Goal: Task Accomplishment & Management: Complete application form

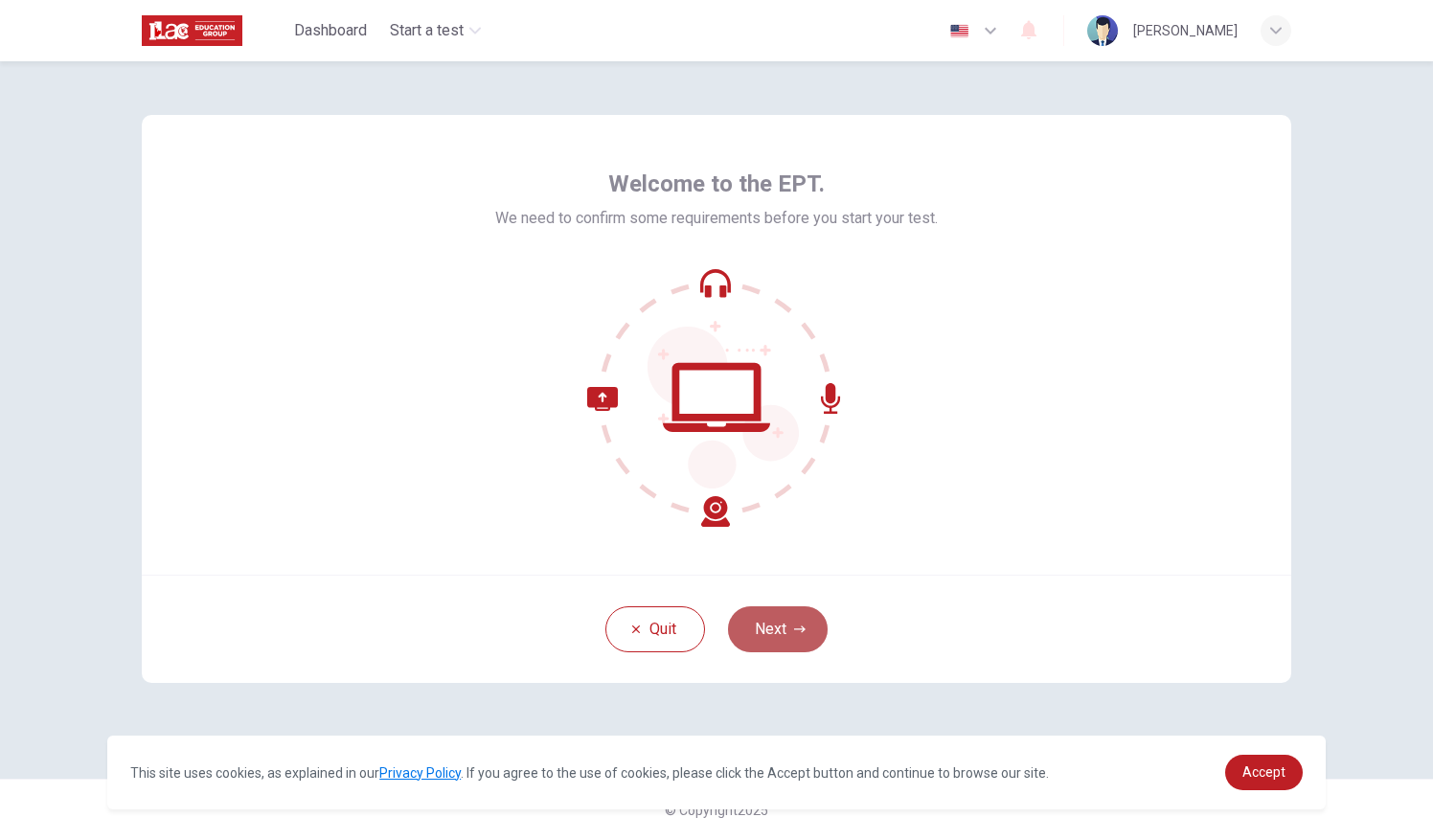
click at [816, 622] on button "Next" at bounding box center [778, 629] width 100 height 46
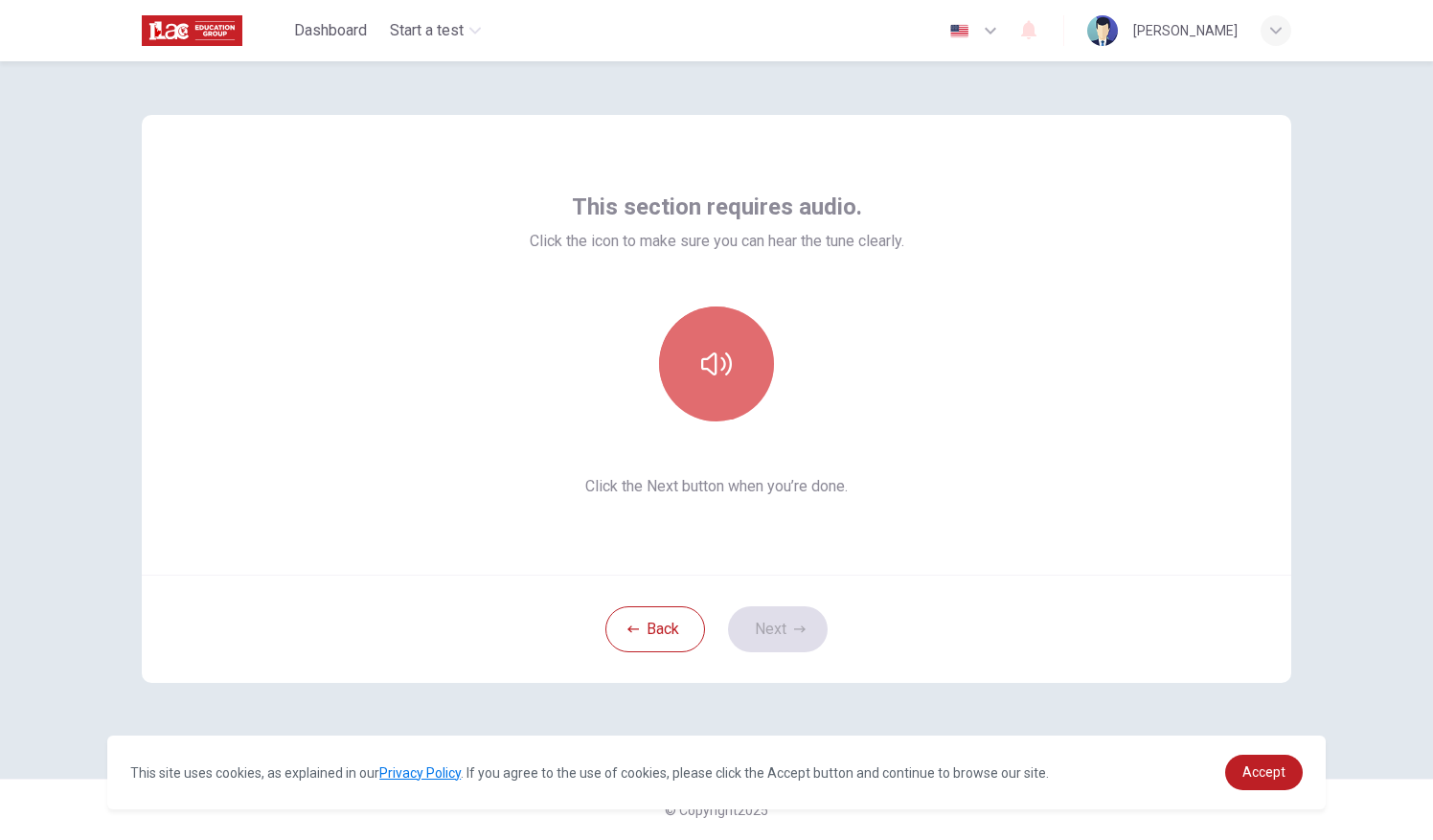
click at [739, 357] on button "button" at bounding box center [716, 363] width 115 height 115
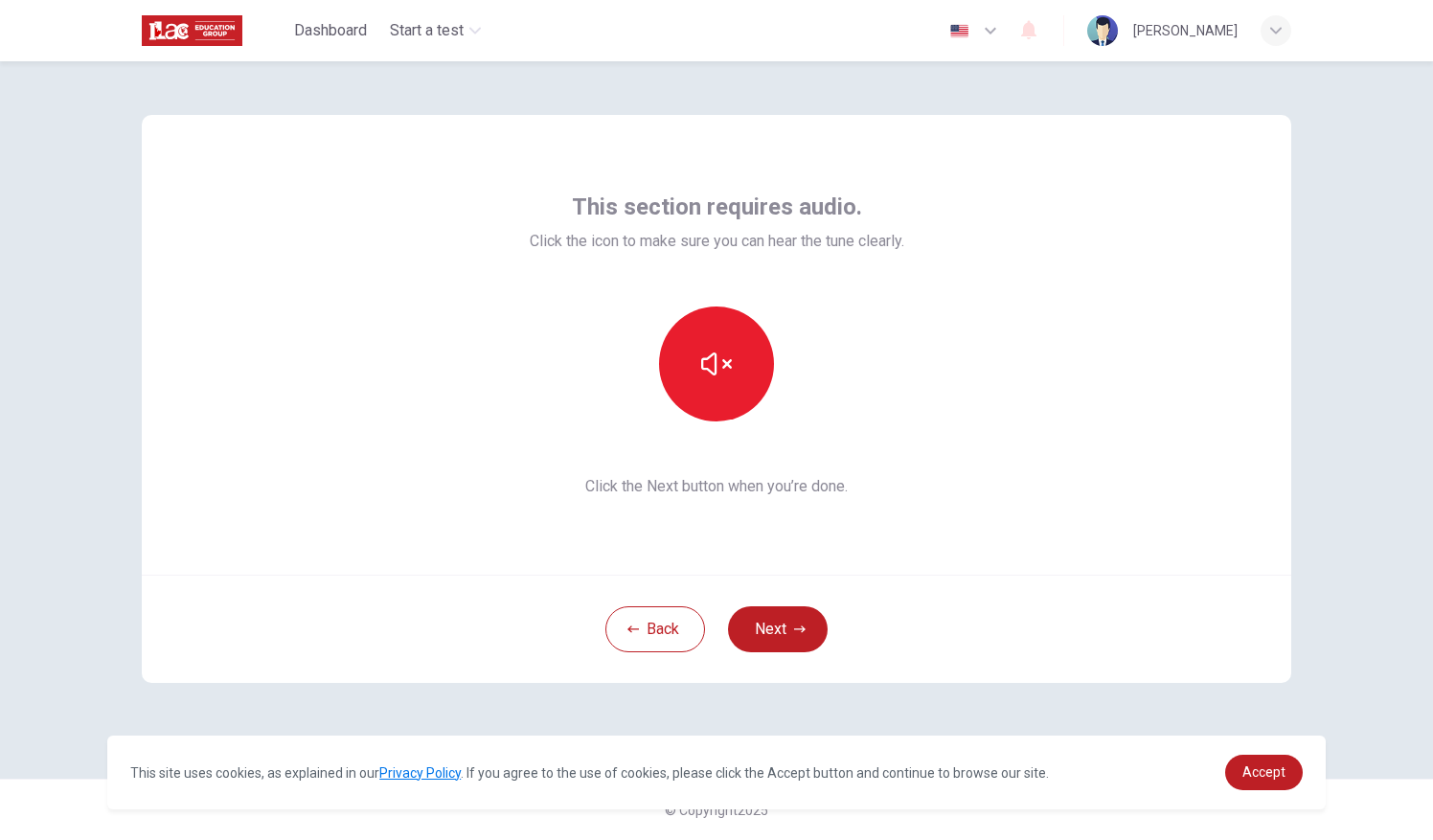
click at [1002, 600] on div "Back Next" at bounding box center [716, 629] width 1149 height 108
click at [811, 628] on button "Next" at bounding box center [778, 629] width 100 height 46
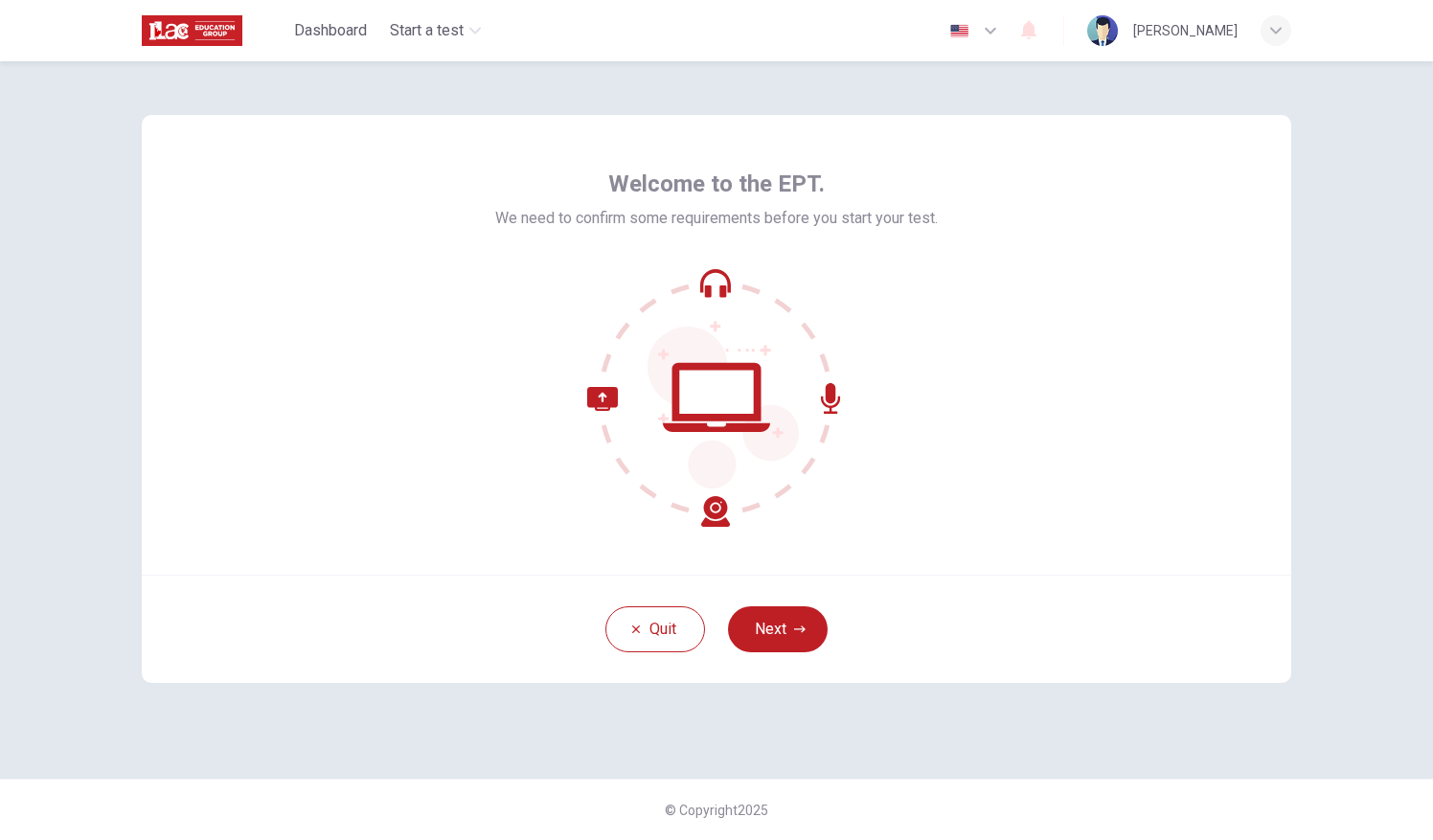
click at [716, 506] on icon at bounding box center [658, 456] width 142 height 139
click at [611, 396] on icon at bounding box center [658, 456] width 142 height 139
click at [779, 630] on button "Next" at bounding box center [778, 629] width 100 height 46
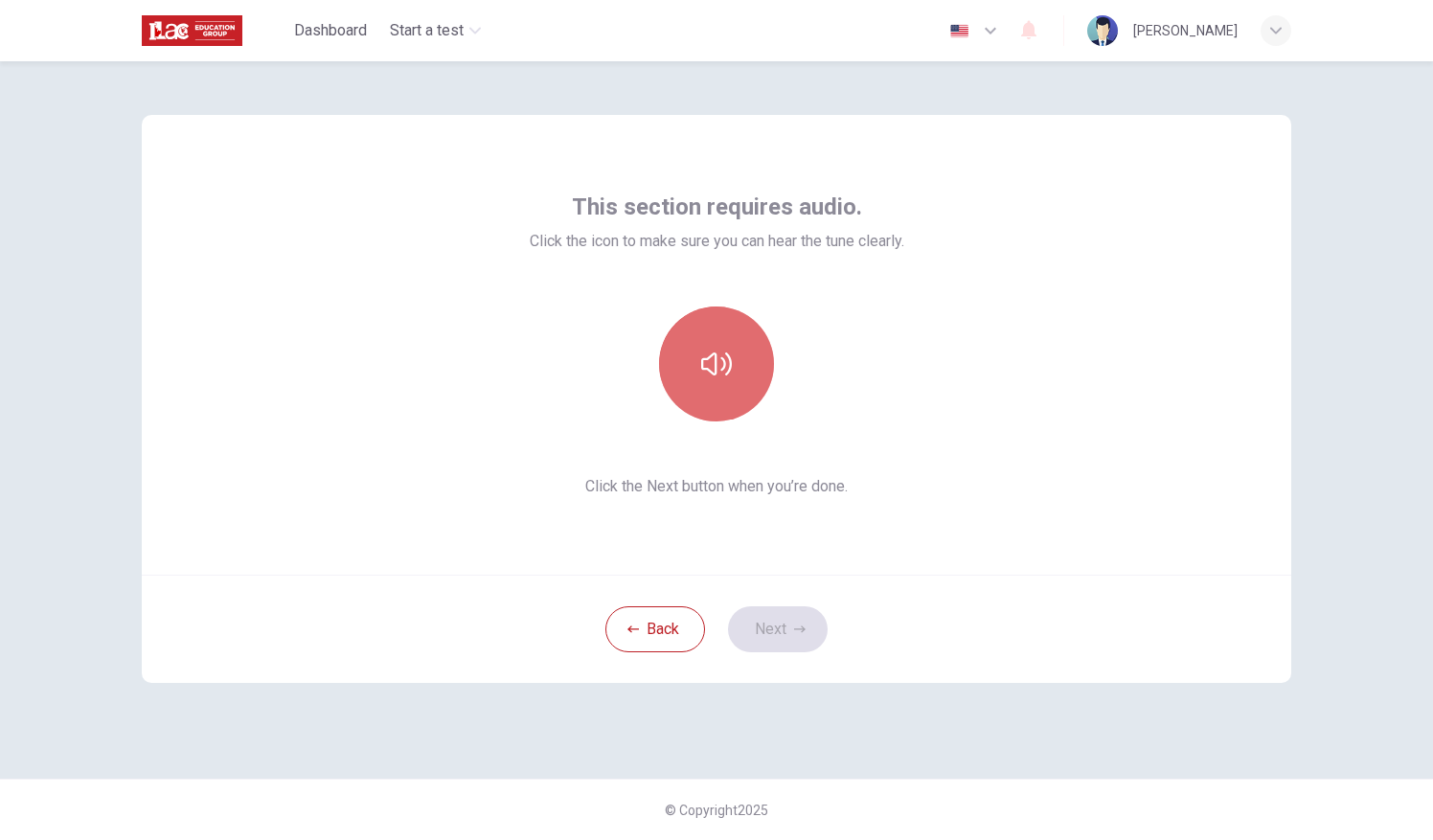
click at [738, 393] on button "button" at bounding box center [716, 363] width 115 height 115
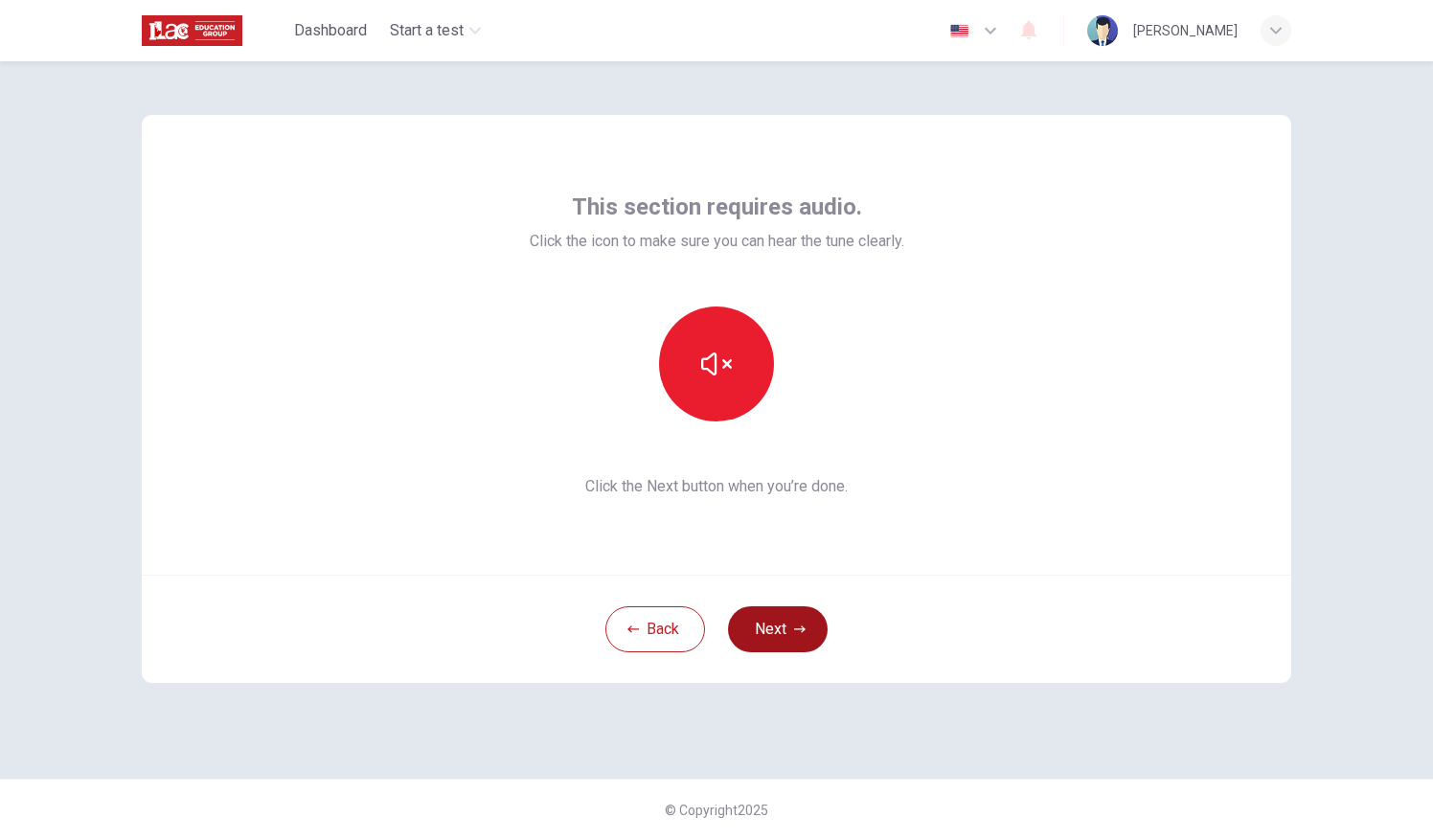
click at [801, 633] on icon "button" at bounding box center [800, 629] width 12 height 12
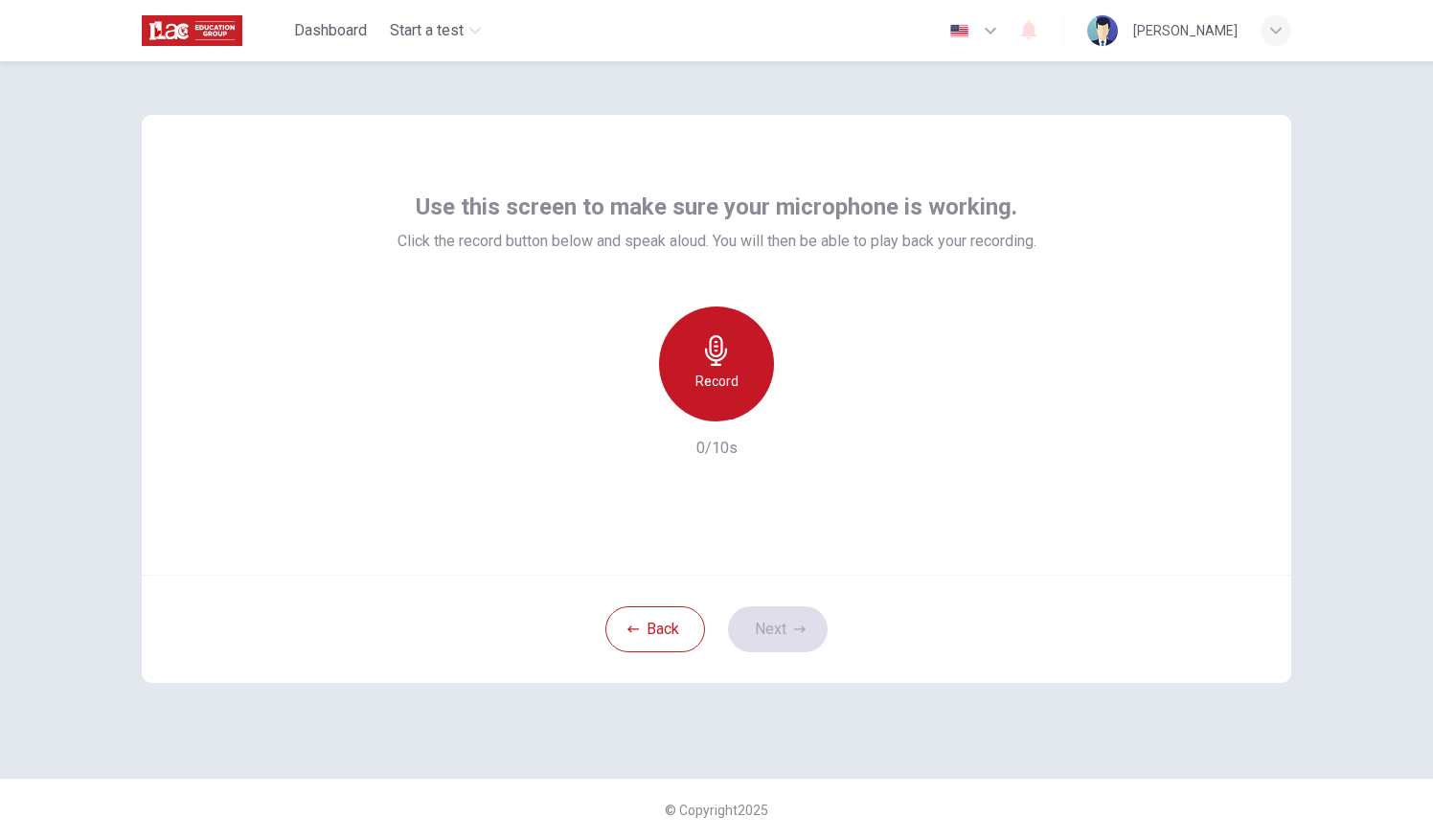
click at [722, 398] on div "Record" at bounding box center [716, 363] width 115 height 115
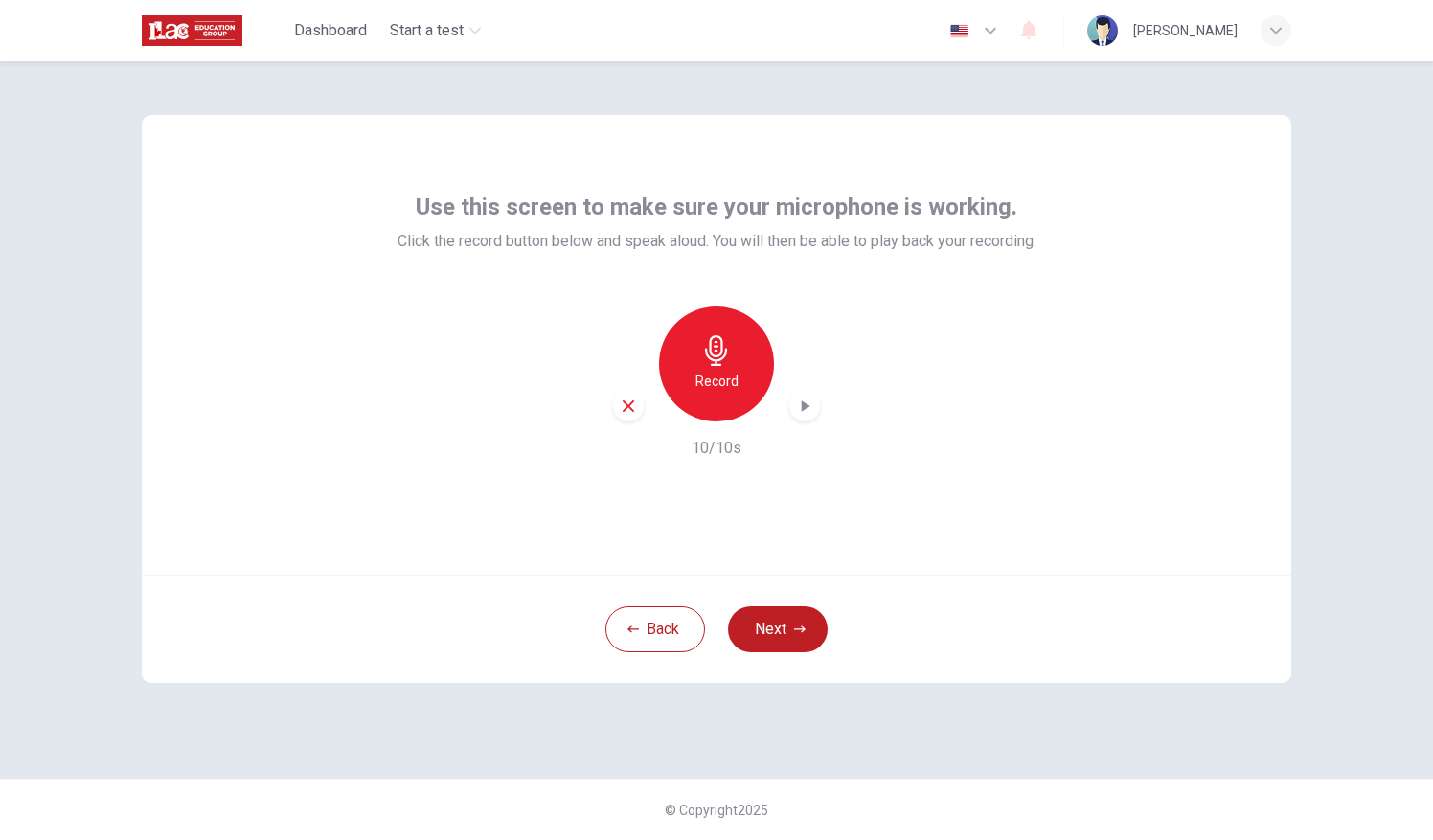
click at [808, 404] on icon "button" at bounding box center [805, 406] width 20 height 20
click at [796, 624] on icon "button" at bounding box center [800, 629] width 12 height 12
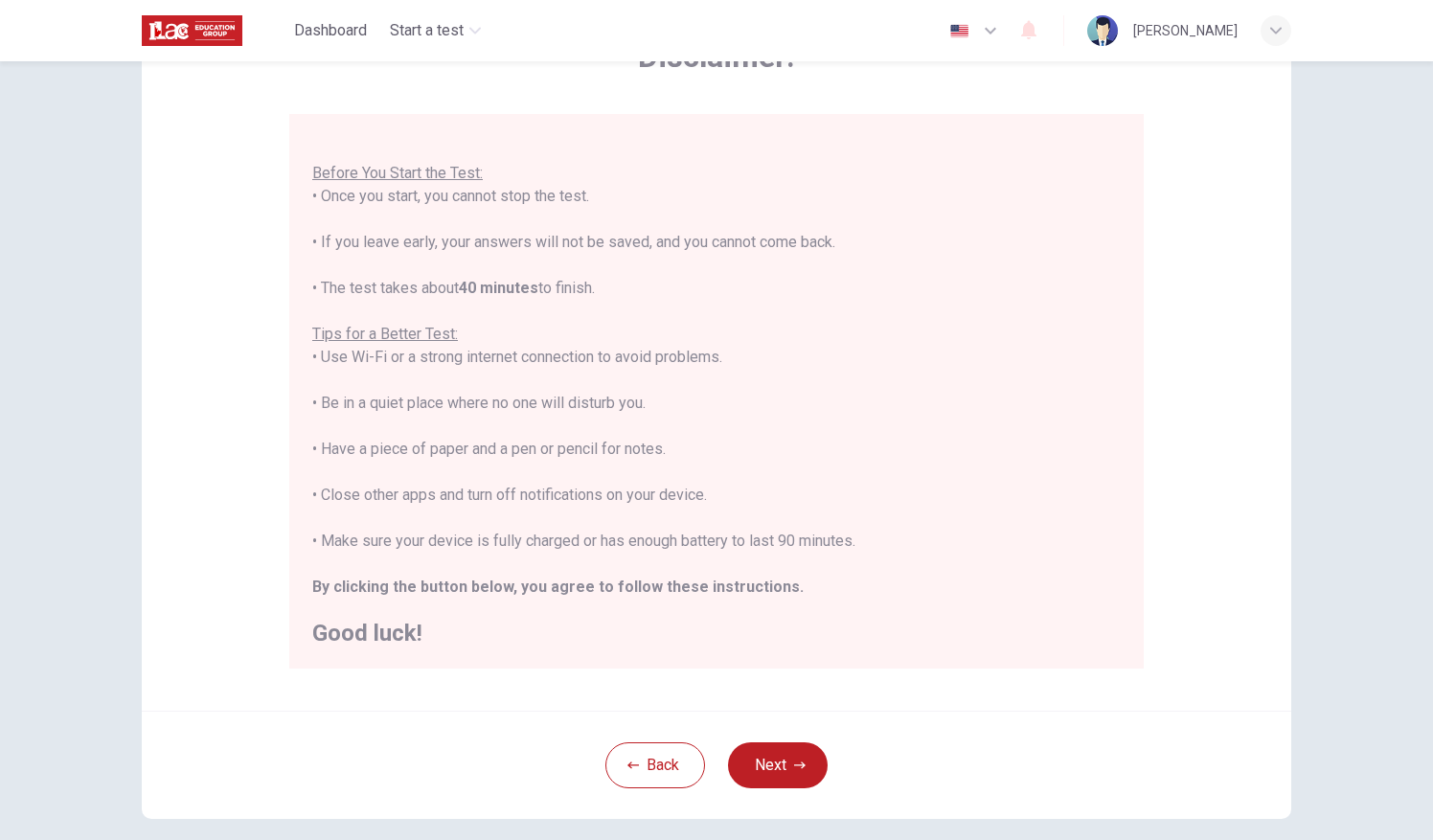
scroll to position [134, 0]
click at [787, 748] on button "Next" at bounding box center [778, 761] width 100 height 46
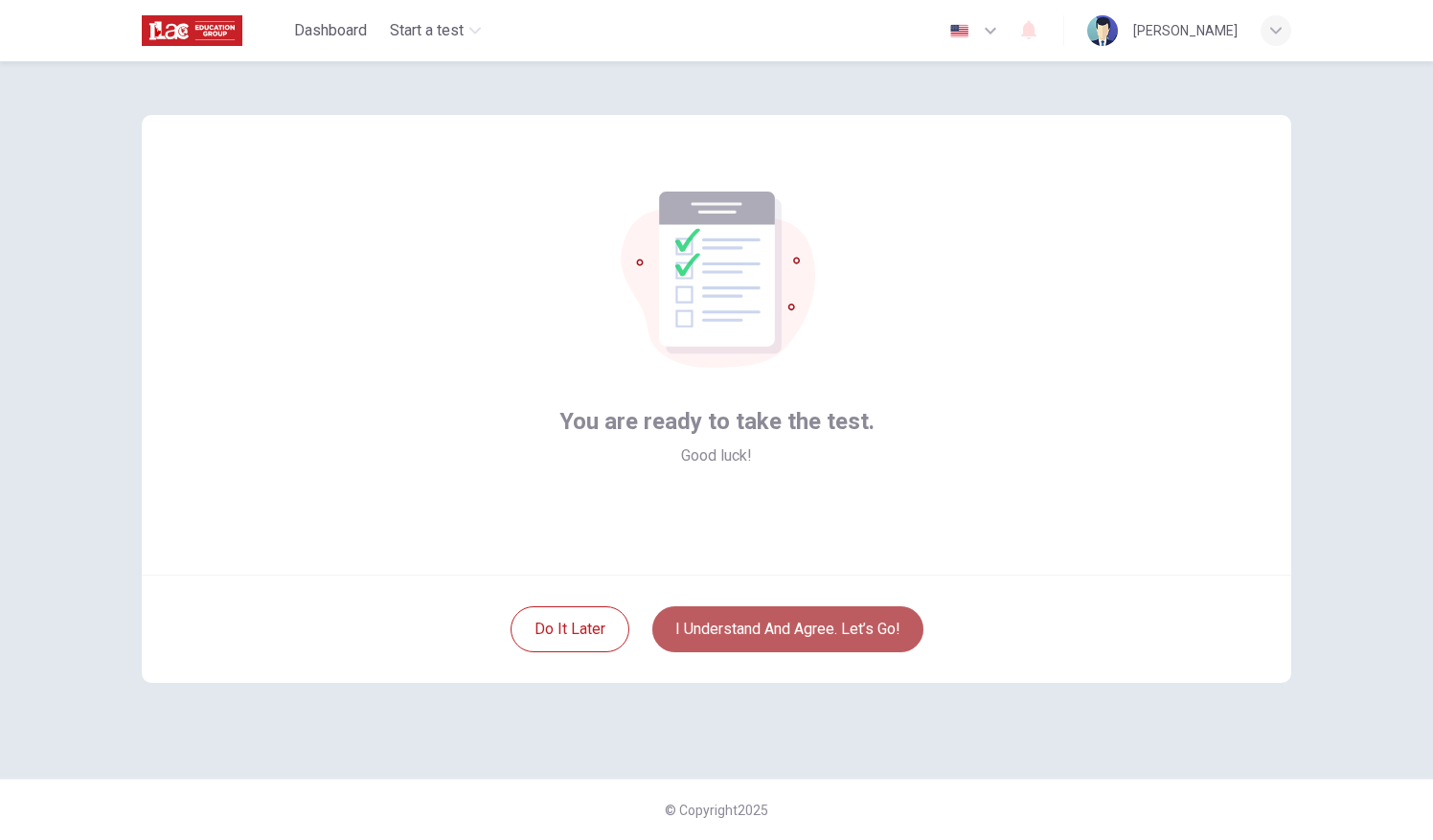
click at [839, 640] on button "I understand and agree. Let’s go!" at bounding box center [788, 629] width 271 height 46
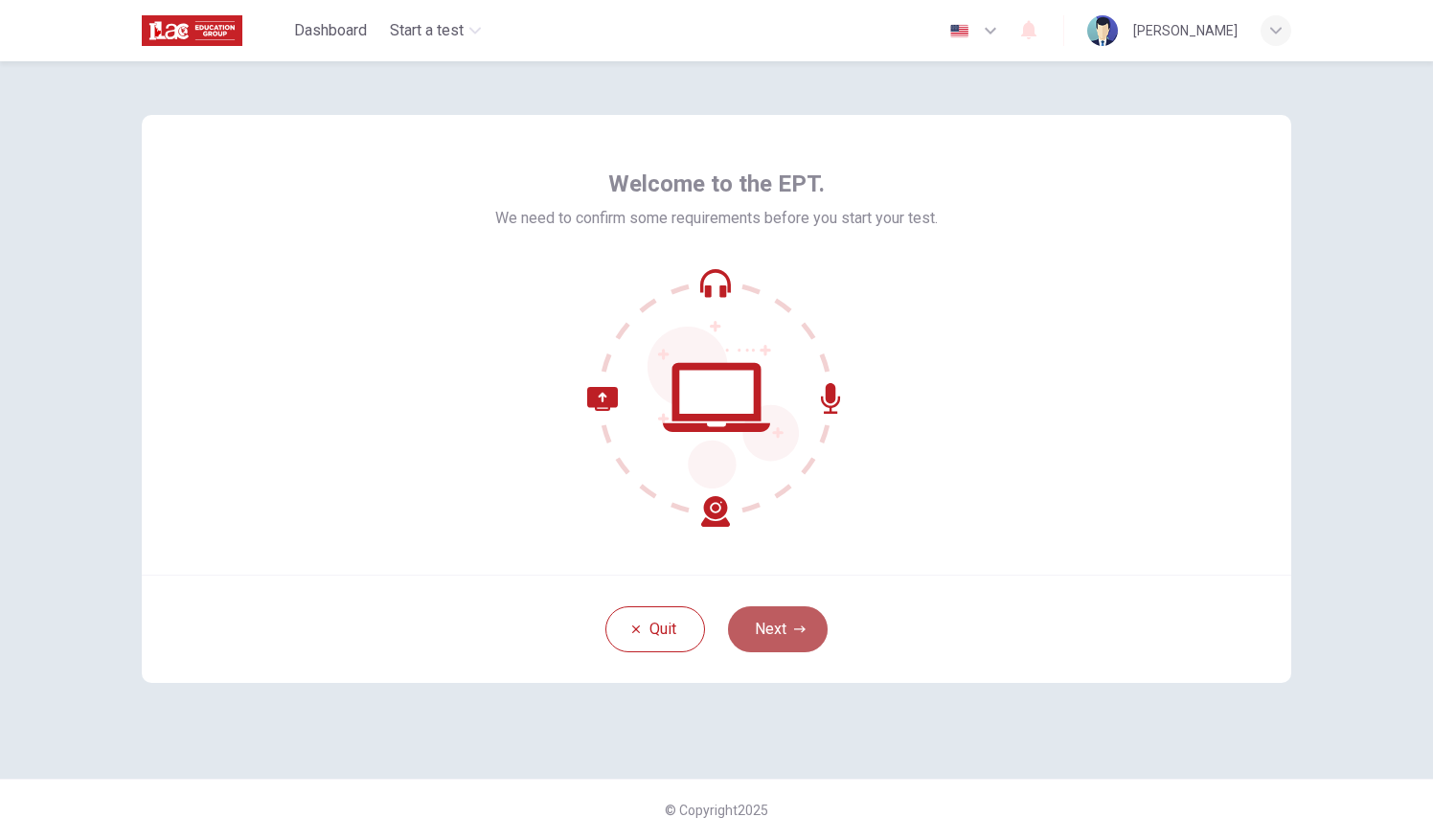
click at [821, 636] on button "Next" at bounding box center [778, 629] width 100 height 46
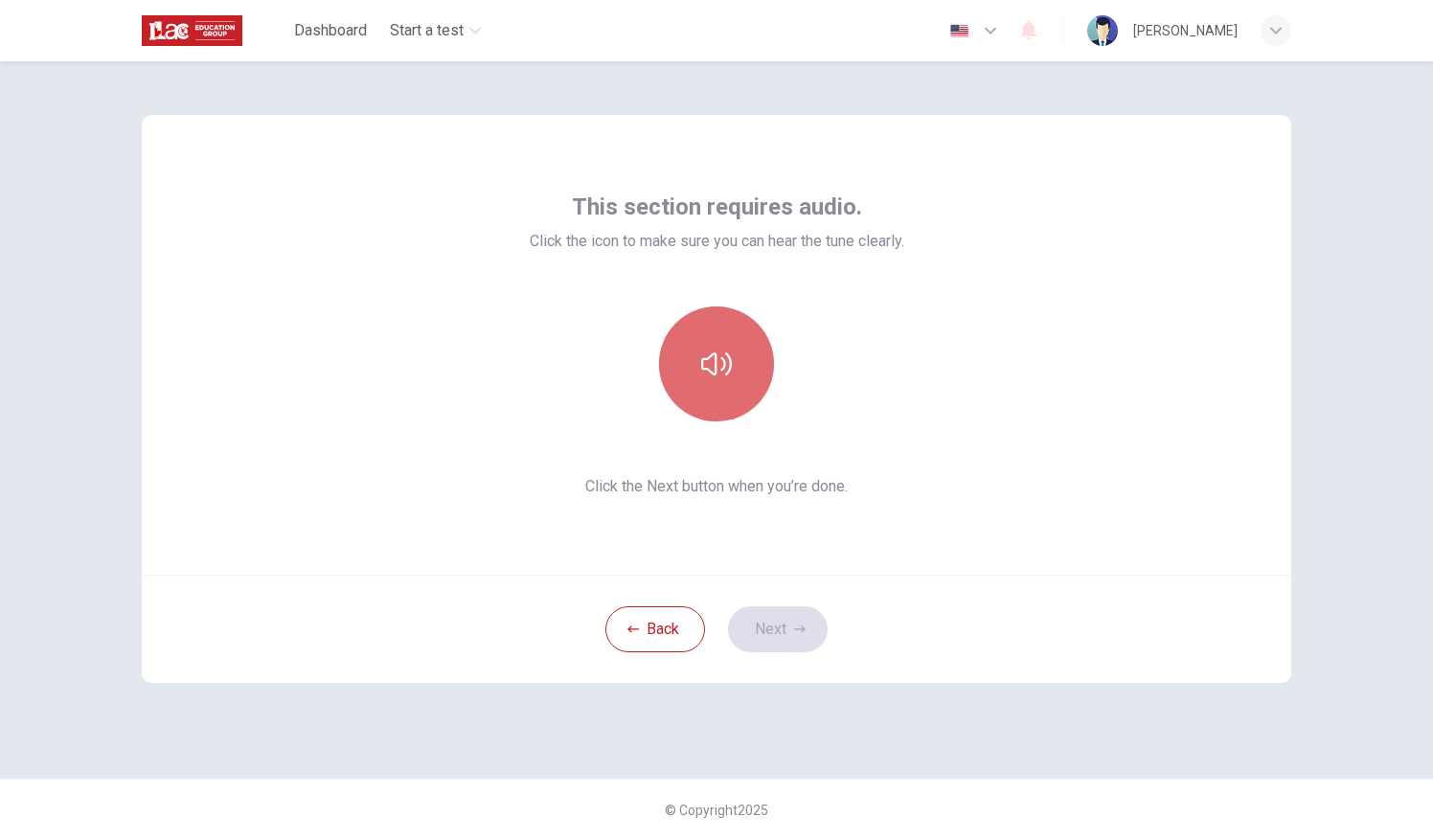
click at [728, 381] on button "button" at bounding box center [716, 363] width 115 height 115
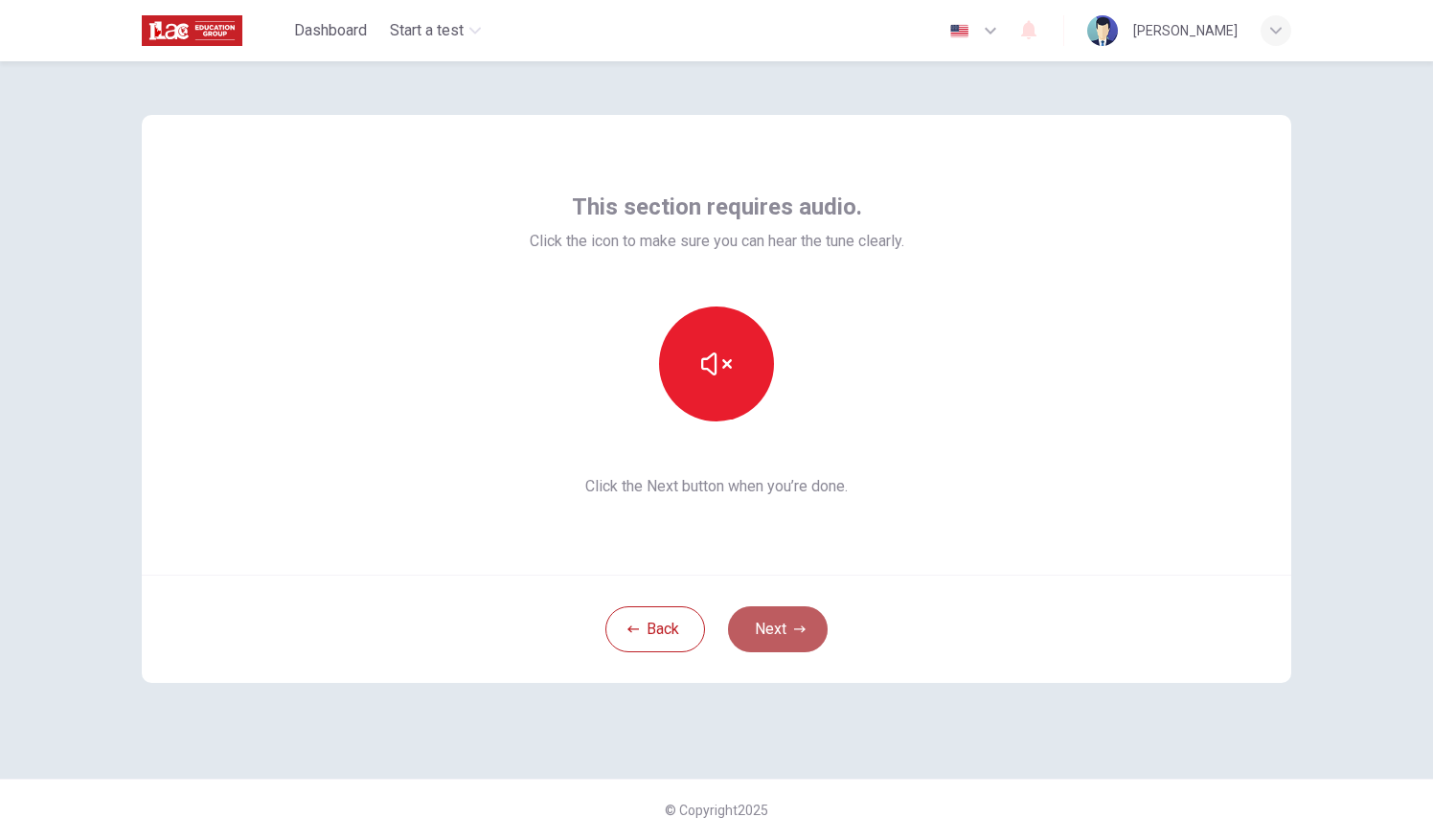
click at [765, 611] on button "Next" at bounding box center [778, 629] width 100 height 46
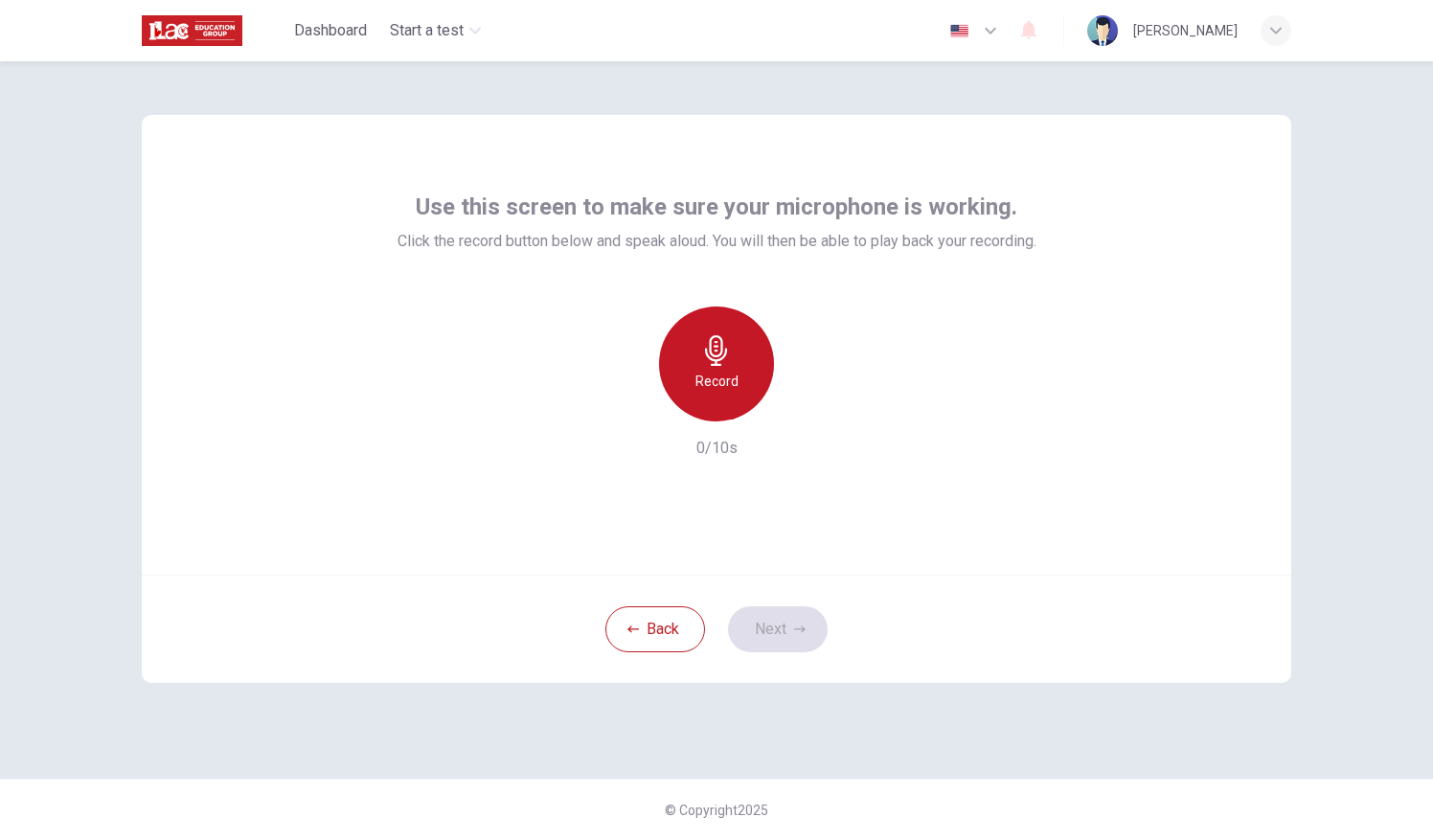
click at [738, 400] on div "Record" at bounding box center [716, 363] width 115 height 115
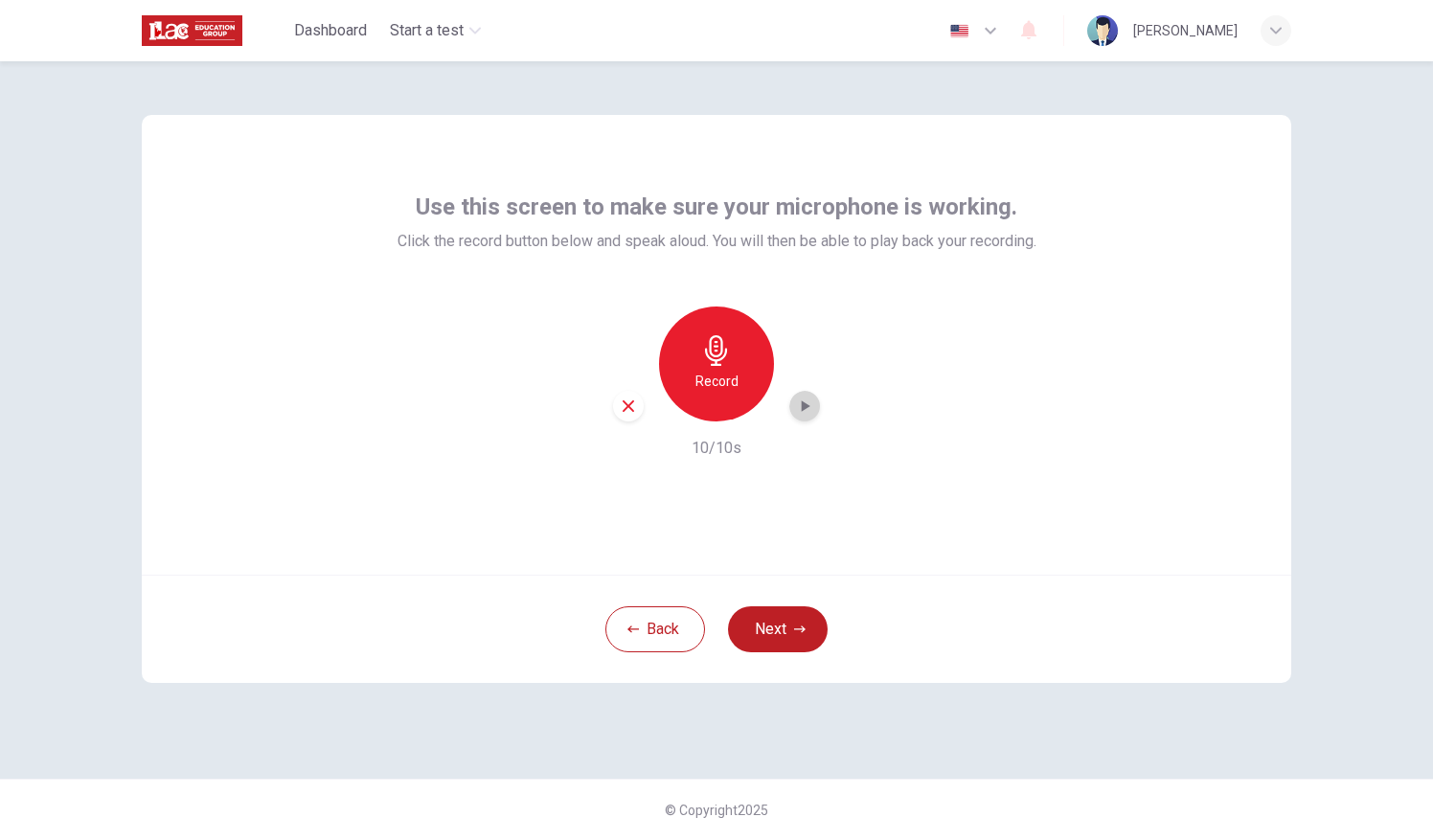
click at [809, 399] on icon "button" at bounding box center [805, 406] width 20 height 20
click at [807, 405] on icon "button" at bounding box center [806, 406] width 9 height 12
click at [761, 622] on button "Next" at bounding box center [778, 629] width 100 height 46
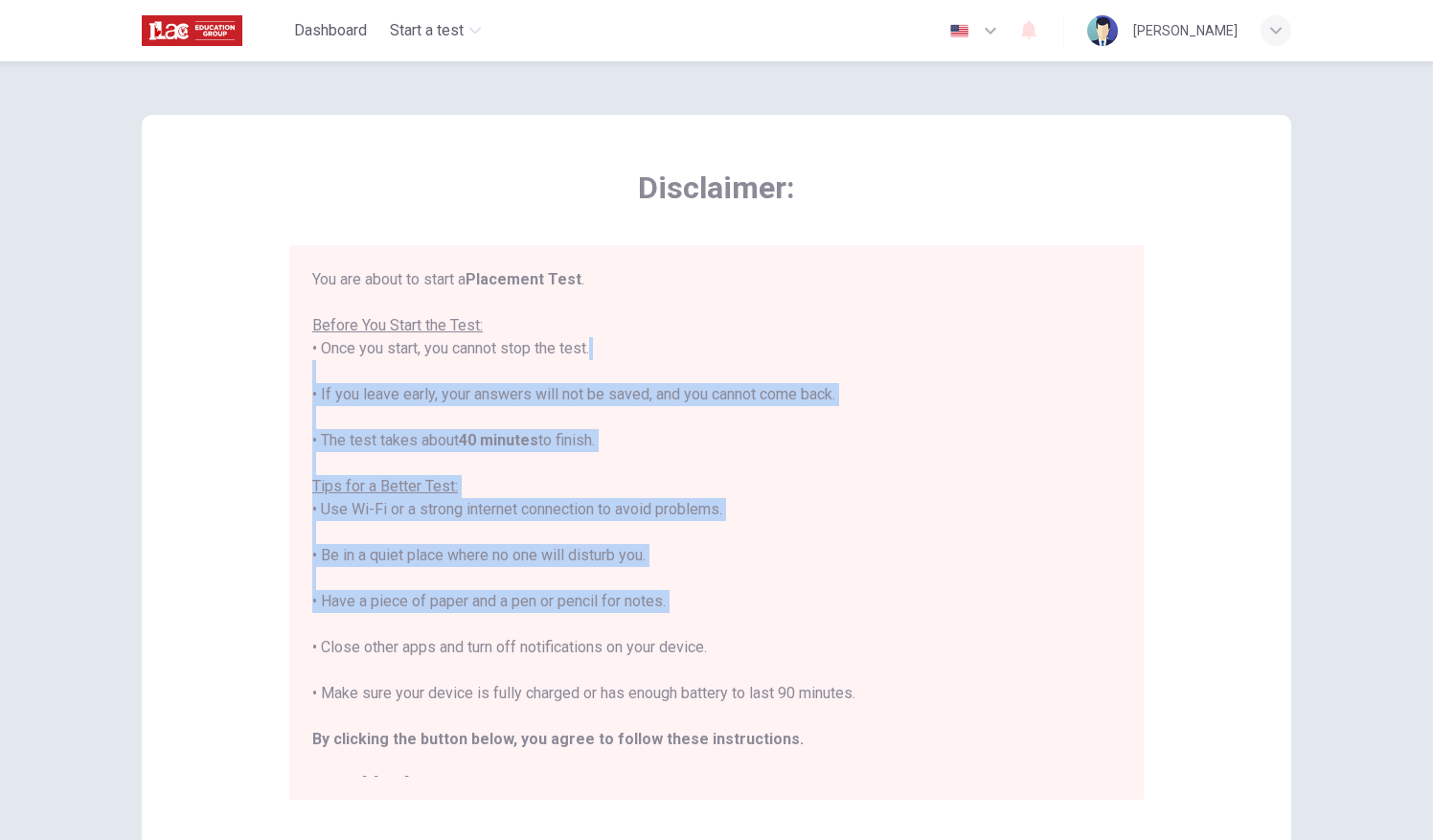
drag, startPoint x: 761, startPoint y: 622, endPoint x: 958, endPoint y: 372, distance: 318.3
click at [958, 372] on div "You are about to start a Placement Test . Before You Start the Test: • Once you…" at bounding box center [716, 532] width 809 height 529
click at [1039, 618] on div "You are about to start a Placement Test . Before You Start the Test: • Once you…" at bounding box center [716, 532] width 809 height 529
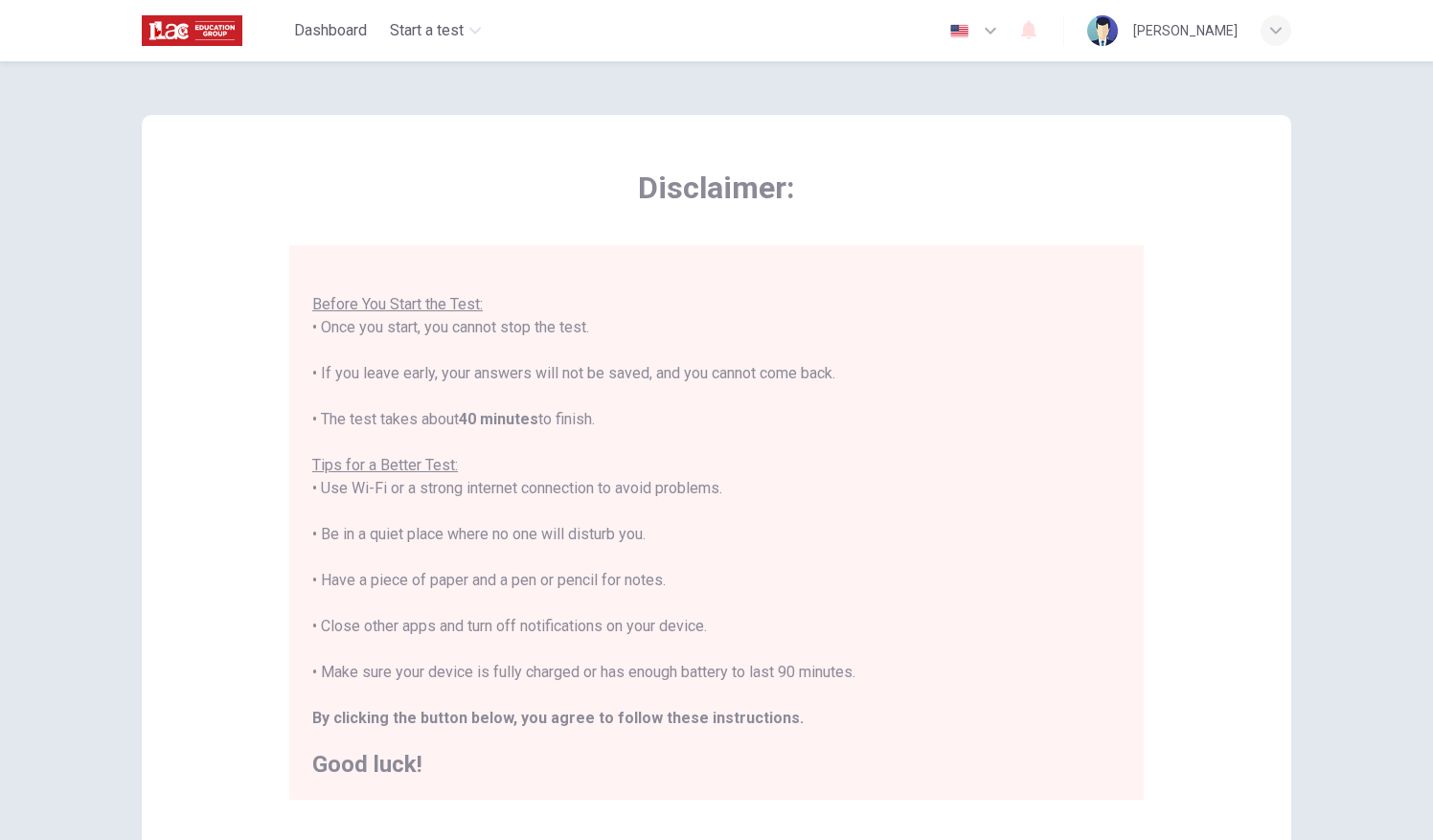
scroll to position [224, 0]
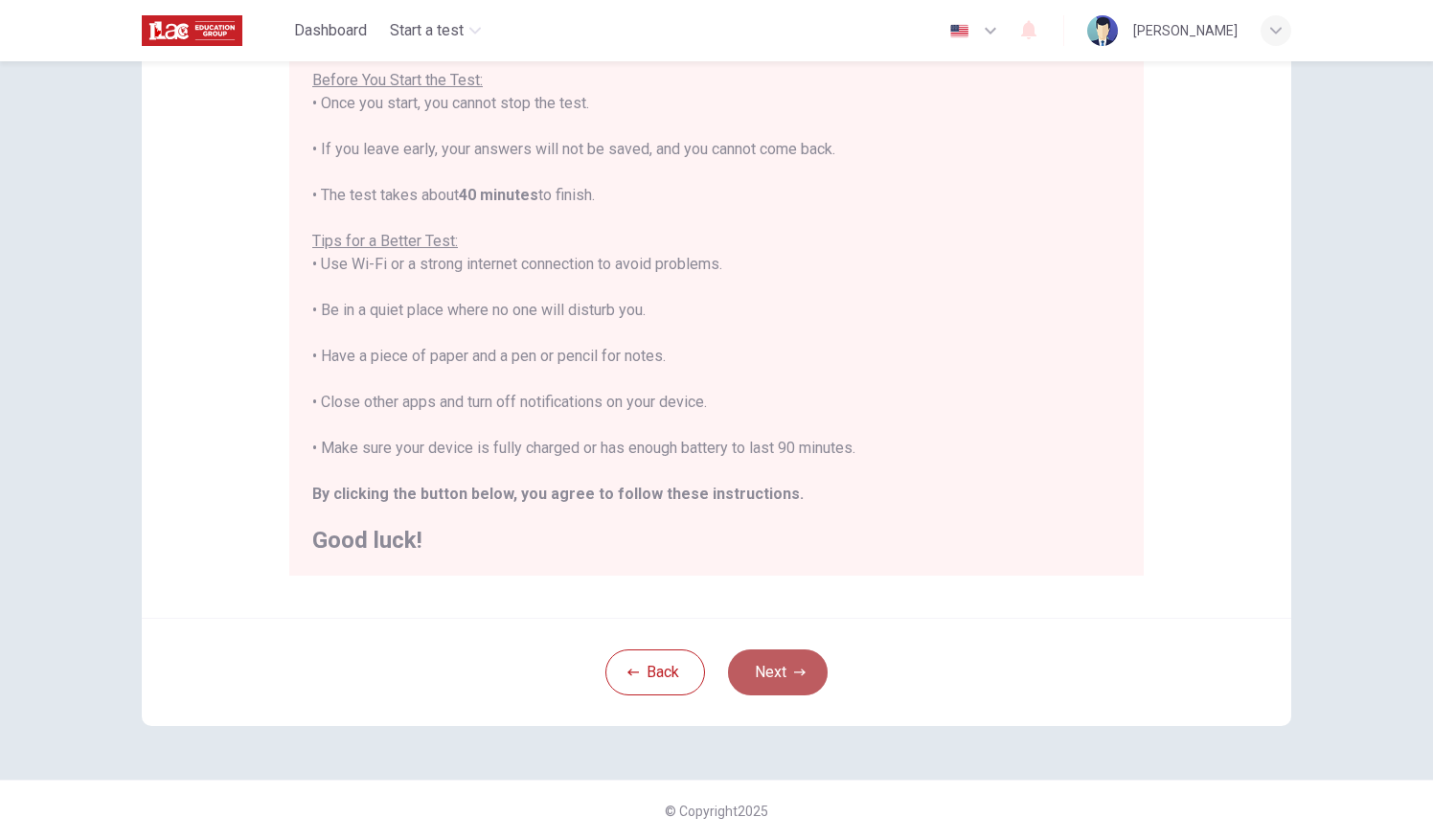
click at [783, 666] on button "Next" at bounding box center [778, 672] width 100 height 46
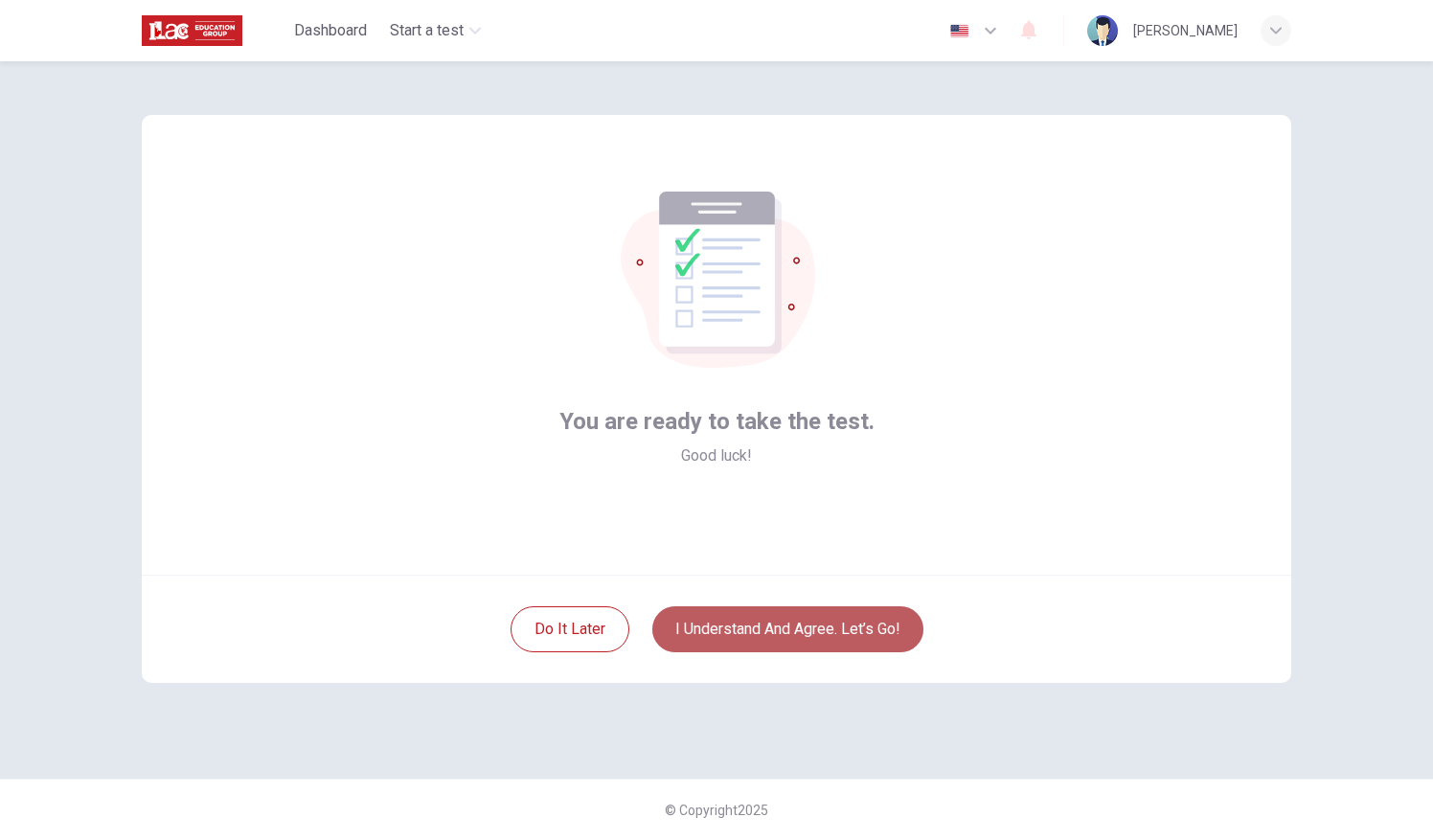
click at [740, 623] on button "I understand and agree. Let’s go!" at bounding box center [788, 629] width 271 height 46
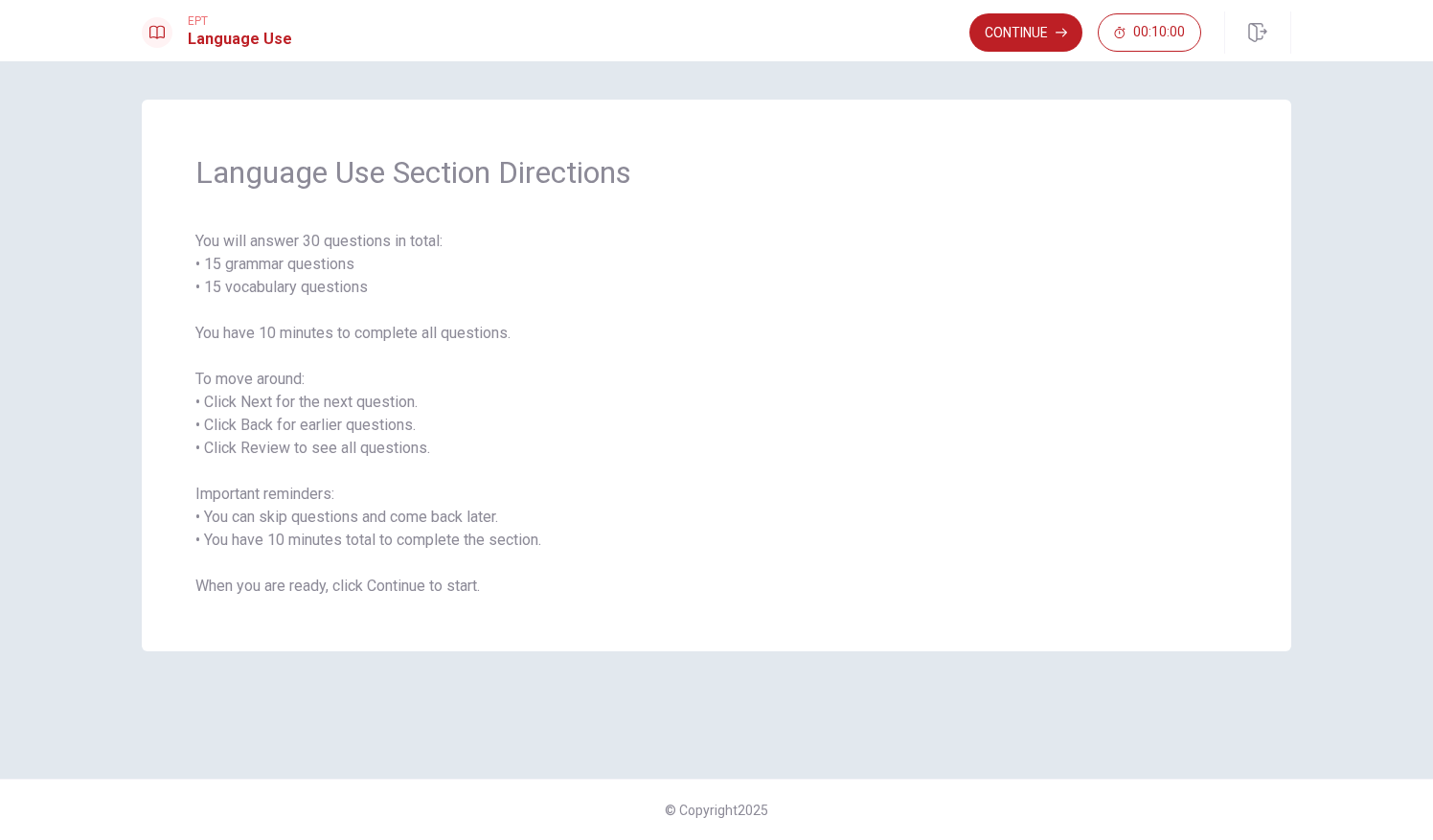
click at [1142, 564] on span "You will answer 30 questions in total: • 15 grammar questions • 15 vocabulary q…" at bounding box center [716, 413] width 1042 height 368
click at [815, 658] on div "Language Use Section Directions You will answer 30 questions in total: • 15 gra…" at bounding box center [716, 420] width 1211 height 641
click at [1016, 28] on button "Continue" at bounding box center [1026, 32] width 113 height 38
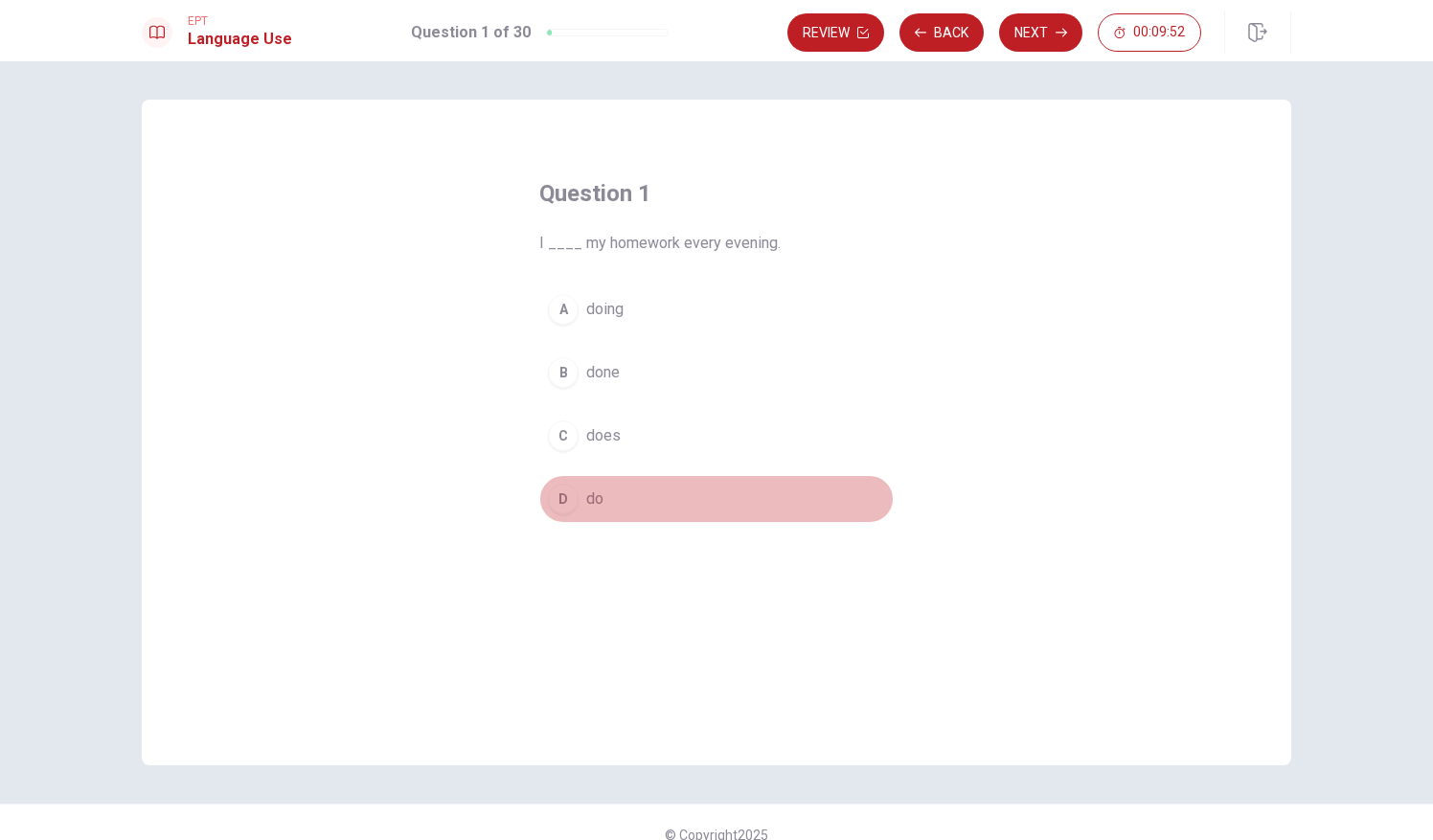
click at [556, 495] on div "D" at bounding box center [562, 499] width 30 height 30
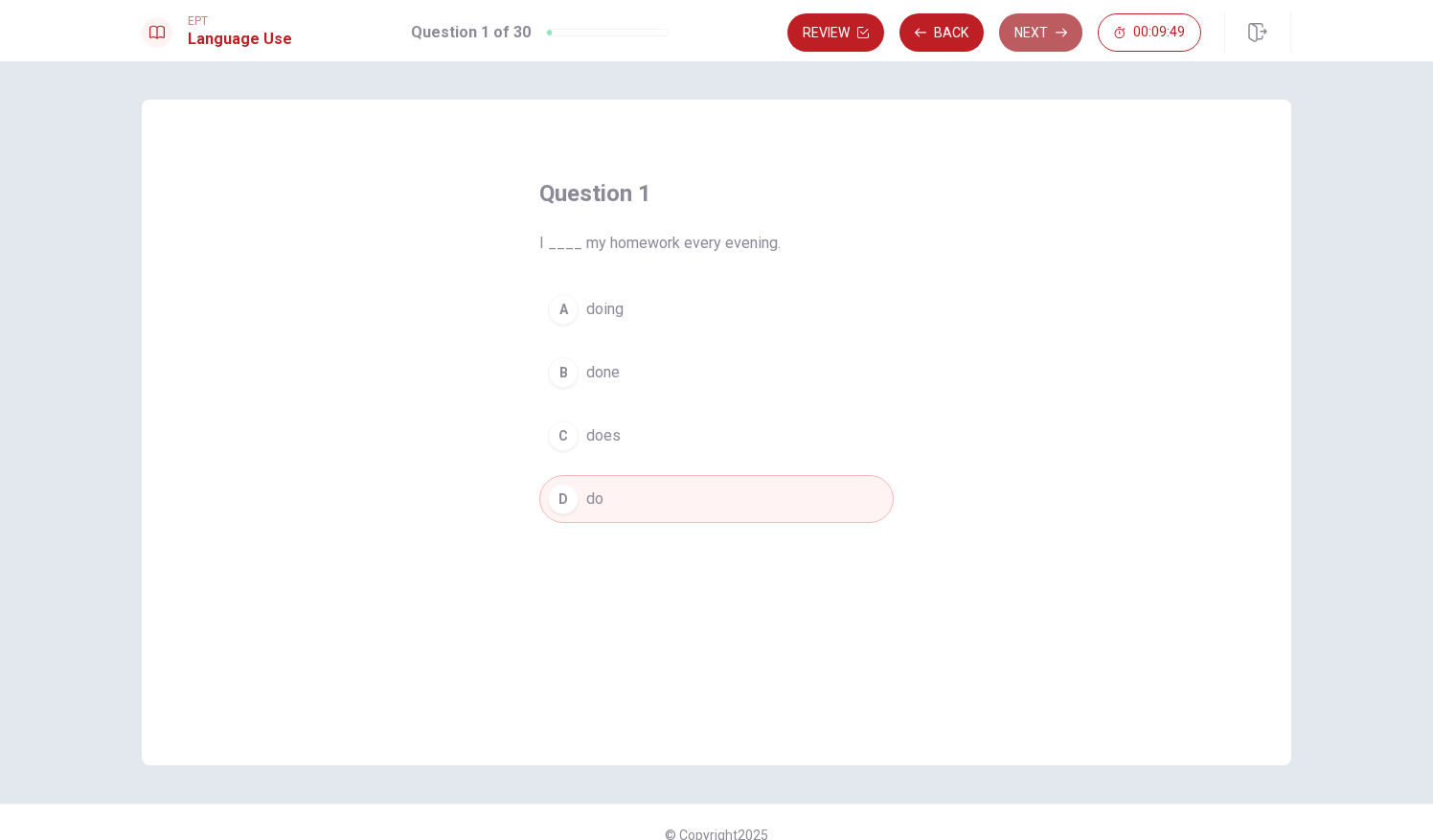
click at [1054, 29] on button "Next" at bounding box center [1040, 32] width 83 height 38
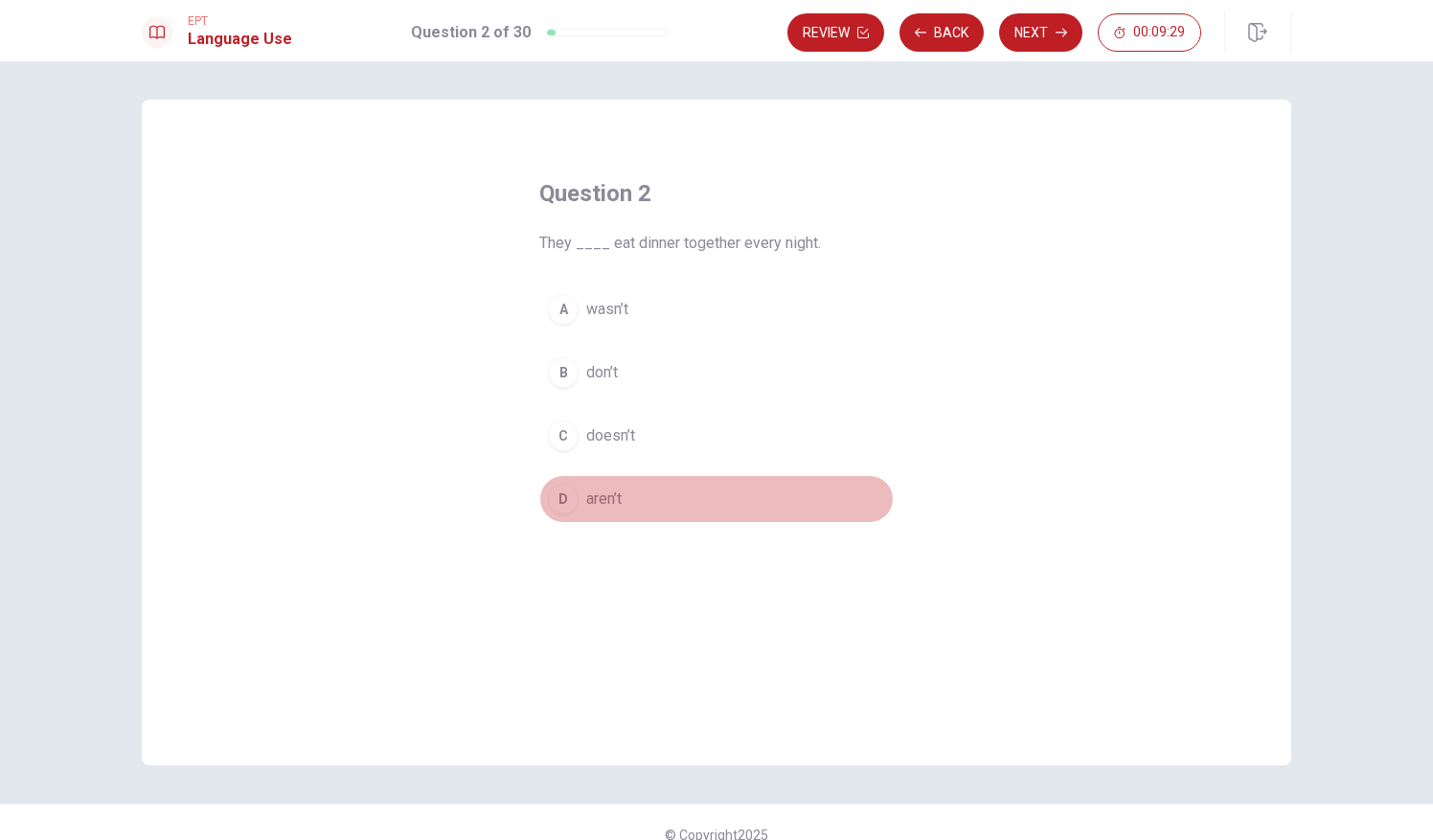
click at [559, 496] on div "D" at bounding box center [562, 499] width 30 height 30
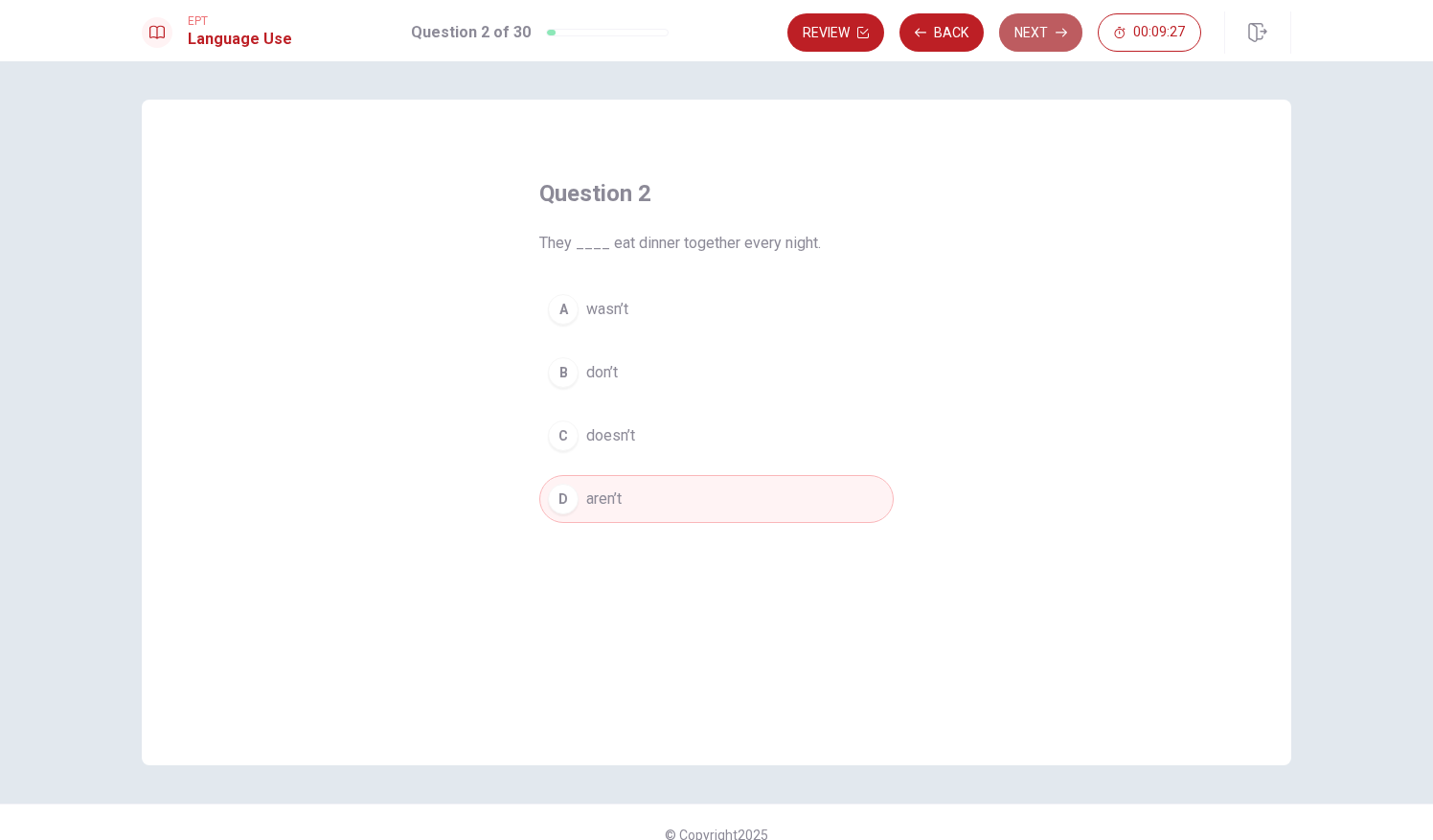
click at [1050, 31] on button "Next" at bounding box center [1040, 32] width 83 height 38
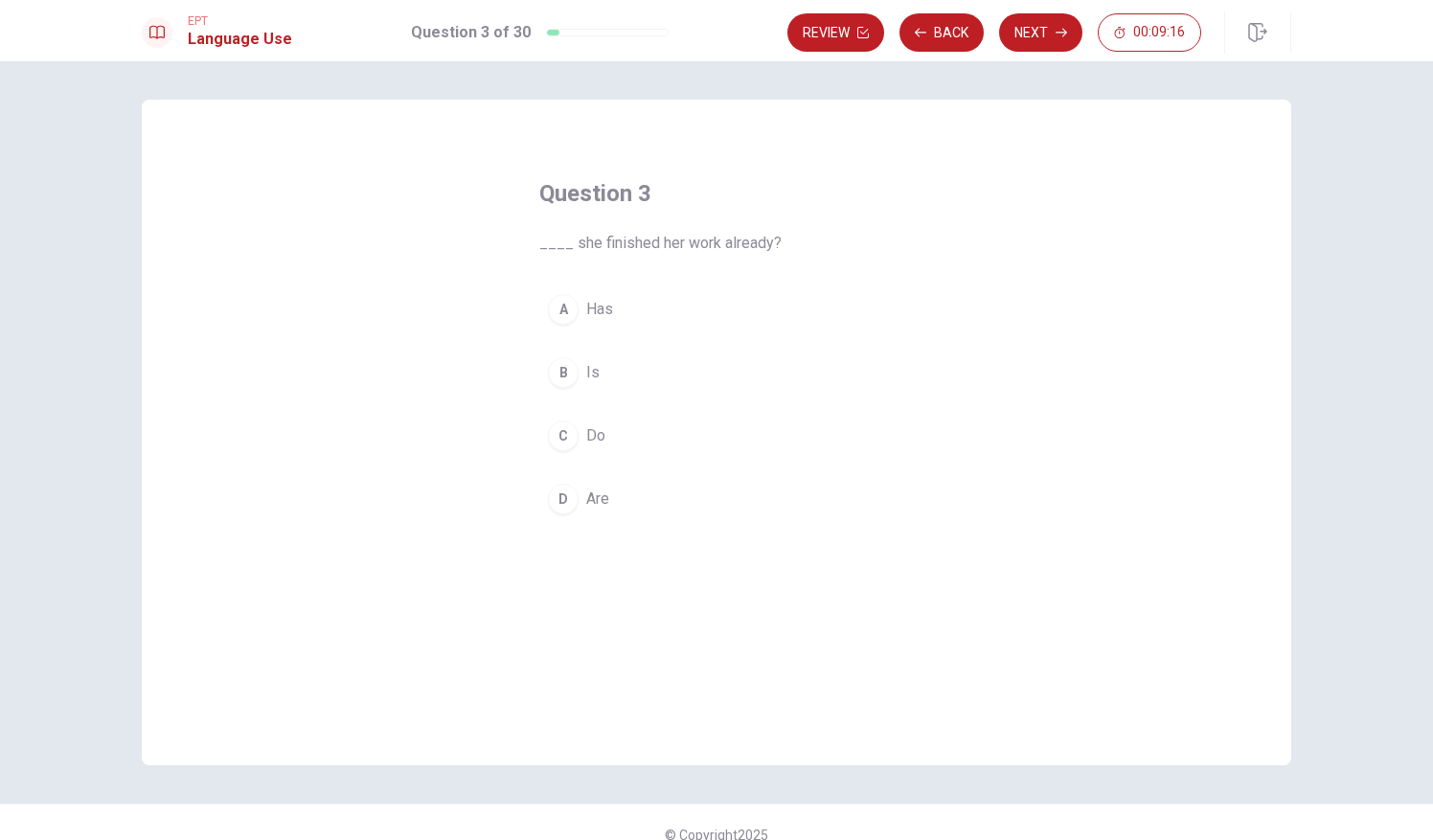
click at [560, 305] on div "A" at bounding box center [562, 309] width 30 height 30
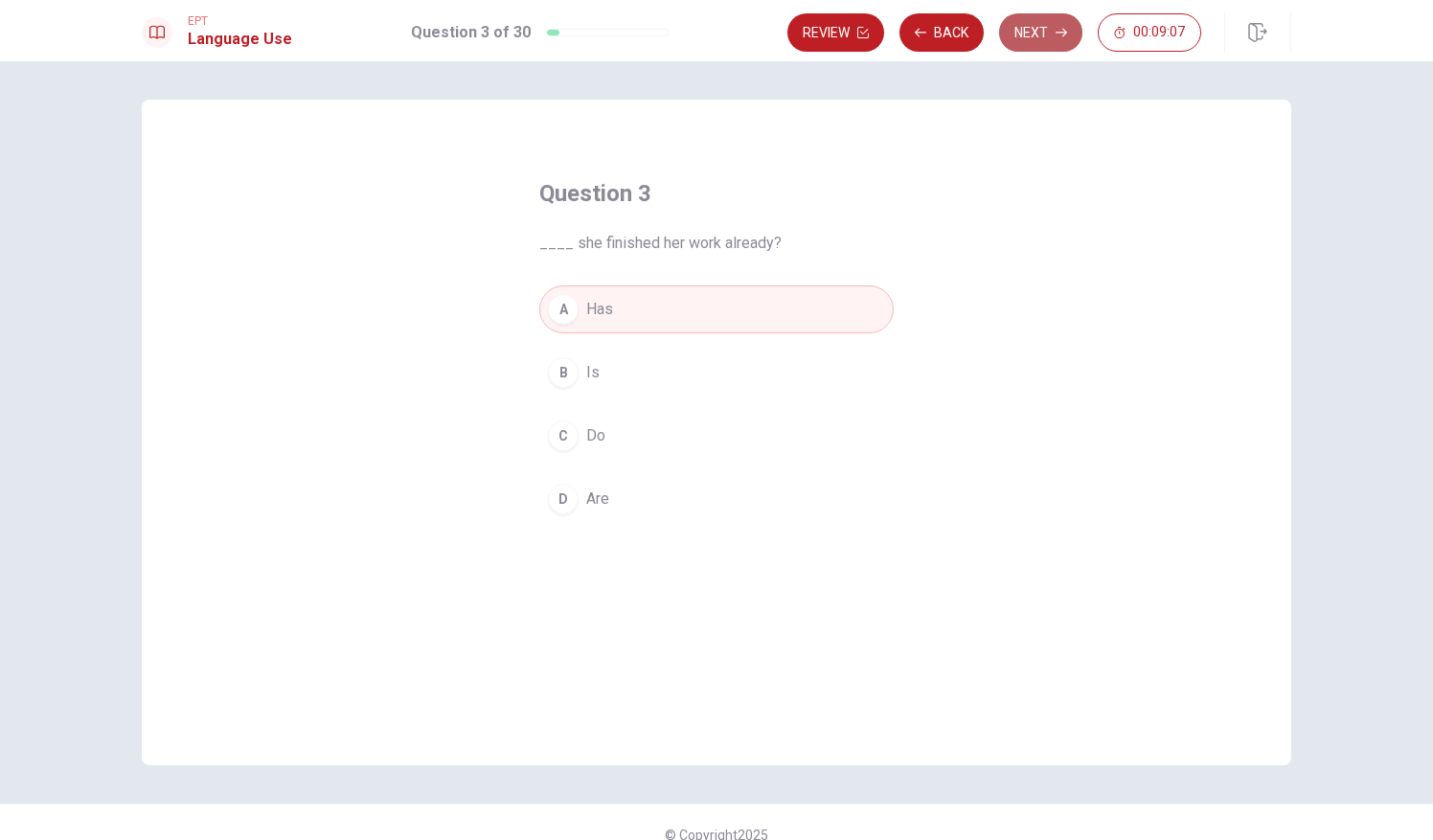
click at [1056, 31] on icon "button" at bounding box center [1062, 32] width 12 height 12
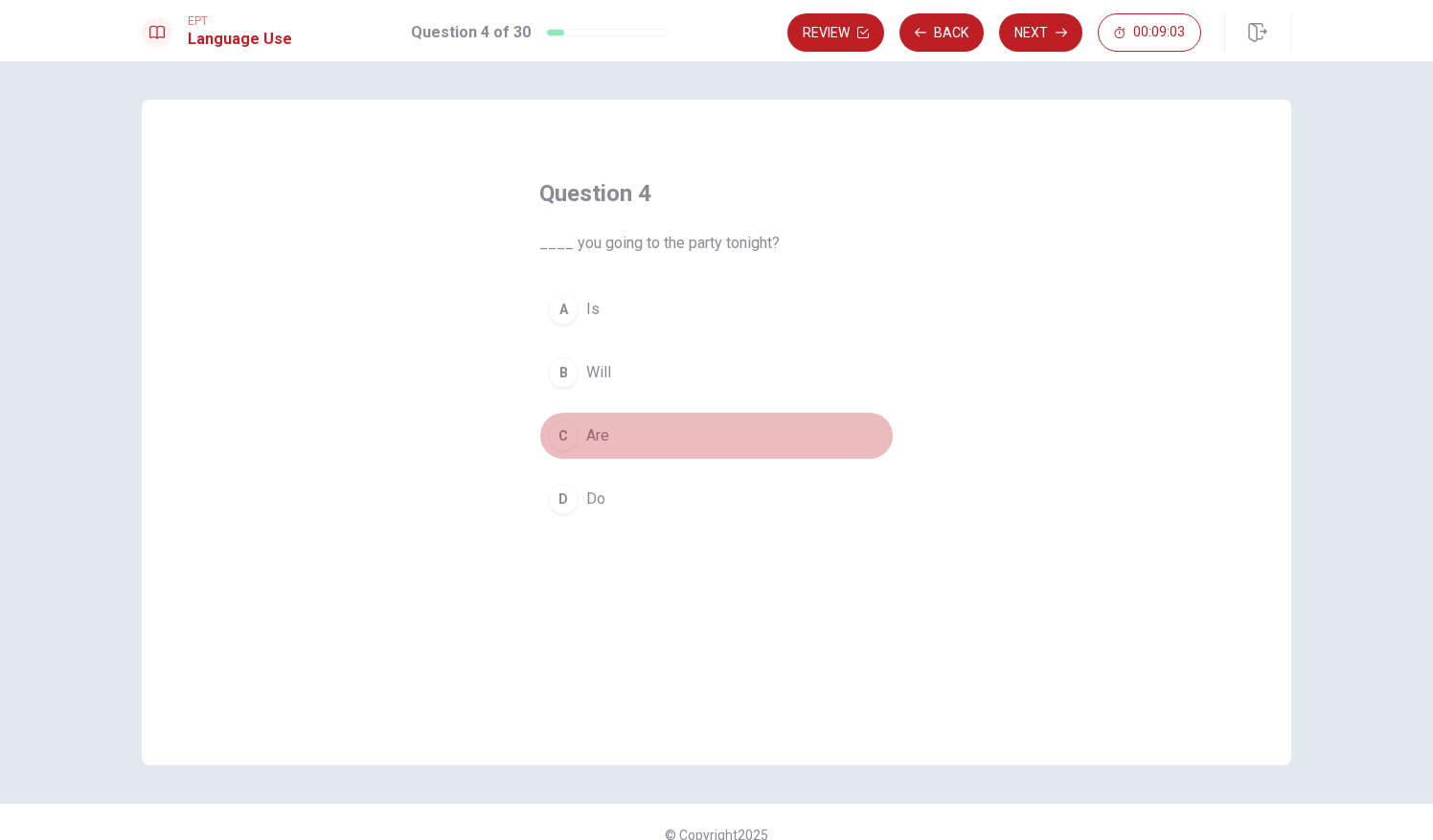
click at [596, 441] on span "Are" at bounding box center [597, 435] width 23 height 23
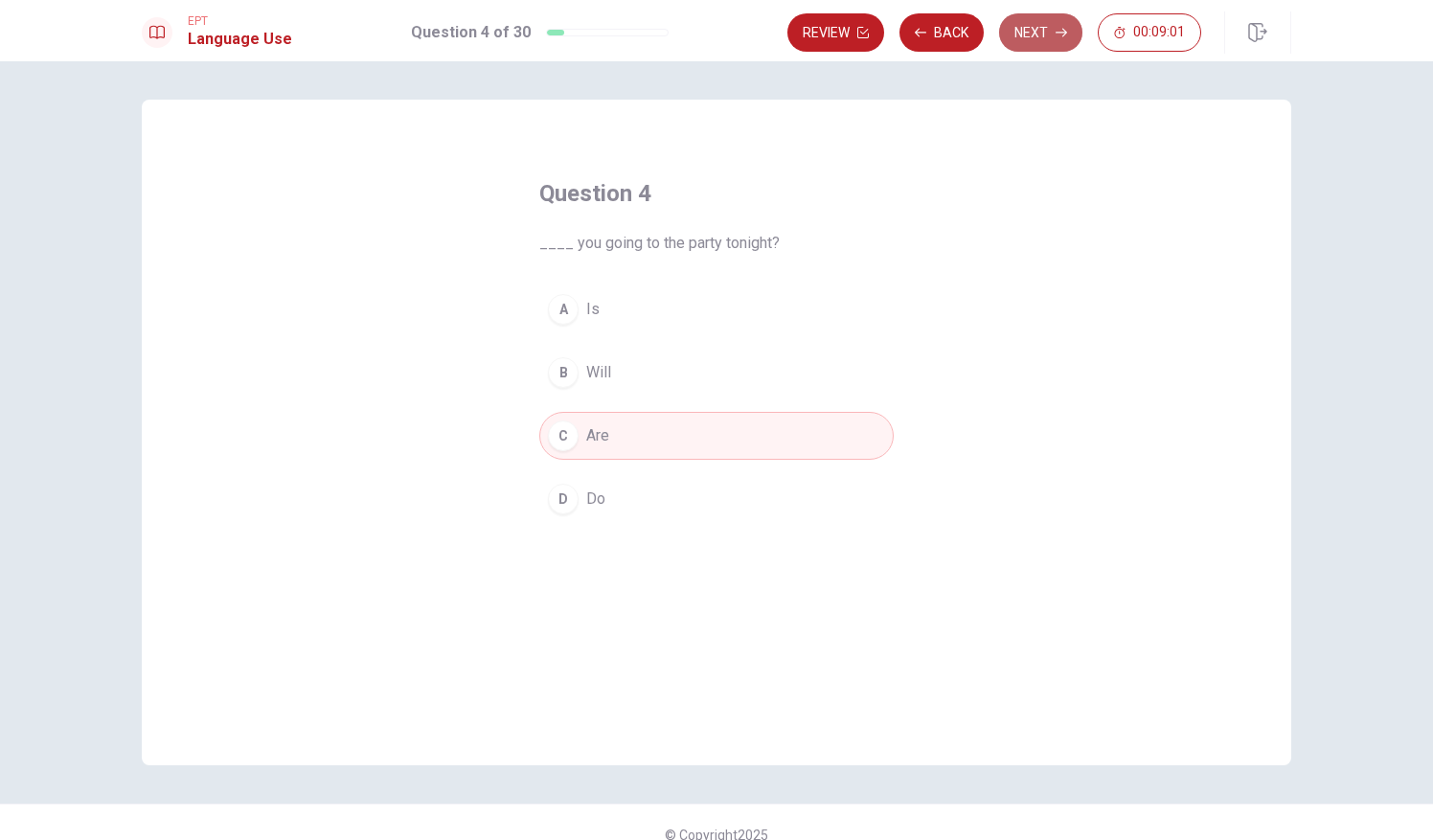
click at [1043, 27] on button "Next" at bounding box center [1040, 32] width 83 height 38
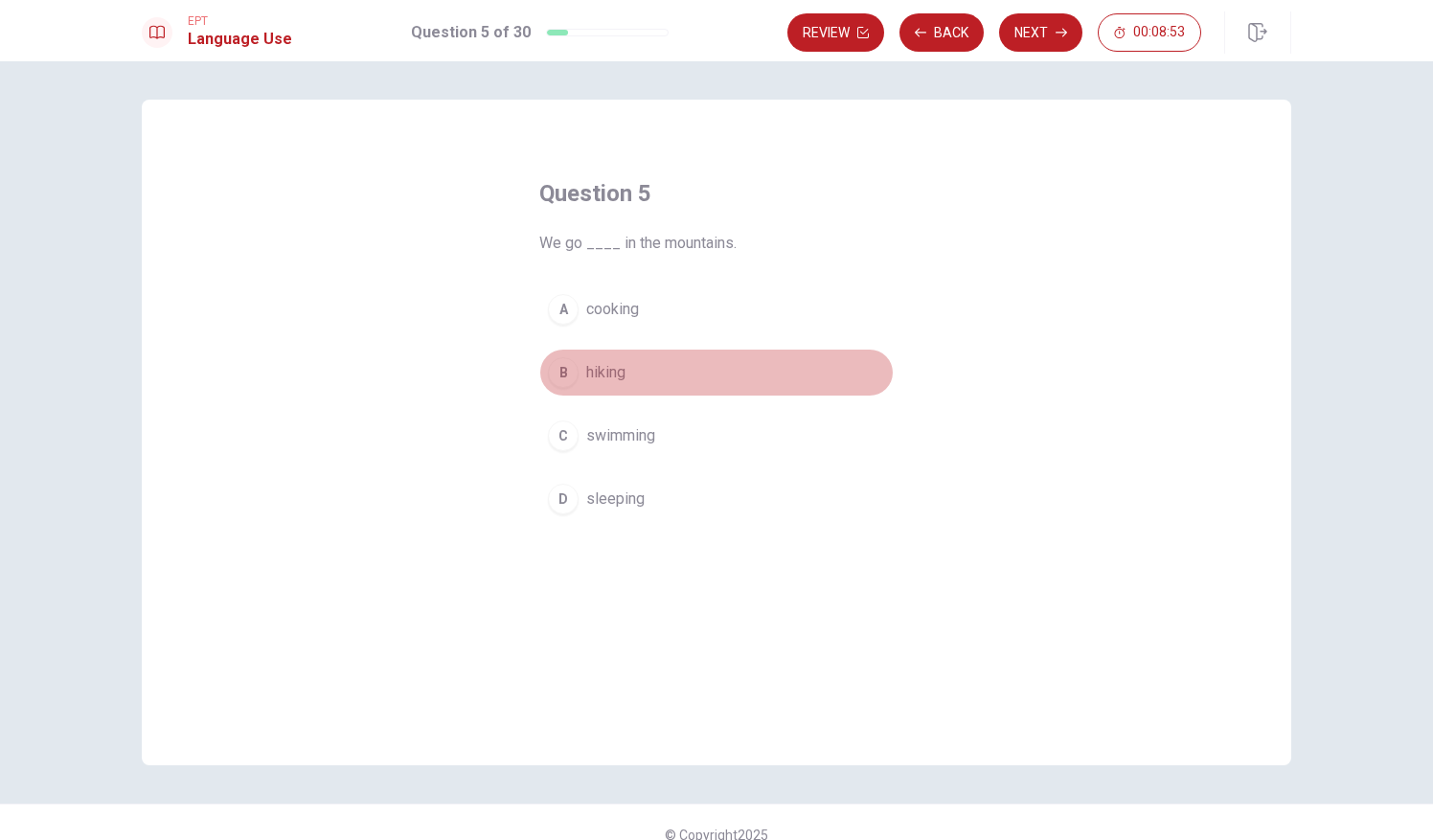
click at [559, 370] on div "B" at bounding box center [562, 372] width 30 height 30
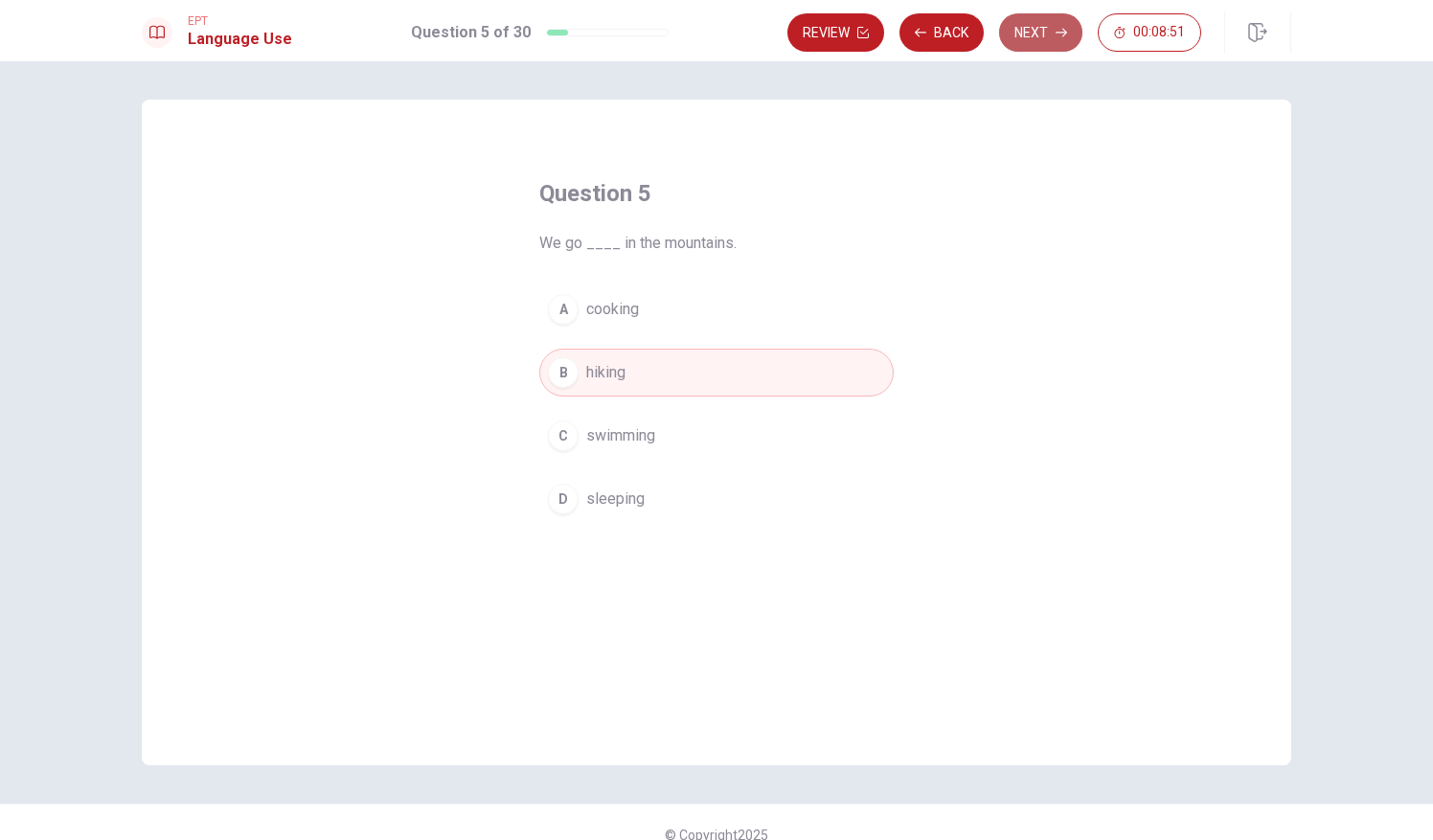
click at [1048, 17] on button "Next" at bounding box center [1040, 32] width 83 height 38
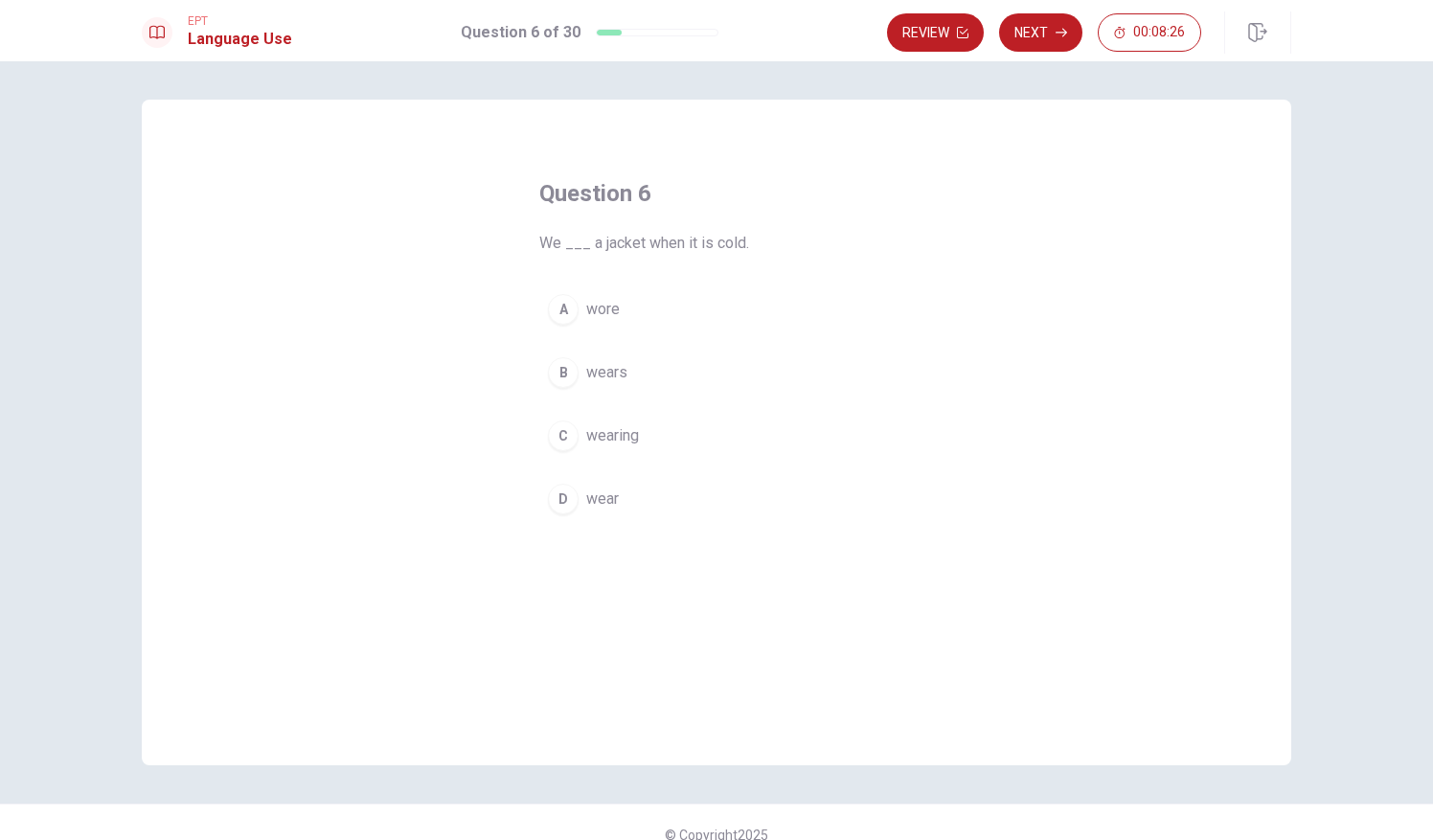
click at [561, 433] on div "C" at bounding box center [562, 435] width 30 height 30
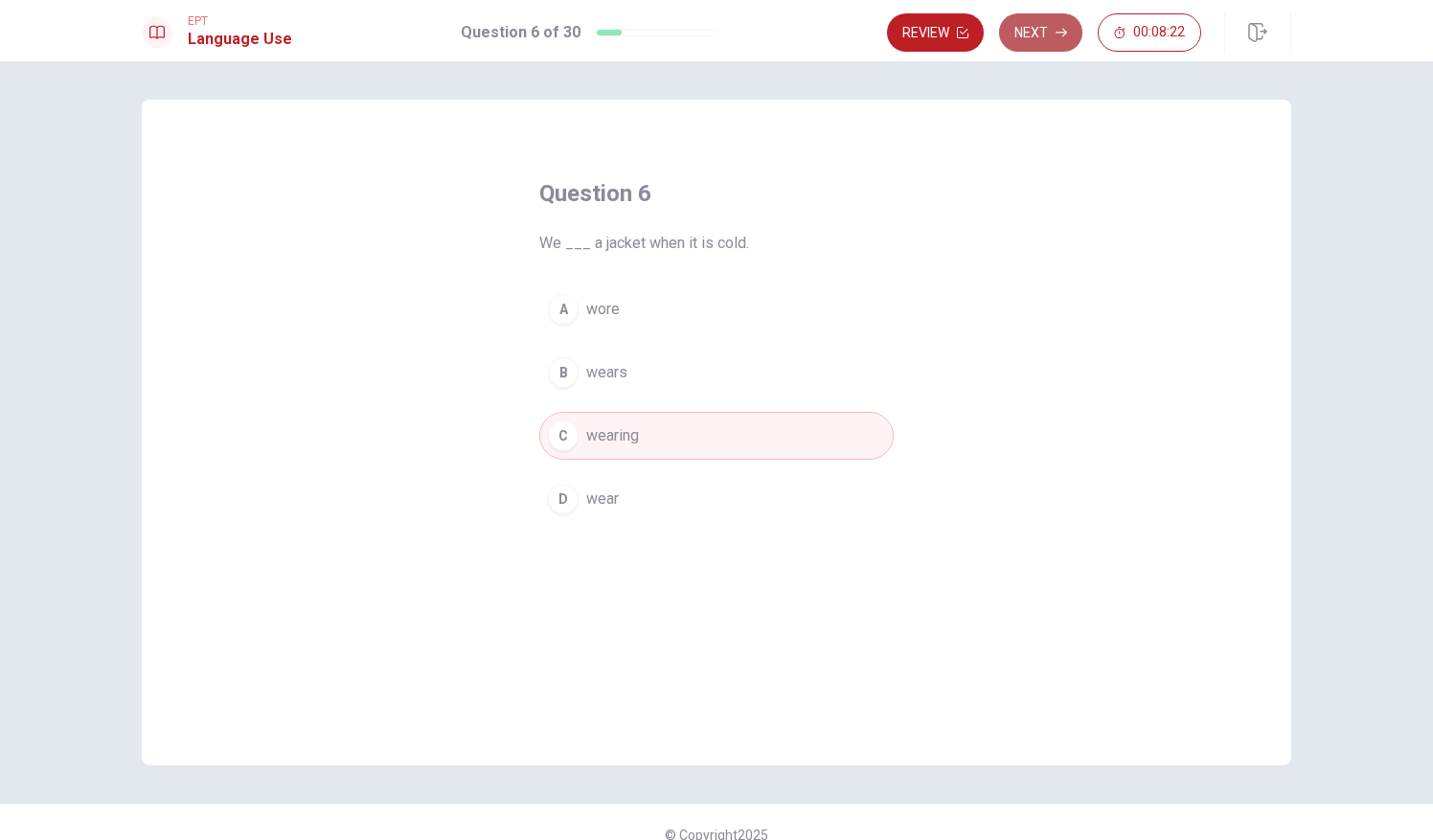
click at [1050, 20] on button "Next" at bounding box center [1040, 32] width 83 height 38
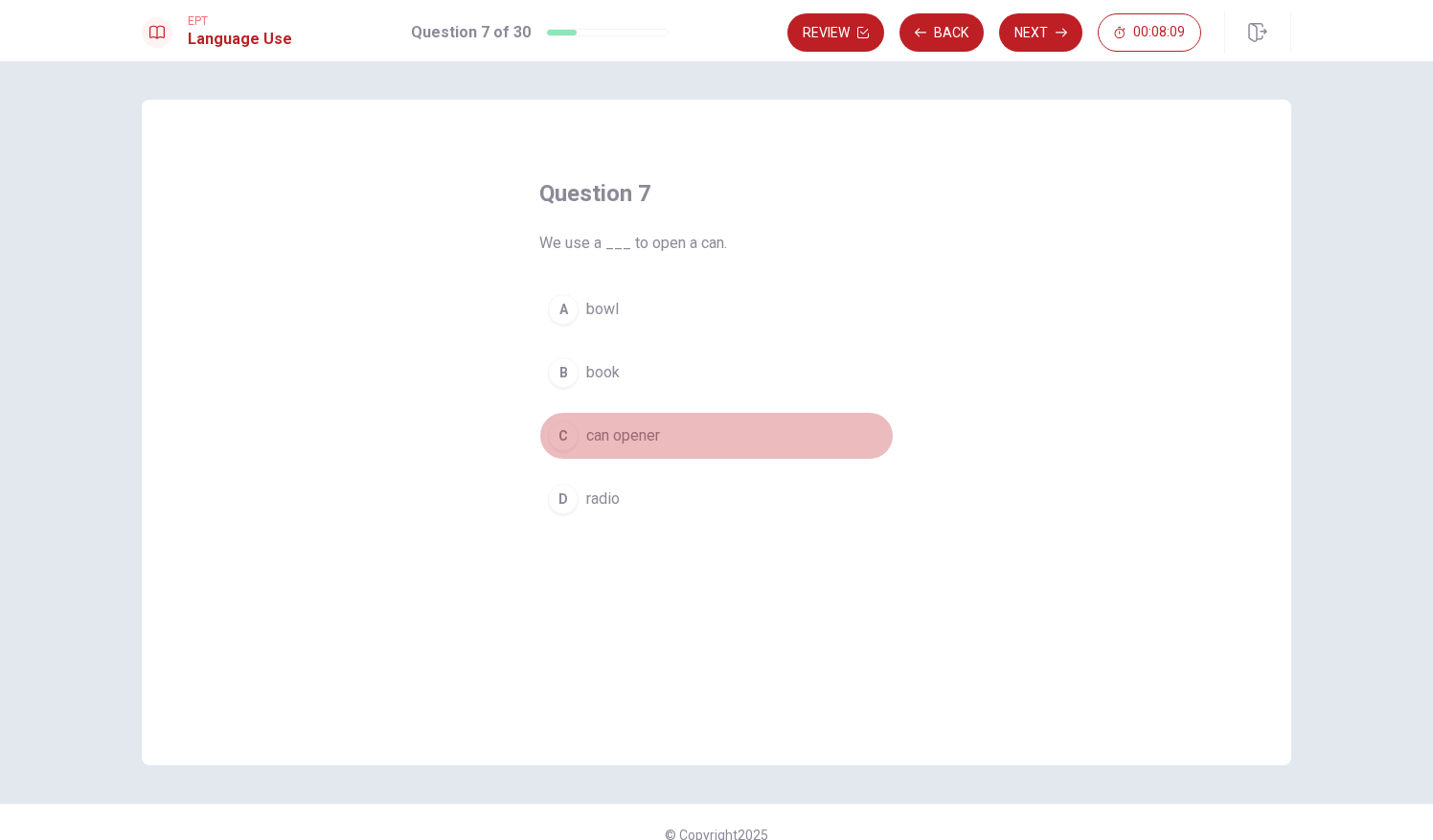
click at [566, 433] on div "C" at bounding box center [562, 435] width 30 height 30
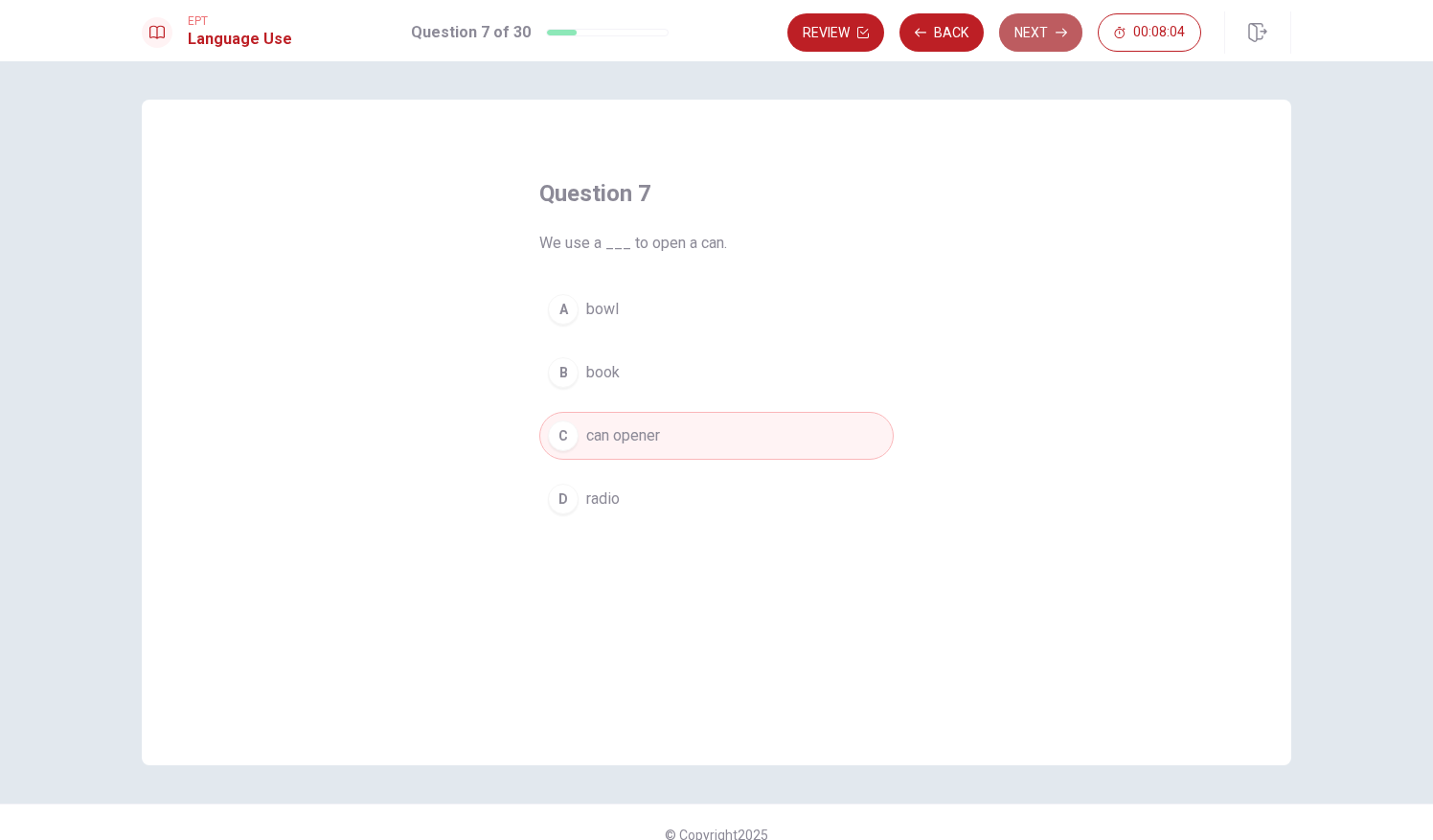
click at [1019, 34] on button "Next" at bounding box center [1040, 32] width 83 height 38
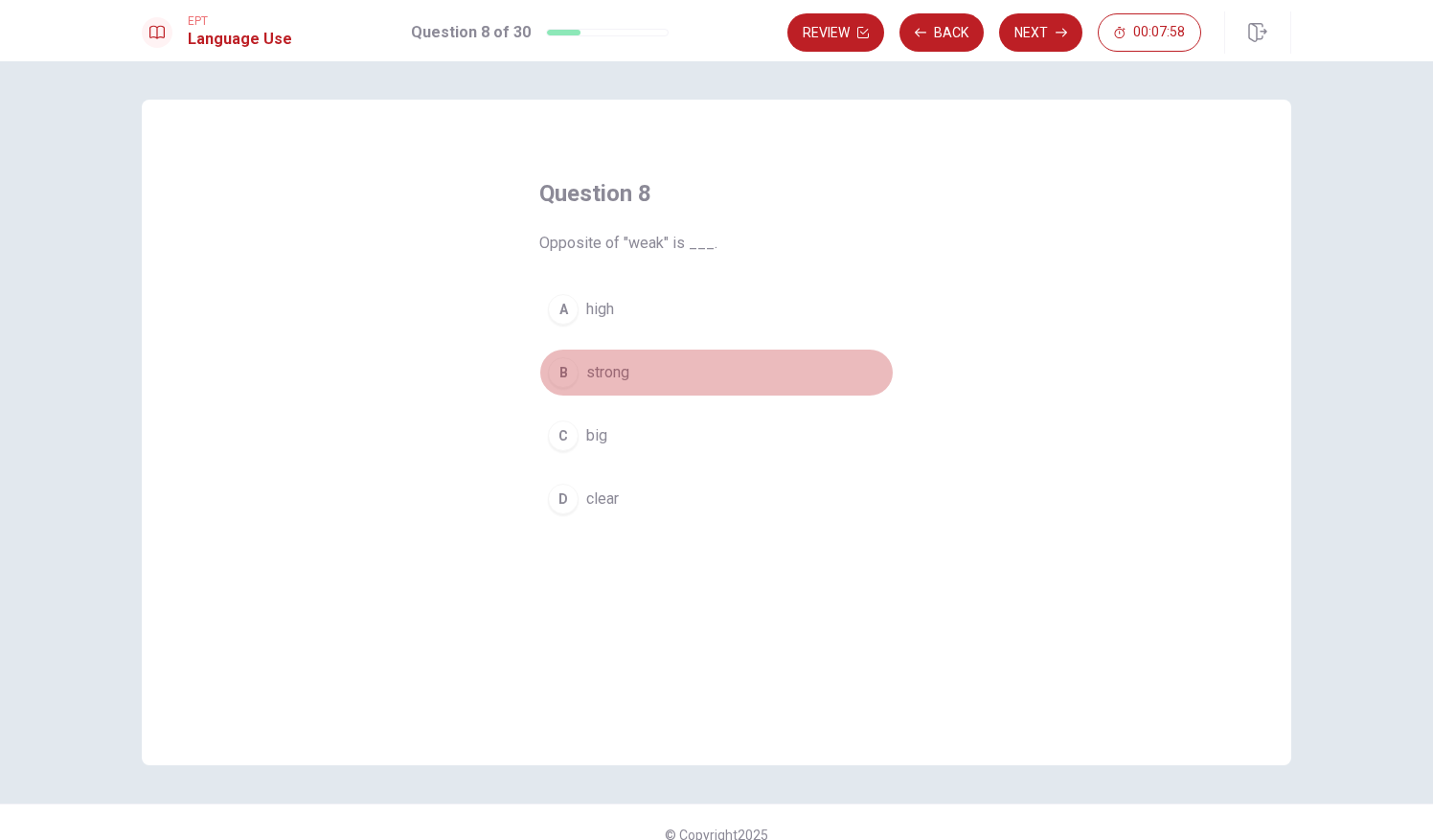
click at [557, 364] on div "B" at bounding box center [562, 372] width 30 height 30
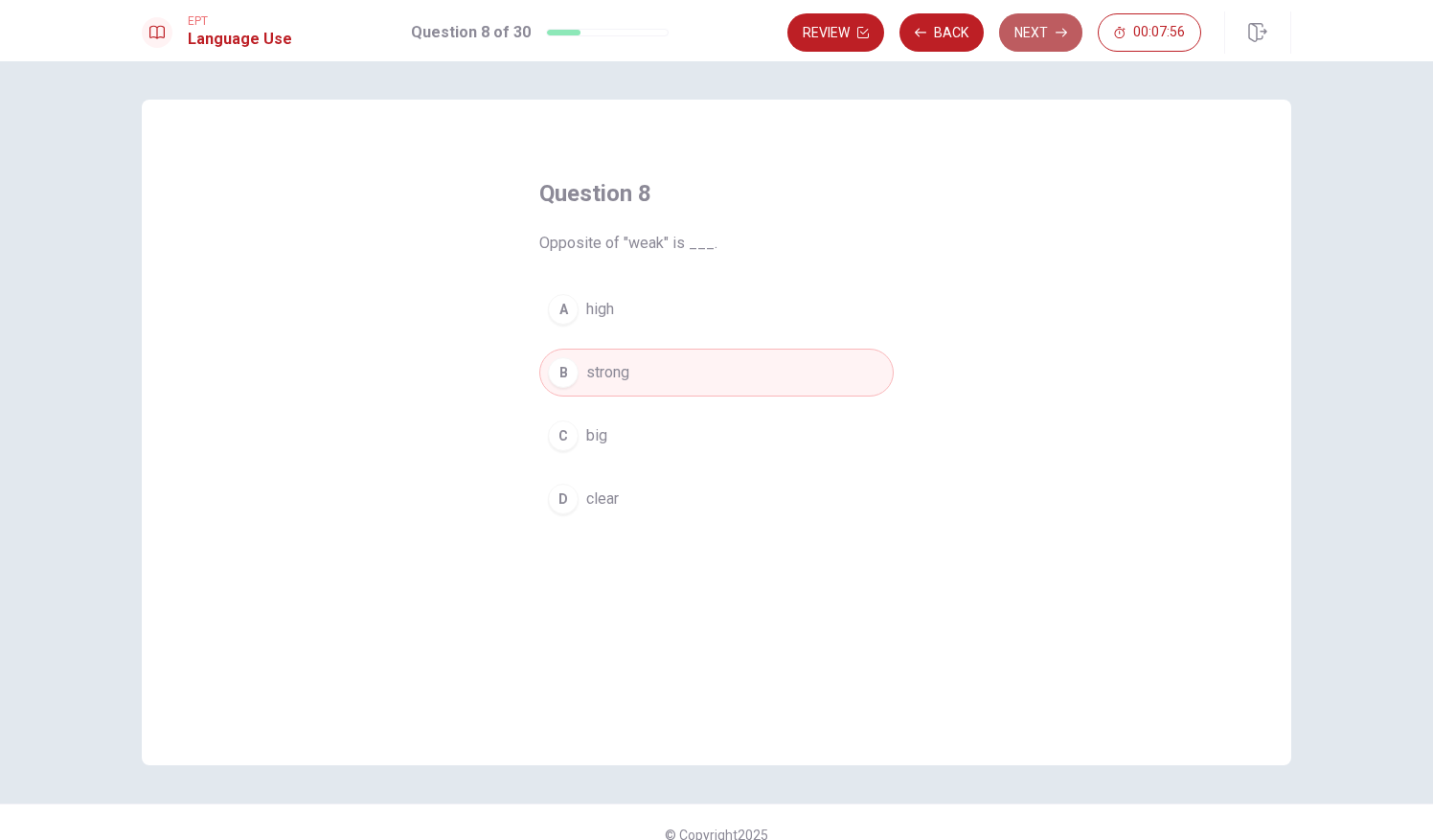
click at [1028, 26] on button "Next" at bounding box center [1040, 32] width 83 height 38
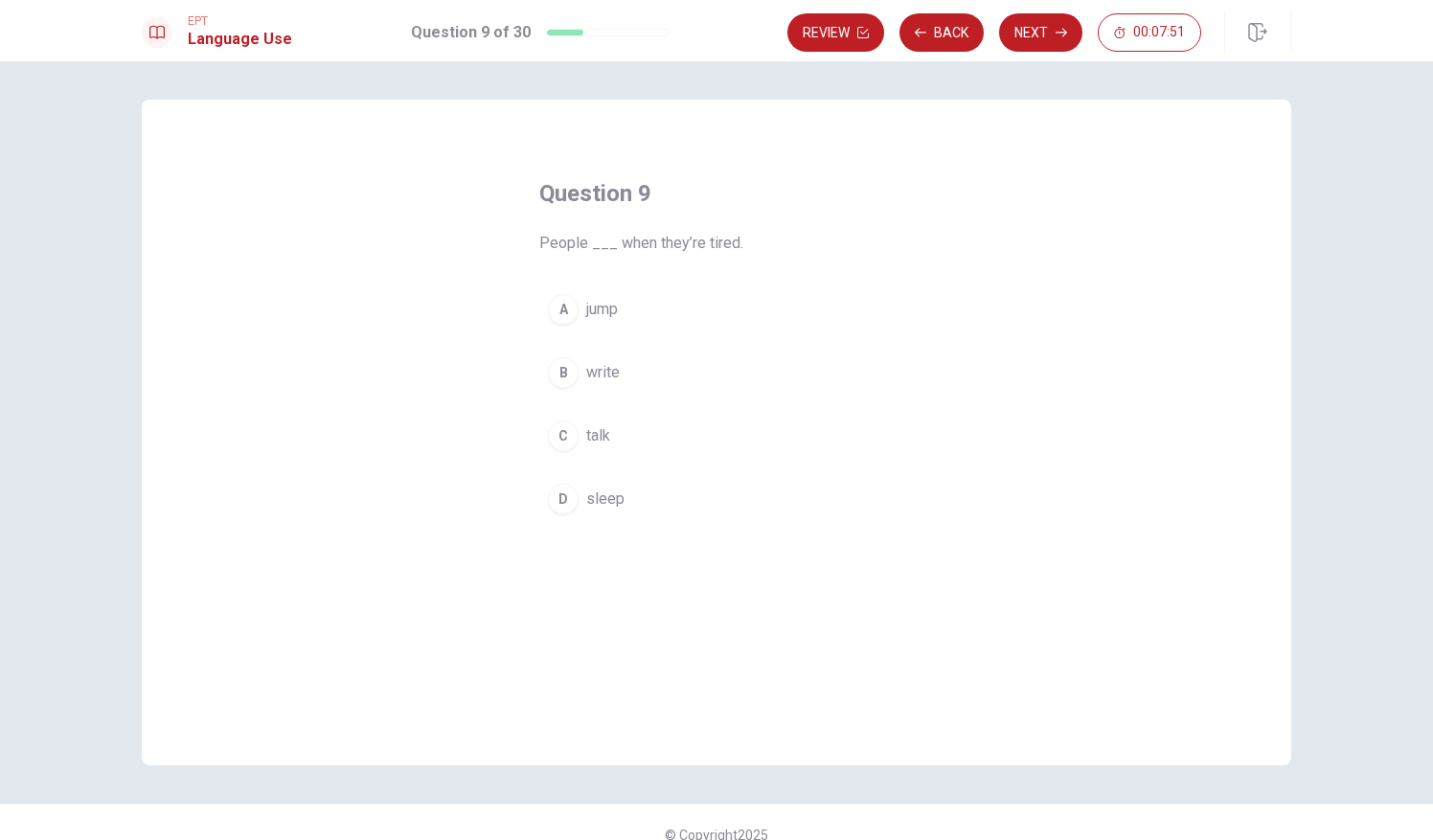
click at [564, 486] on div "D" at bounding box center [562, 499] width 30 height 30
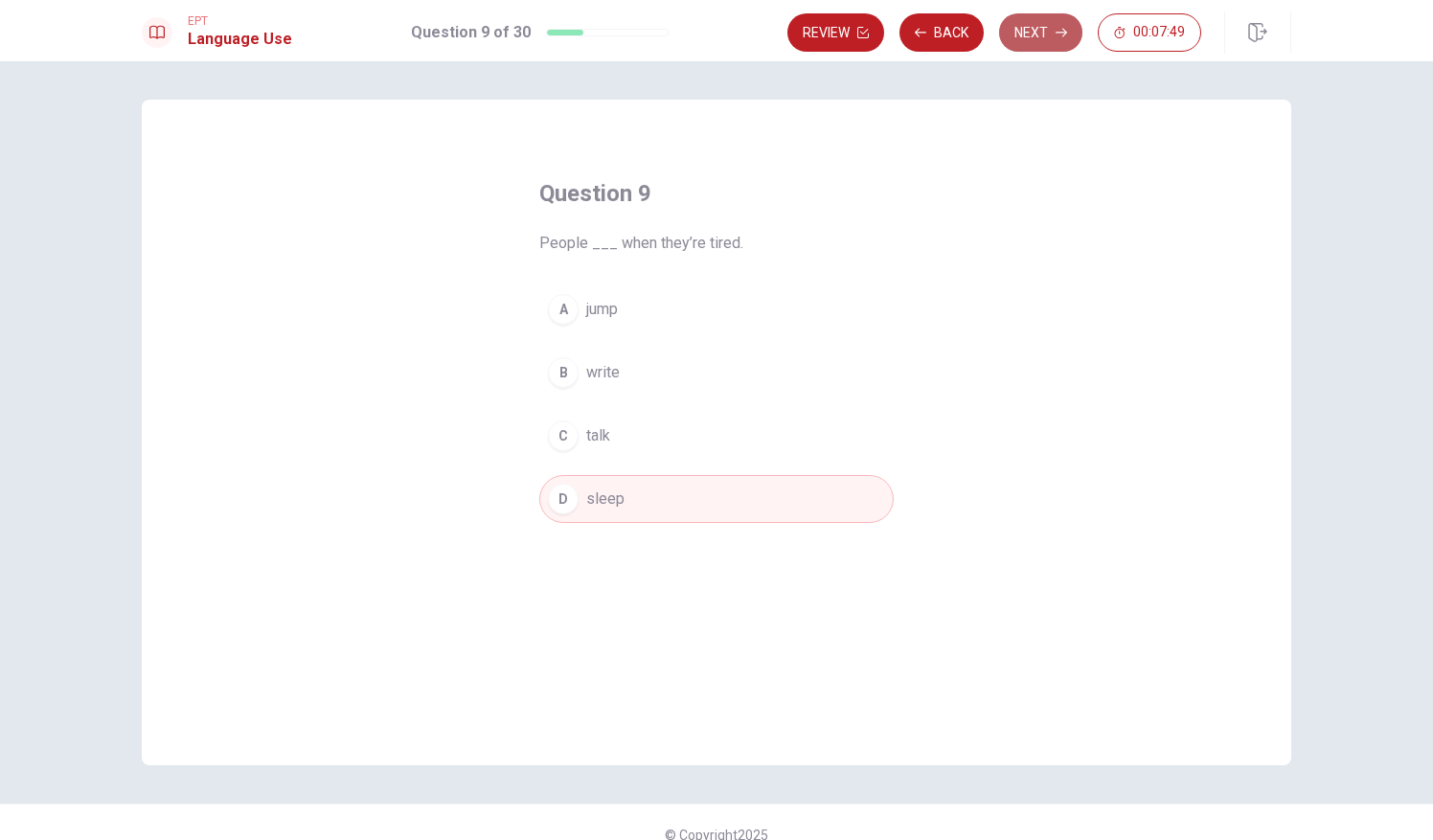
click at [1032, 40] on button "Next" at bounding box center [1040, 32] width 83 height 38
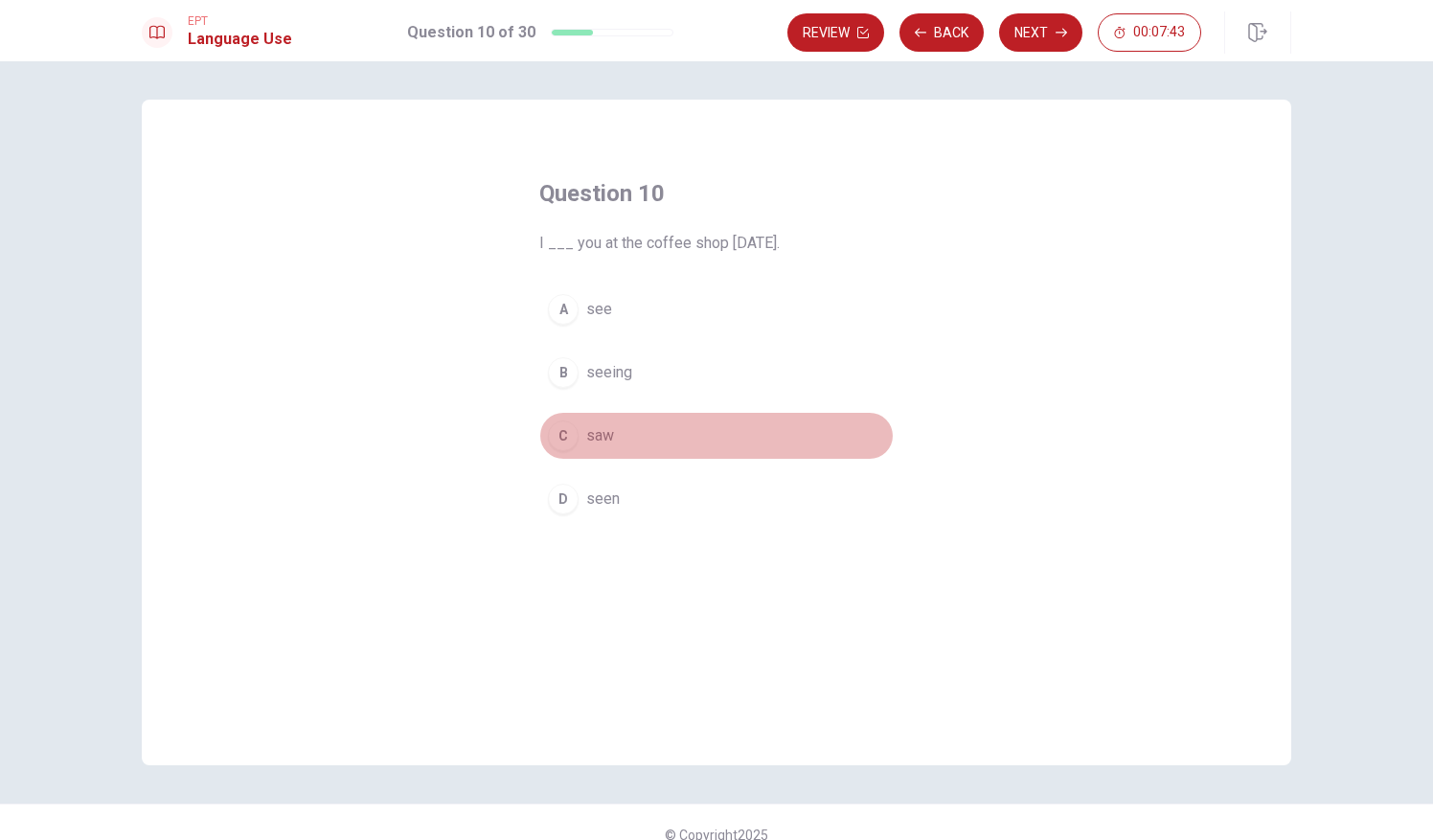
click at [559, 438] on div "C" at bounding box center [562, 435] width 30 height 30
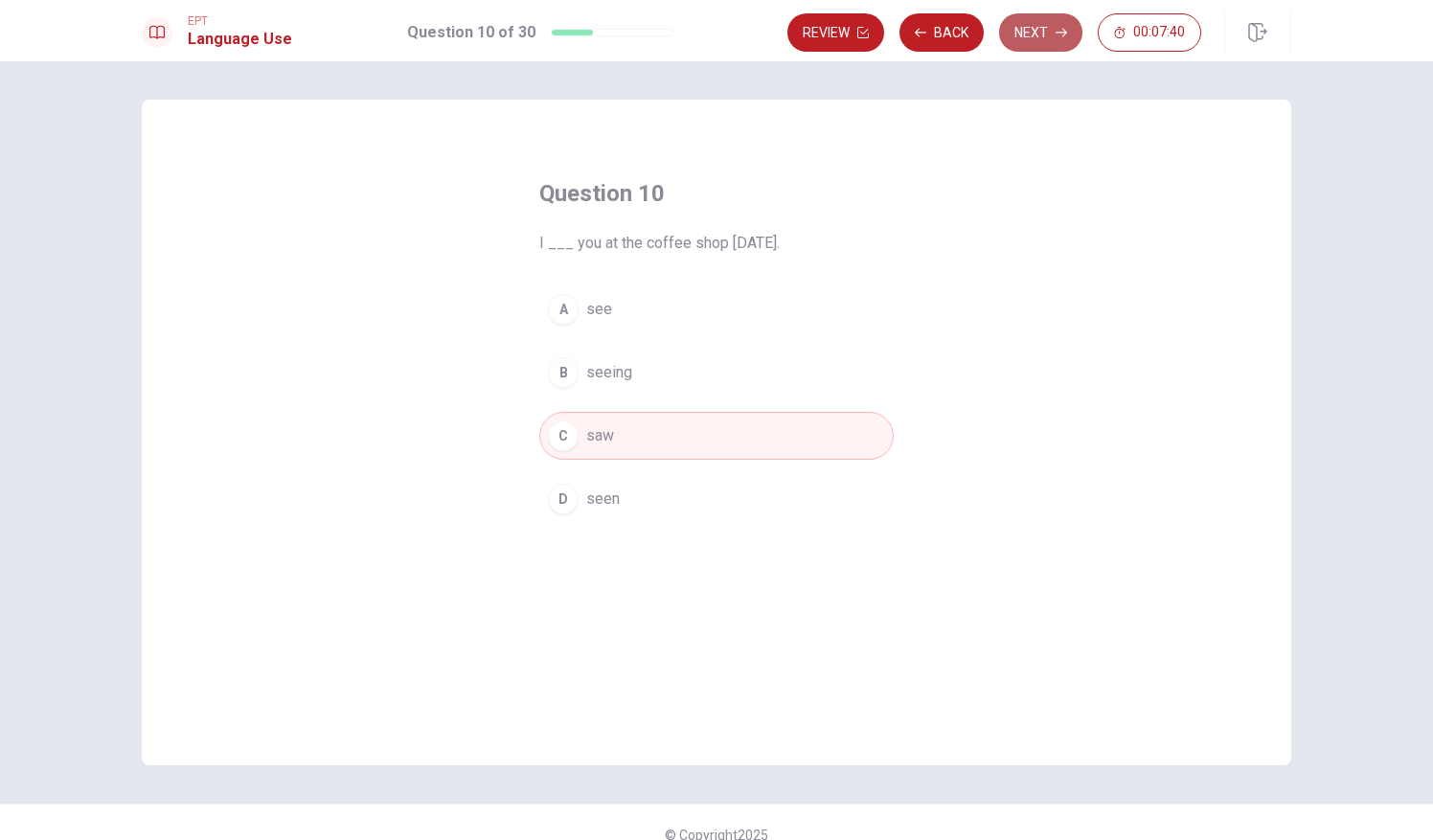
click at [1046, 35] on button "Next" at bounding box center [1040, 32] width 83 height 38
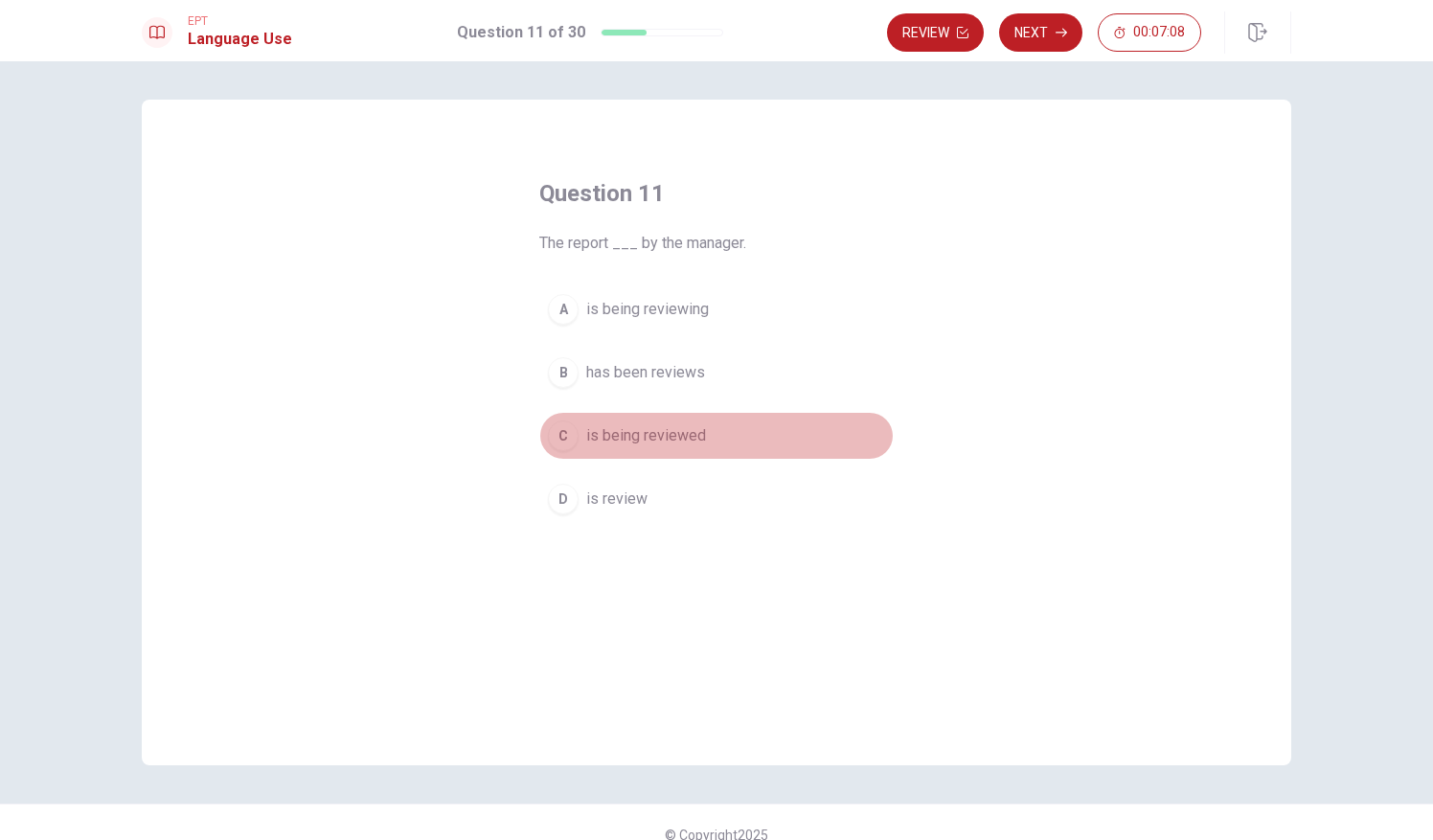
click at [556, 427] on div "C" at bounding box center [562, 435] width 30 height 30
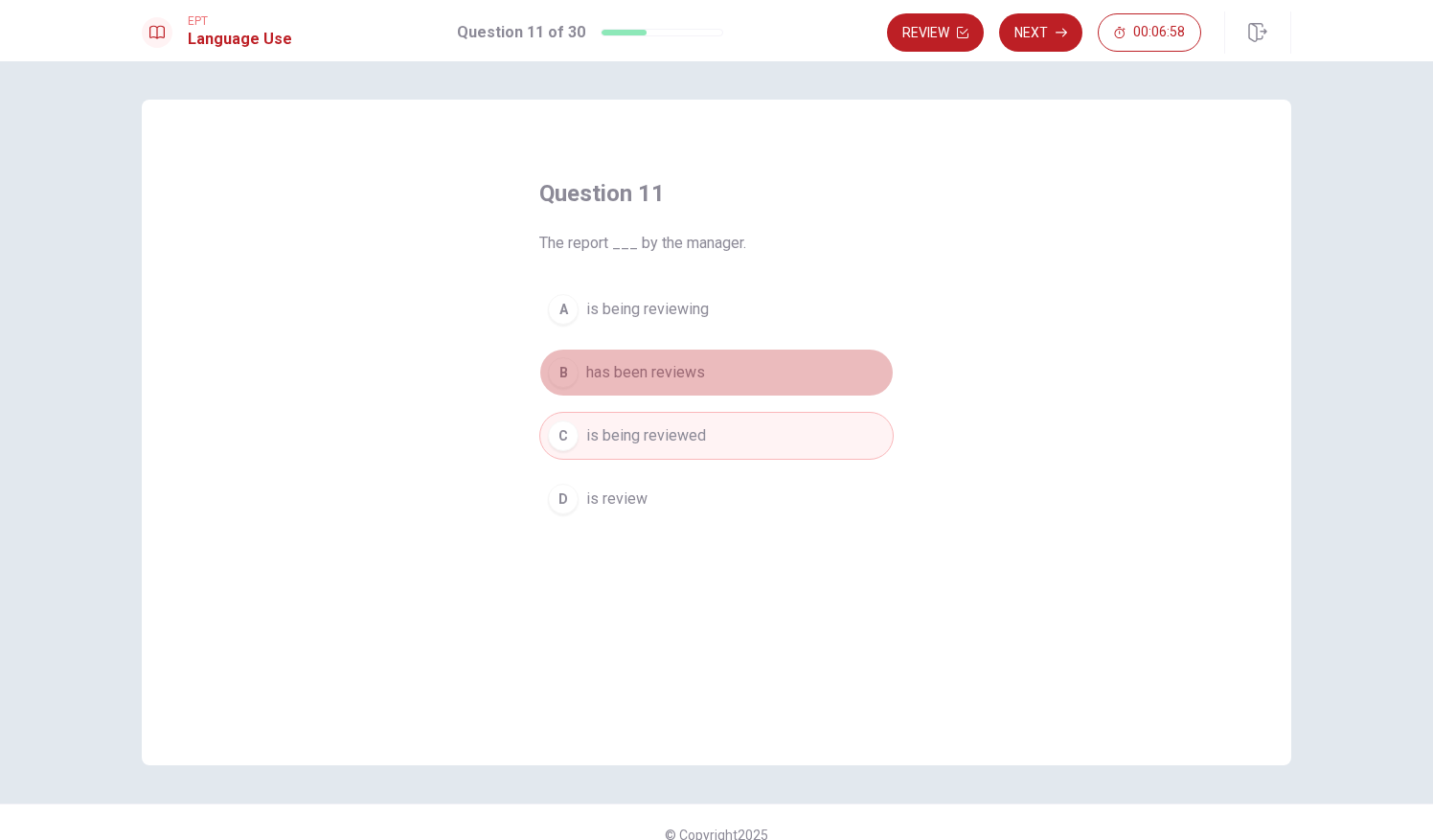
click at [553, 364] on div "B" at bounding box center [562, 372] width 30 height 30
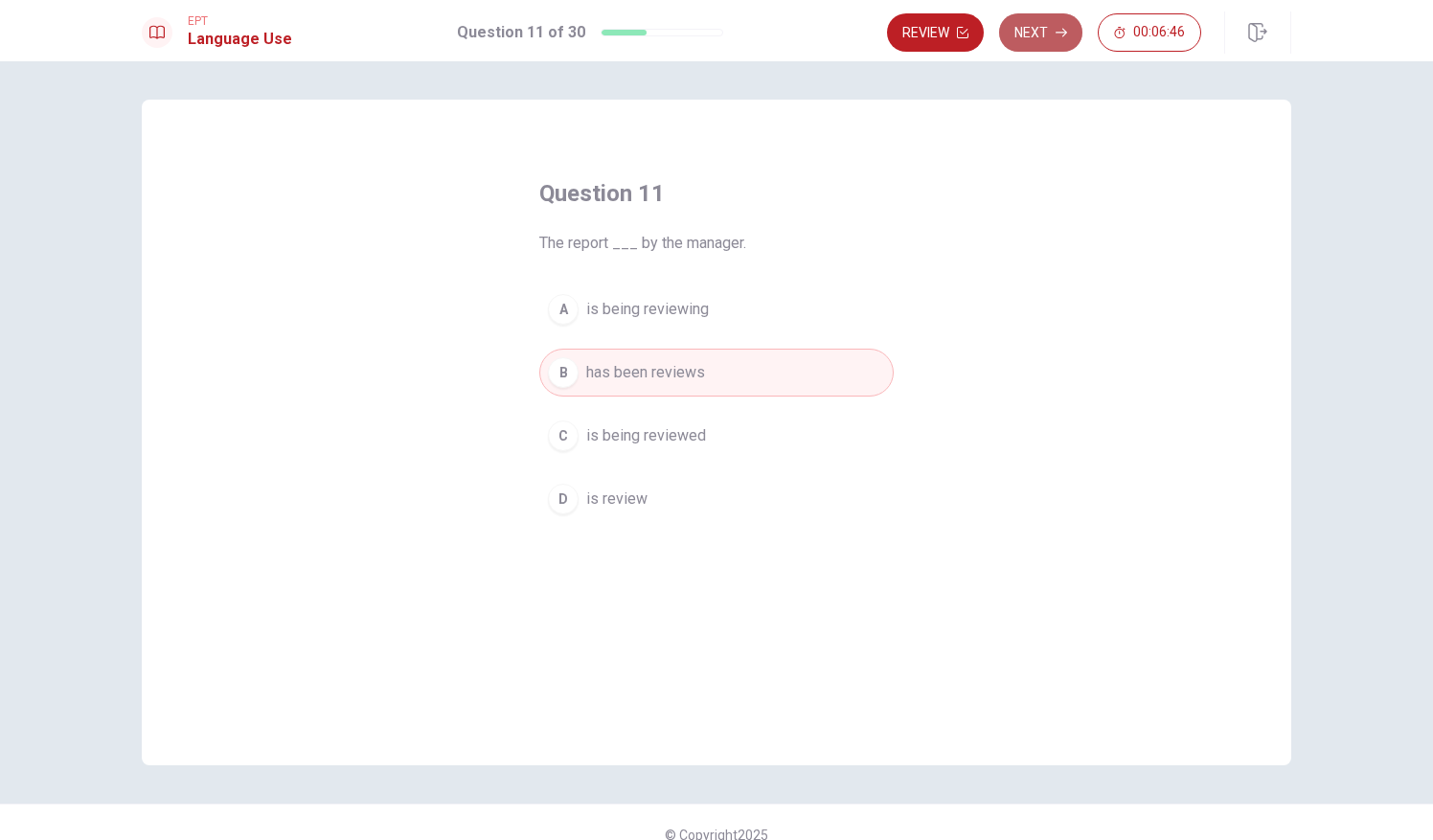
click at [1050, 24] on button "Next" at bounding box center [1040, 32] width 83 height 38
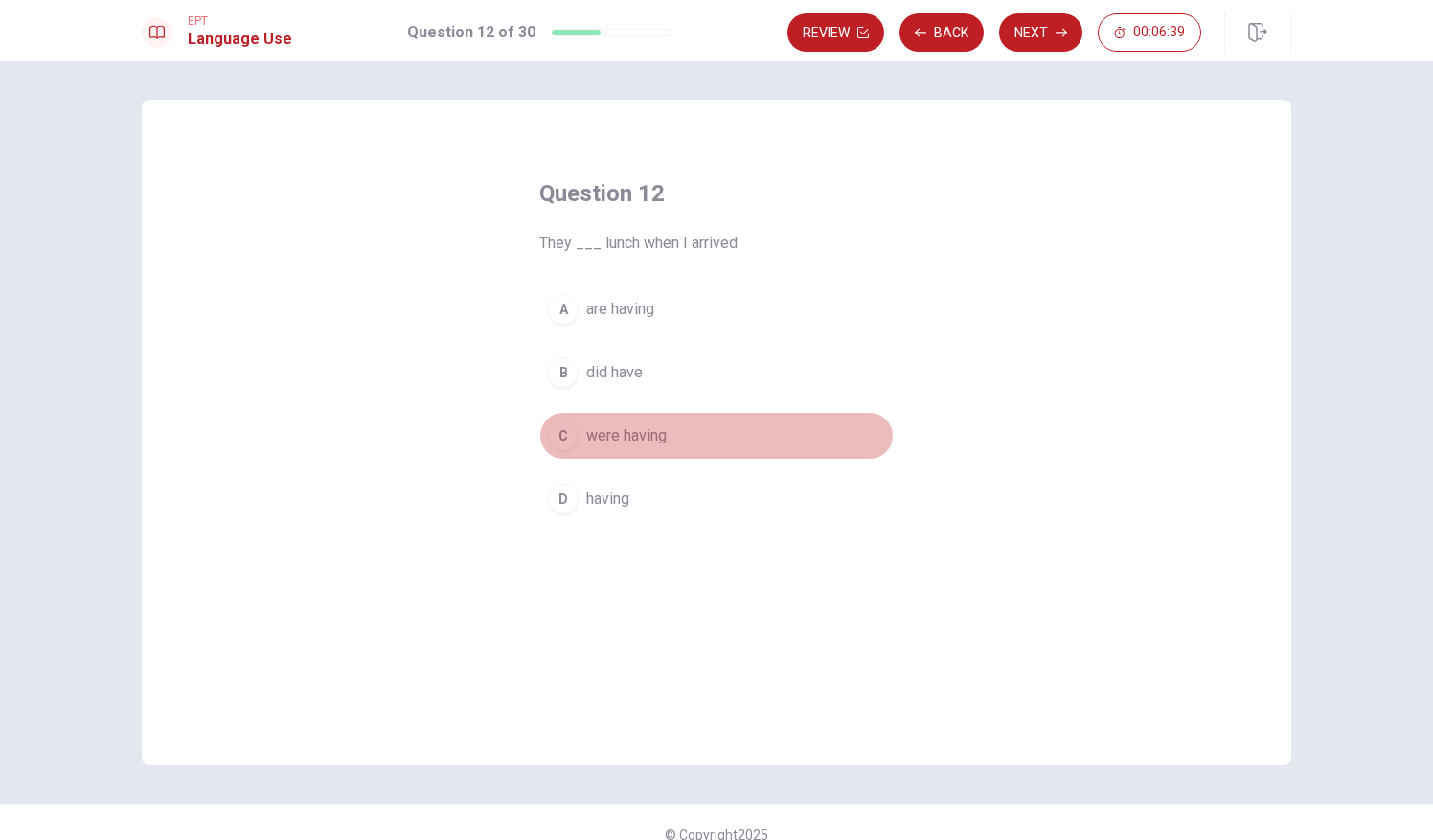
click at [562, 427] on div "C" at bounding box center [562, 435] width 30 height 30
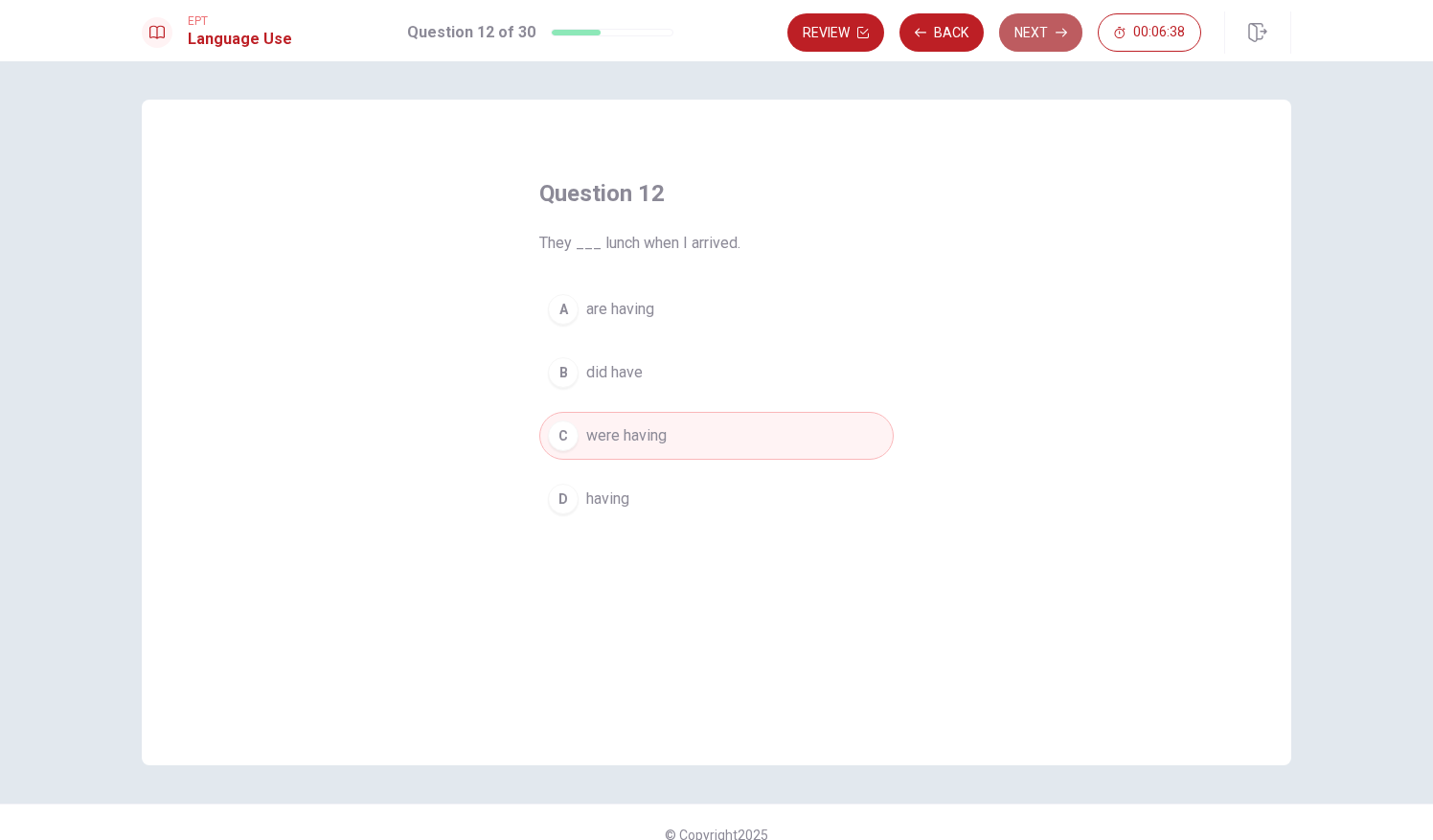
click at [1057, 30] on icon "button" at bounding box center [1062, 32] width 12 height 12
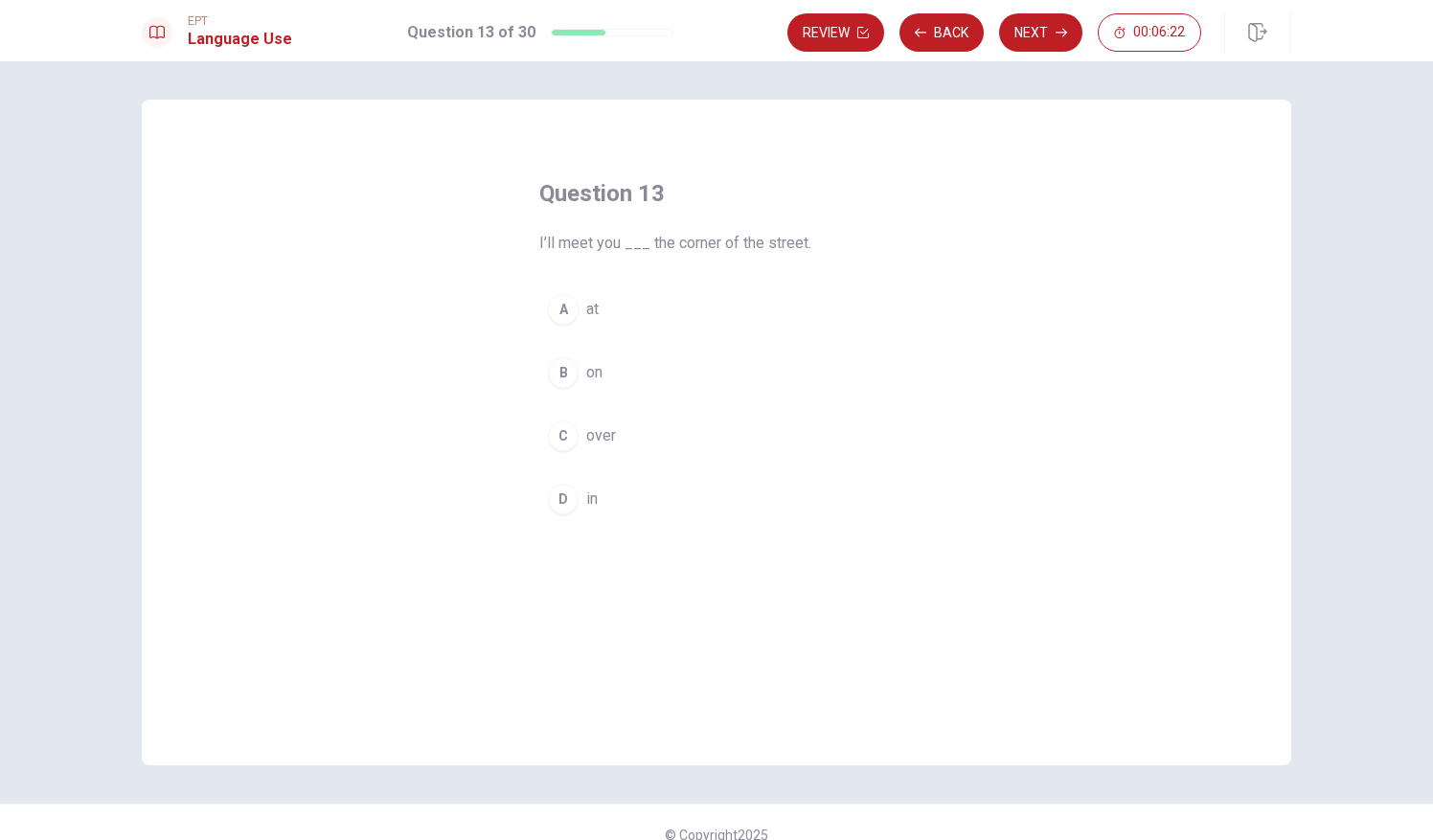
click at [565, 302] on div "A" at bounding box center [562, 309] width 30 height 30
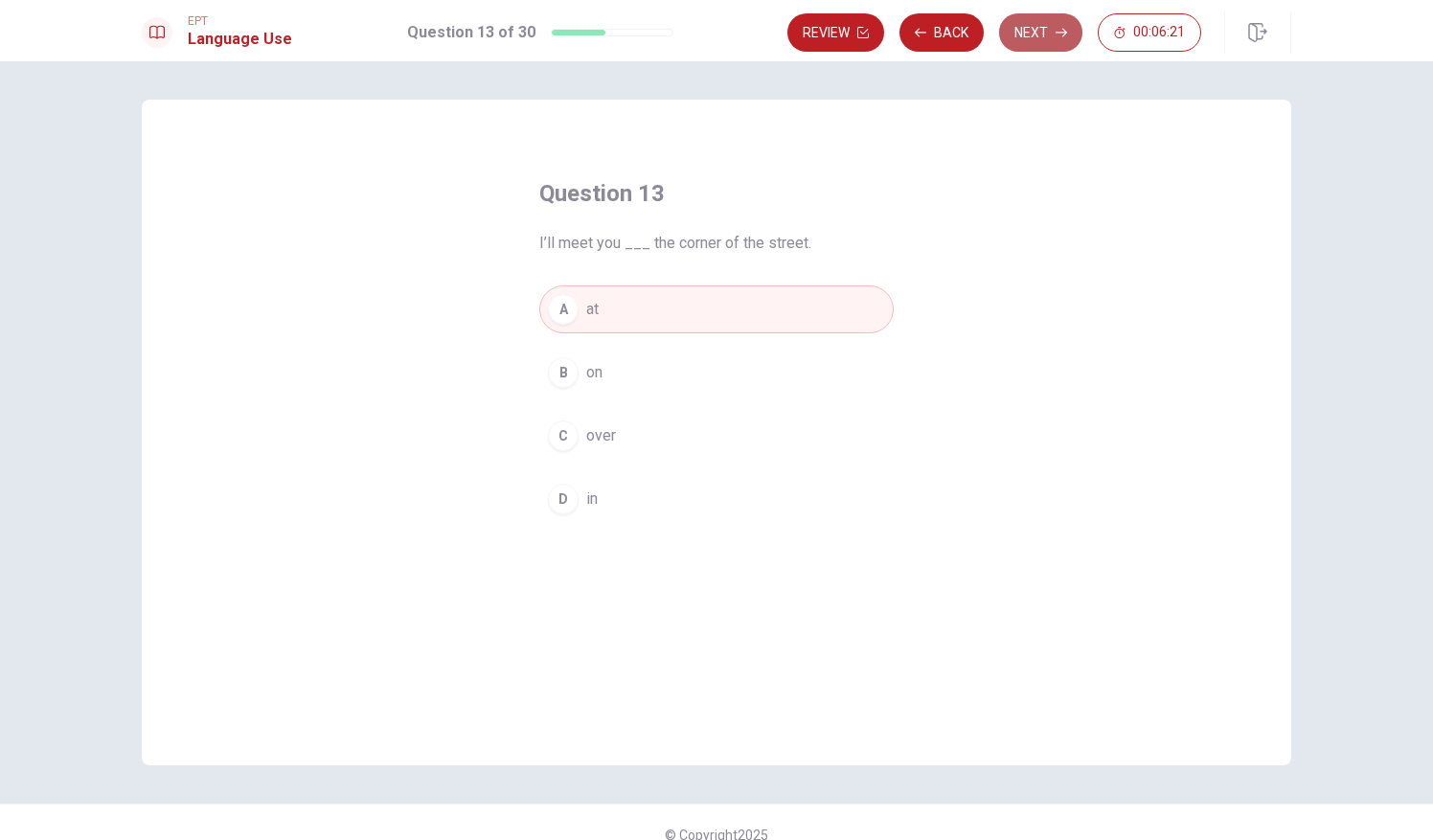
click at [1029, 23] on button "Next" at bounding box center [1040, 32] width 83 height 38
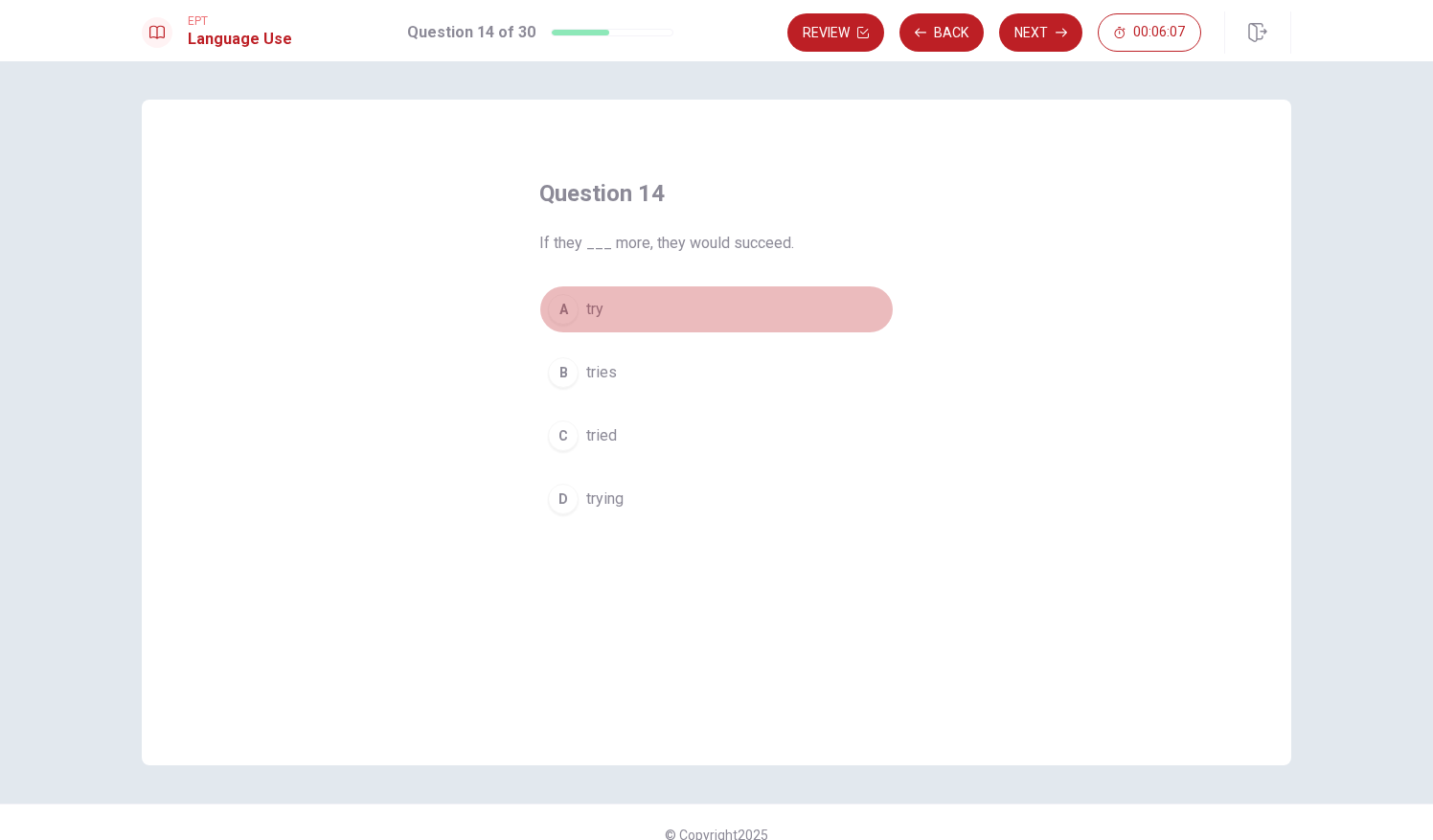
click at [550, 303] on div "A" at bounding box center [562, 309] width 30 height 30
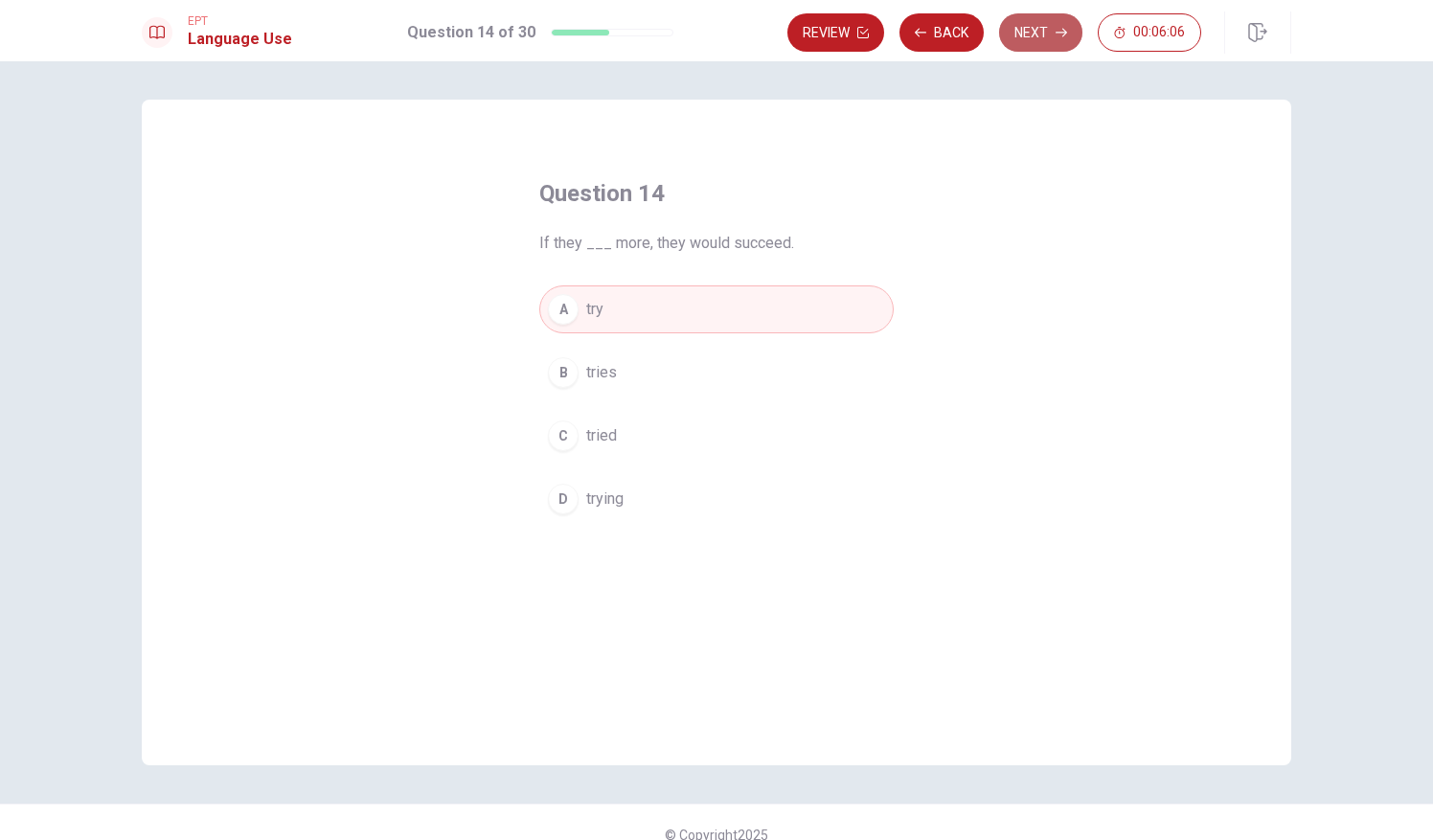
click at [1047, 24] on button "Next" at bounding box center [1040, 32] width 83 height 38
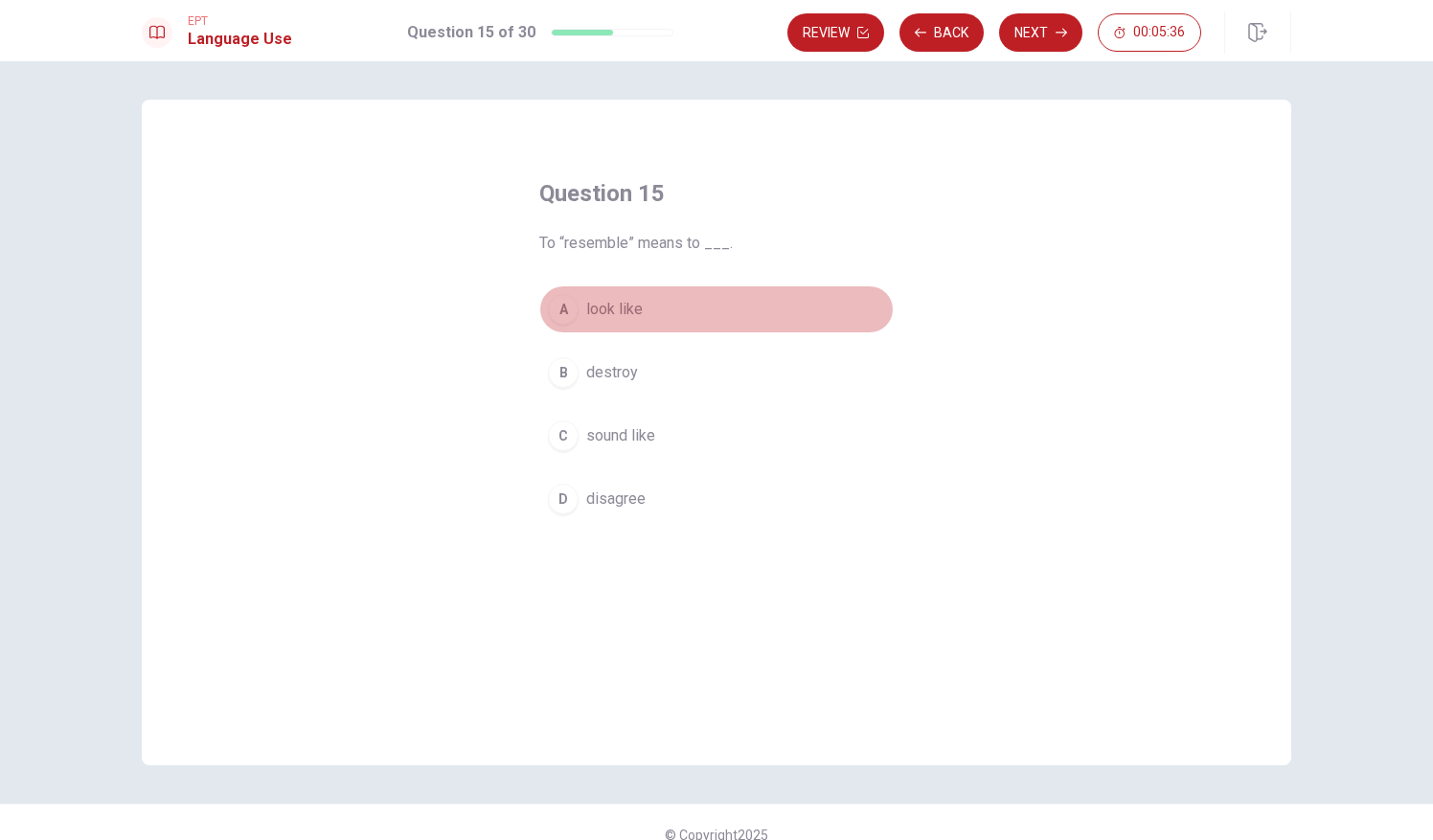
click at [559, 307] on div "A" at bounding box center [562, 309] width 30 height 30
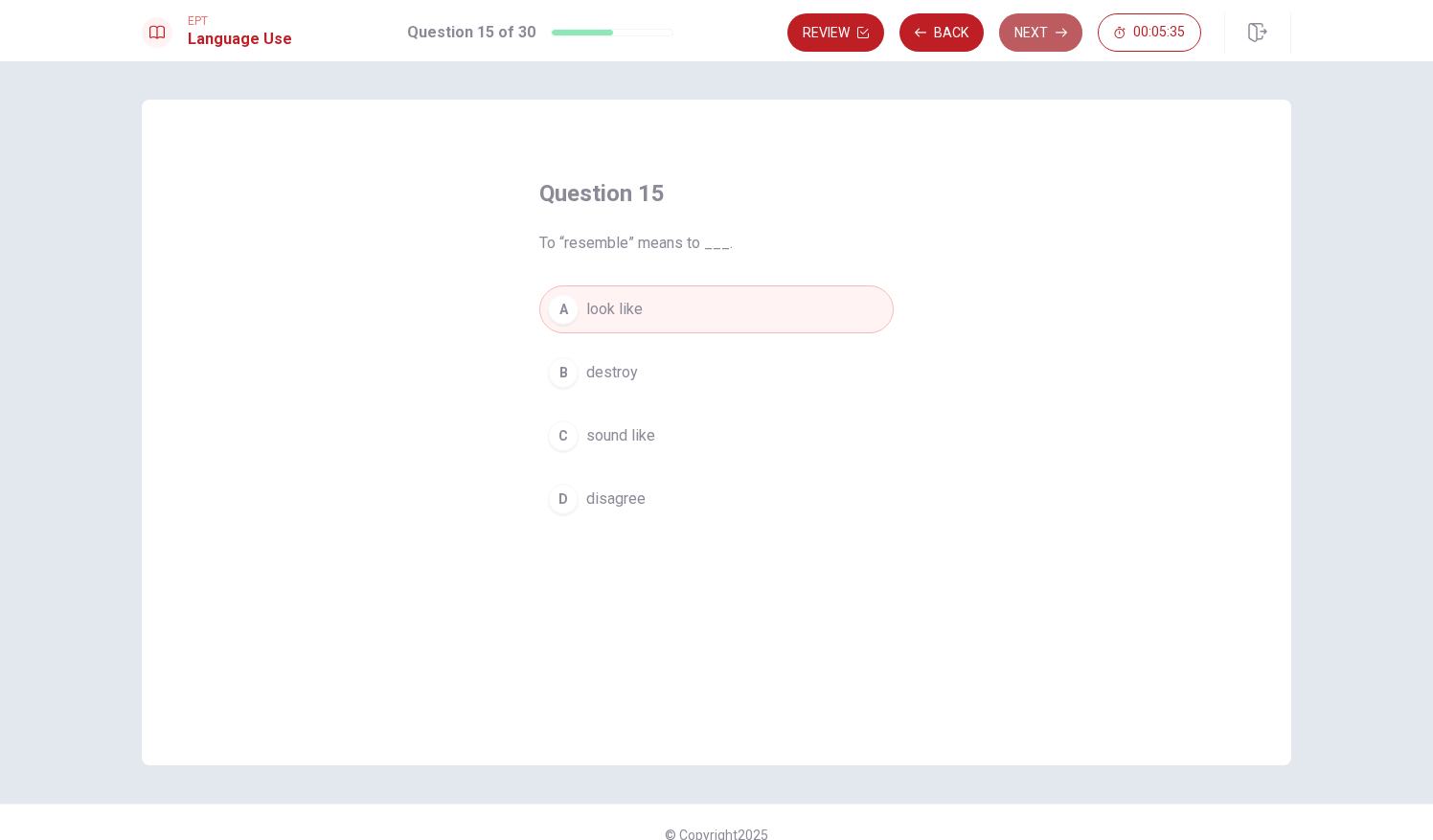
click at [1051, 26] on button "Next" at bounding box center [1040, 32] width 83 height 38
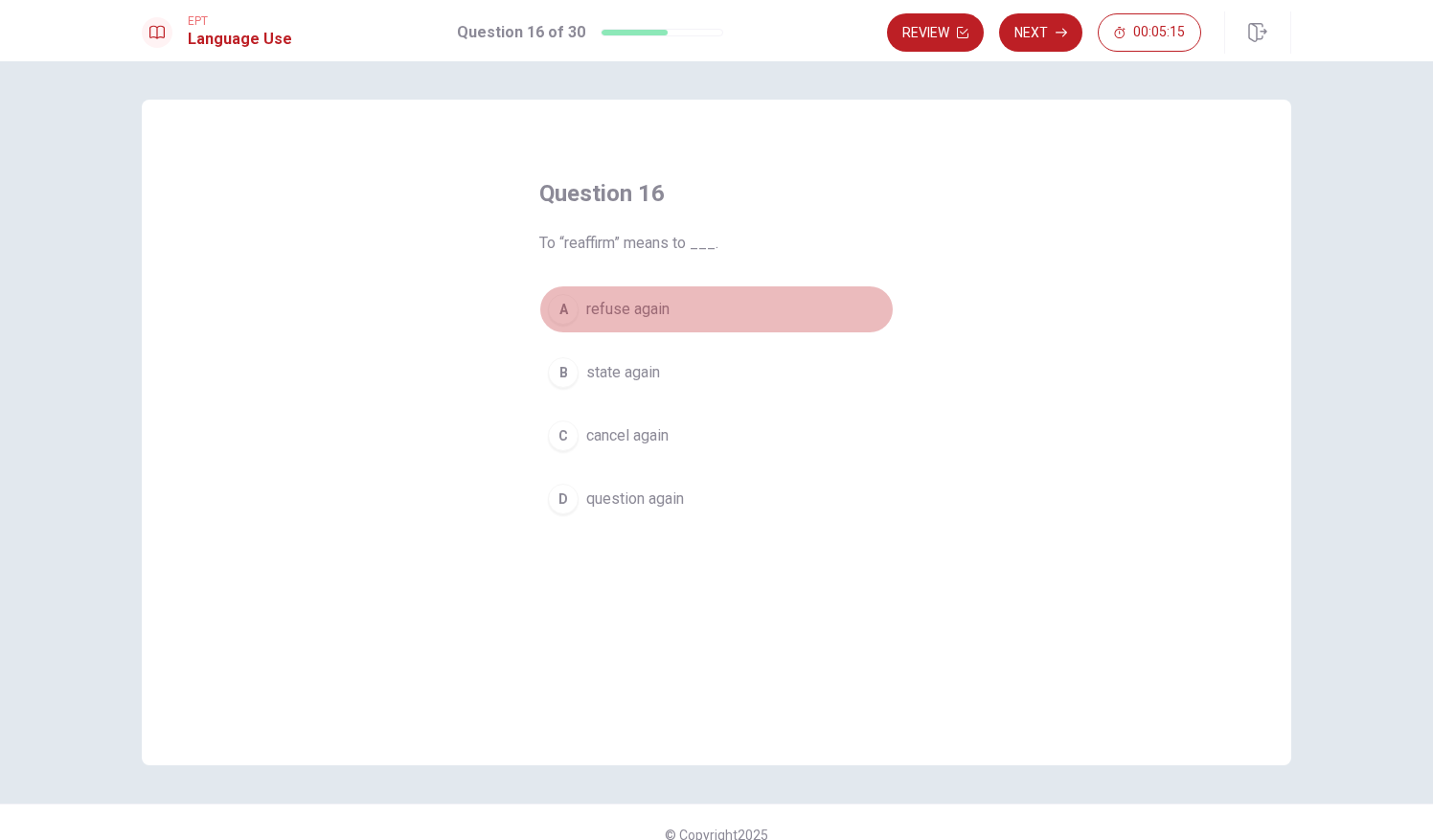
click at [610, 308] on span "refuse again" at bounding box center [627, 309] width 83 height 23
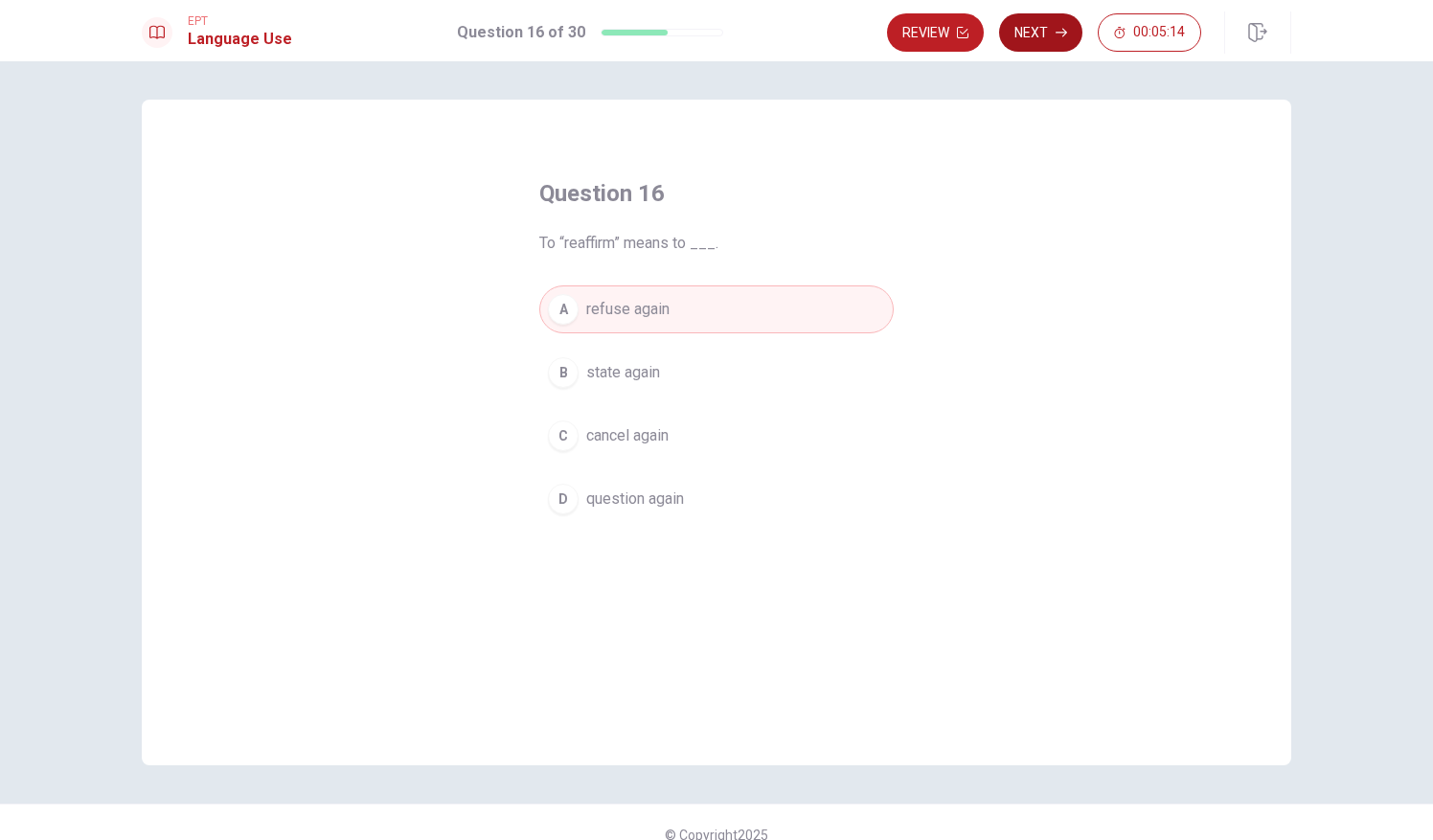
click at [1035, 30] on button "Next" at bounding box center [1040, 32] width 83 height 38
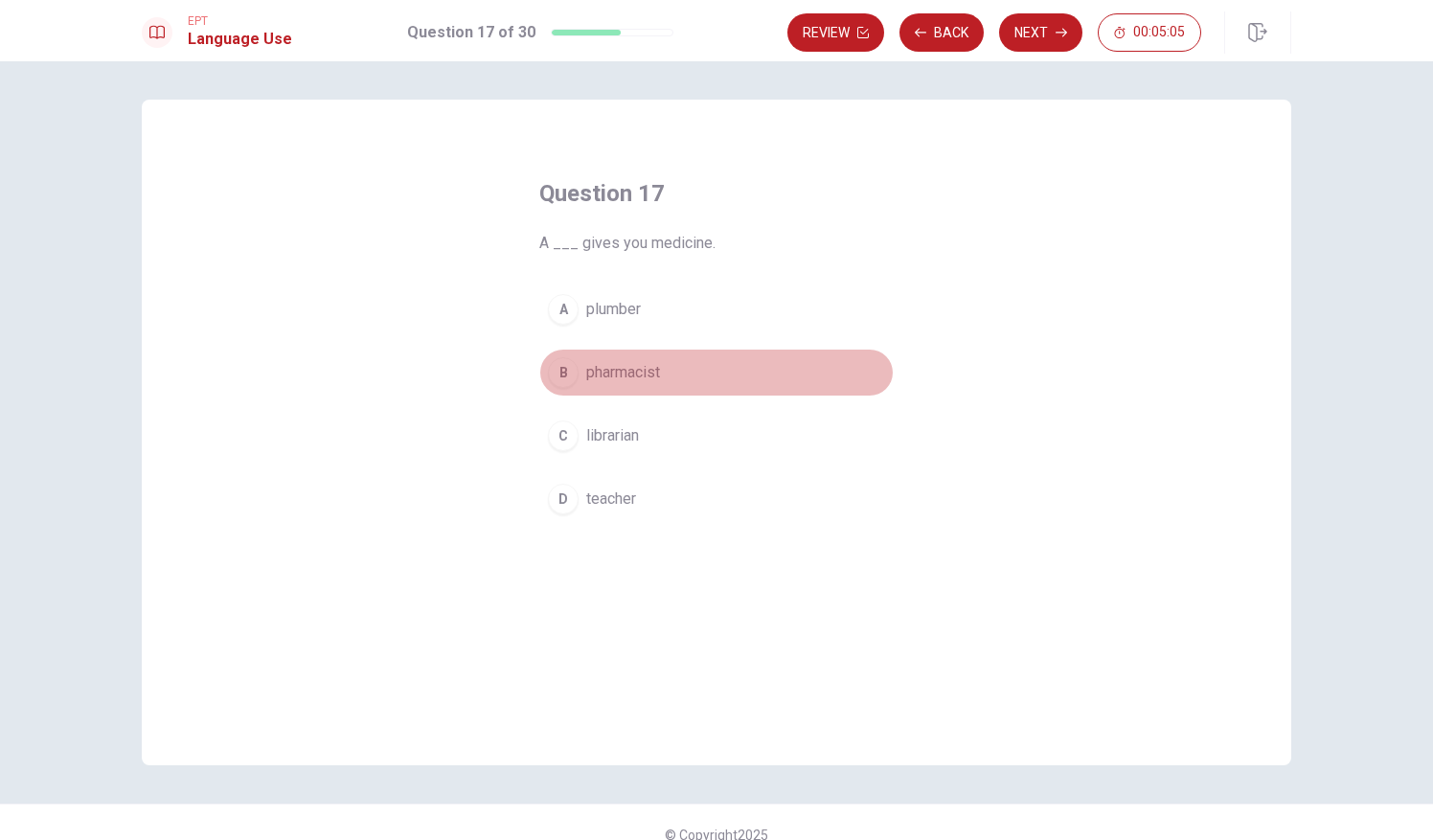
click at [664, 384] on button "B pharmacist" at bounding box center [716, 372] width 354 height 48
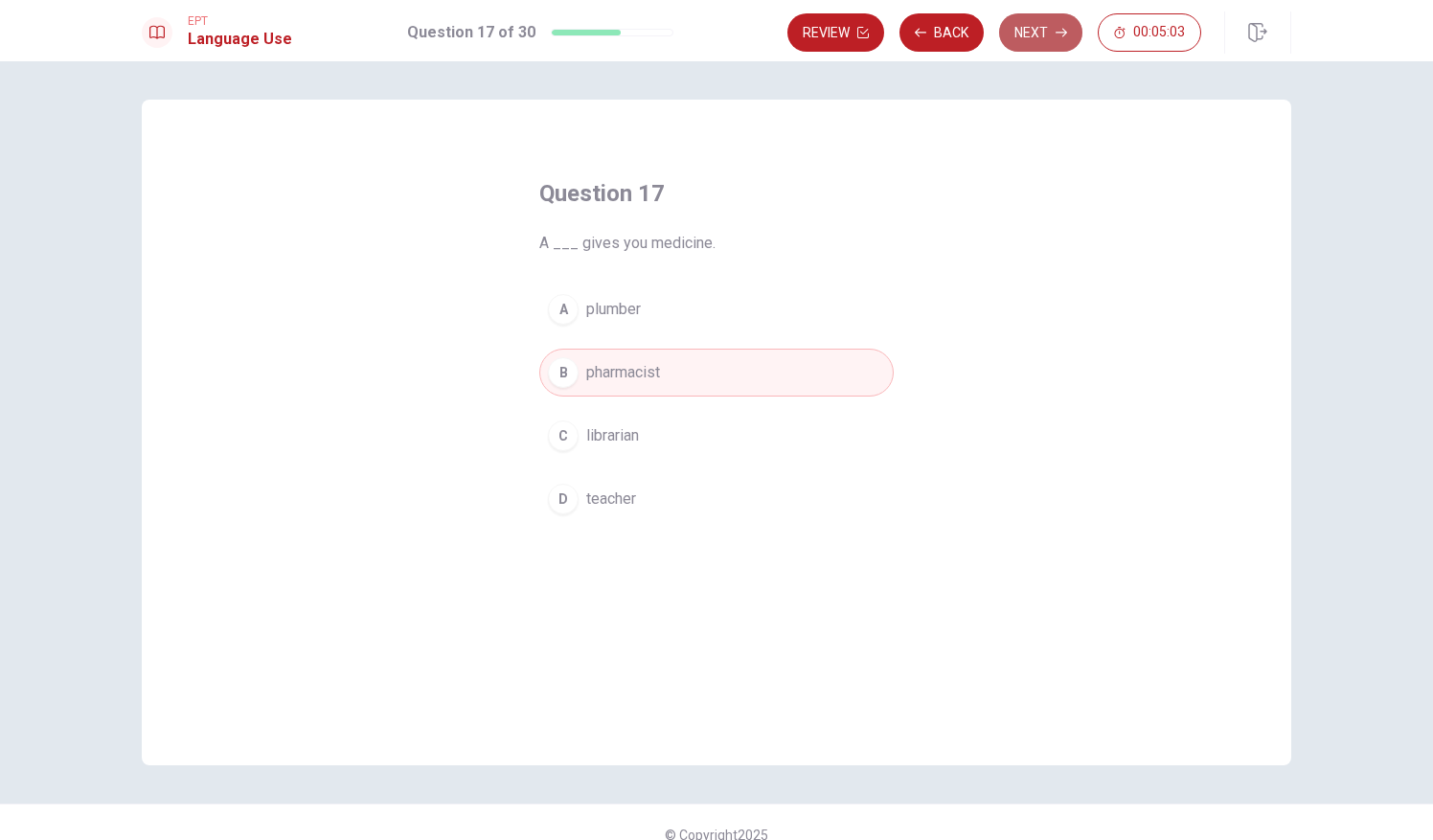
click at [1042, 34] on button "Next" at bounding box center [1040, 32] width 83 height 38
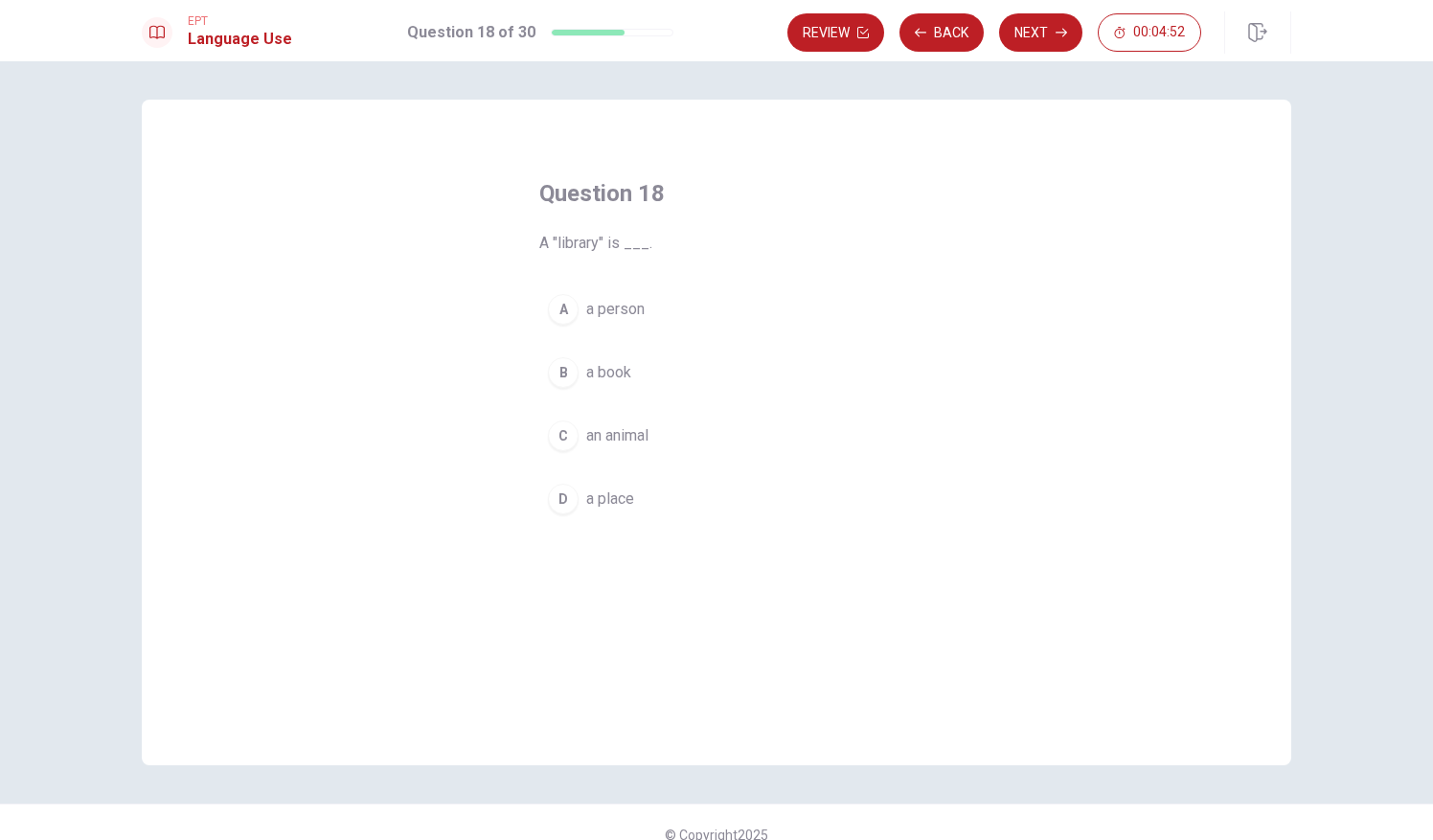
click at [560, 495] on div "D" at bounding box center [562, 499] width 30 height 30
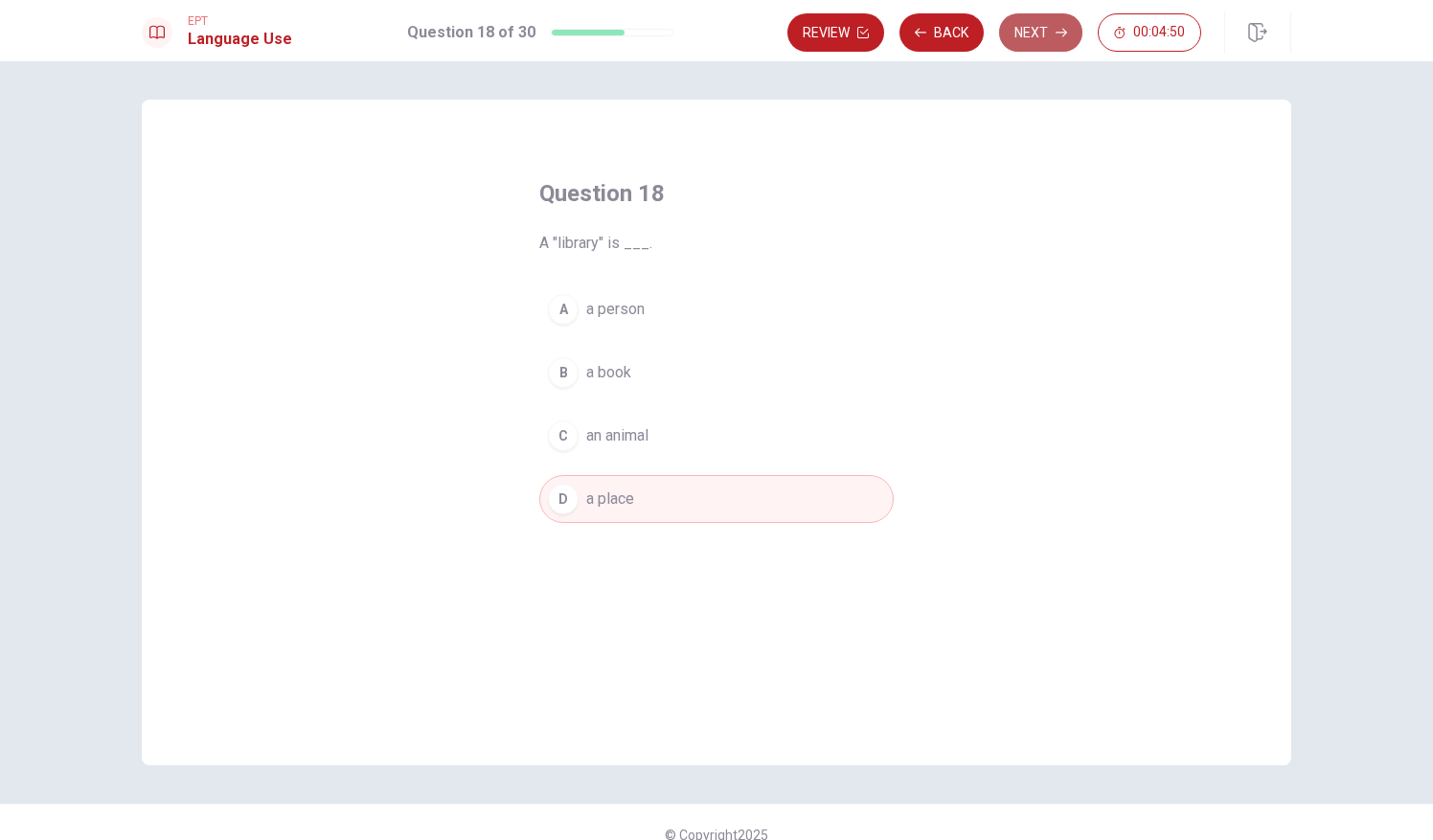
click at [1053, 25] on button "Next" at bounding box center [1040, 32] width 83 height 38
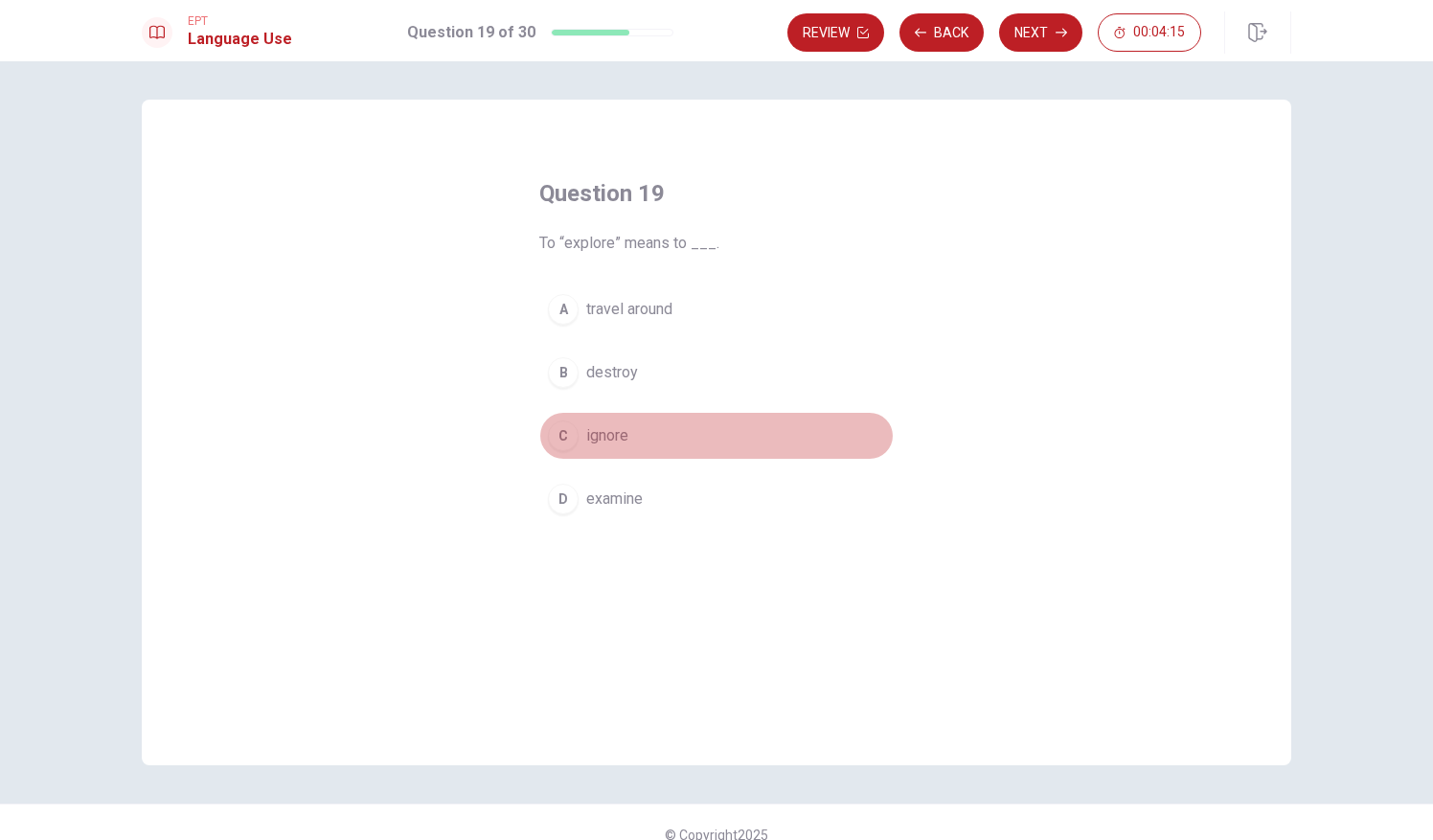
click at [566, 439] on div "C" at bounding box center [562, 435] width 30 height 30
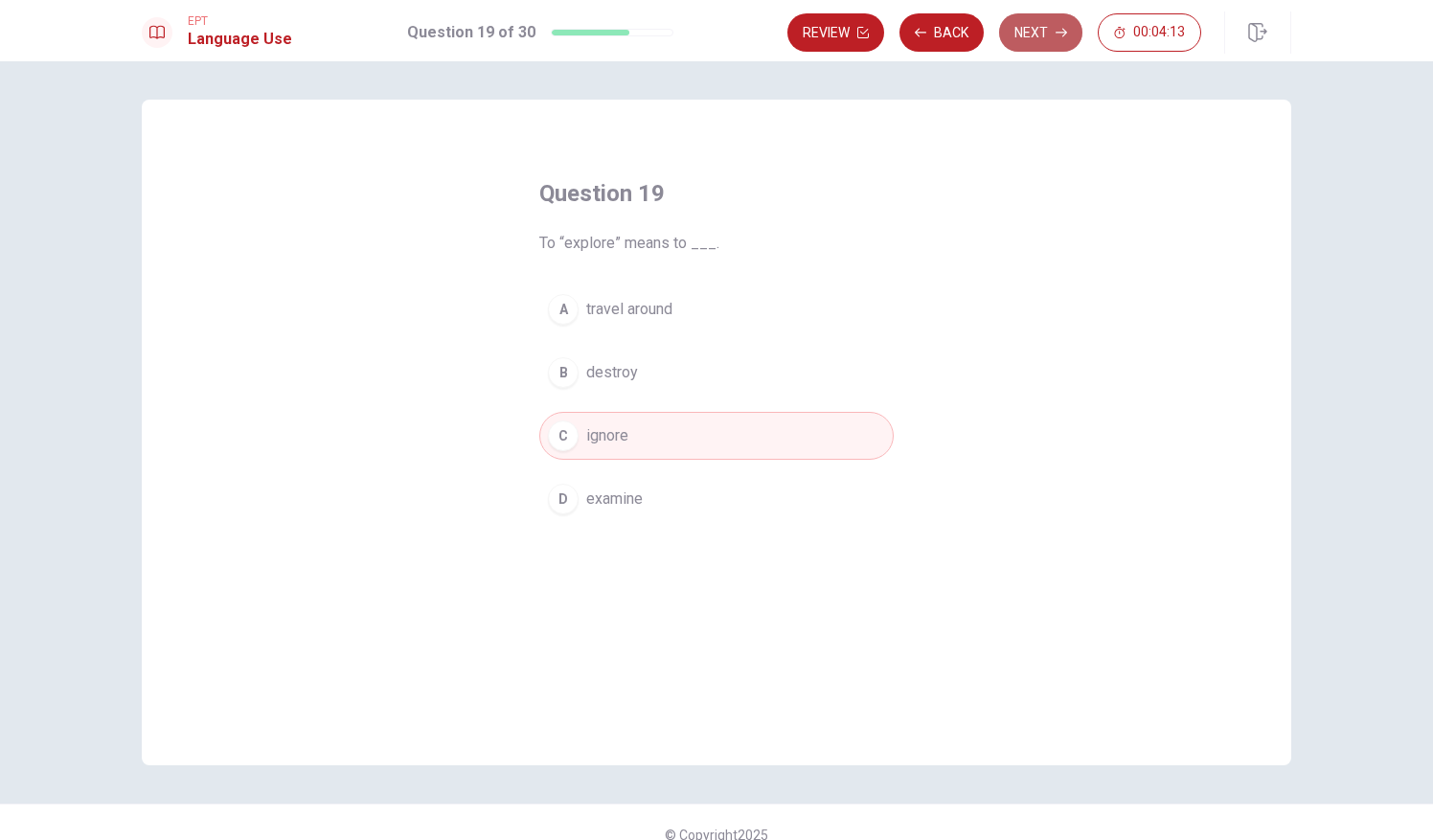
click at [1047, 28] on button "Next" at bounding box center [1040, 32] width 83 height 38
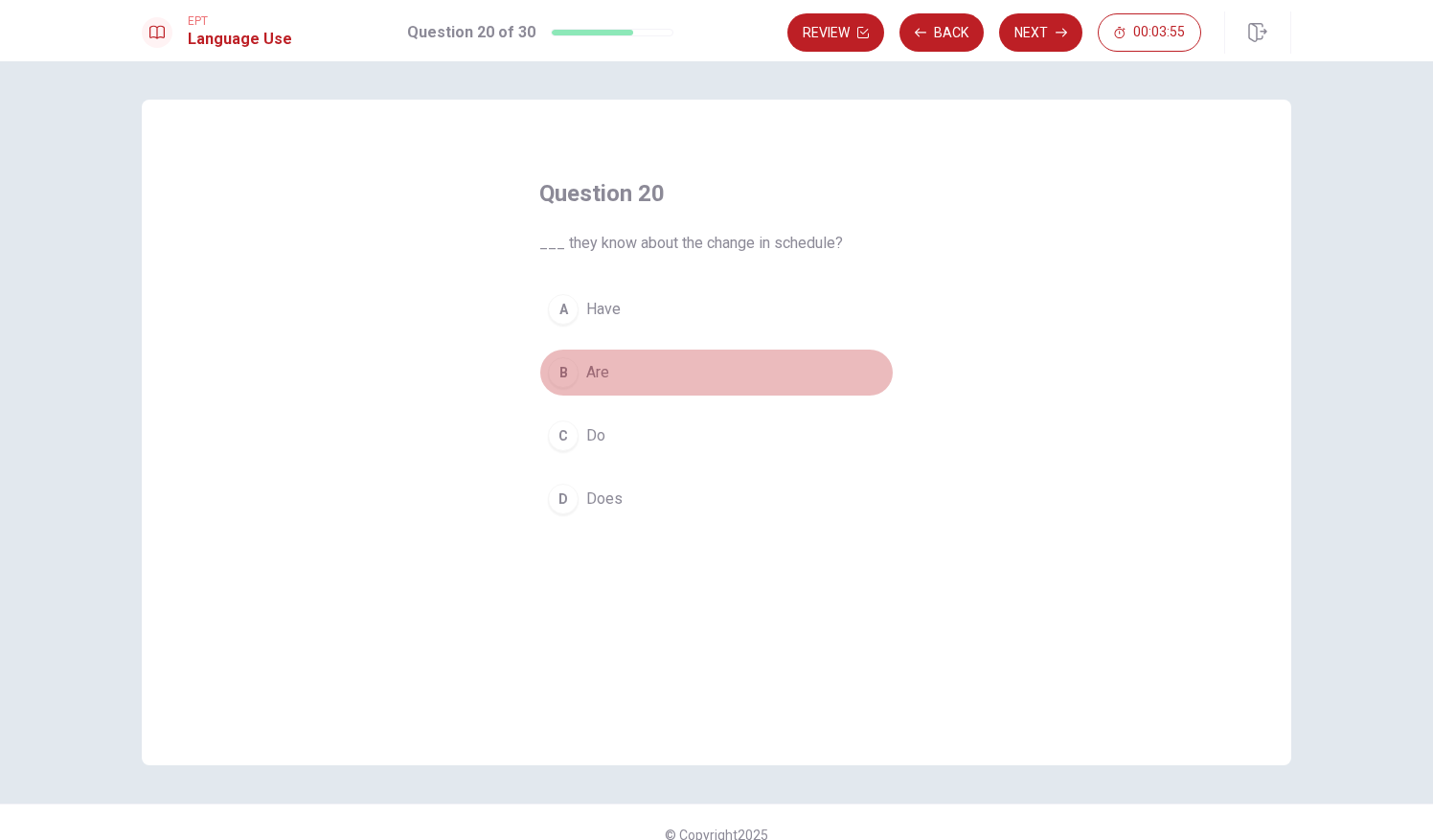
click at [552, 371] on div "B" at bounding box center [562, 372] width 30 height 30
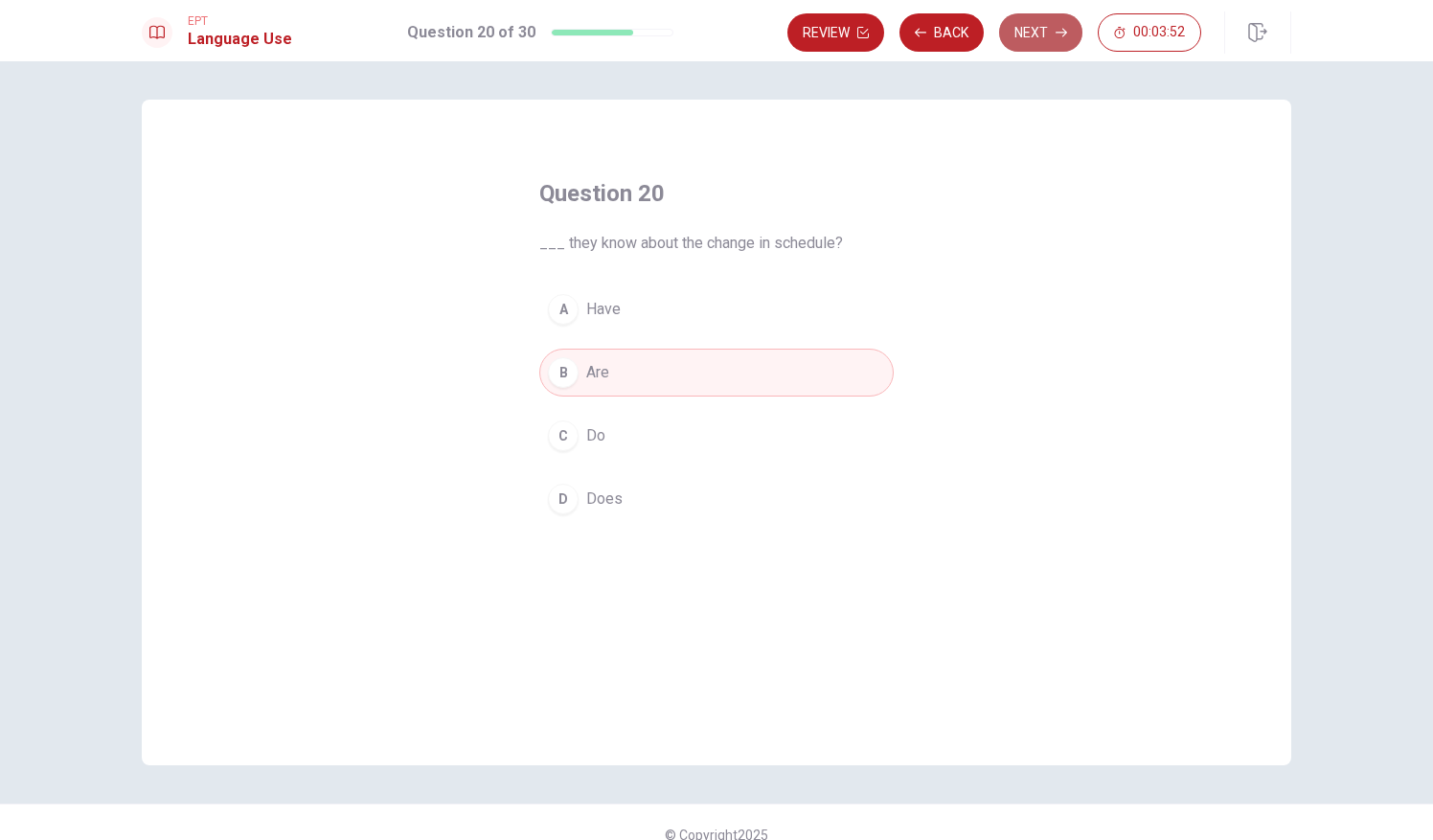
click at [1045, 24] on button "Next" at bounding box center [1040, 32] width 83 height 38
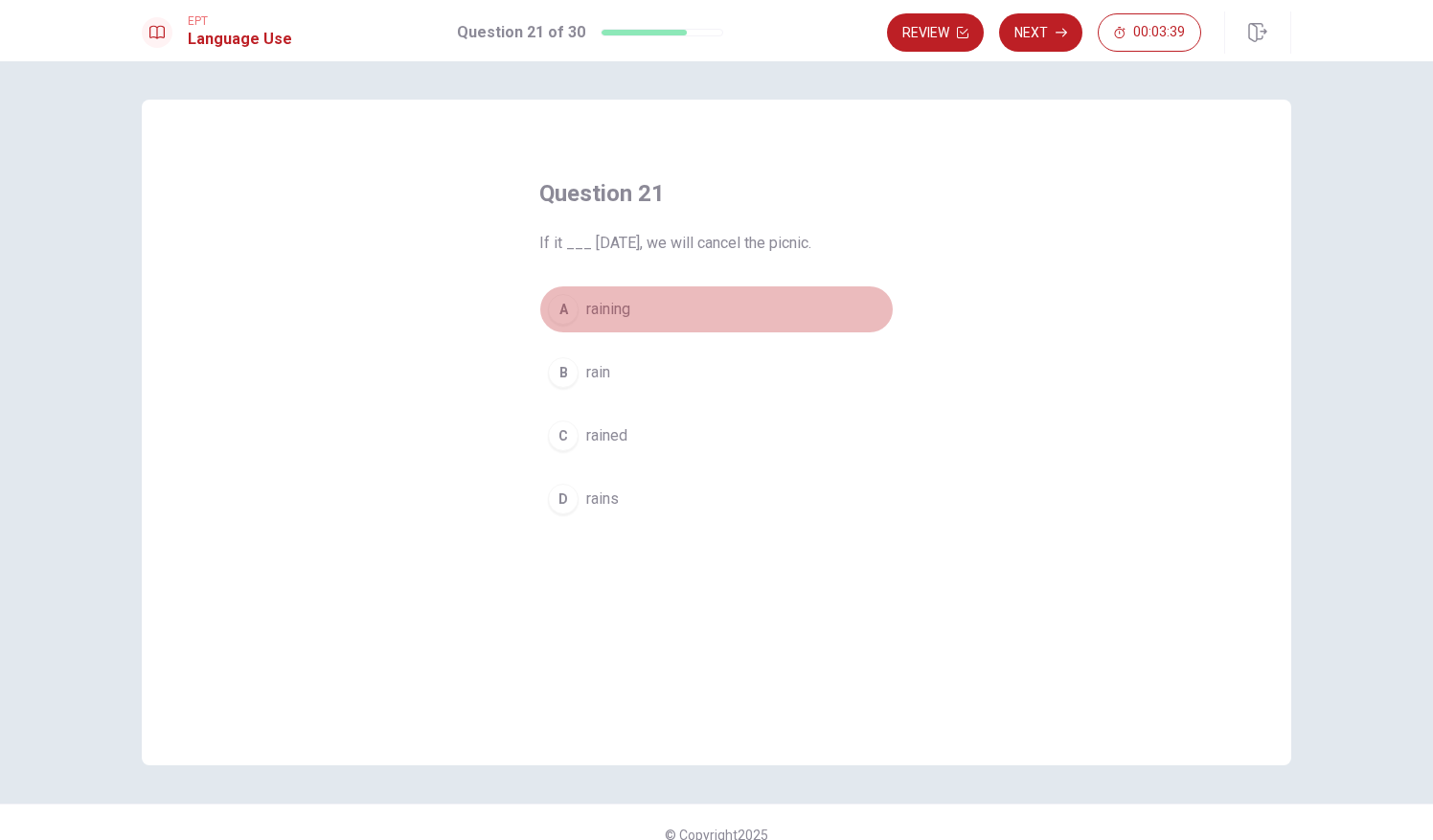
click at [558, 303] on div "A" at bounding box center [562, 309] width 30 height 30
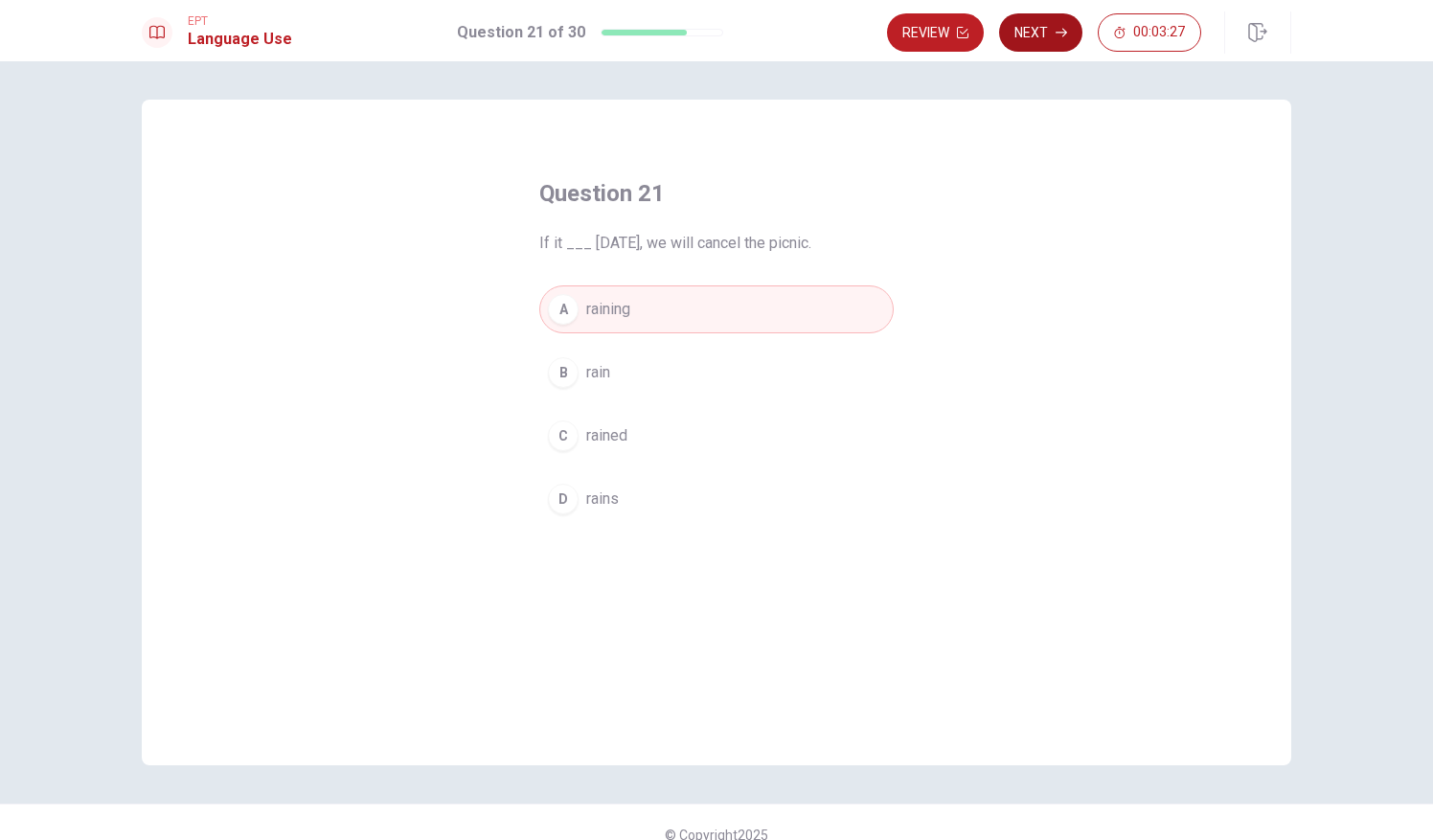
click at [1055, 30] on button "Next" at bounding box center [1040, 32] width 83 height 38
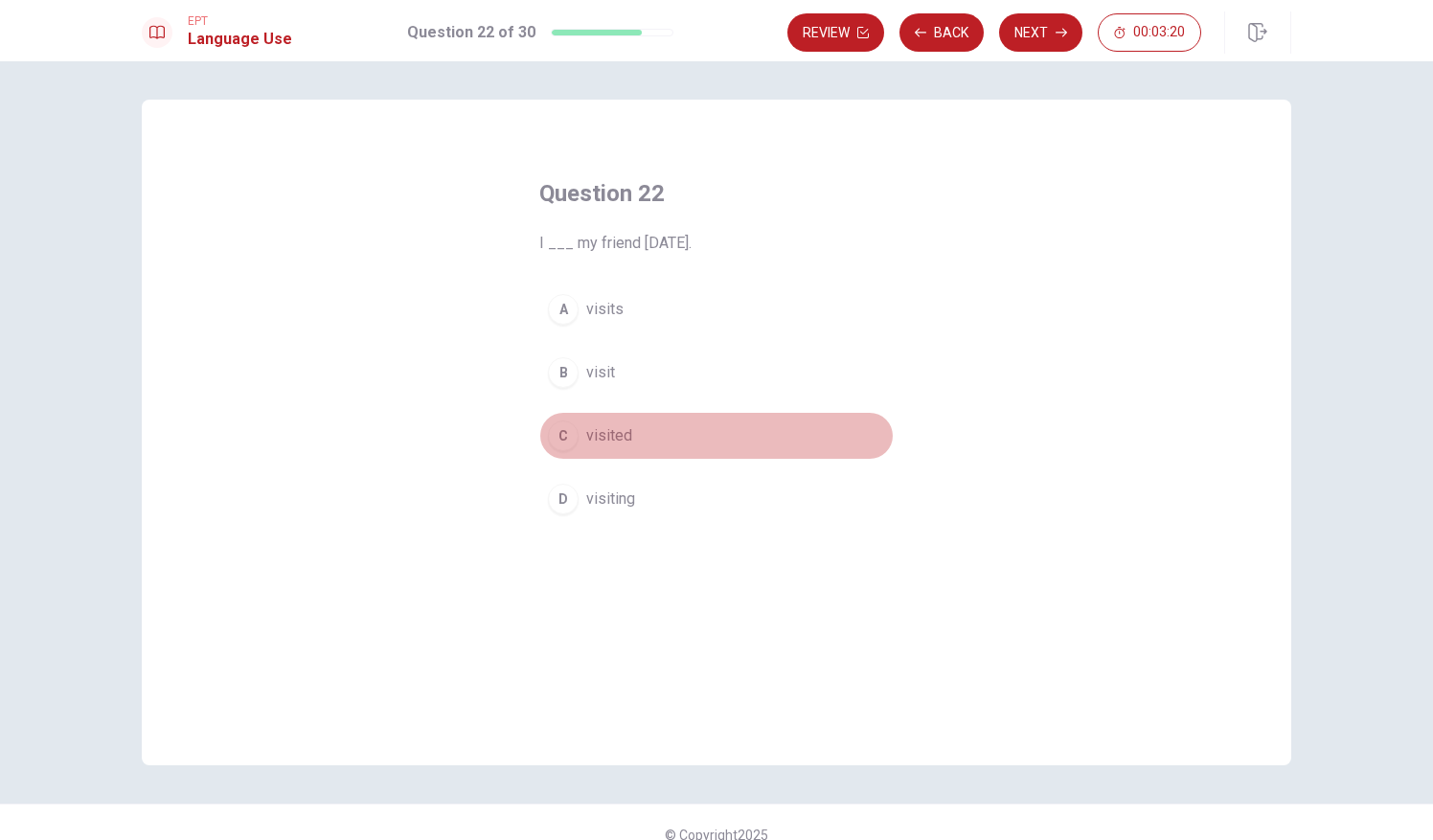
click at [559, 425] on div "C" at bounding box center [562, 435] width 30 height 30
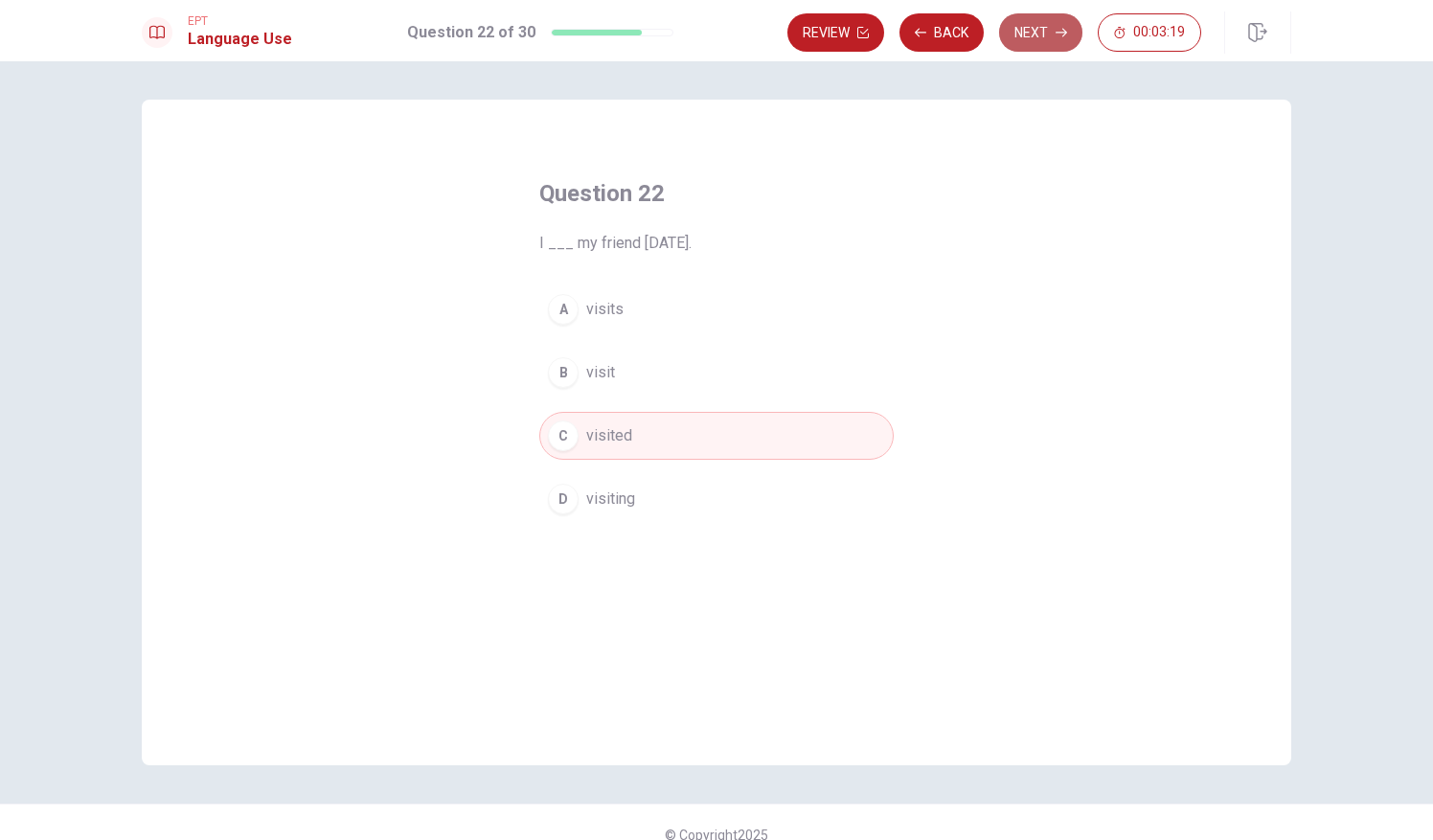
click at [1051, 30] on button "Next" at bounding box center [1040, 32] width 83 height 38
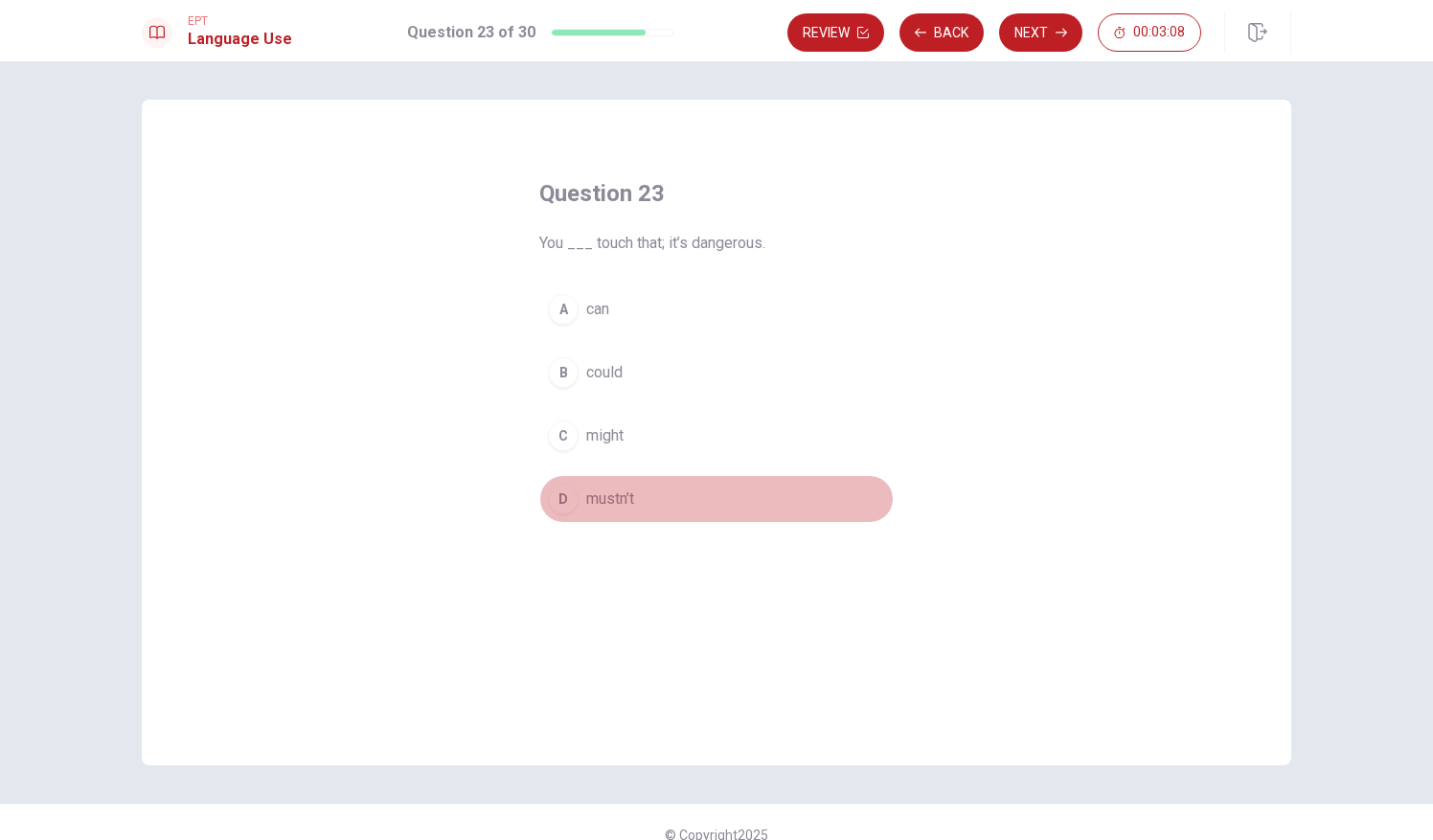
click at [559, 498] on div "D" at bounding box center [562, 499] width 30 height 30
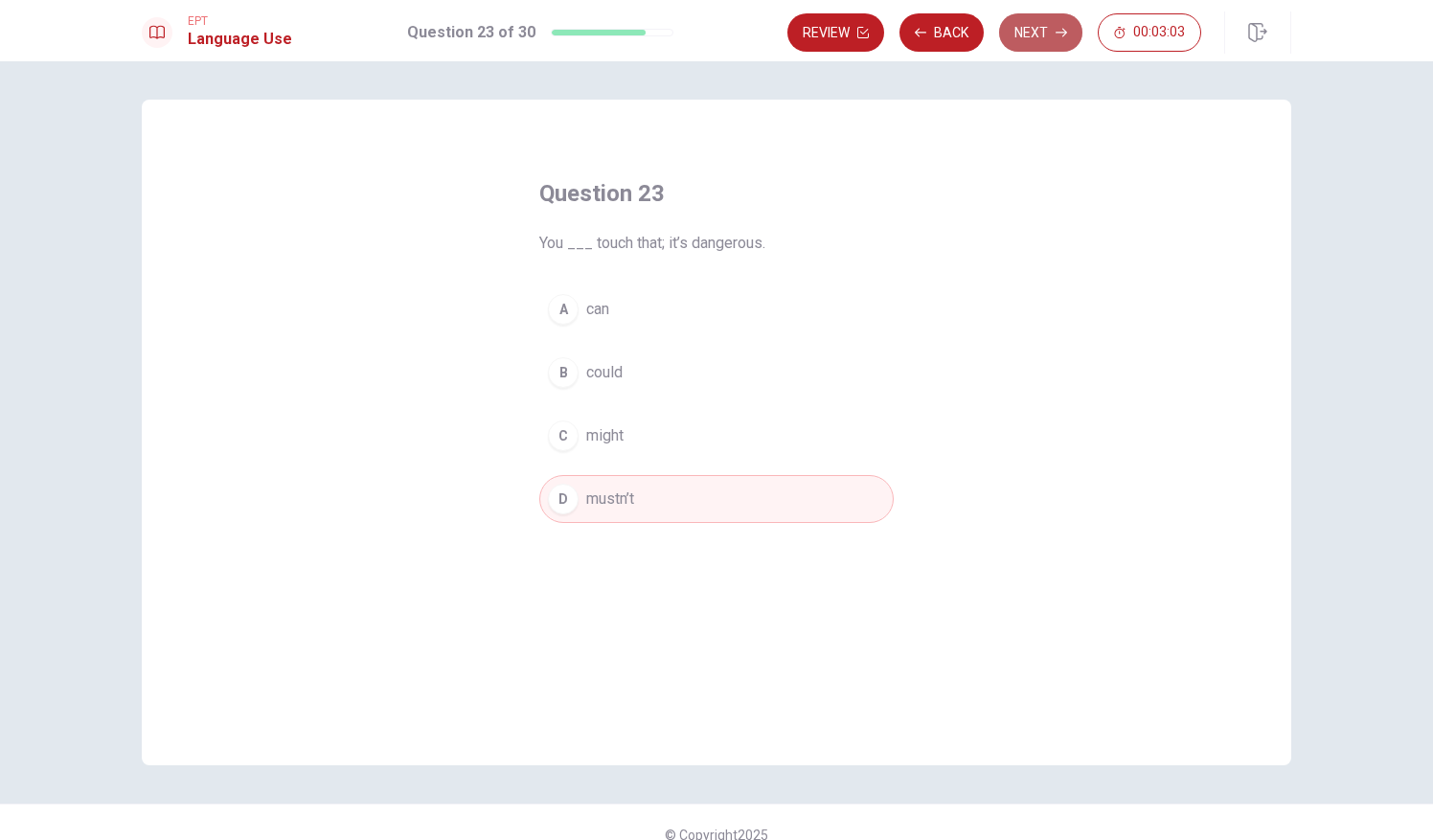
click at [1053, 22] on button "Next" at bounding box center [1040, 32] width 83 height 38
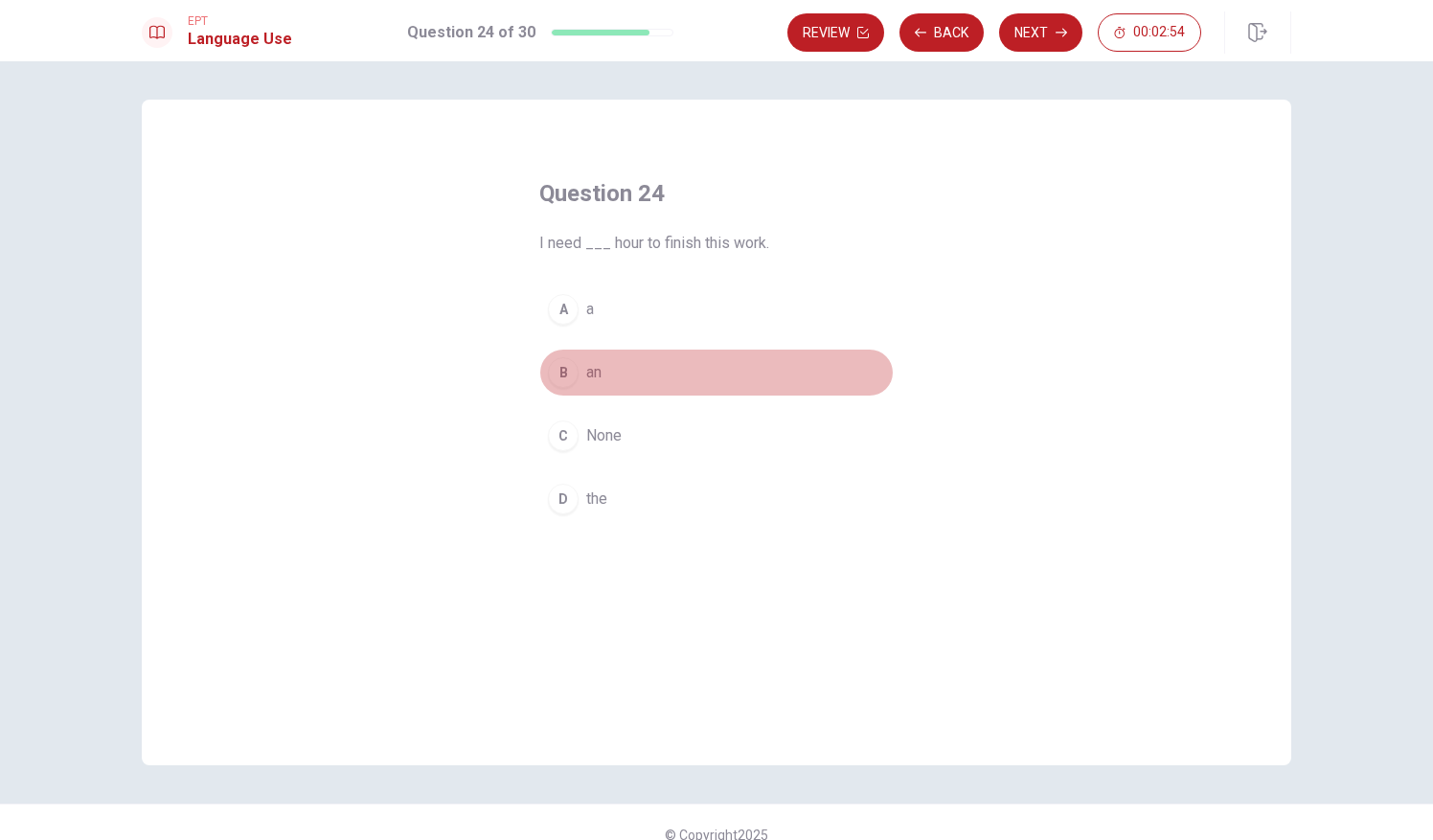
click at [554, 365] on div "B" at bounding box center [562, 372] width 30 height 30
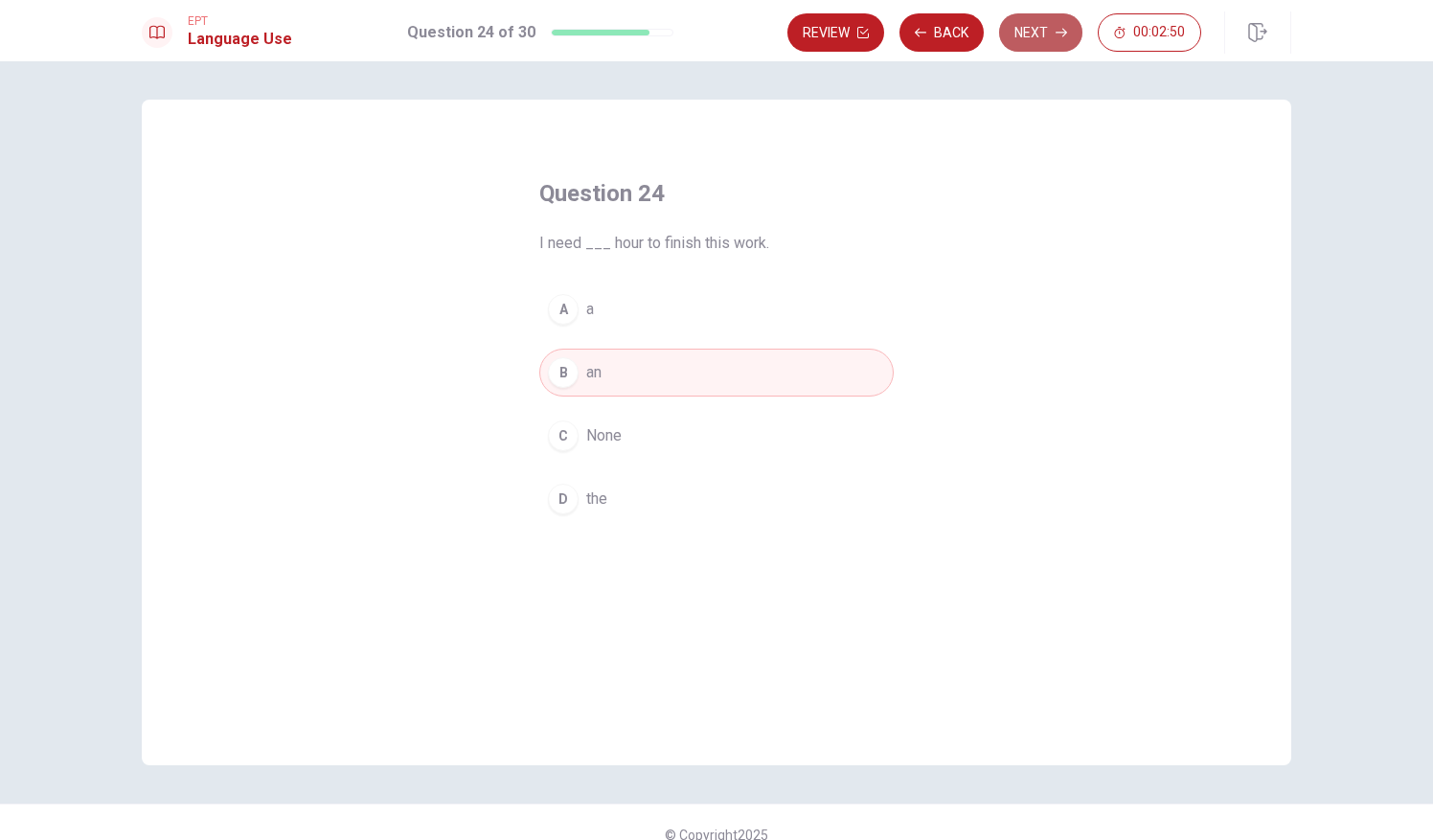
click at [1052, 20] on button "Next" at bounding box center [1040, 32] width 83 height 38
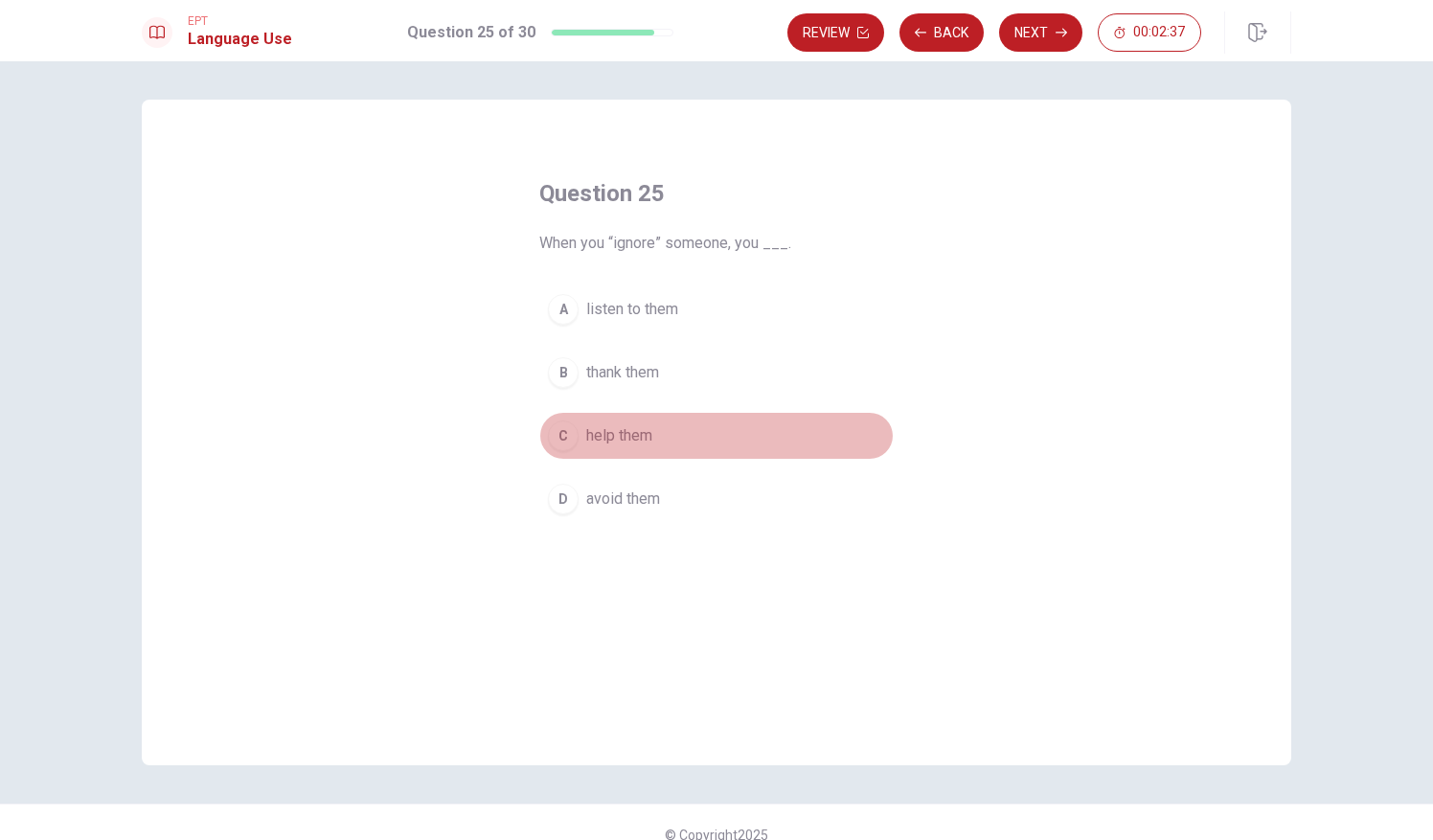
click at [567, 438] on div "C" at bounding box center [562, 435] width 30 height 30
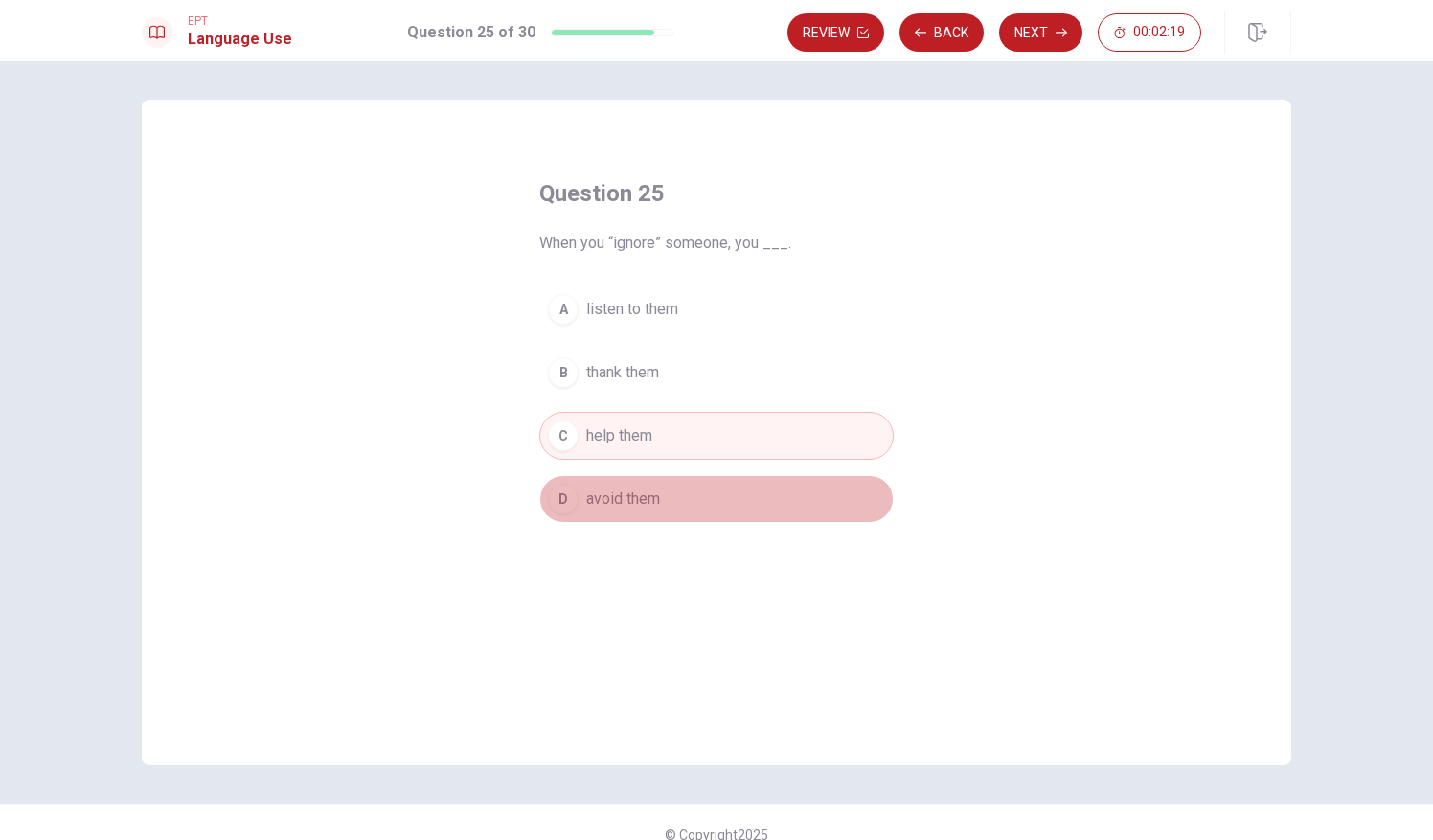
click at [634, 505] on span "avoid them" at bounding box center [622, 499] width 74 height 23
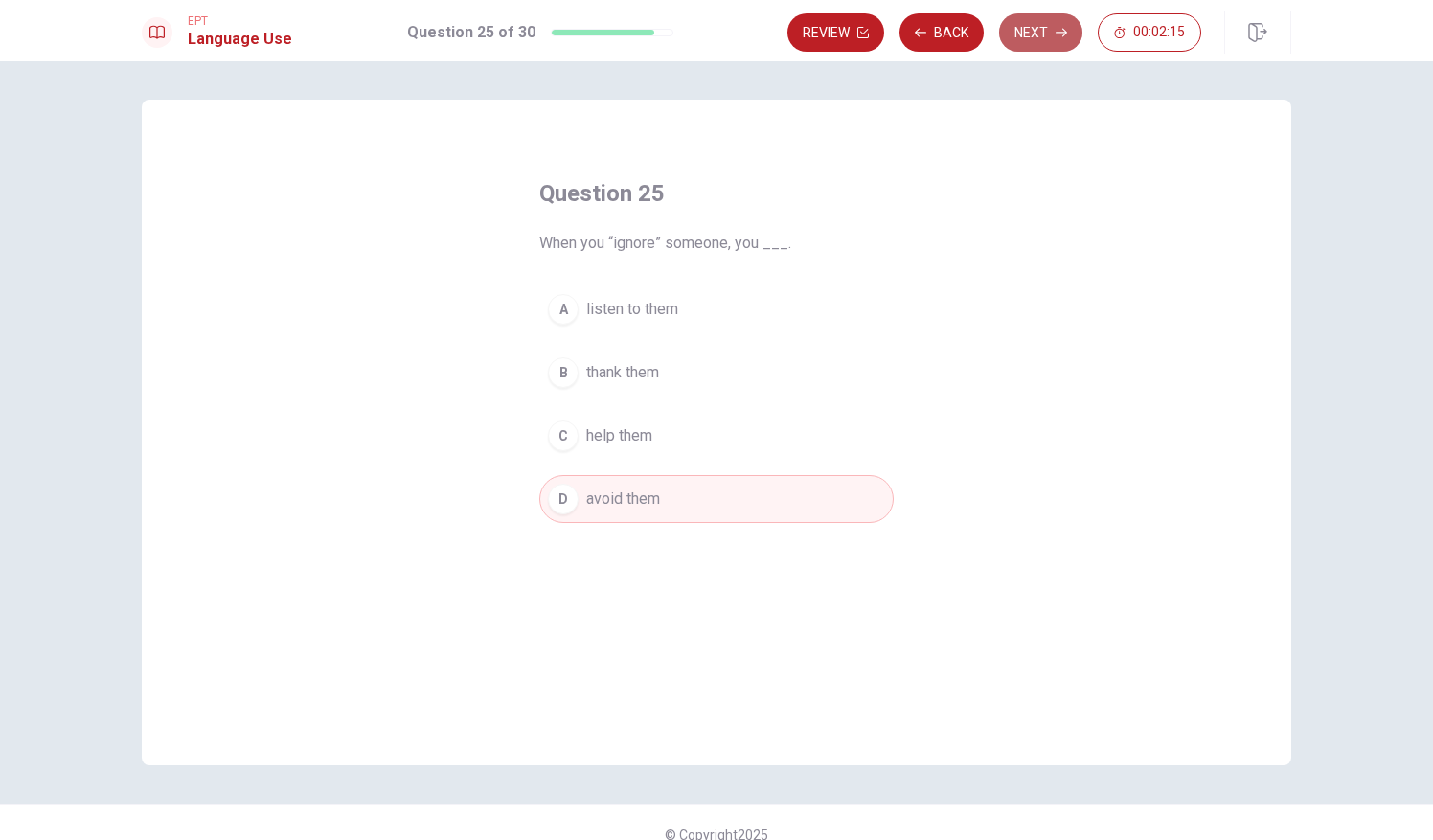
click at [1052, 34] on button "Next" at bounding box center [1040, 32] width 83 height 38
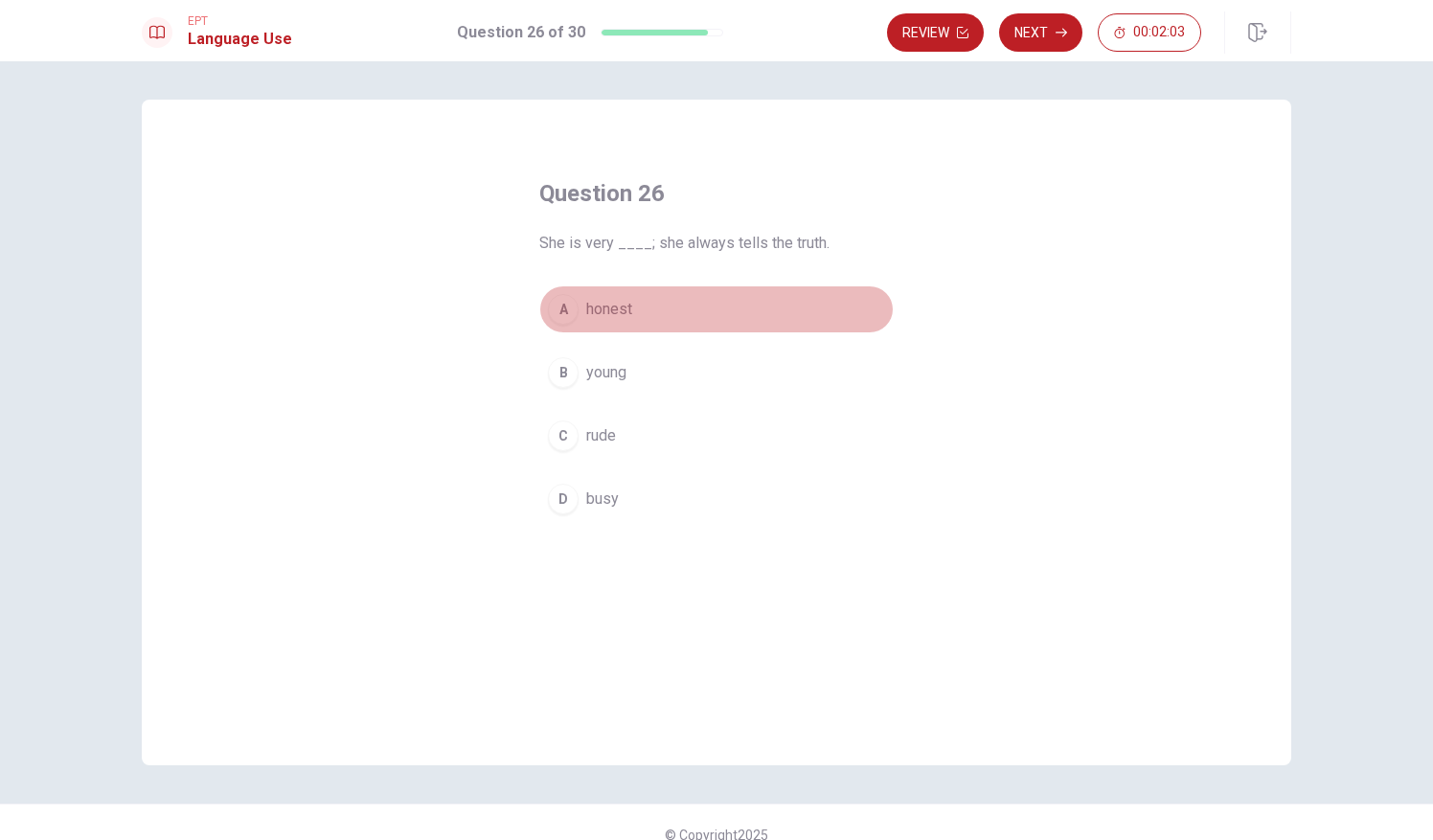
click at [556, 304] on div "A" at bounding box center [562, 309] width 30 height 30
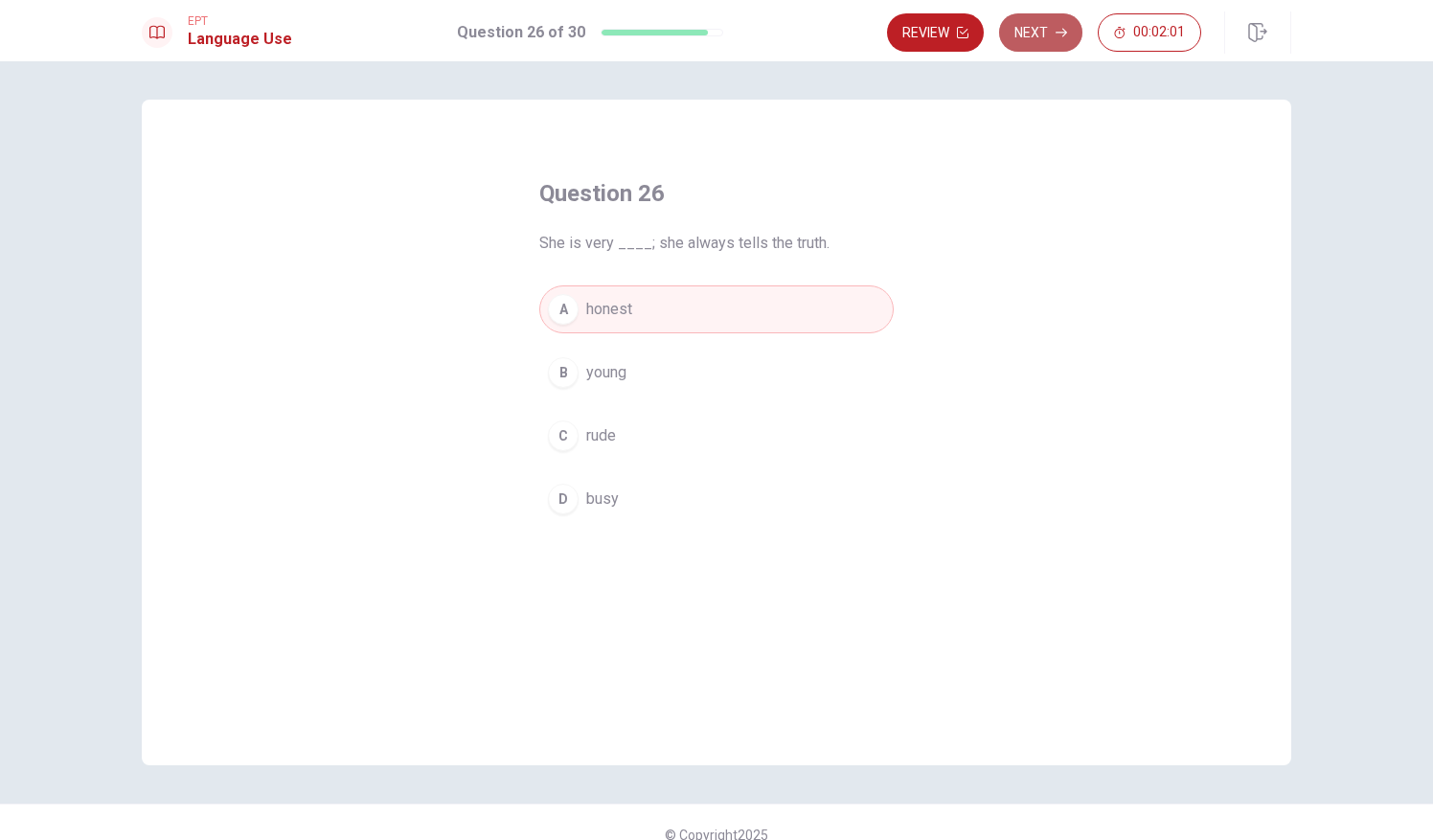
click at [1054, 26] on button "Next" at bounding box center [1040, 32] width 83 height 38
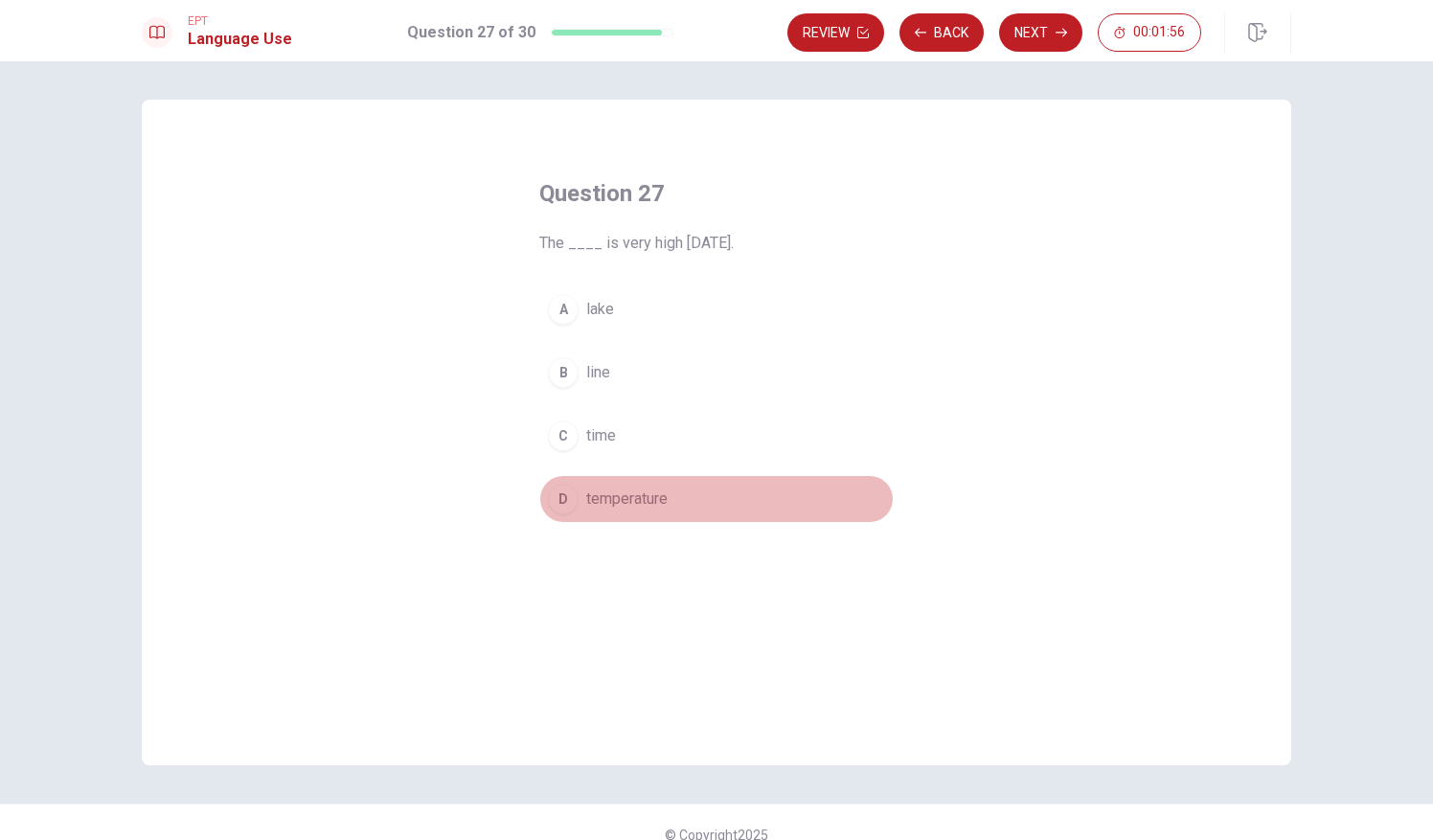
click at [571, 490] on div "D" at bounding box center [562, 499] width 30 height 30
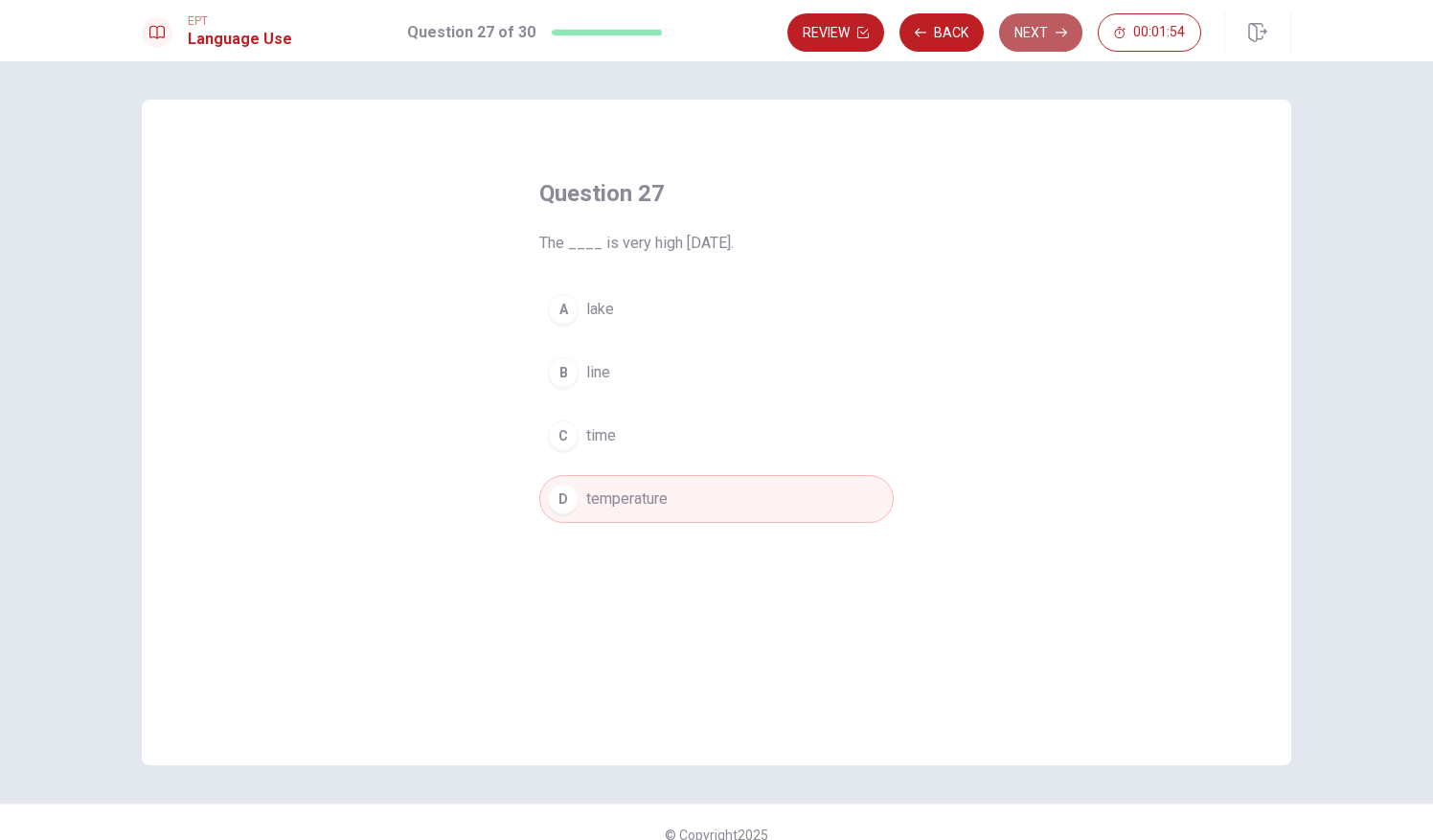
click at [1046, 38] on button "Next" at bounding box center [1040, 32] width 83 height 38
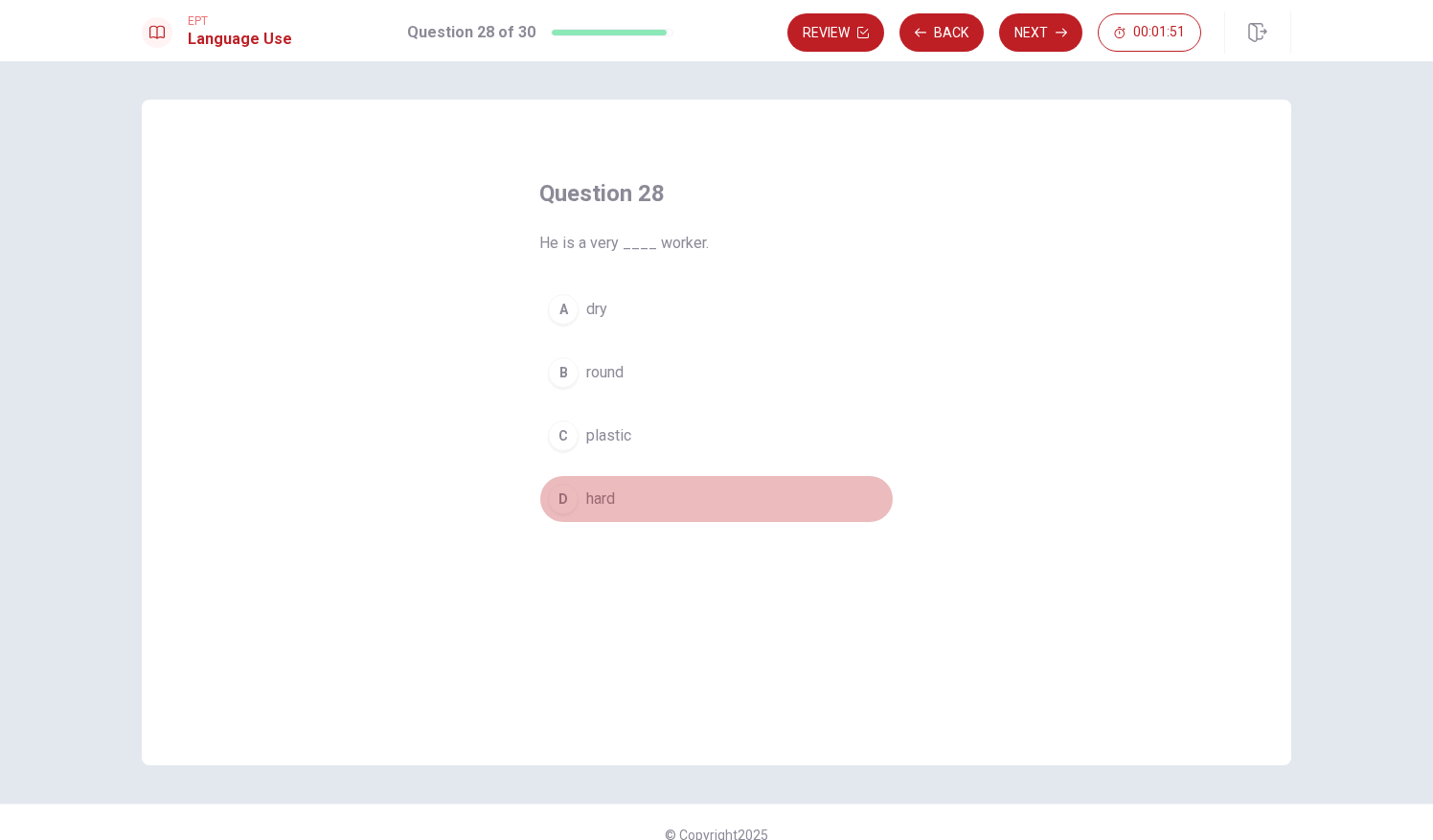
click at [596, 489] on span "hard" at bounding box center [600, 499] width 28 height 23
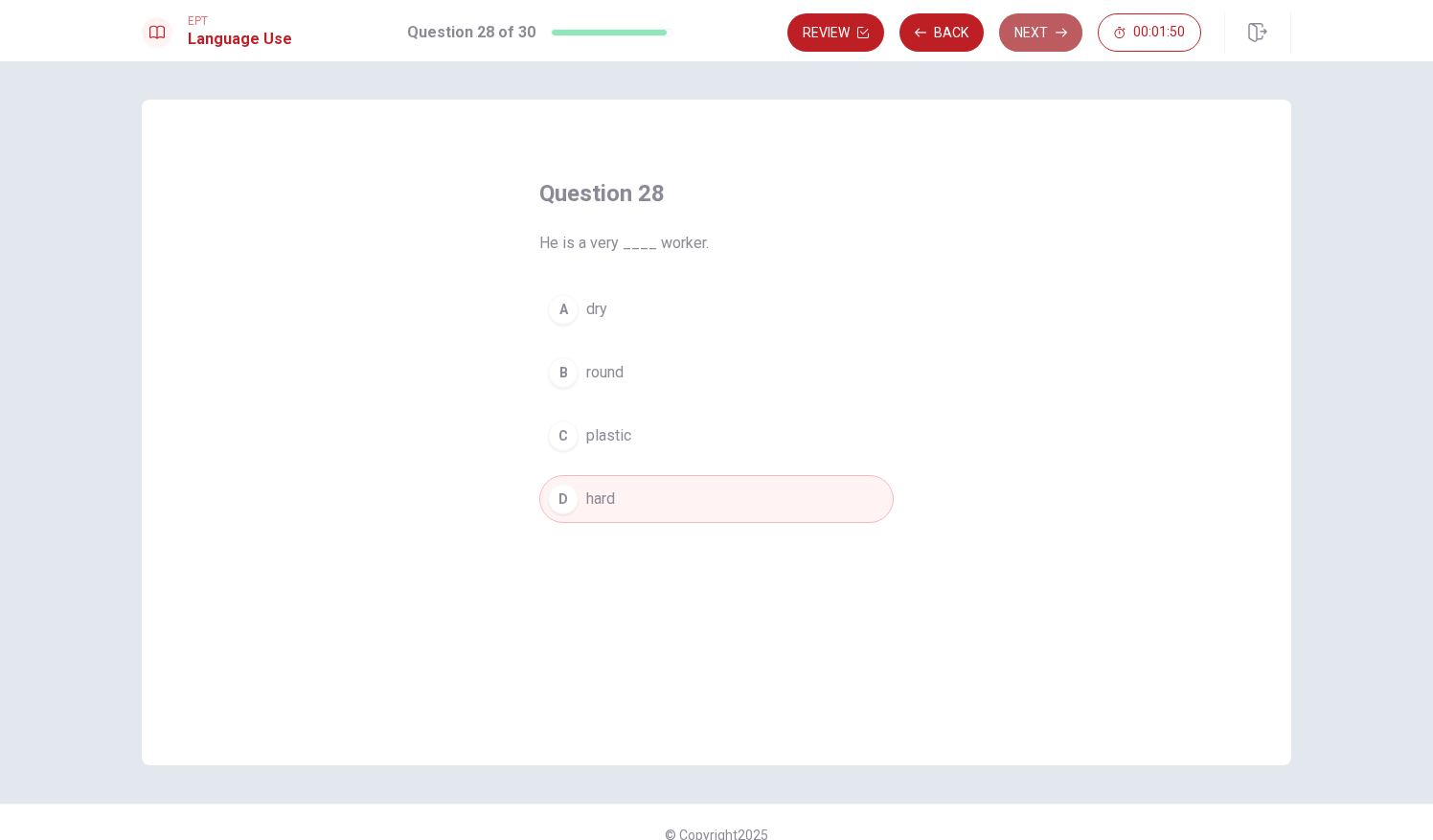
click at [1071, 19] on button "Next" at bounding box center [1040, 32] width 83 height 38
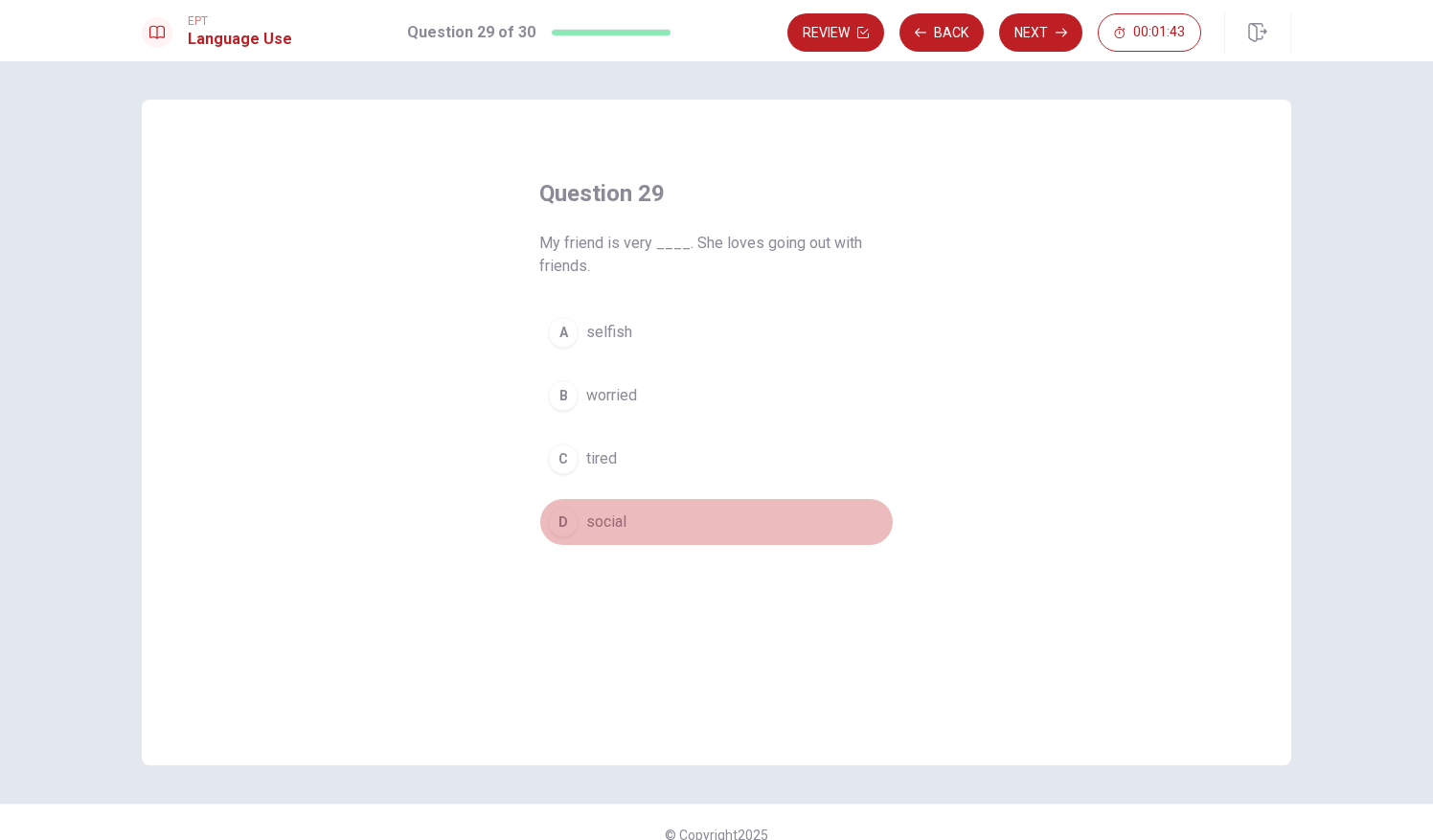
click at [613, 523] on span "social" at bounding box center [606, 521] width 40 height 23
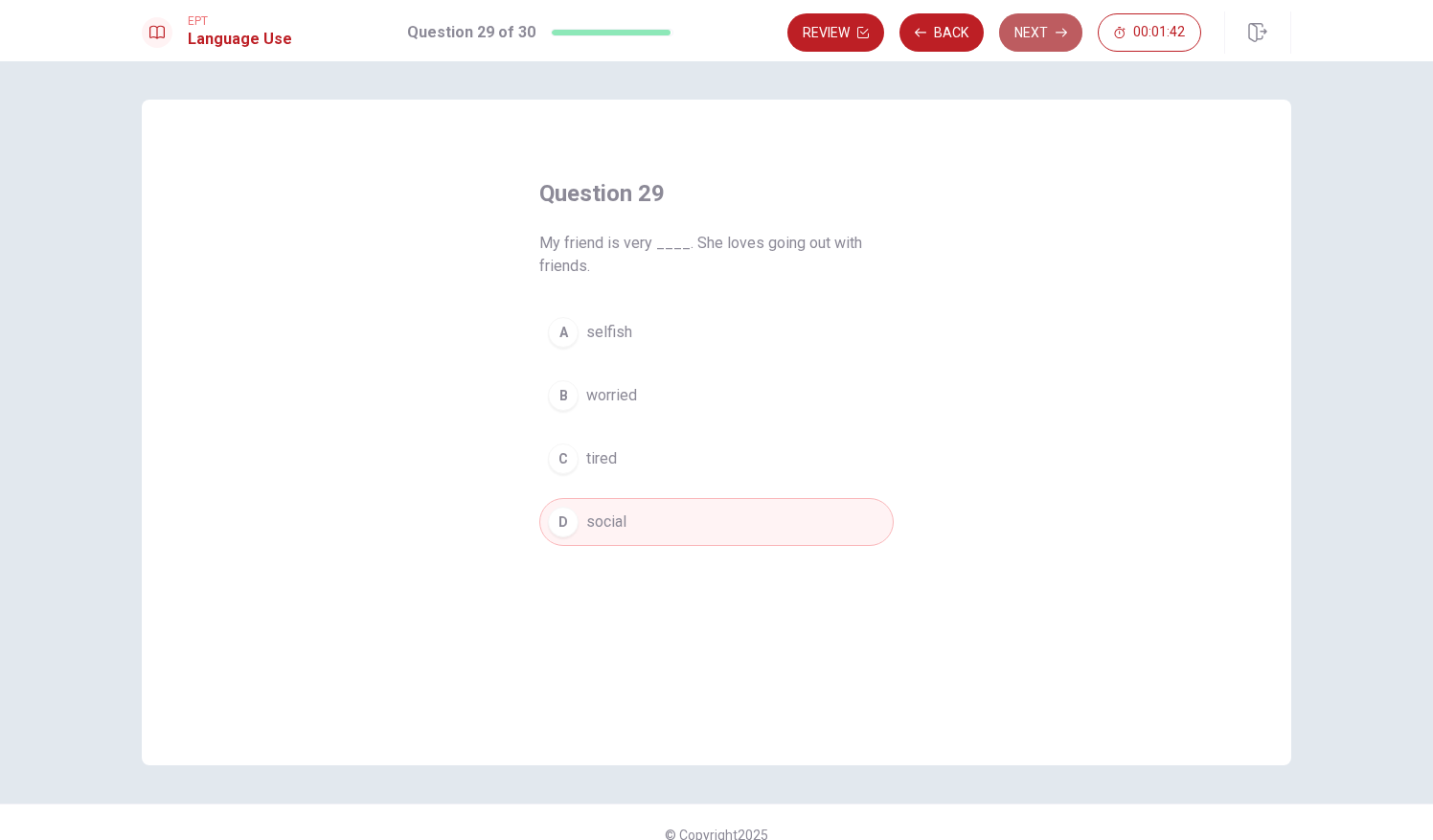
click at [1054, 36] on button "Next" at bounding box center [1040, 32] width 83 height 38
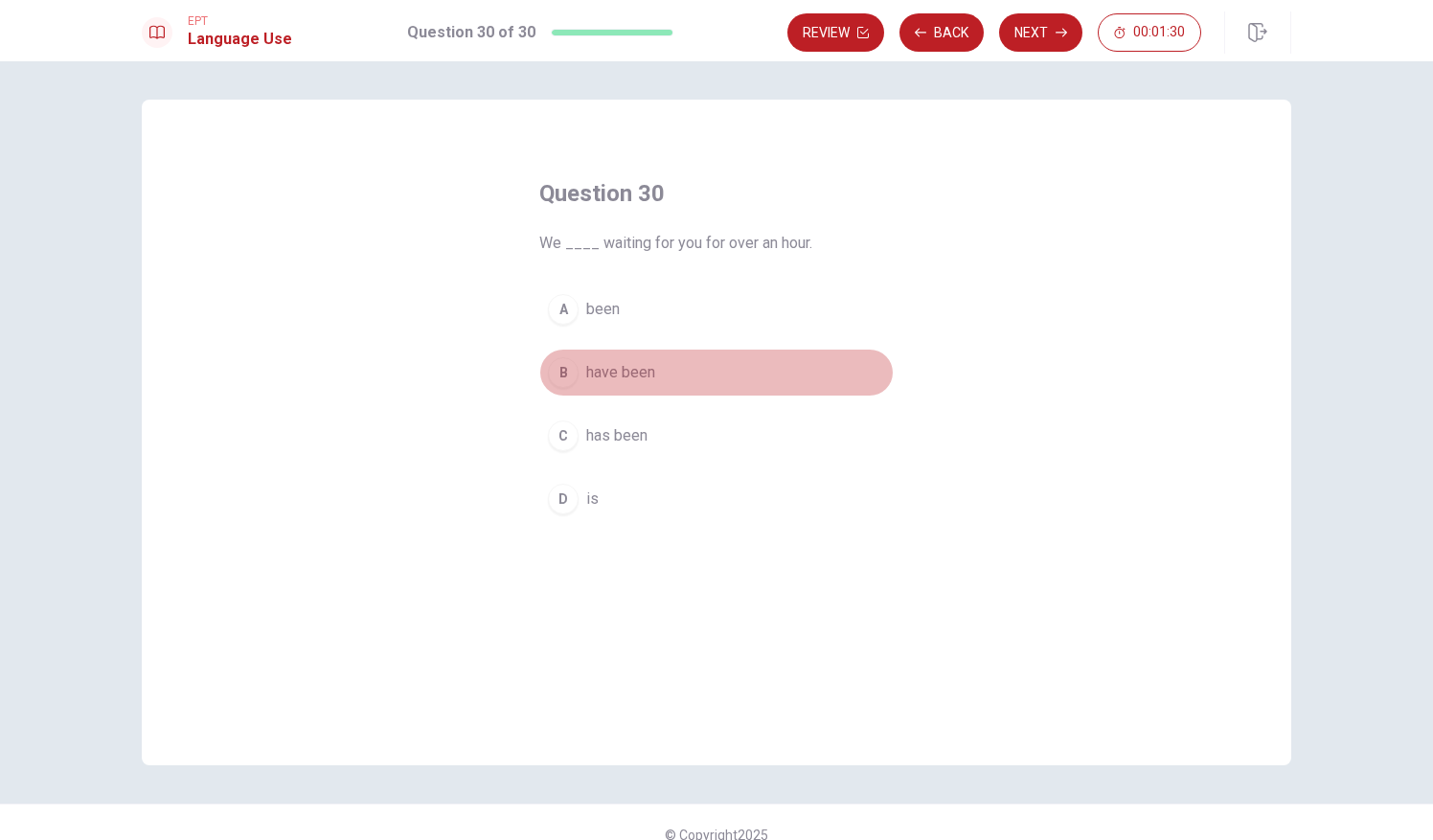
click at [622, 364] on span "have been" at bounding box center [620, 372] width 69 height 23
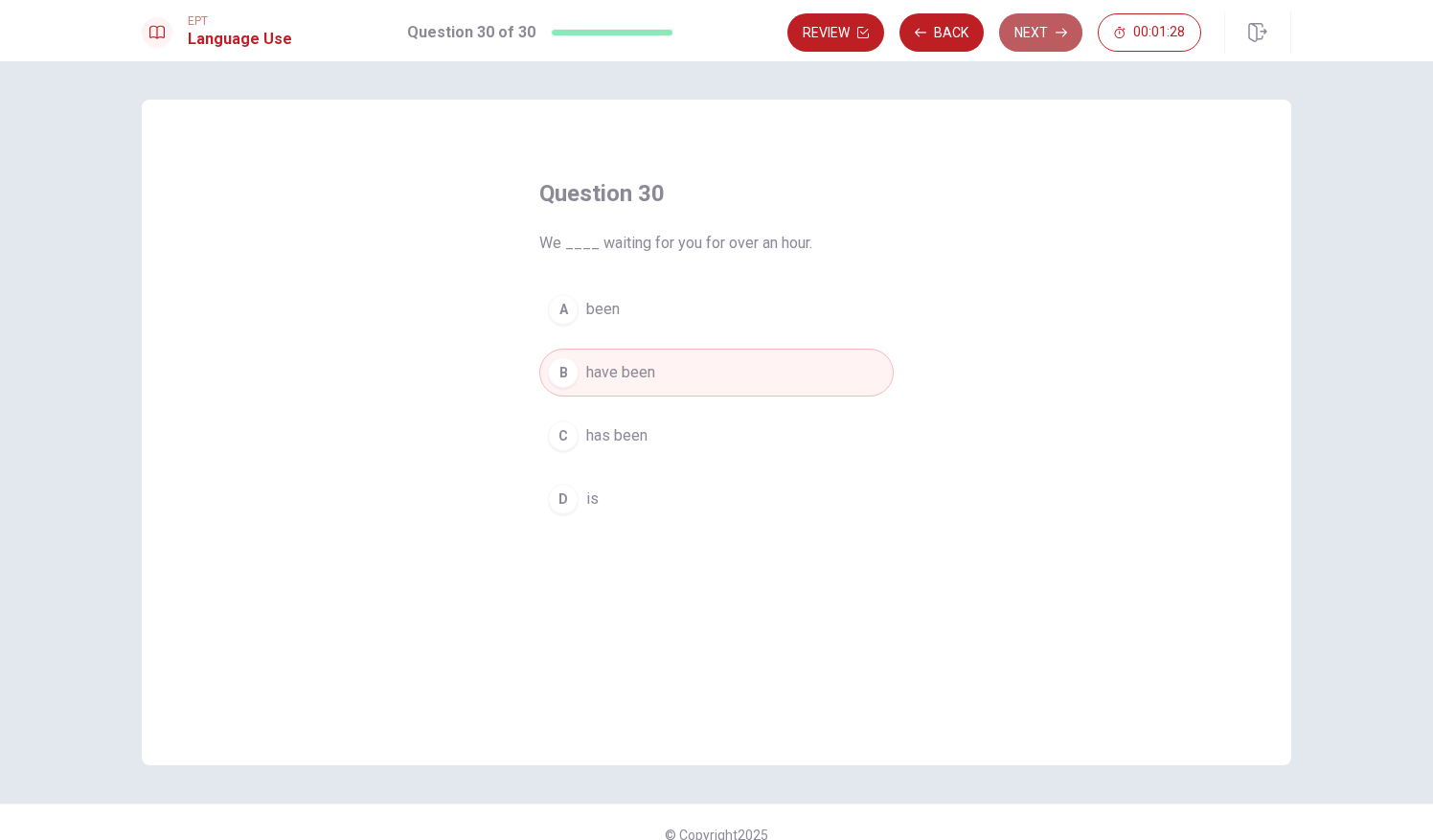
click at [1054, 23] on button "Next" at bounding box center [1040, 32] width 83 height 38
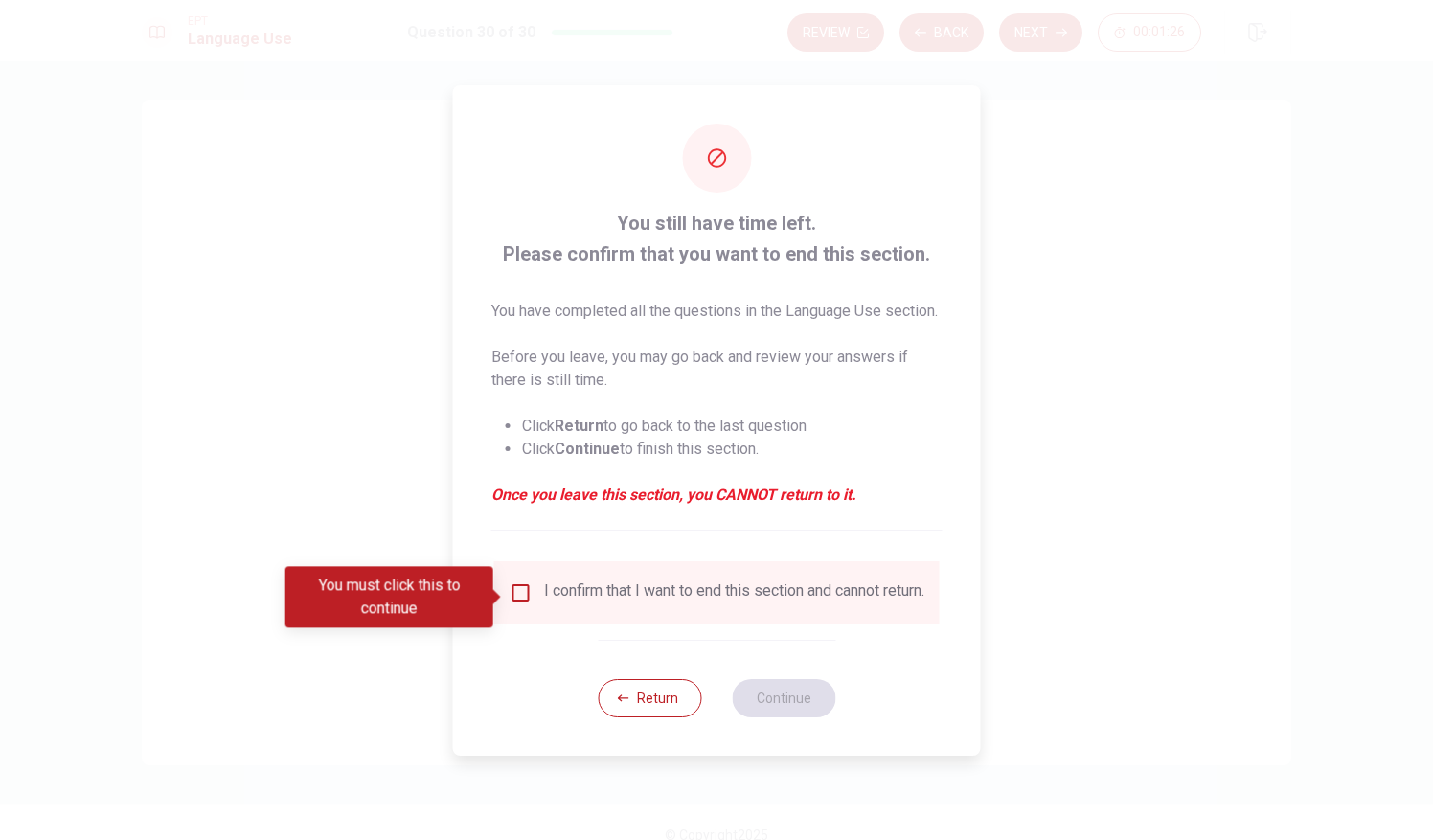
click at [1120, 183] on div at bounding box center [716, 420] width 1433 height 840
click at [523, 590] on input "You must click this to continue" at bounding box center [520, 592] width 23 height 23
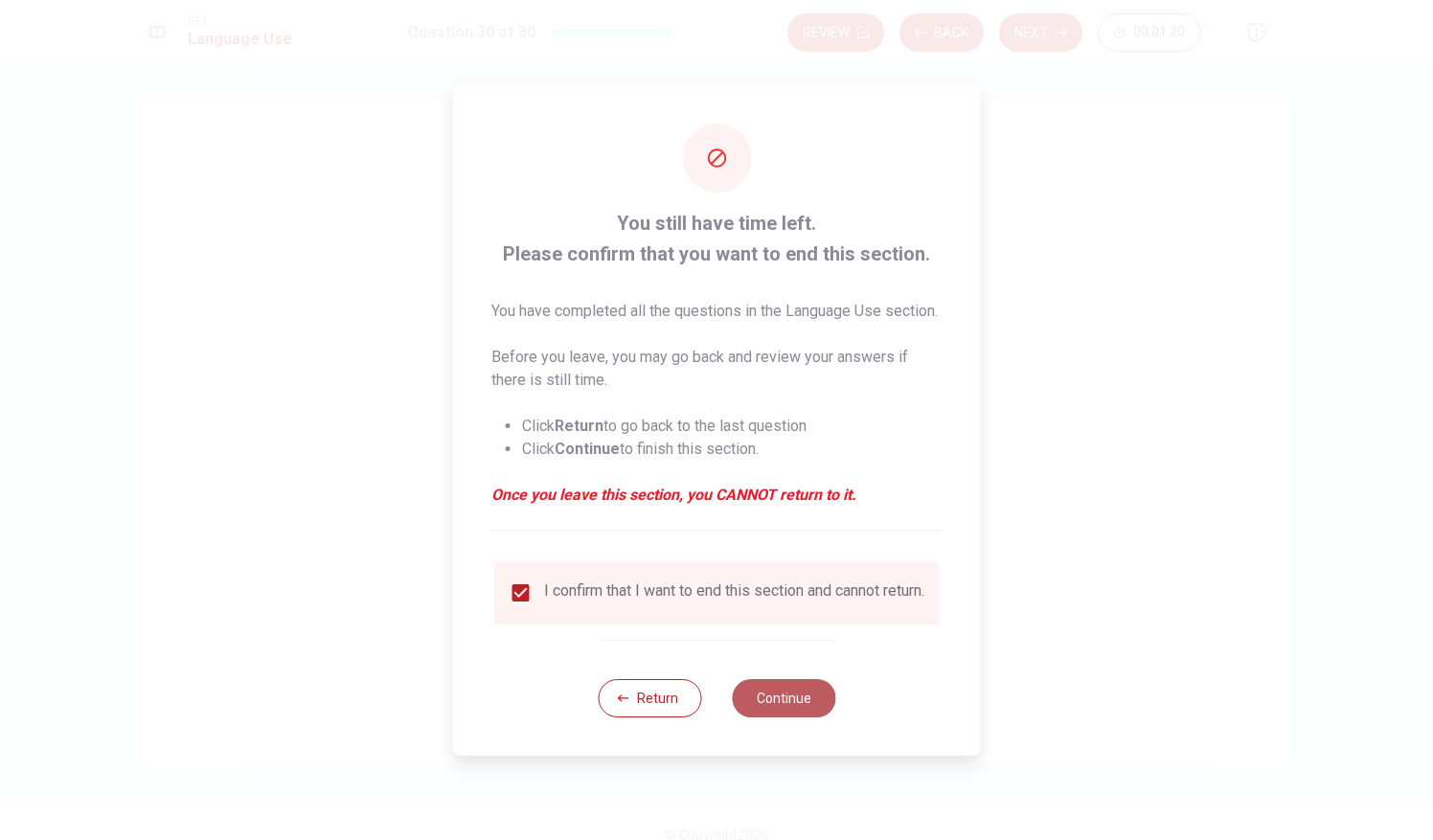
click at [781, 710] on button "Continue" at bounding box center [783, 698] width 103 height 38
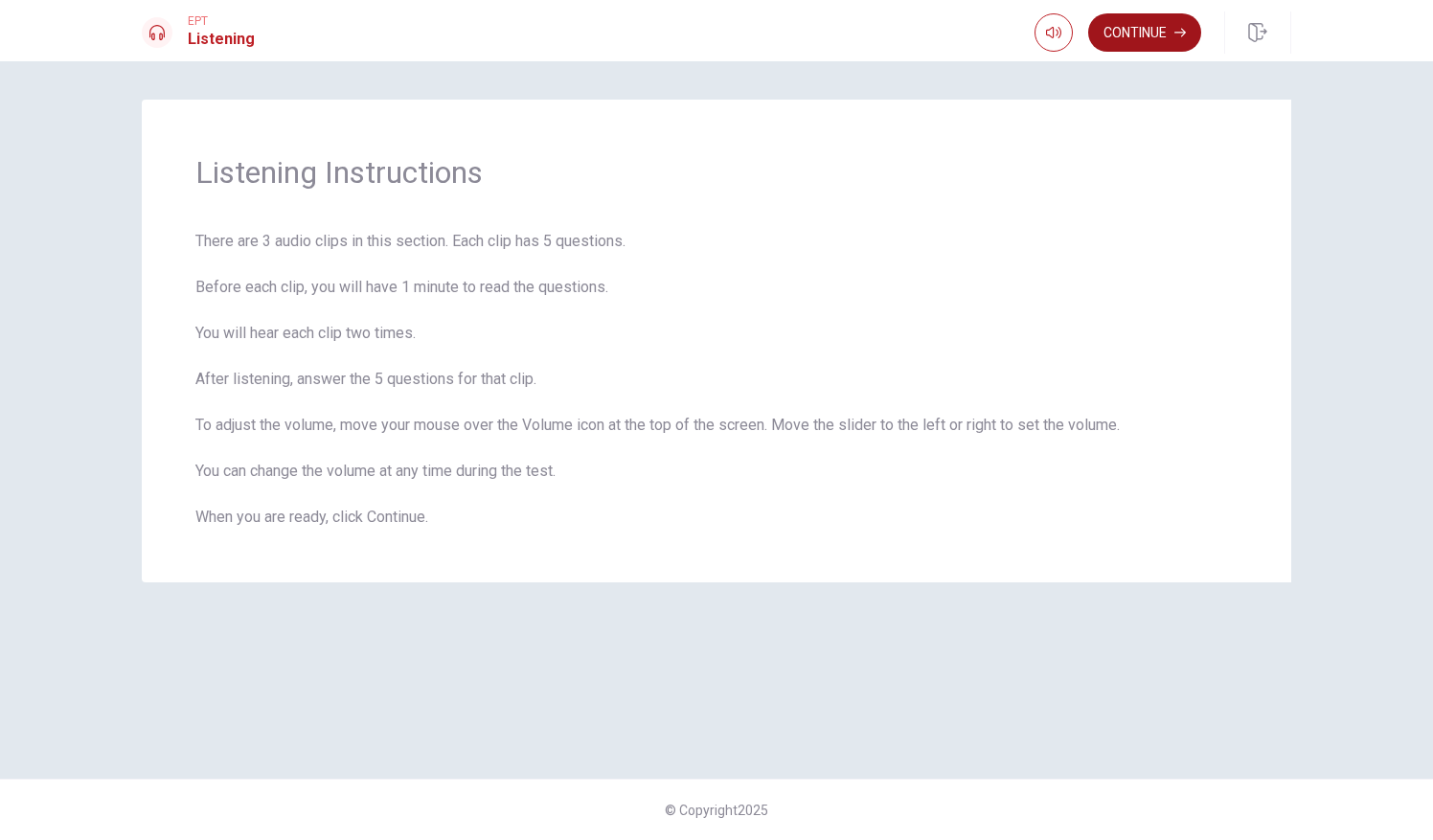
drag, startPoint x: 668, startPoint y: 638, endPoint x: 1149, endPoint y: 26, distance: 778.4
click at [1149, 26] on div "EPT Listening Continue Continue Listening Instructions There are 3 audio clips …" at bounding box center [716, 420] width 1433 height 840
click at [1149, 26] on button "Continue" at bounding box center [1144, 32] width 113 height 38
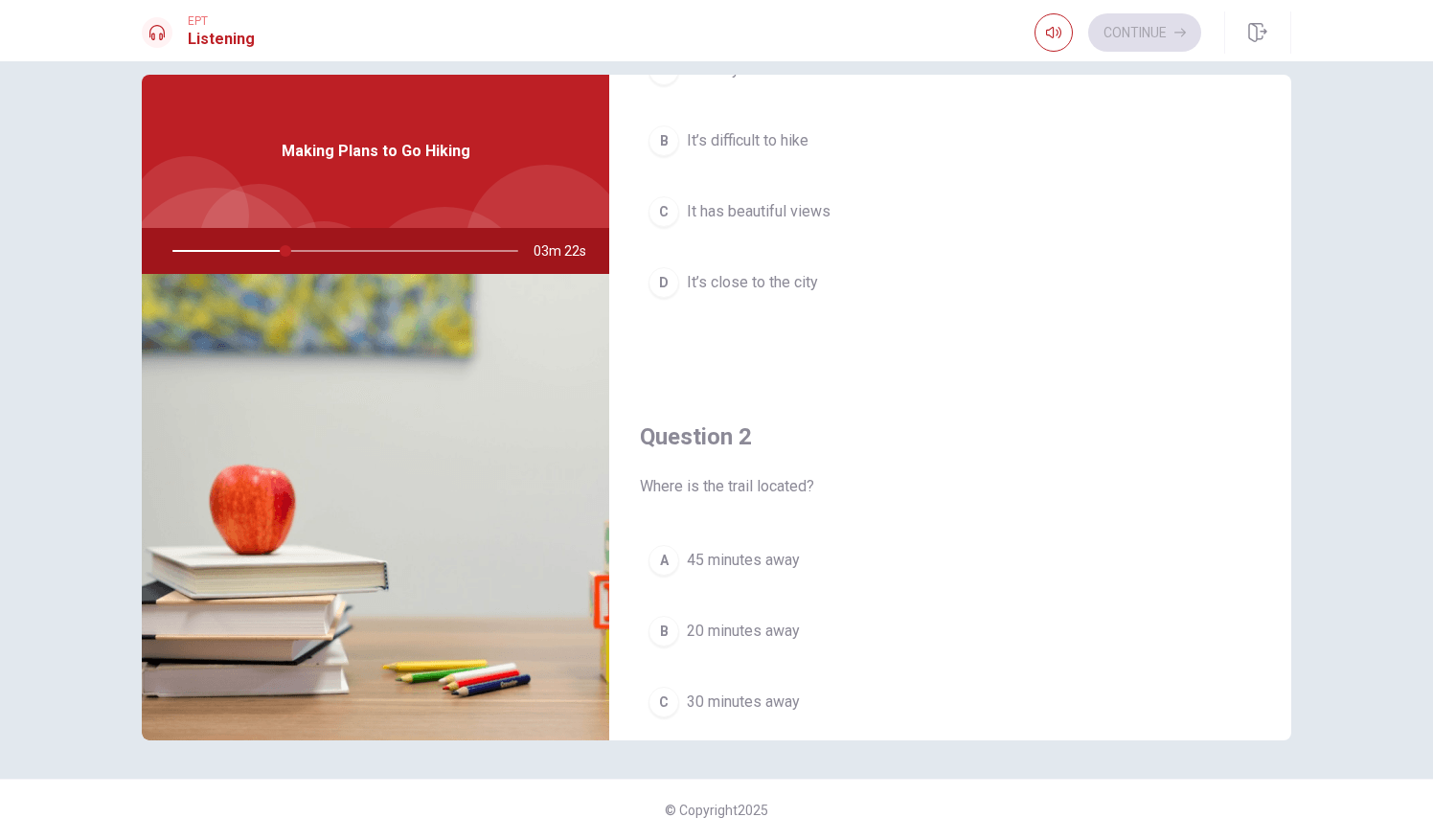
scroll to position [184, 0]
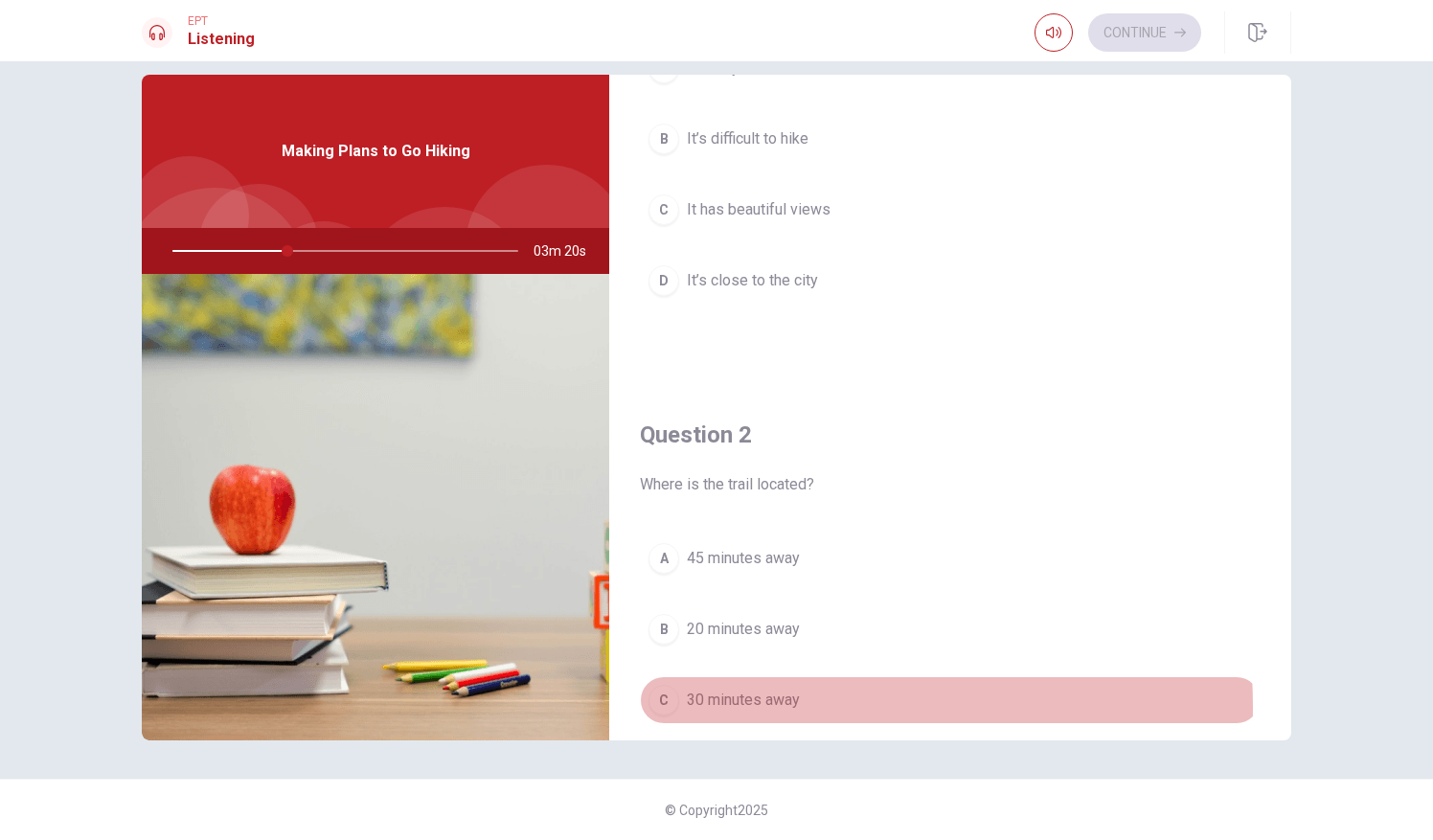
click at [741, 703] on span "30 minutes away" at bounding box center [743, 700] width 113 height 23
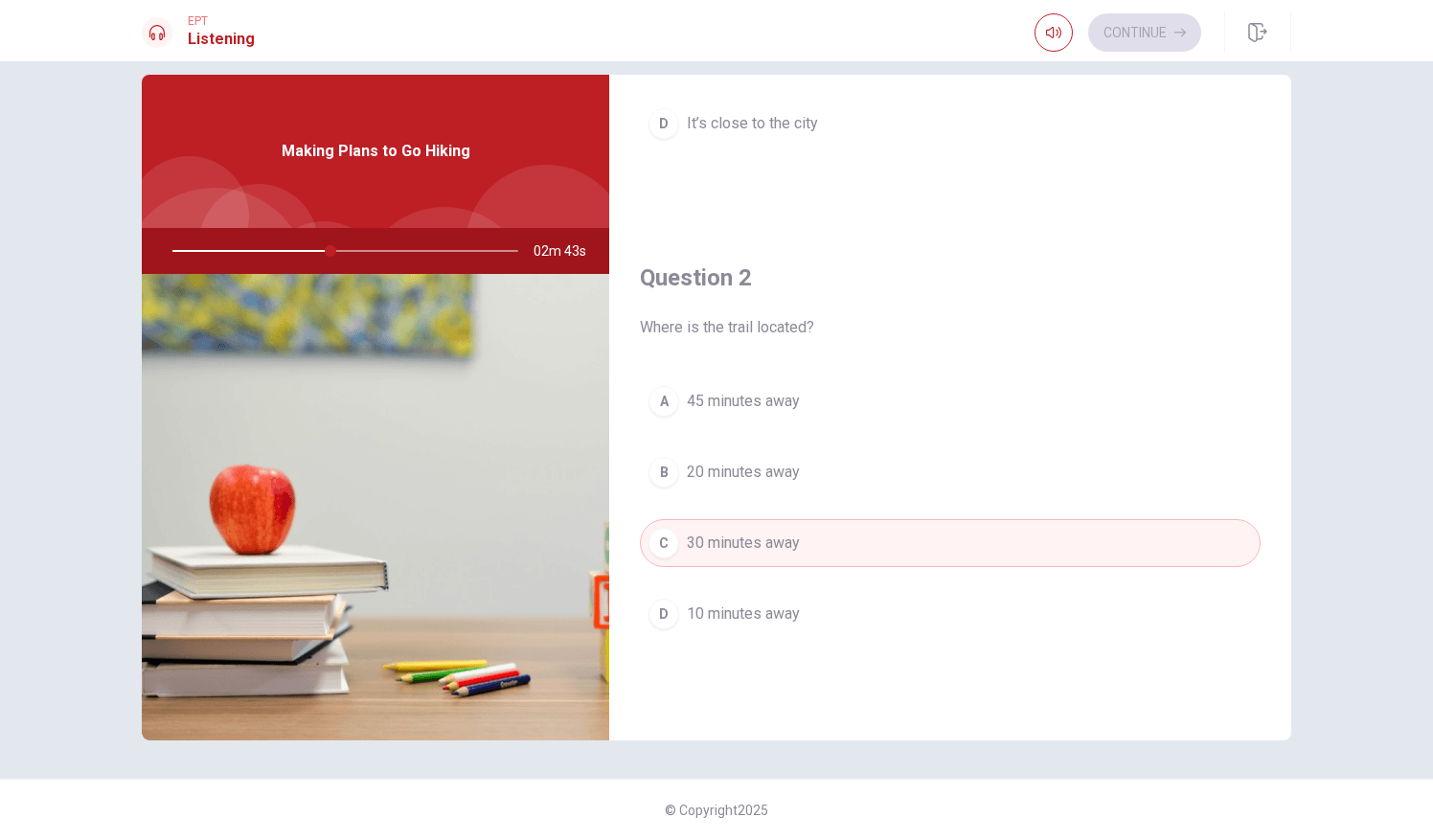
scroll to position [0, 0]
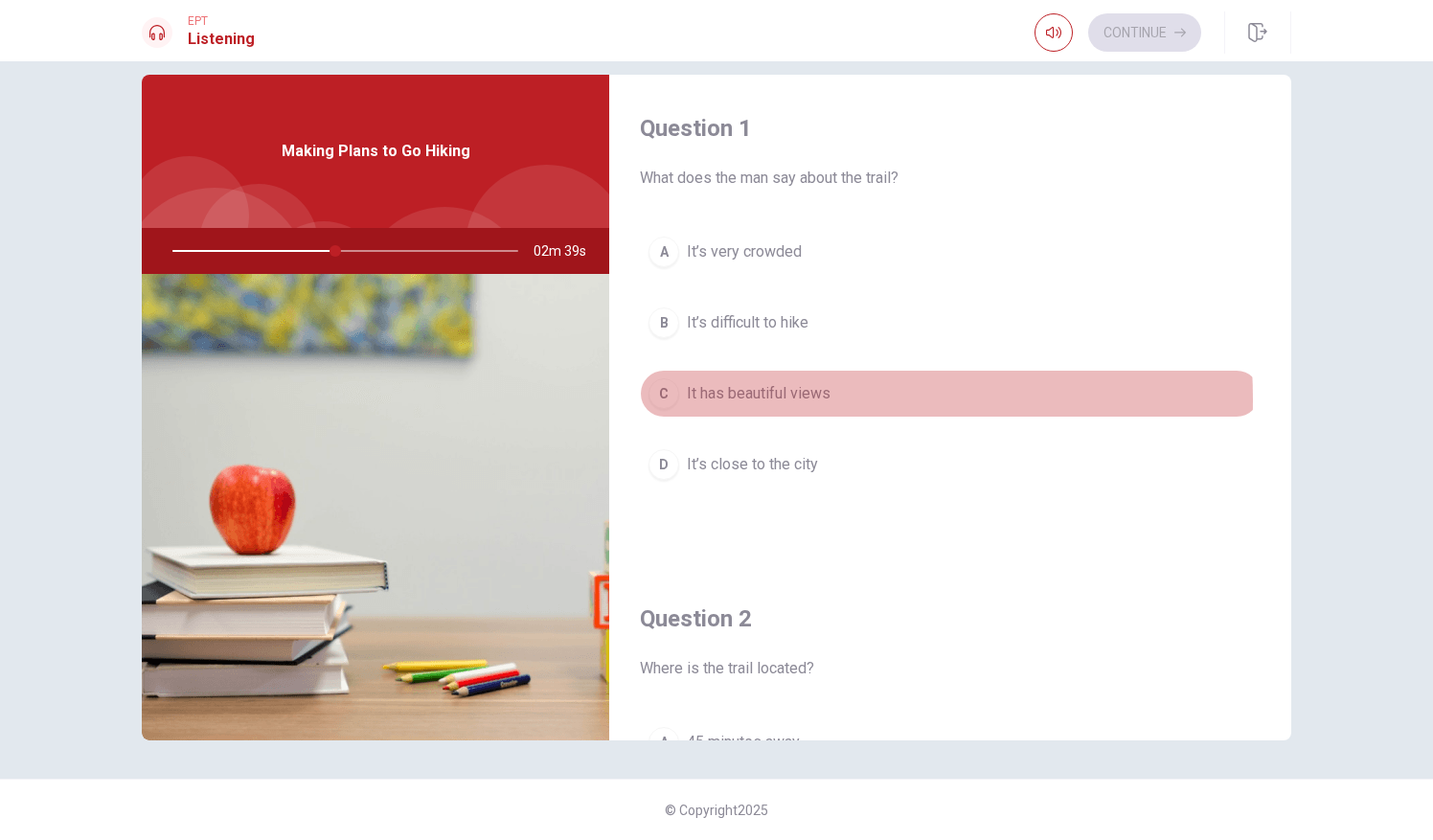
click at [752, 397] on span "It has beautiful views" at bounding box center [759, 393] width 143 height 23
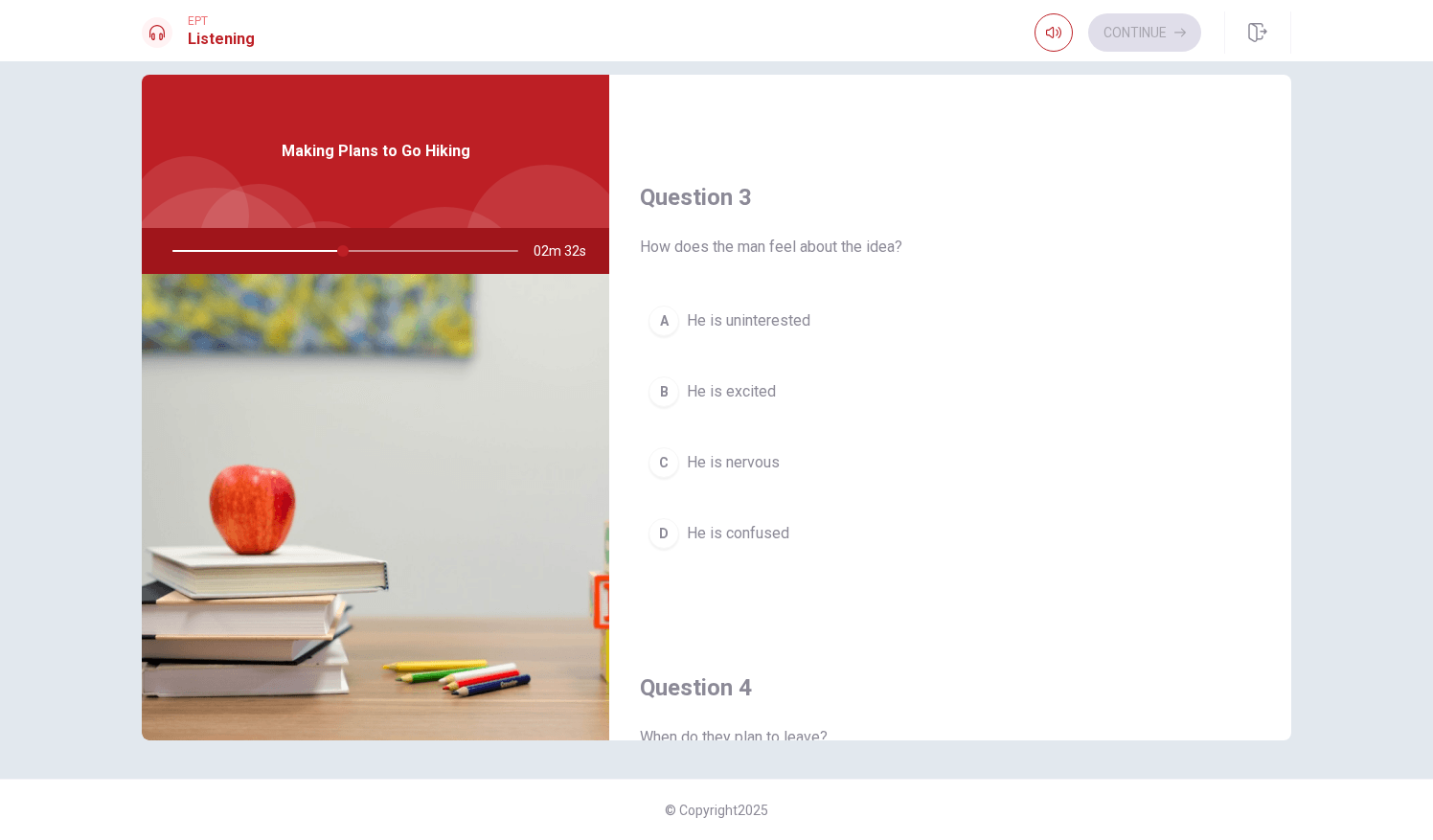
scroll to position [919, 0]
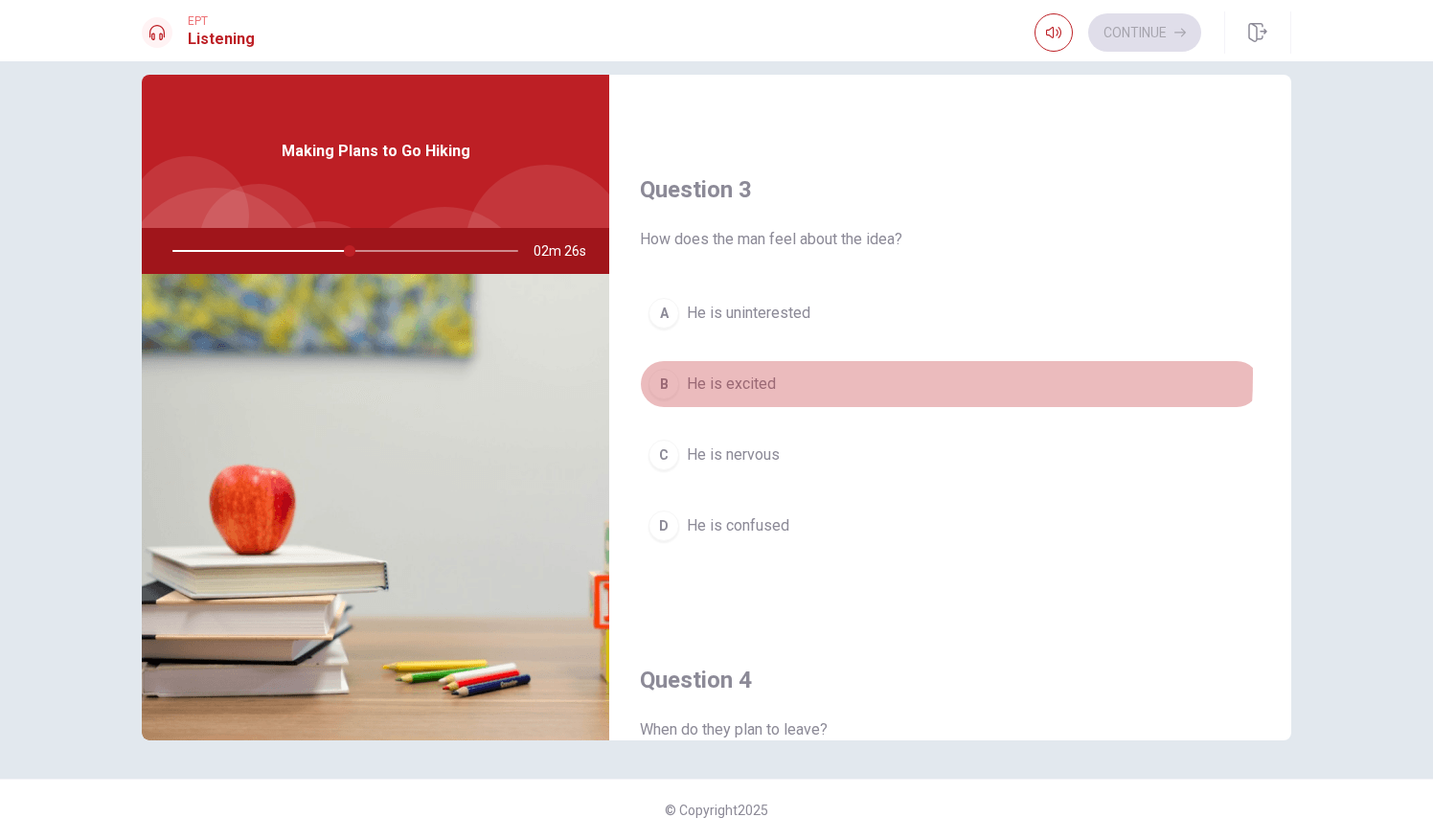
click at [742, 373] on span "He is excited" at bounding box center [731, 384] width 89 height 23
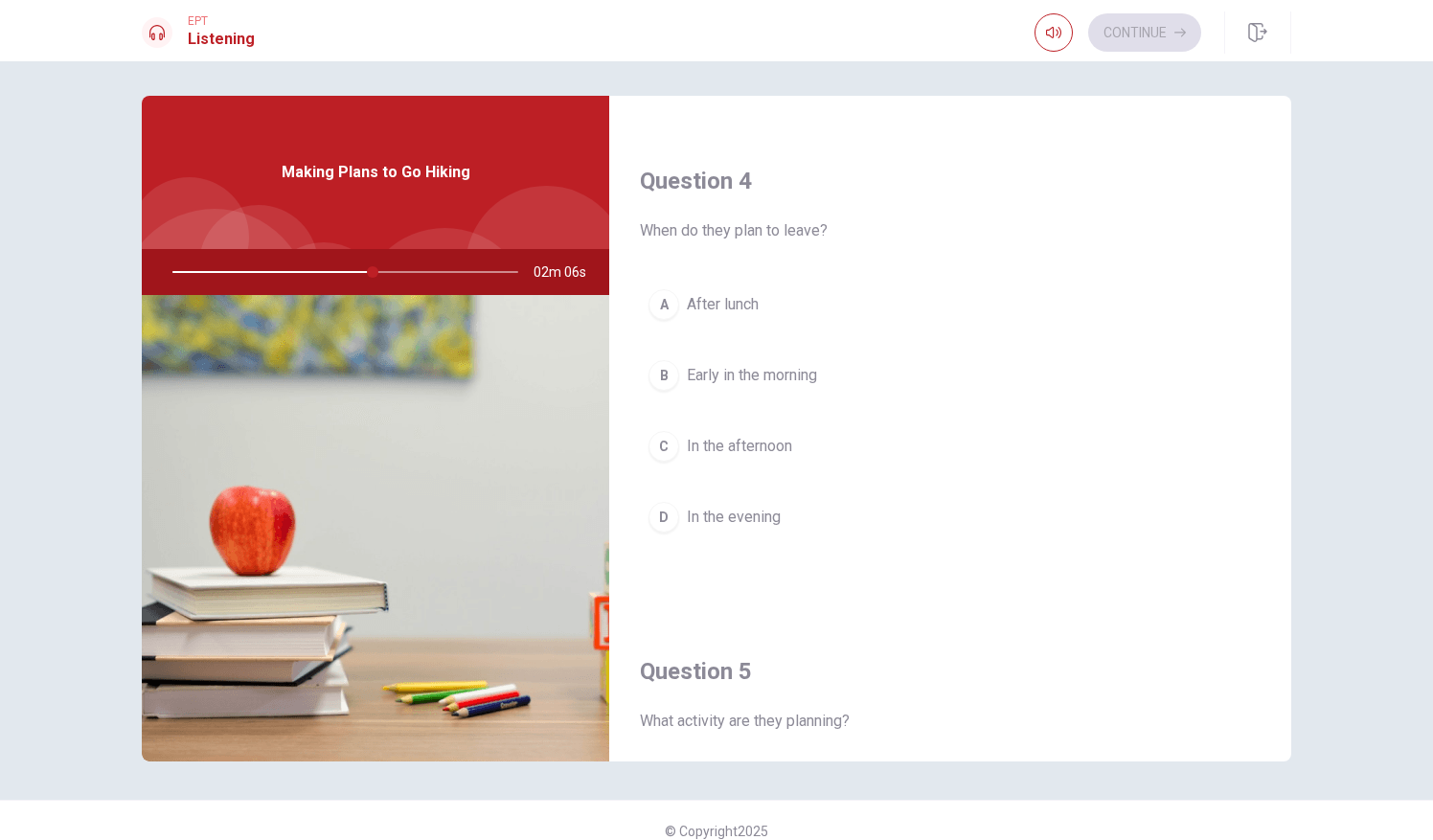
scroll to position [1773, 0]
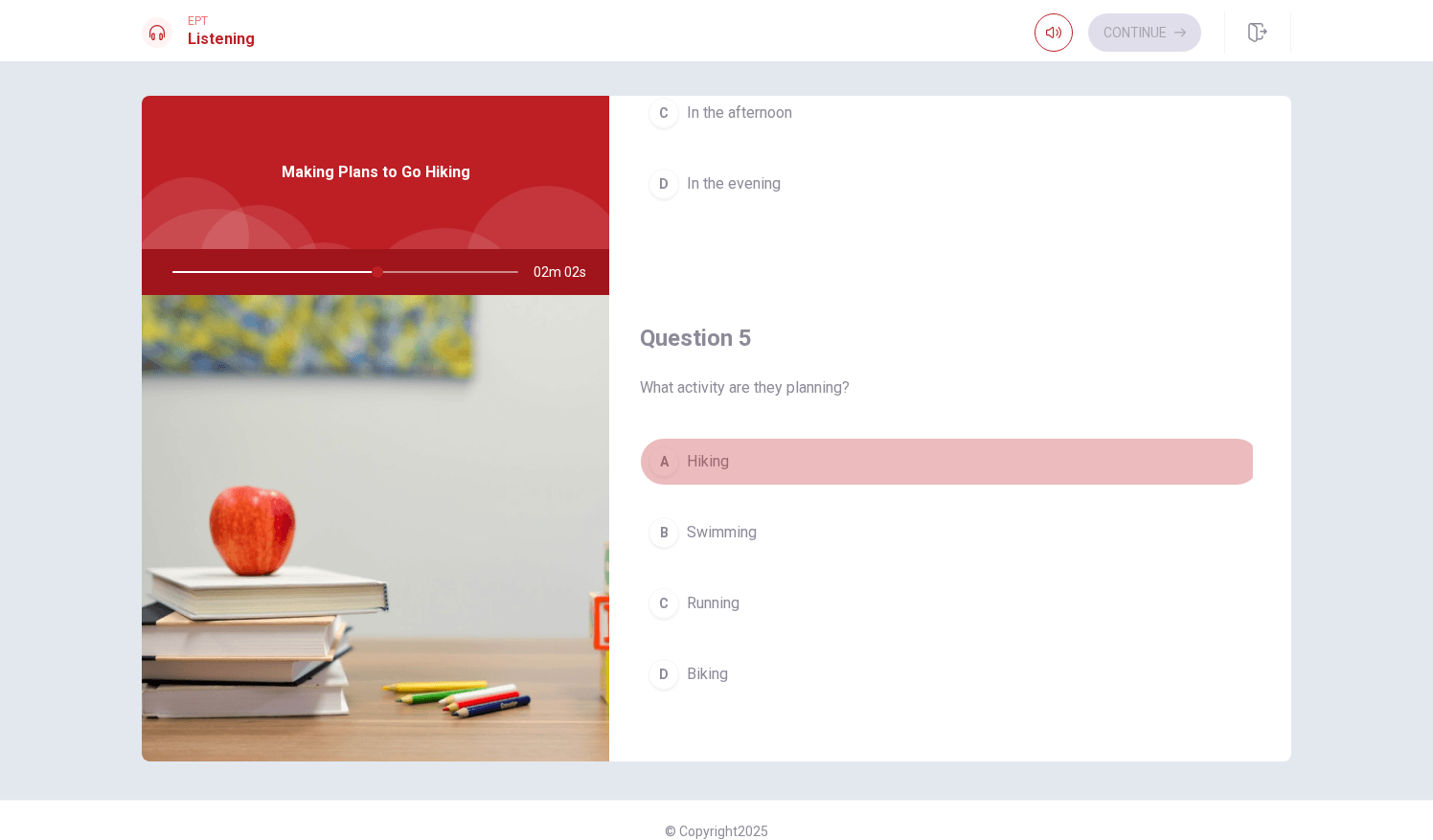
click at [703, 451] on span "Hiking" at bounding box center [708, 461] width 42 height 23
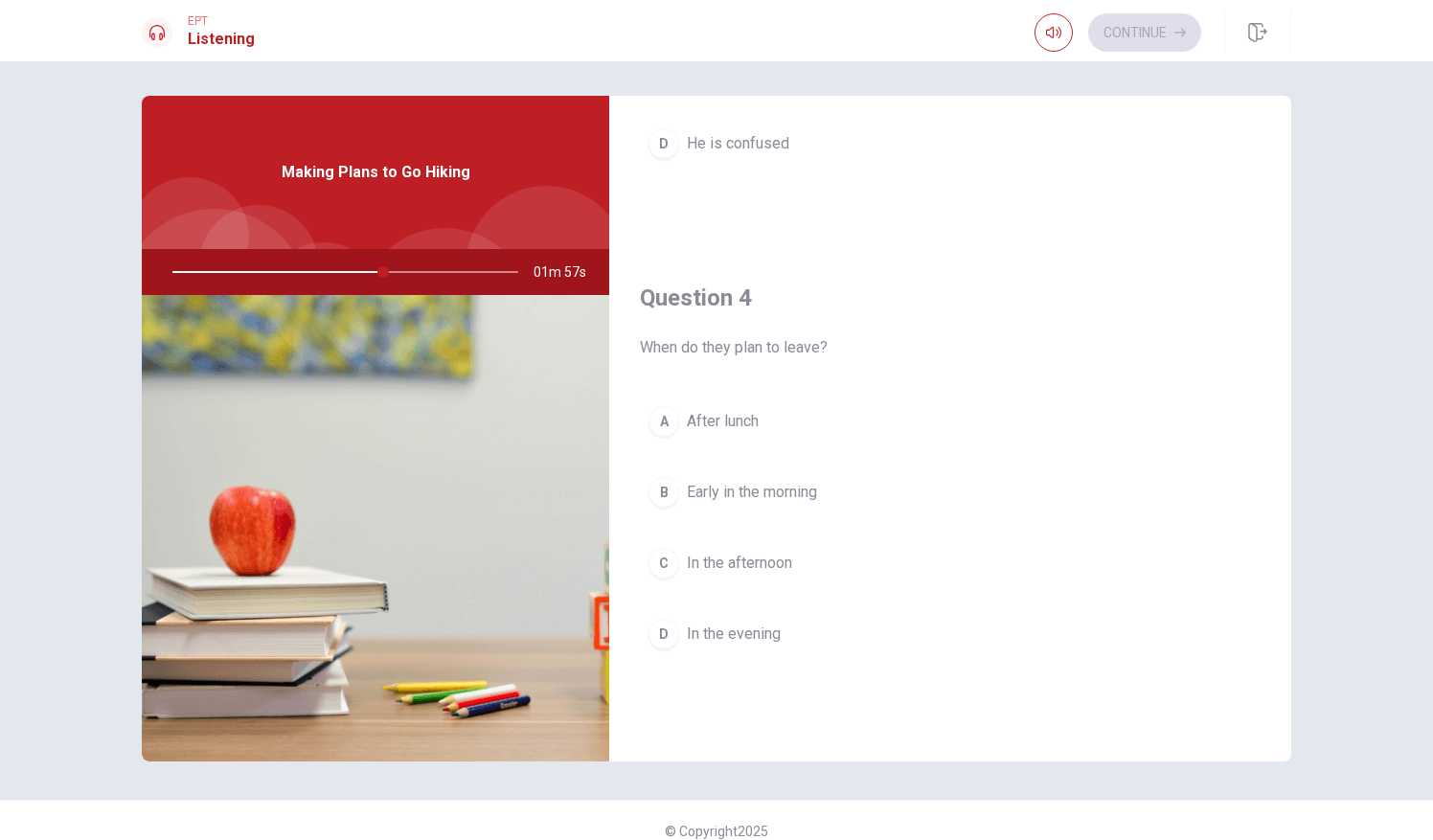
scroll to position [1396, 0]
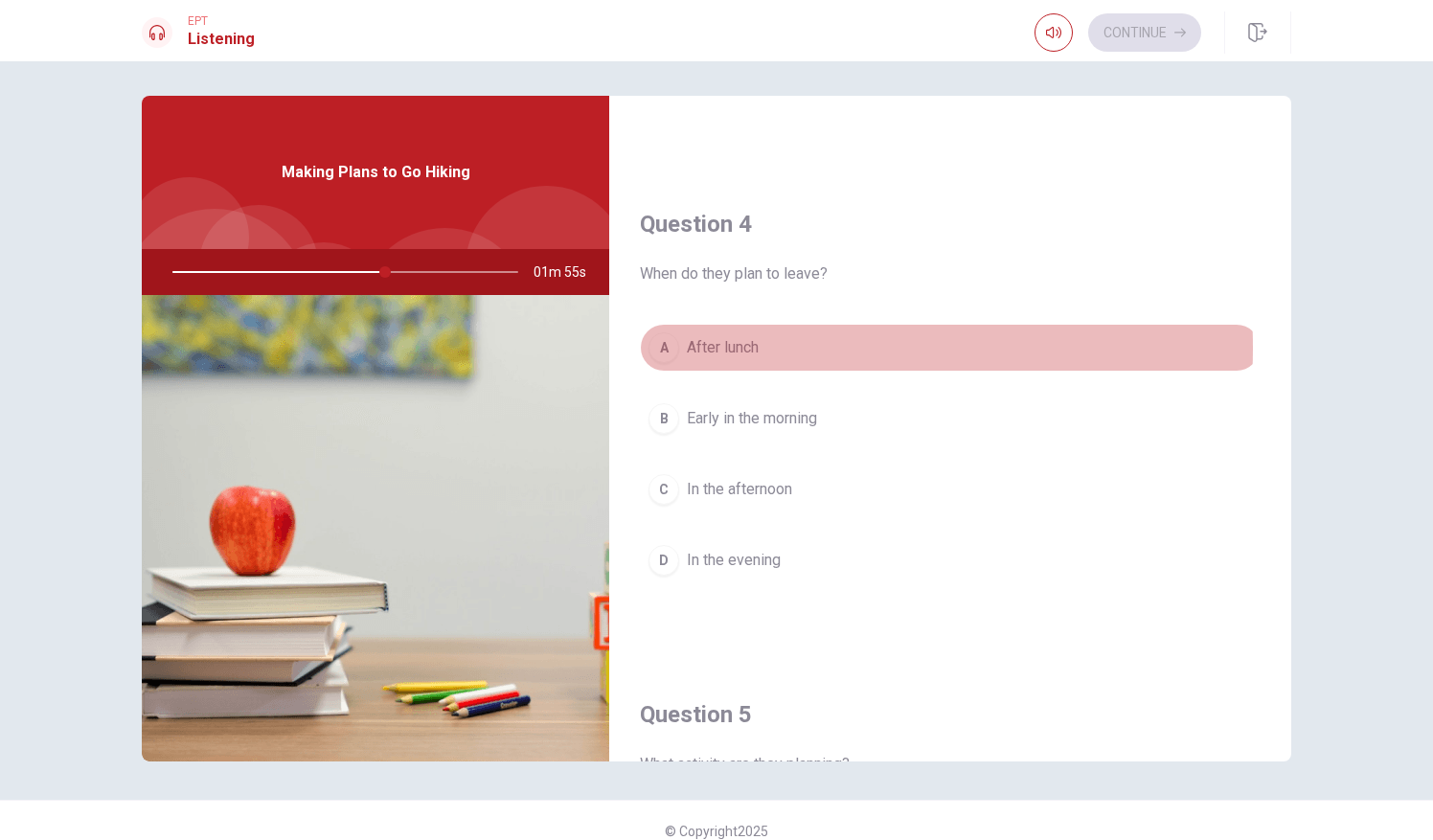
click at [723, 339] on span "After lunch" at bounding box center [722, 347] width 72 height 23
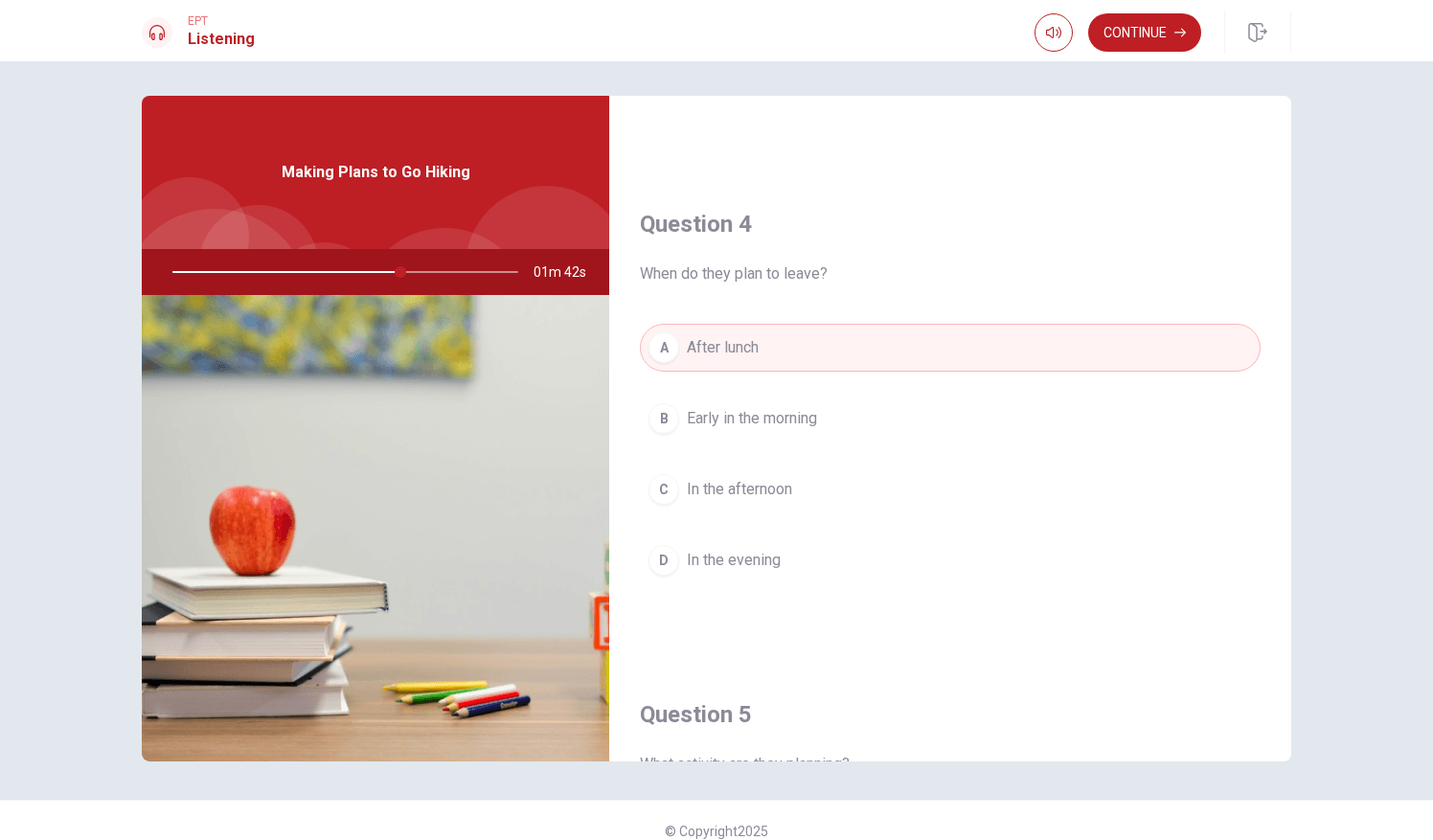
drag, startPoint x: 392, startPoint y: 266, endPoint x: 301, endPoint y: 284, distance: 92.8
click at [301, 284] on div at bounding box center [341, 272] width 384 height 46
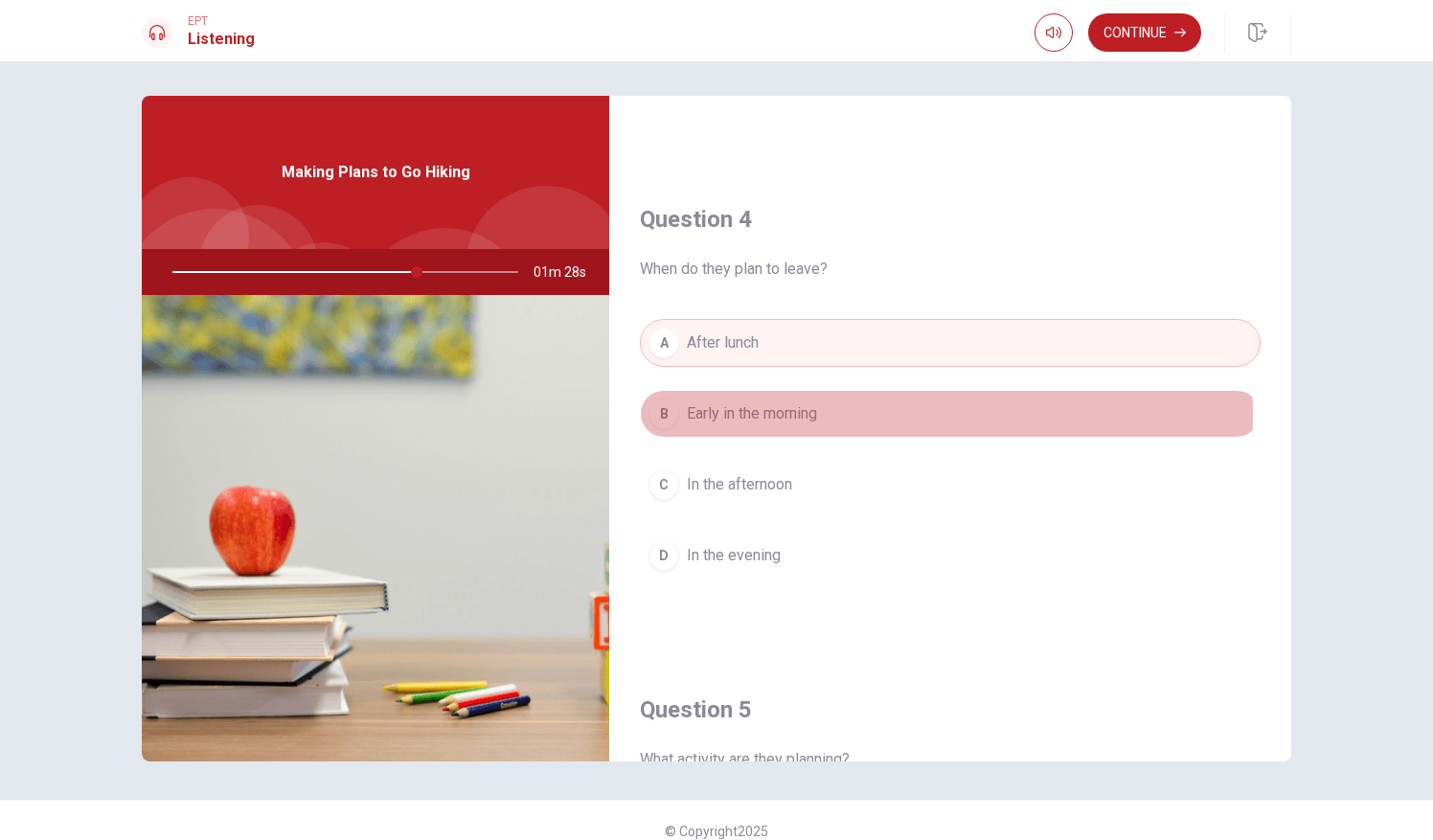
click at [776, 406] on span "Early in the morning" at bounding box center [752, 413] width 131 height 23
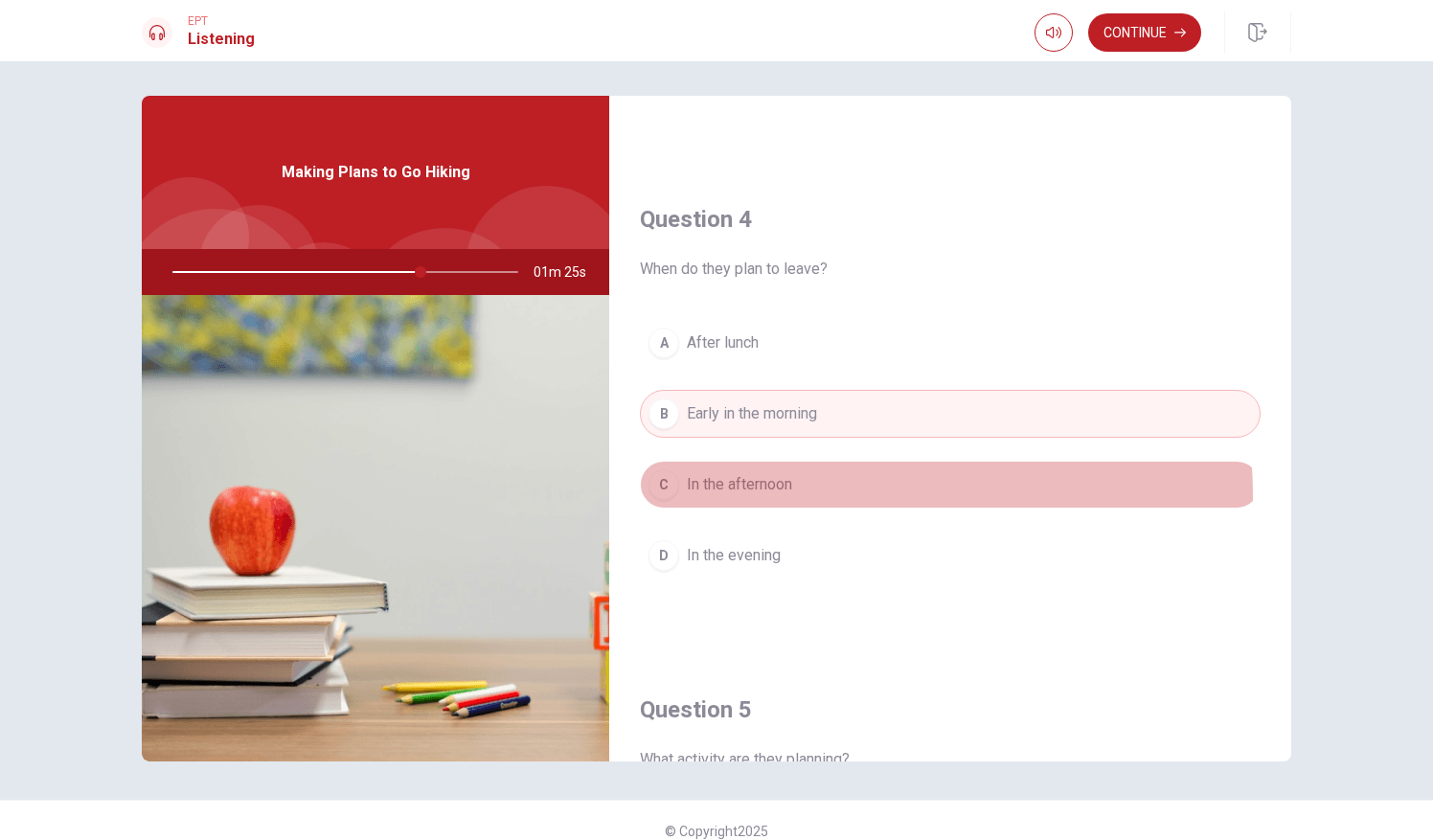
click at [776, 488] on button "C In the afternoon" at bounding box center [950, 484] width 620 height 48
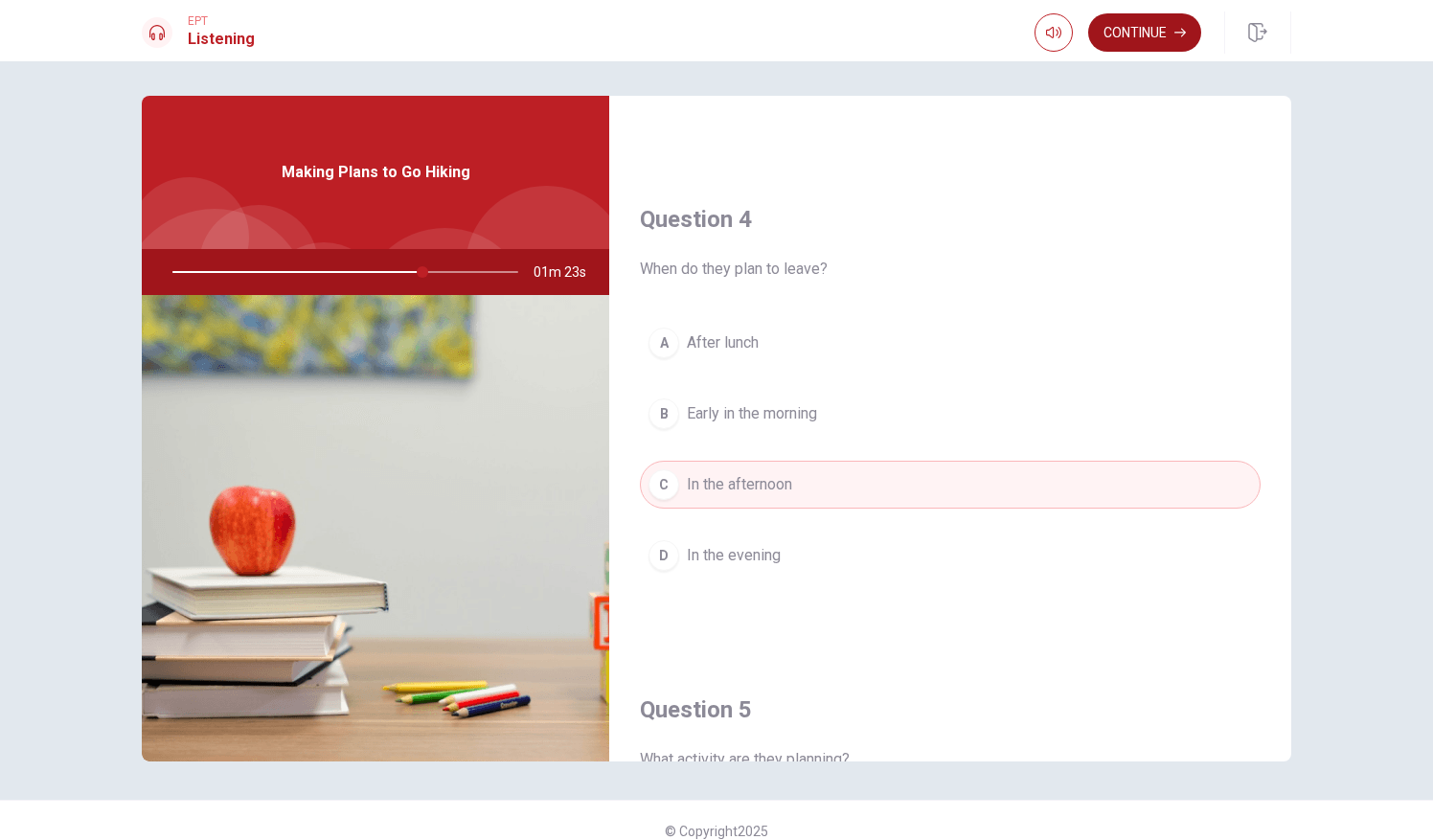
click at [1154, 19] on button "Continue" at bounding box center [1144, 32] width 113 height 38
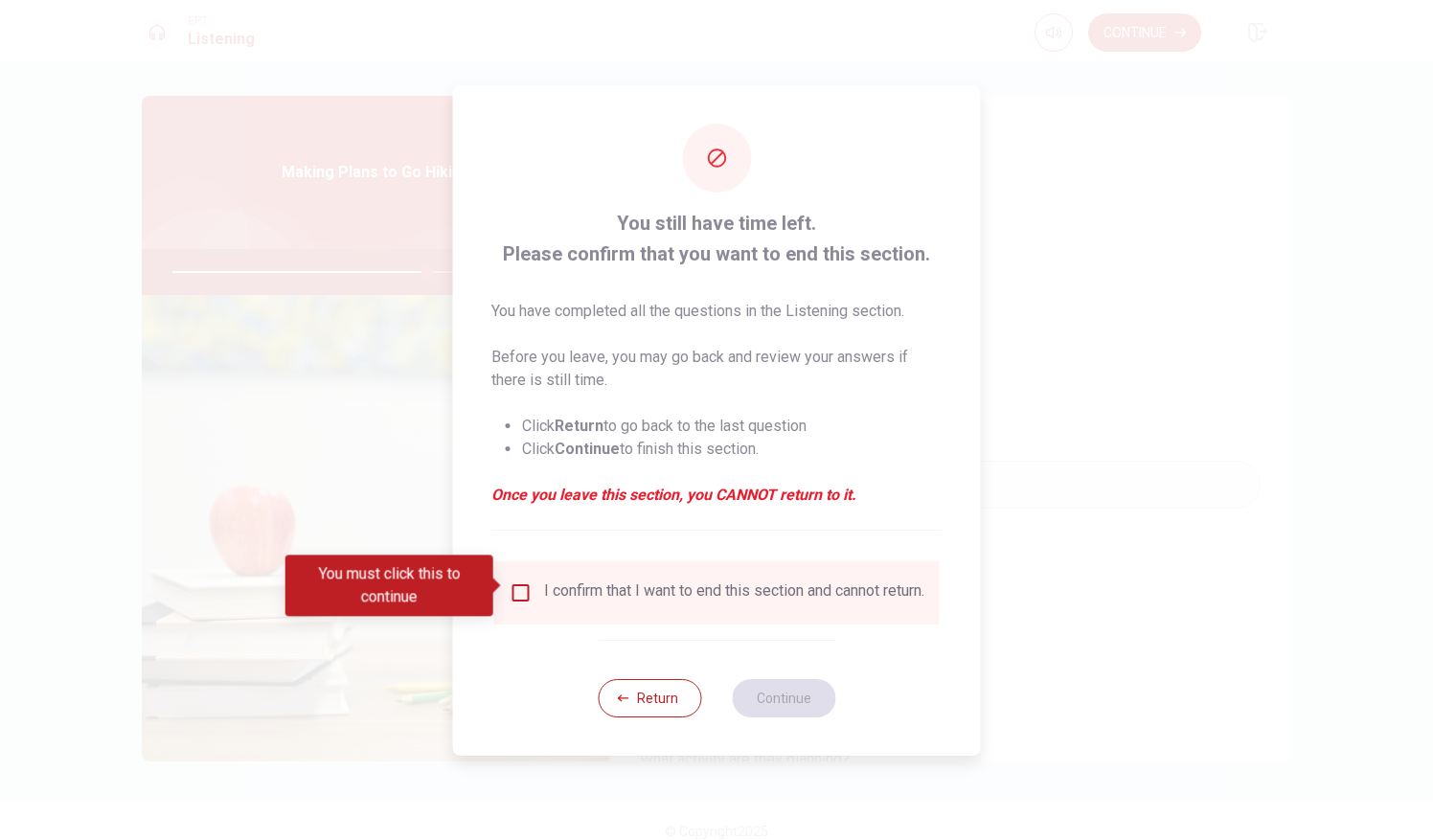
drag, startPoint x: 518, startPoint y: 588, endPoint x: 798, endPoint y: 772, distance: 335.0
click at [798, 772] on div "You still have time left. Please confirm that you want to end this section. You…" at bounding box center [716, 420] width 1433 height 840
click at [509, 581] on input "You must click this to continue" at bounding box center [520, 592] width 23 height 23
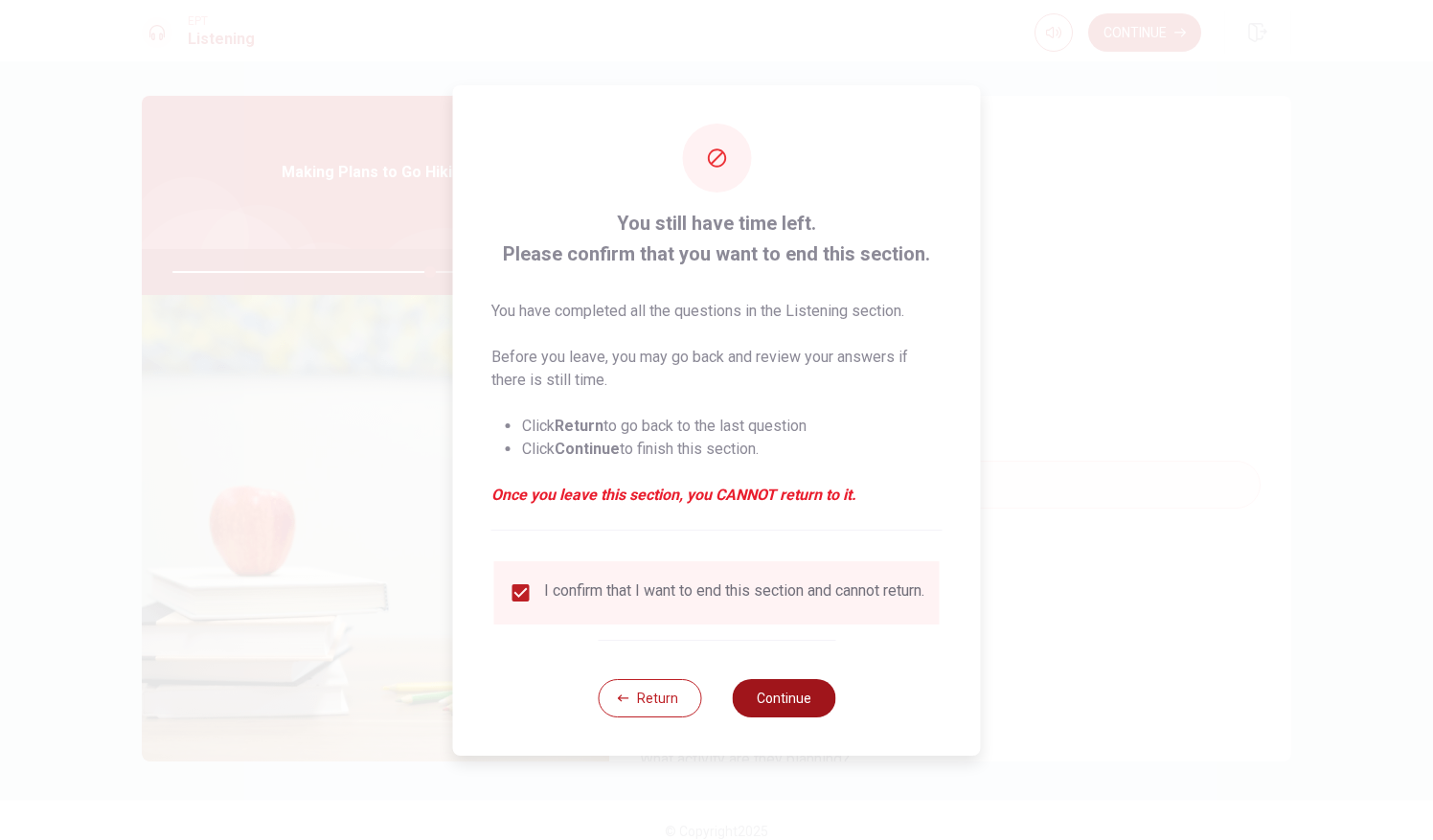
click at [770, 698] on button "Continue" at bounding box center [783, 698] width 103 height 38
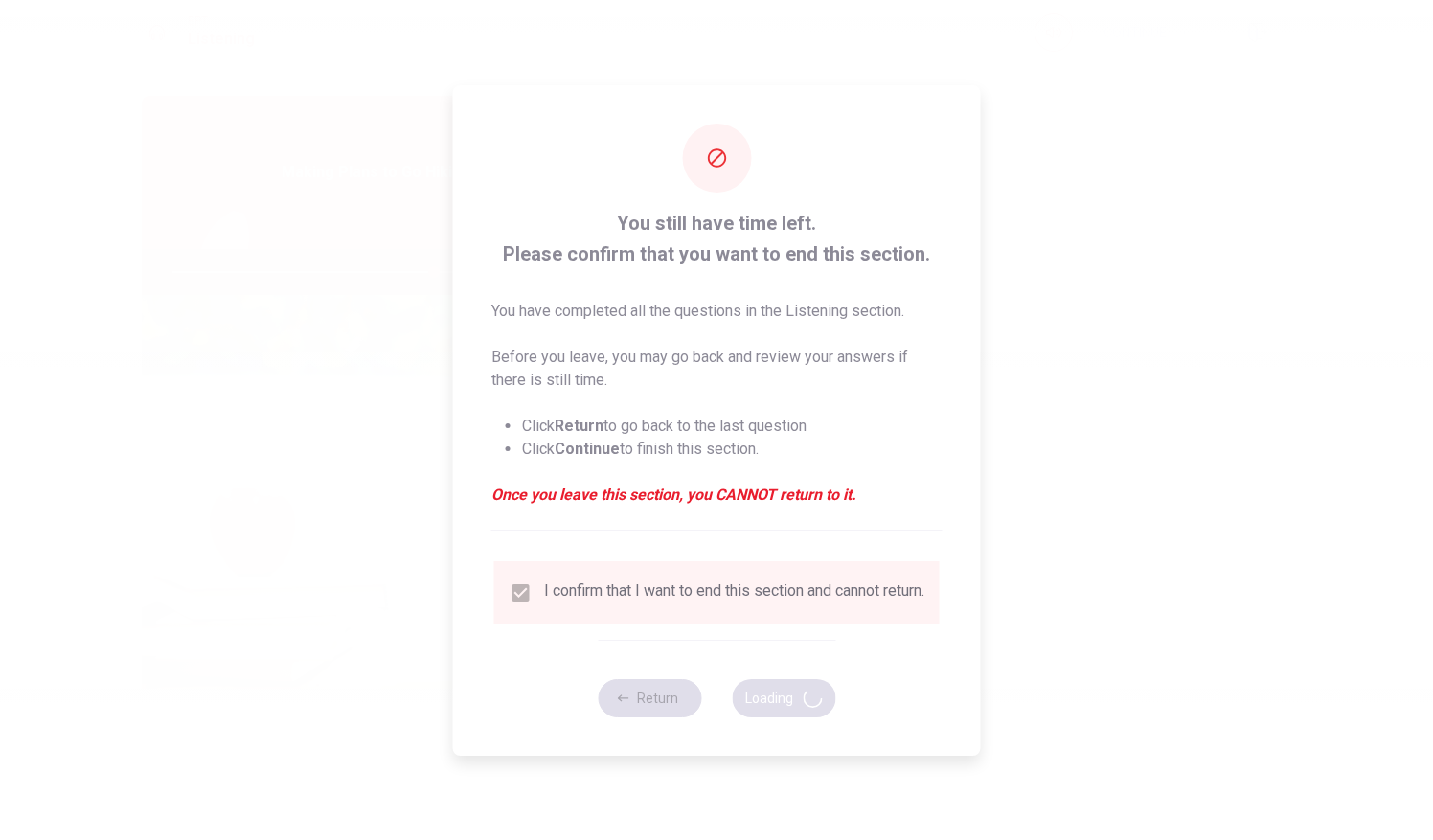
type input "76"
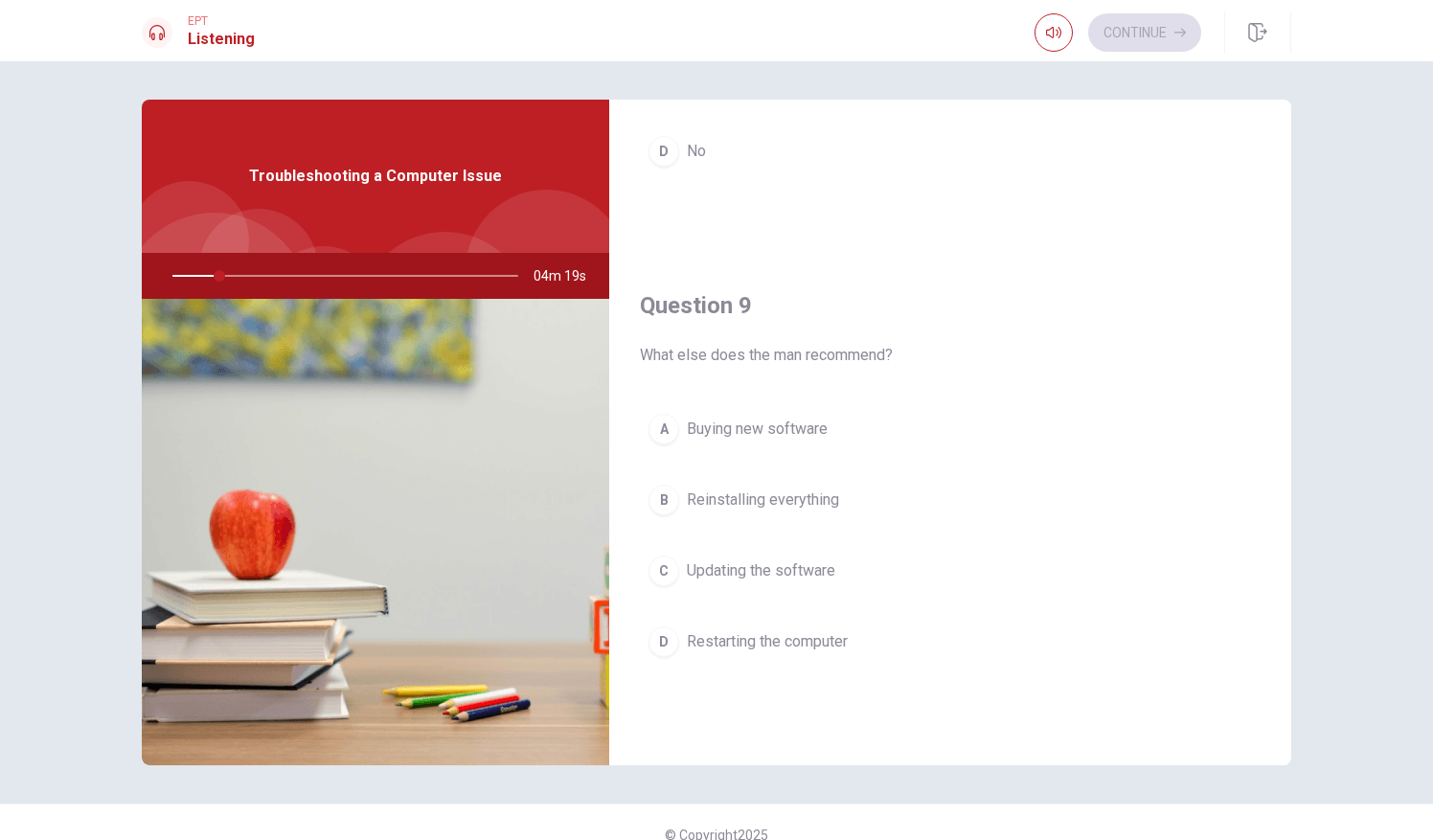
scroll to position [1316, 0]
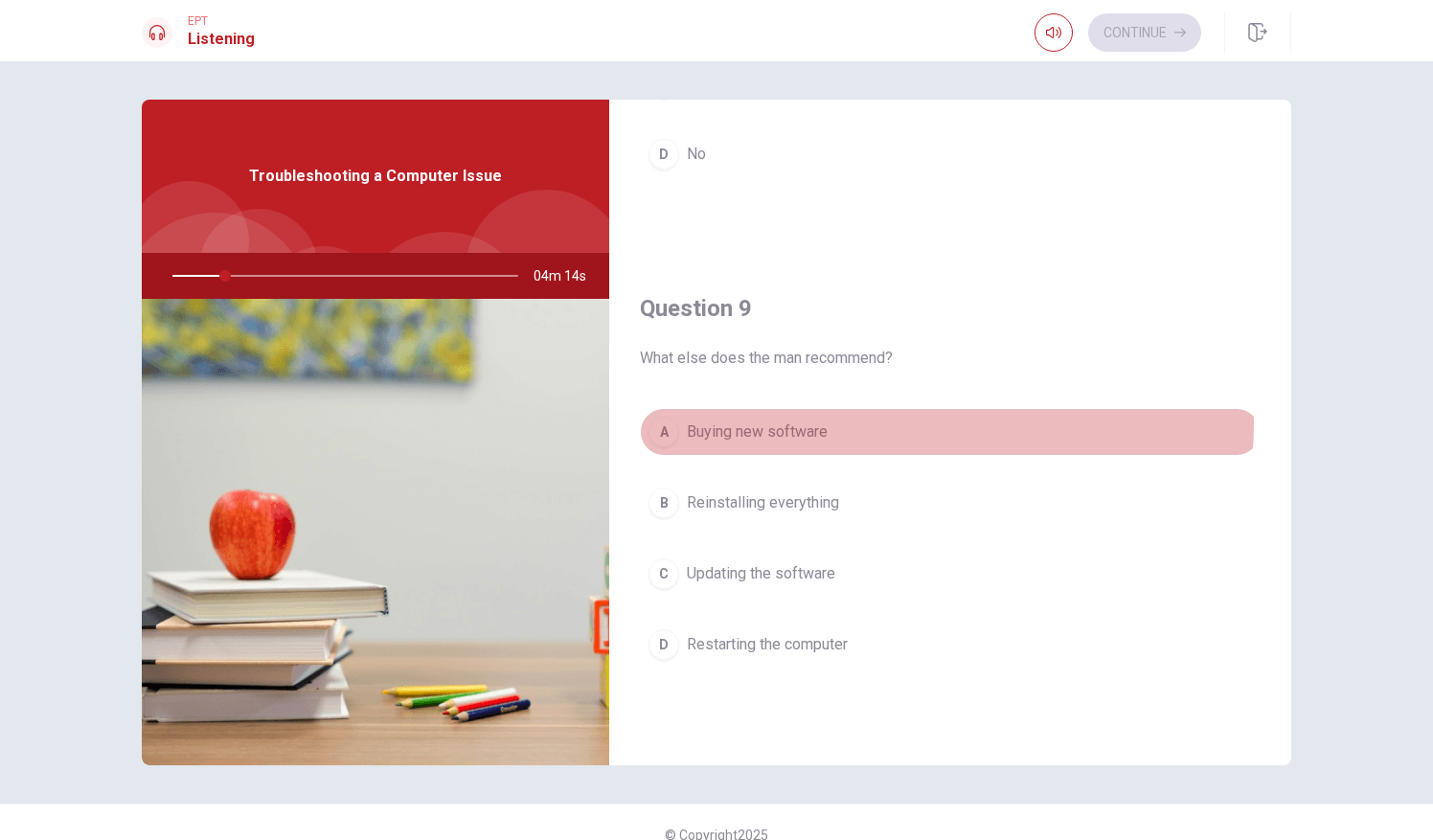
click at [915, 416] on button "A Buying new software" at bounding box center [950, 432] width 620 height 48
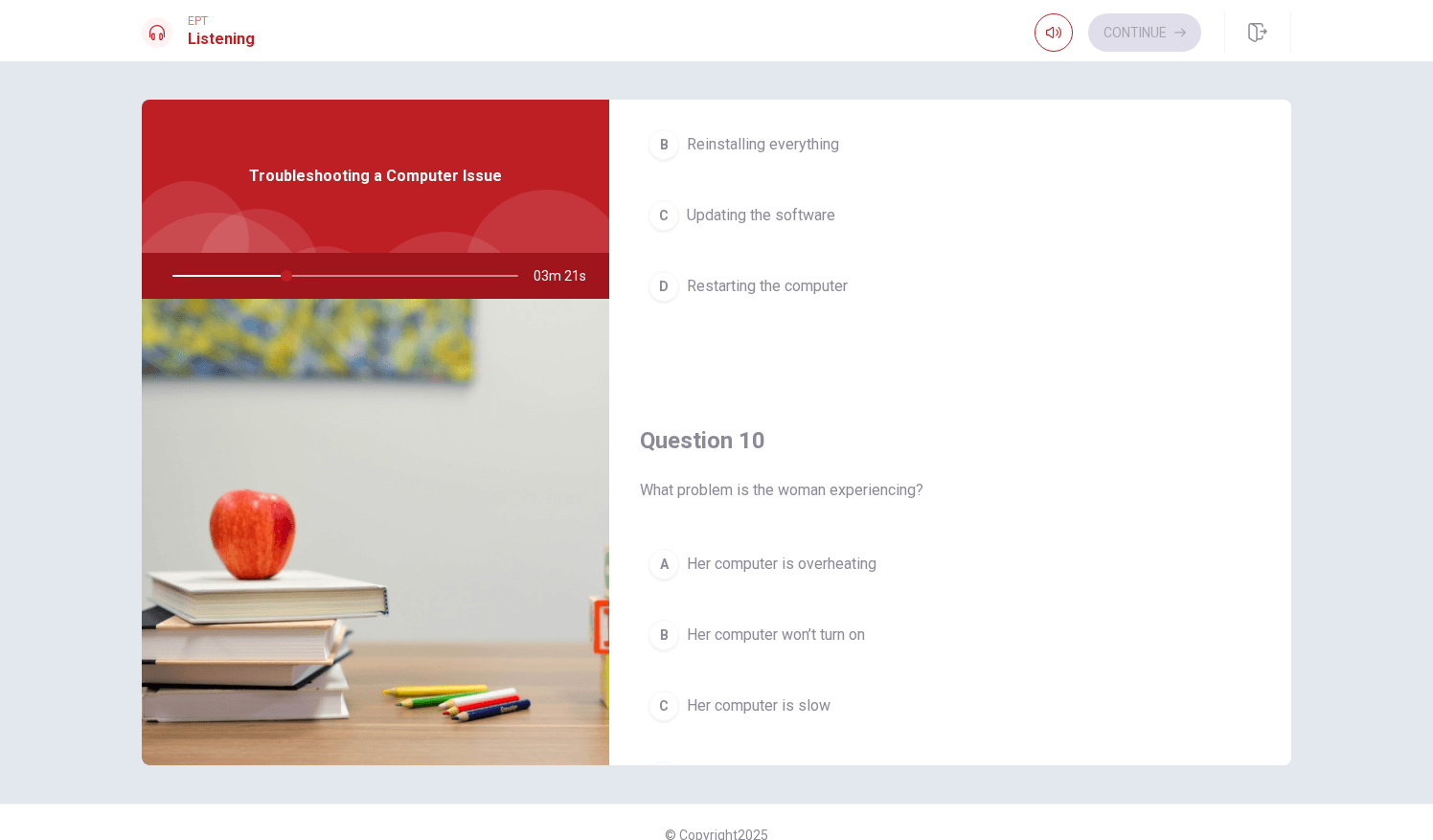
scroll to position [1773, 0]
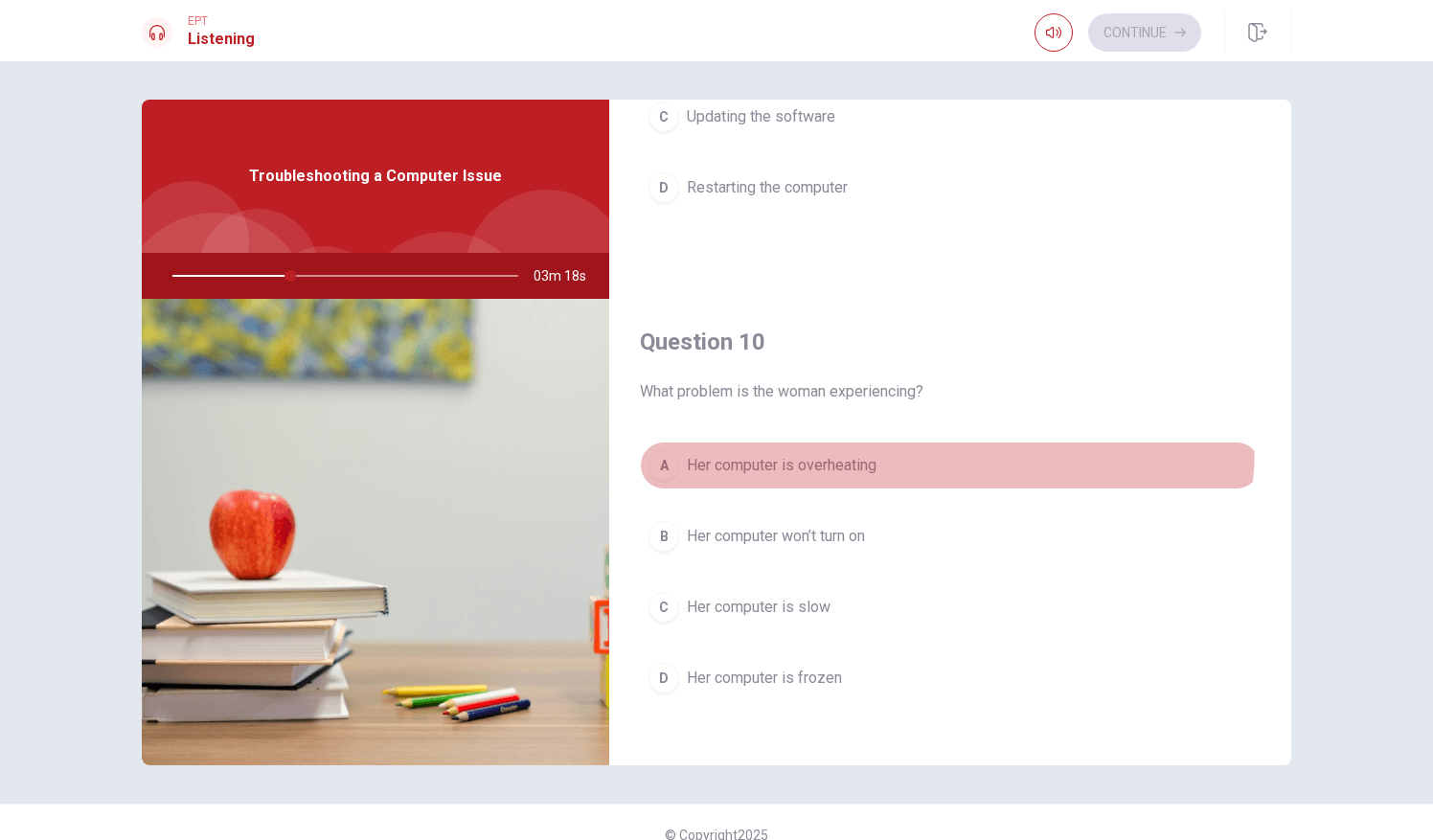
click at [791, 442] on button "A Her computer is overheating" at bounding box center [950, 465] width 620 height 48
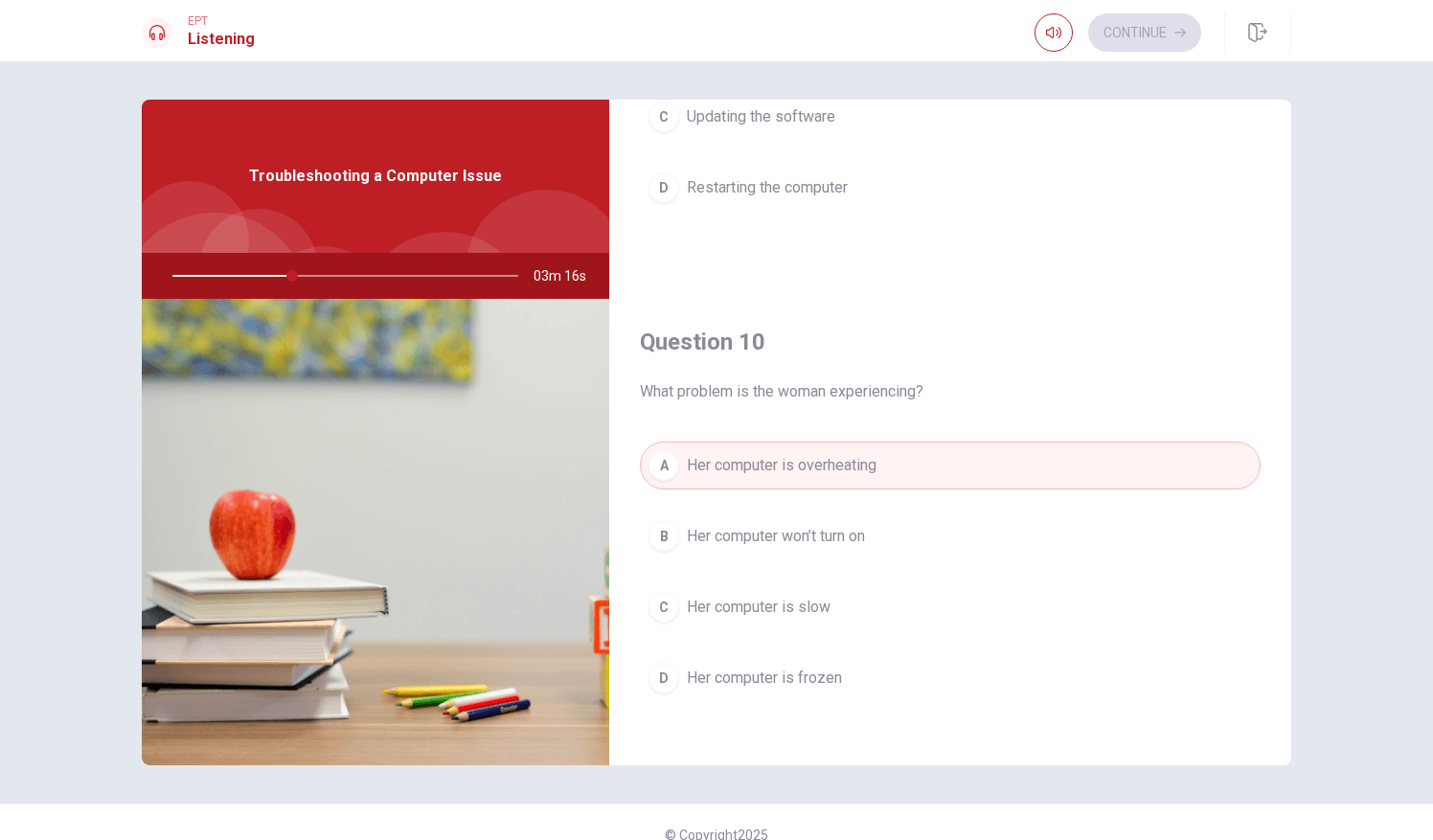
drag, startPoint x: 762, startPoint y: 597, endPoint x: 825, endPoint y: 342, distance: 262.7
click at [825, 342] on div "Question 10 What problem is the woman experiencing? A Her computer is overheati…" at bounding box center [950, 534] width 682 height 491
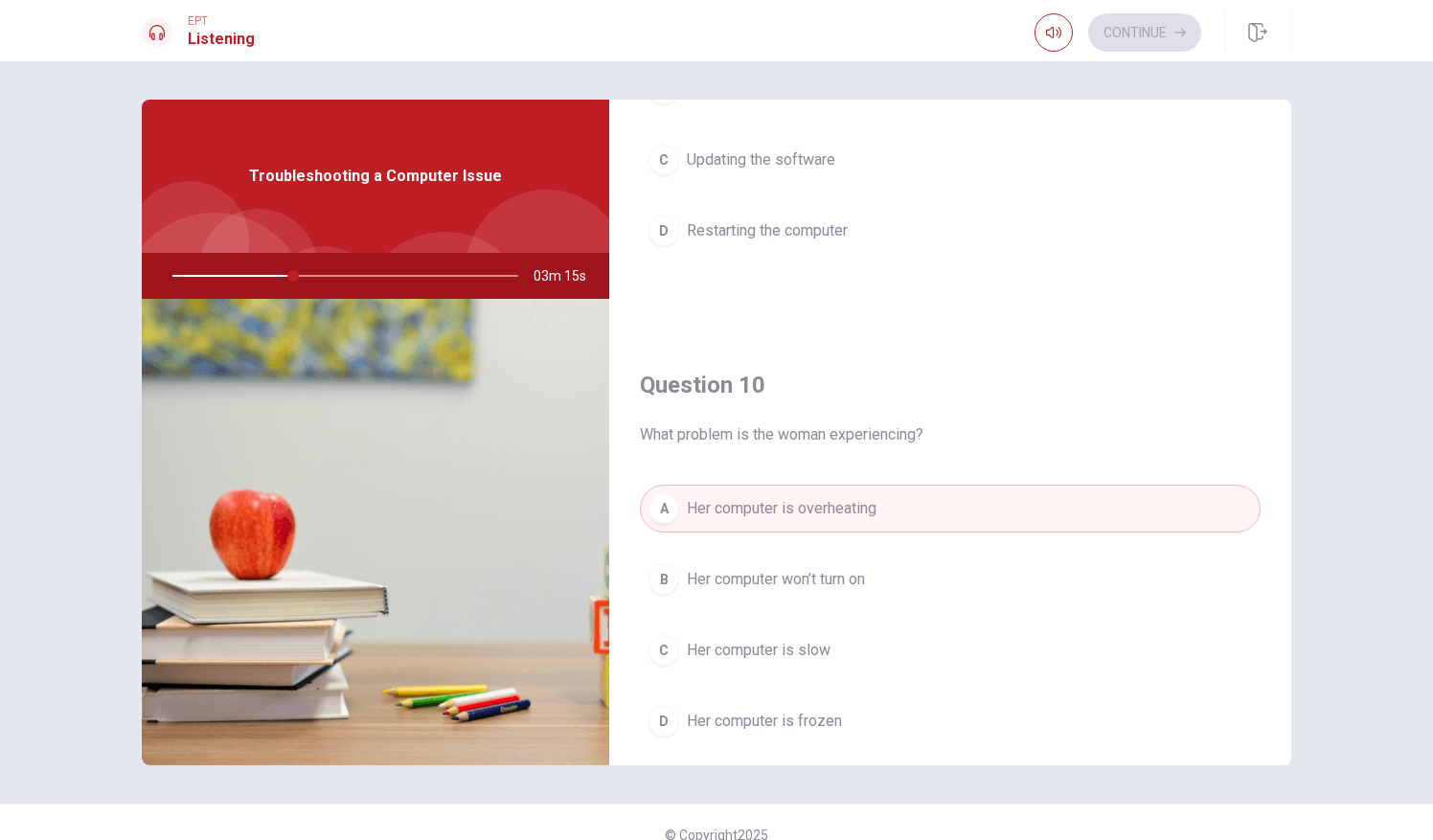
scroll to position [1726, 0]
click at [654, 640] on div "C" at bounding box center [663, 654] width 30 height 30
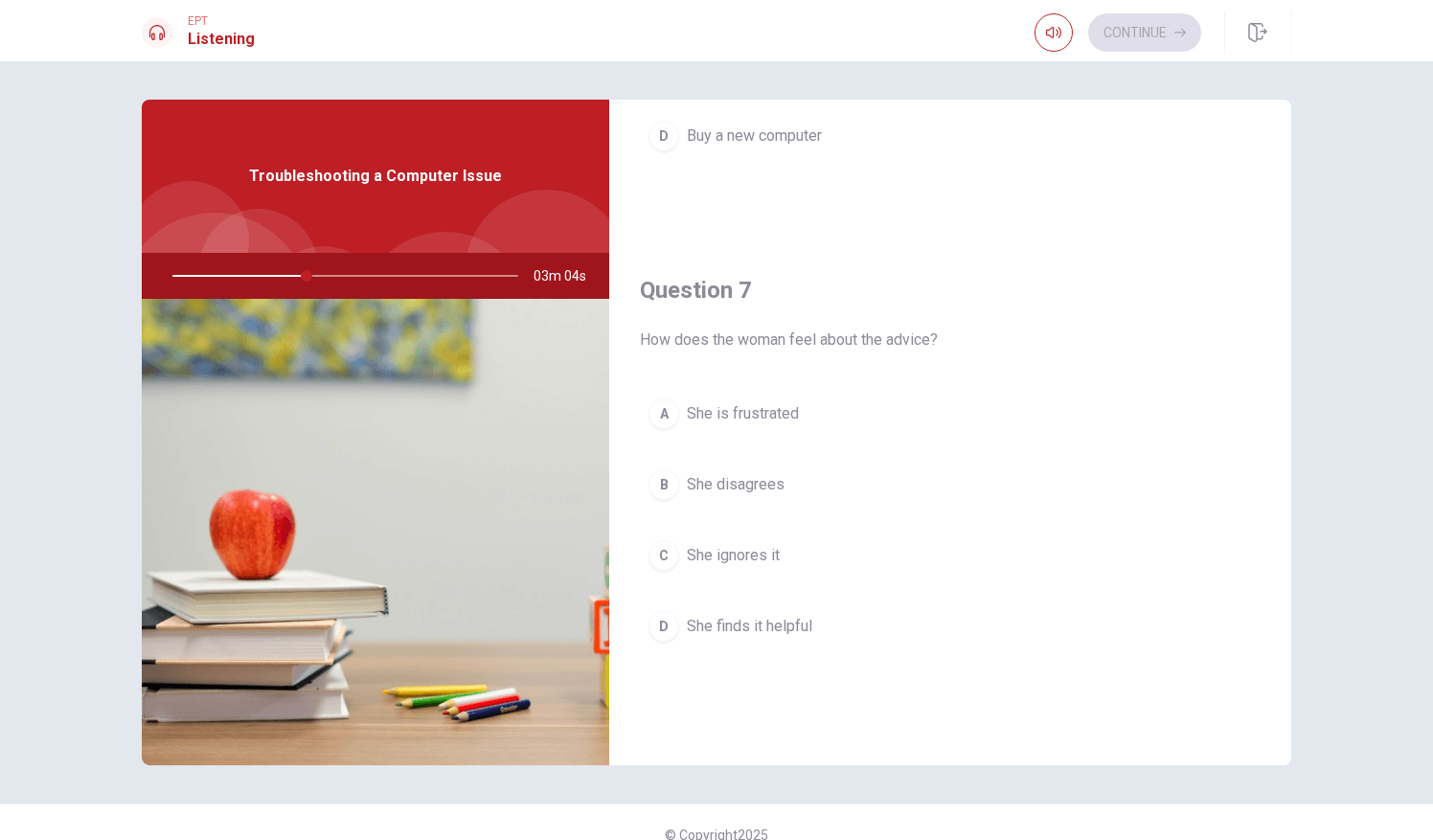
scroll to position [0, 0]
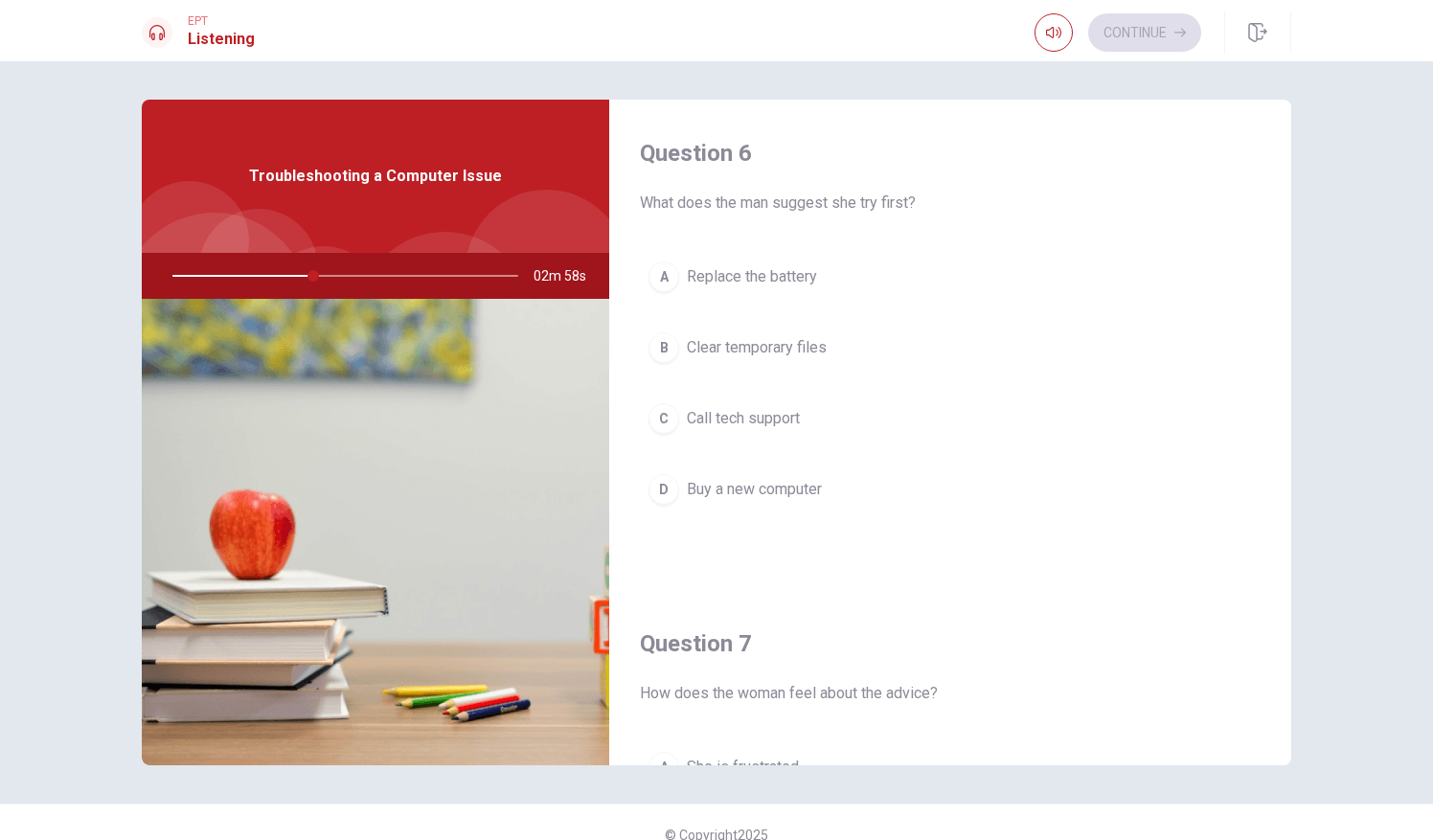
drag, startPoint x: 853, startPoint y: 310, endPoint x: 772, endPoint y: 396, distance: 118.1
click at [772, 396] on div "A Replace the battery B Clear temporary files C Call tech support D Buy a new c…" at bounding box center [950, 402] width 620 height 299
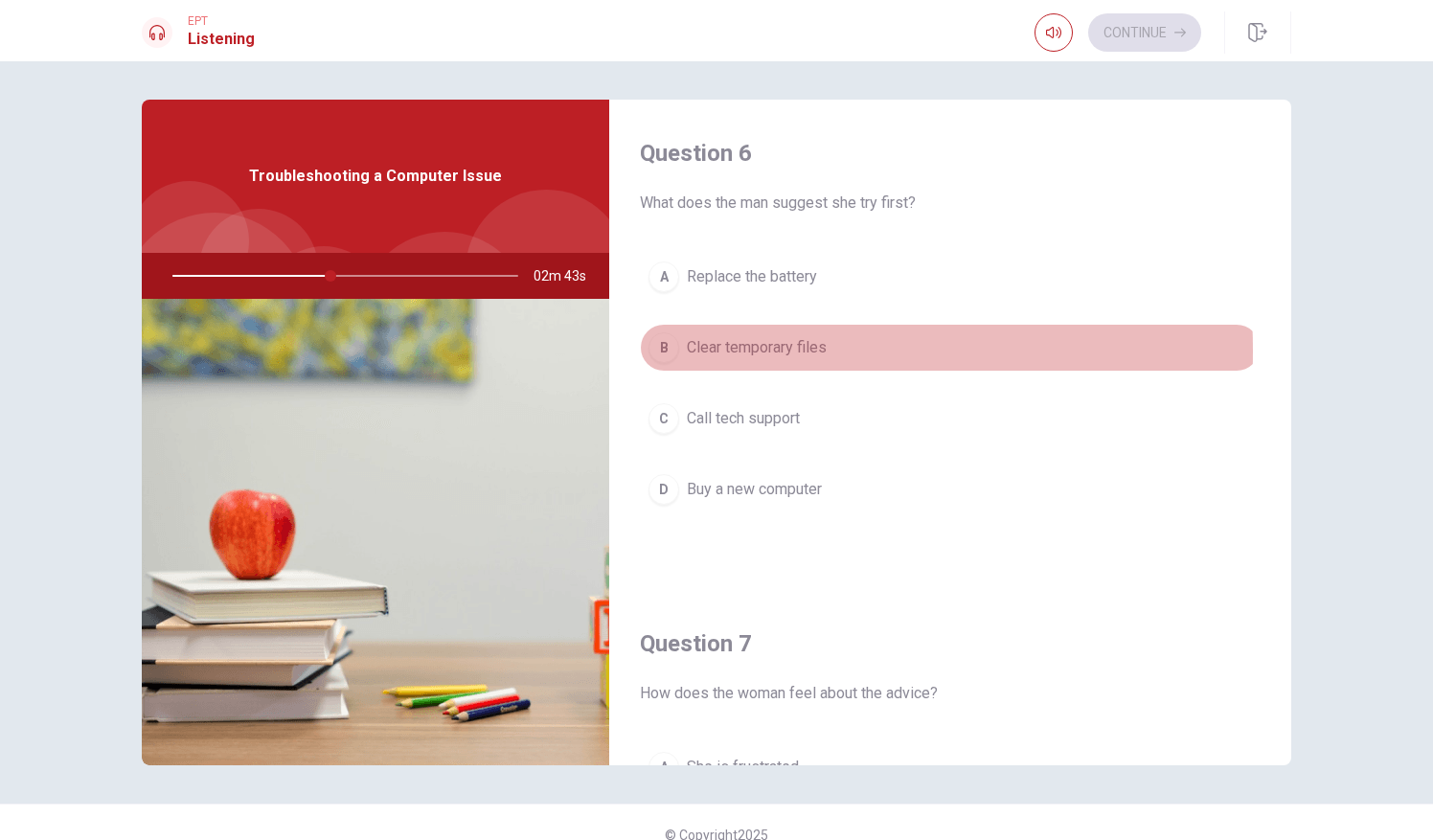
click at [658, 349] on div "B" at bounding box center [663, 347] width 30 height 30
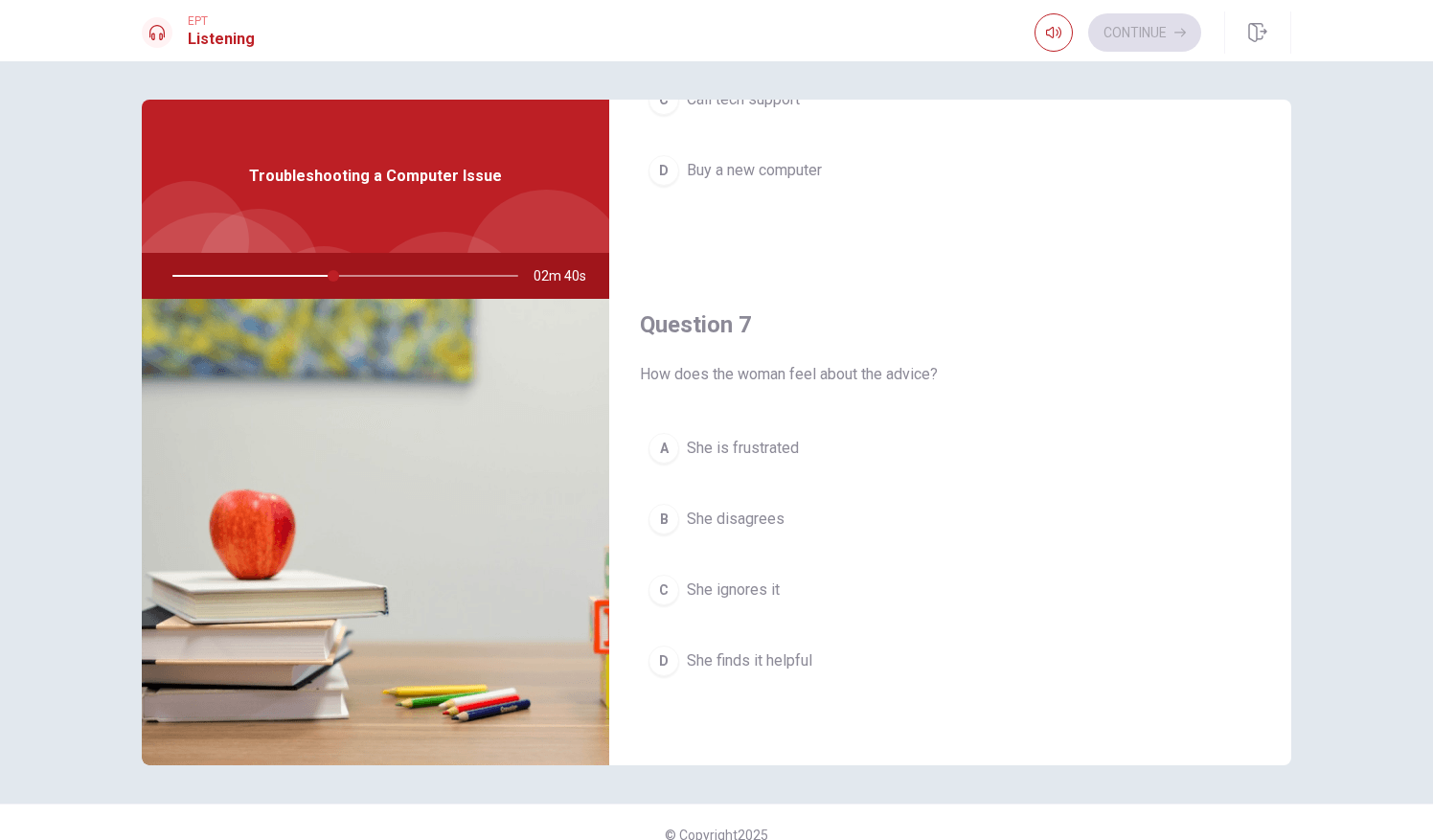
scroll to position [324, 0]
click at [668, 450] on div "A" at bounding box center [663, 443] width 30 height 30
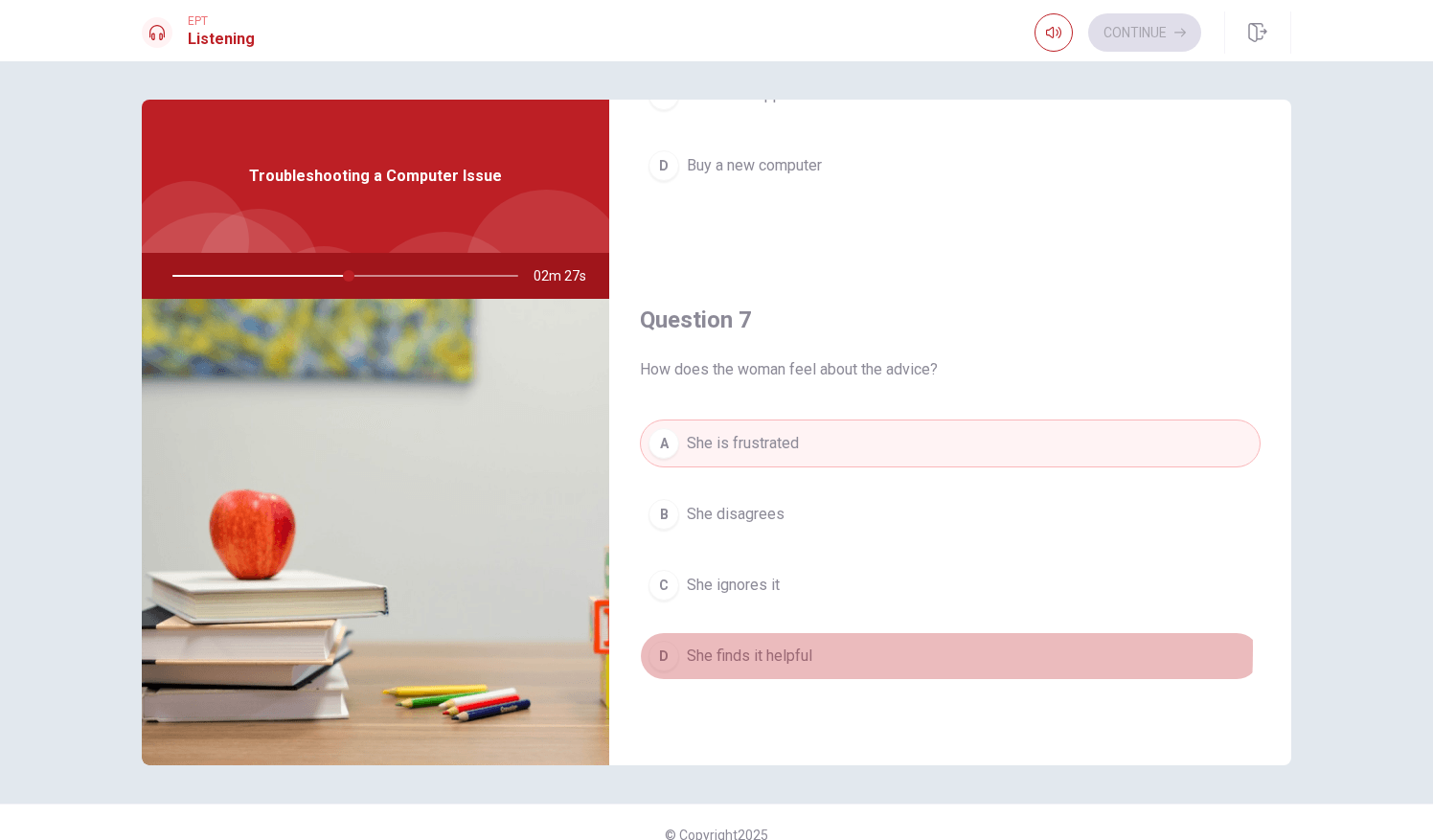
click at [653, 645] on div "D" at bounding box center [663, 656] width 30 height 30
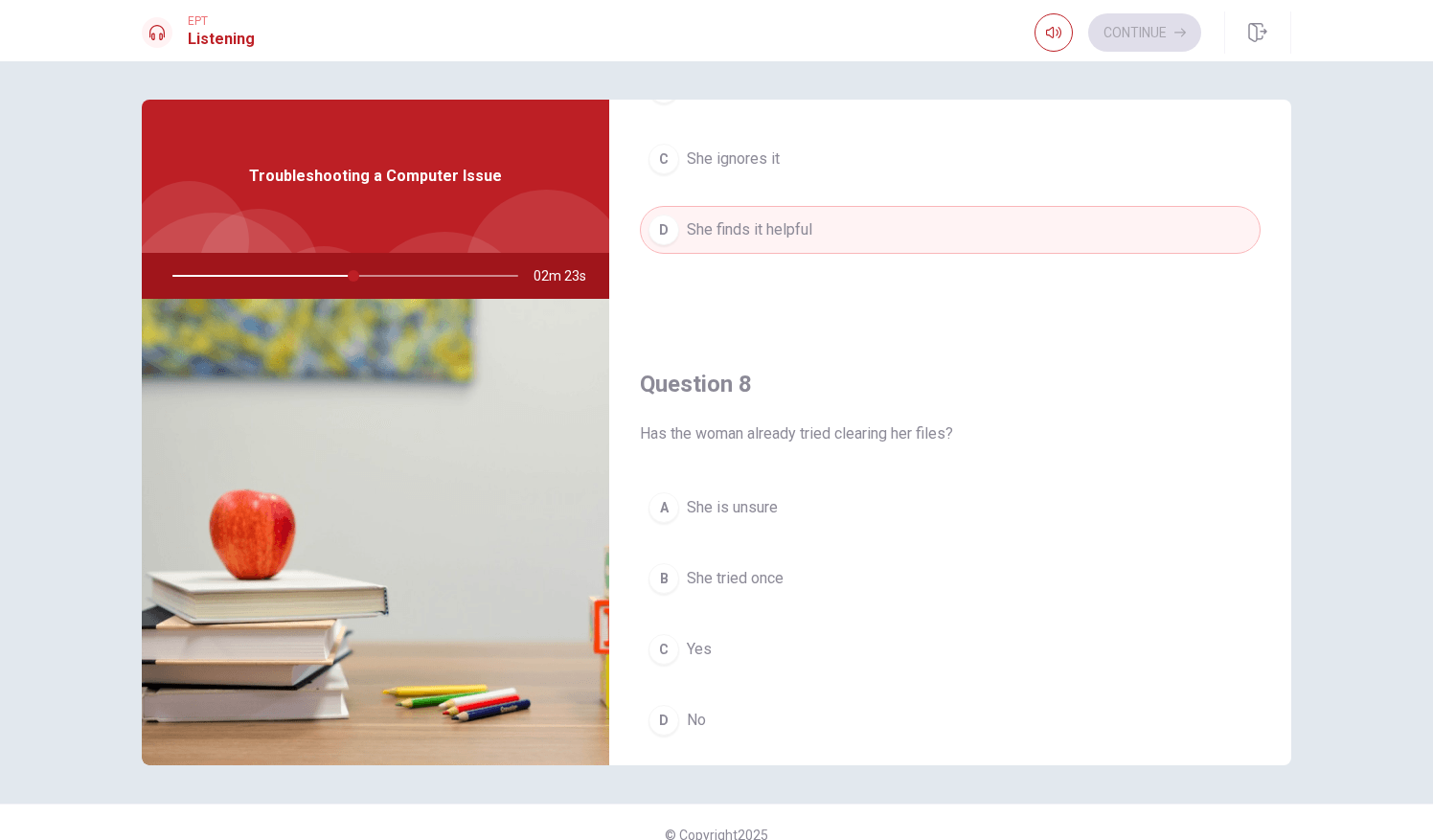
scroll to position [792, 0]
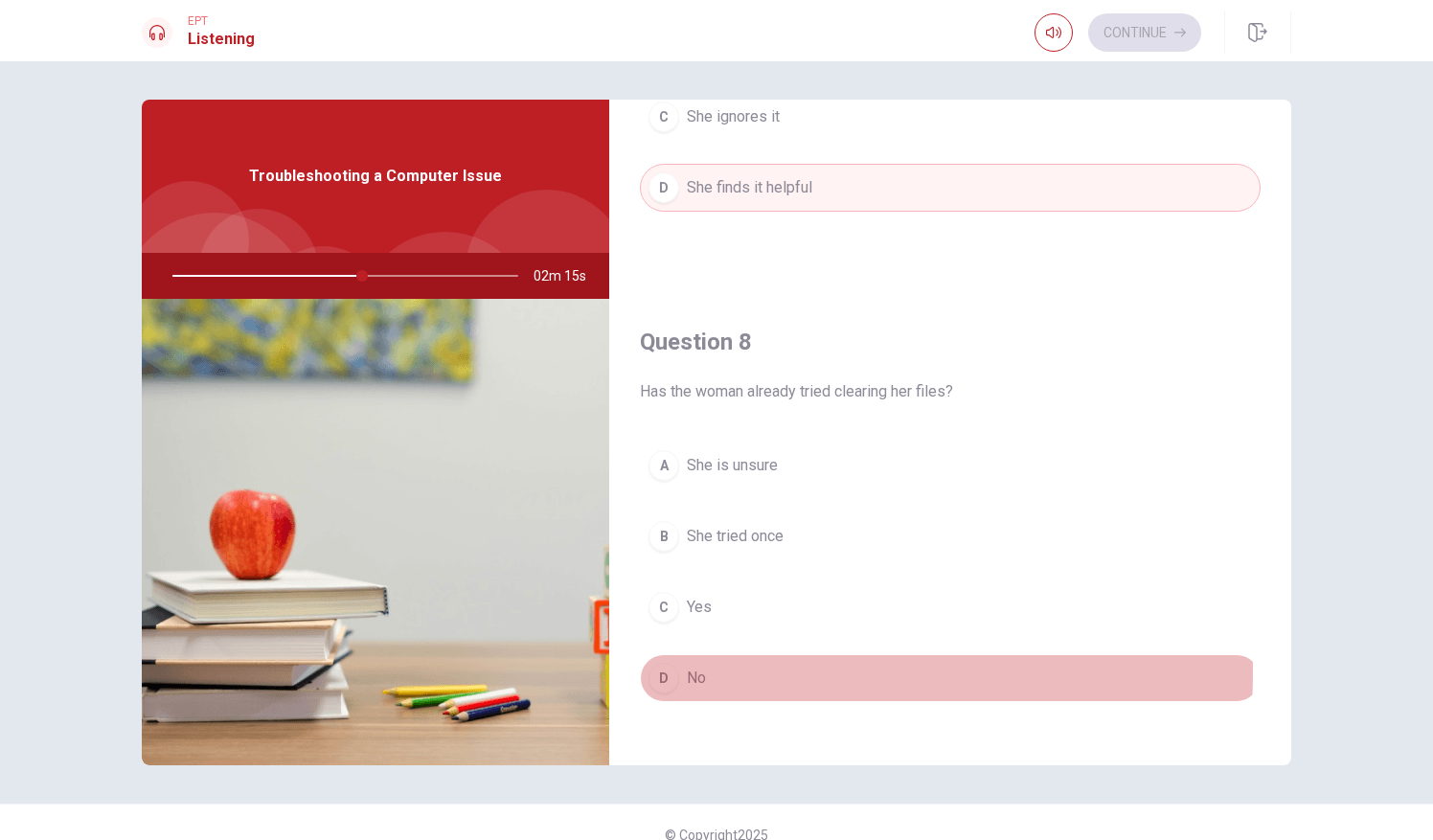
click at [659, 664] on div "D" at bounding box center [663, 677] width 30 height 30
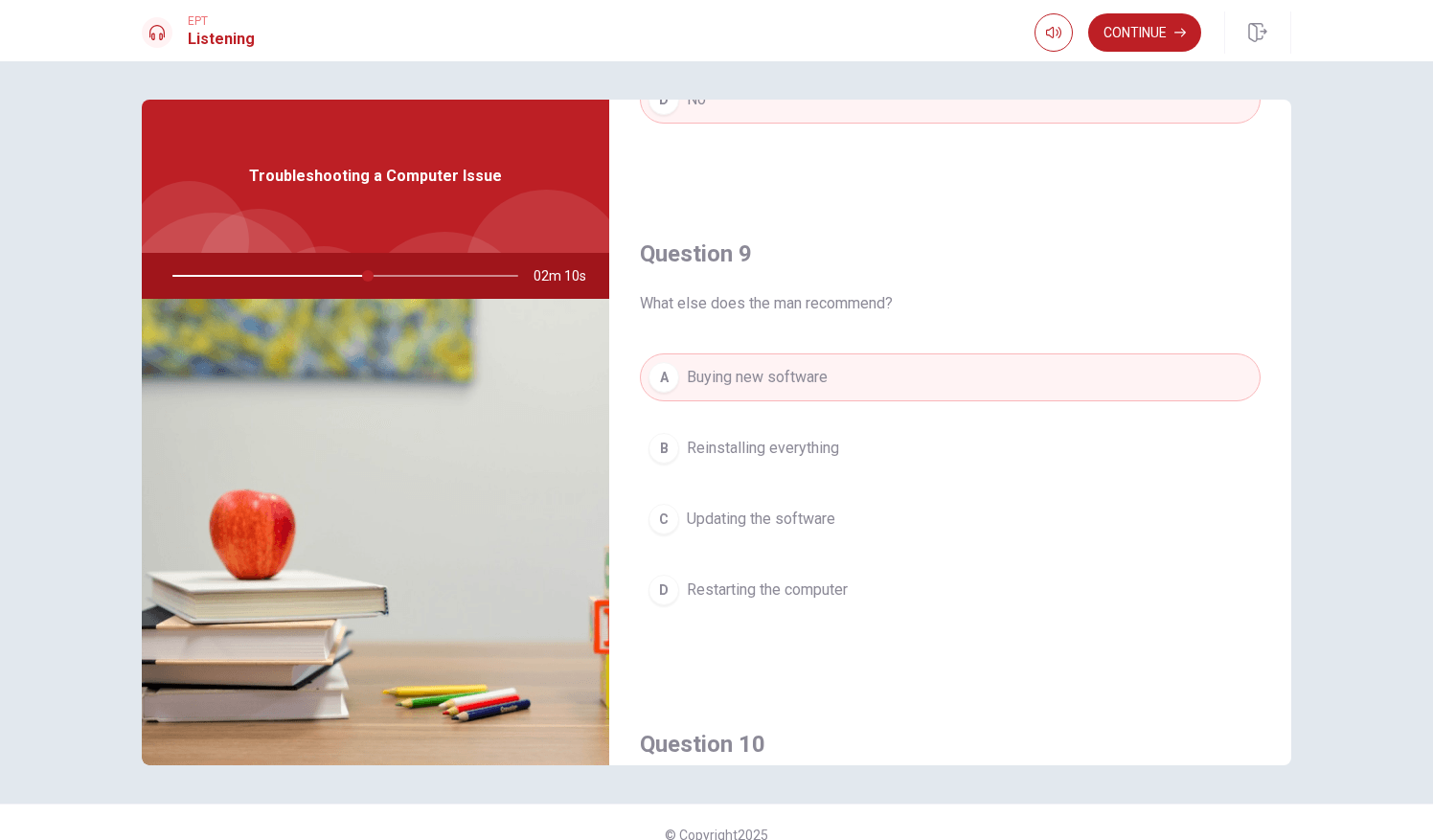
scroll to position [1379, 0]
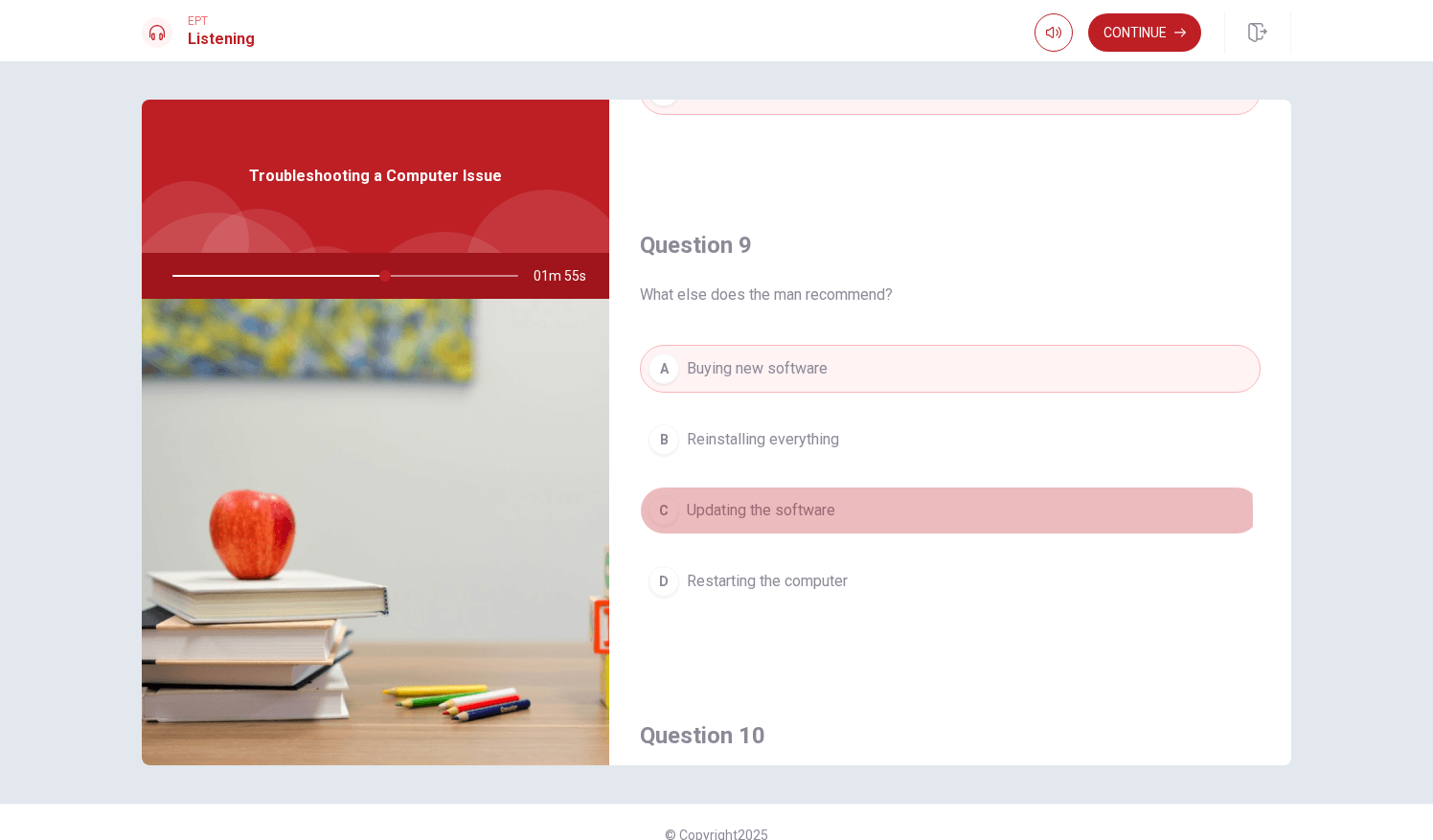
click at [661, 505] on div "C" at bounding box center [663, 510] width 30 height 30
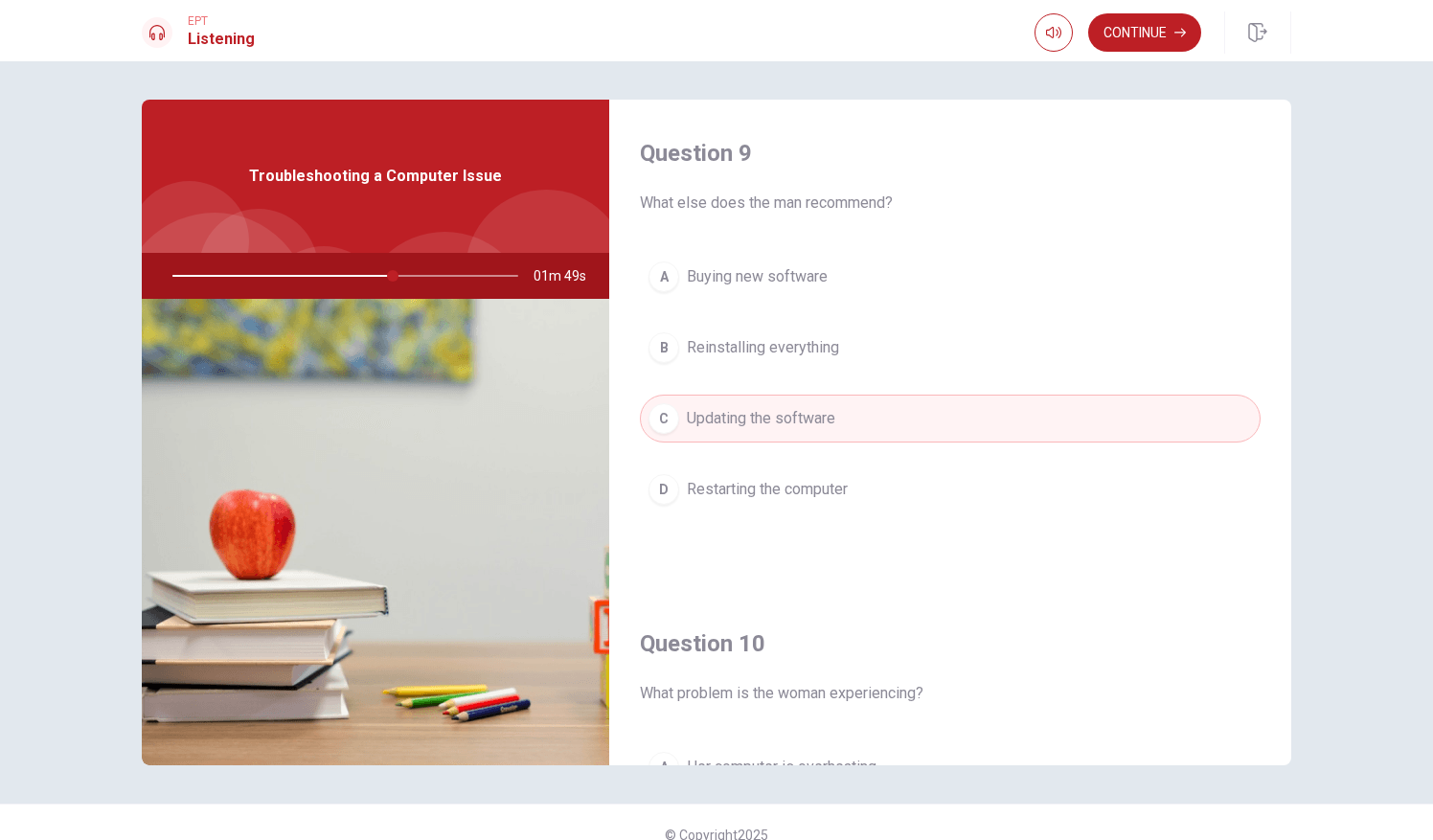
scroll to position [1482, 0]
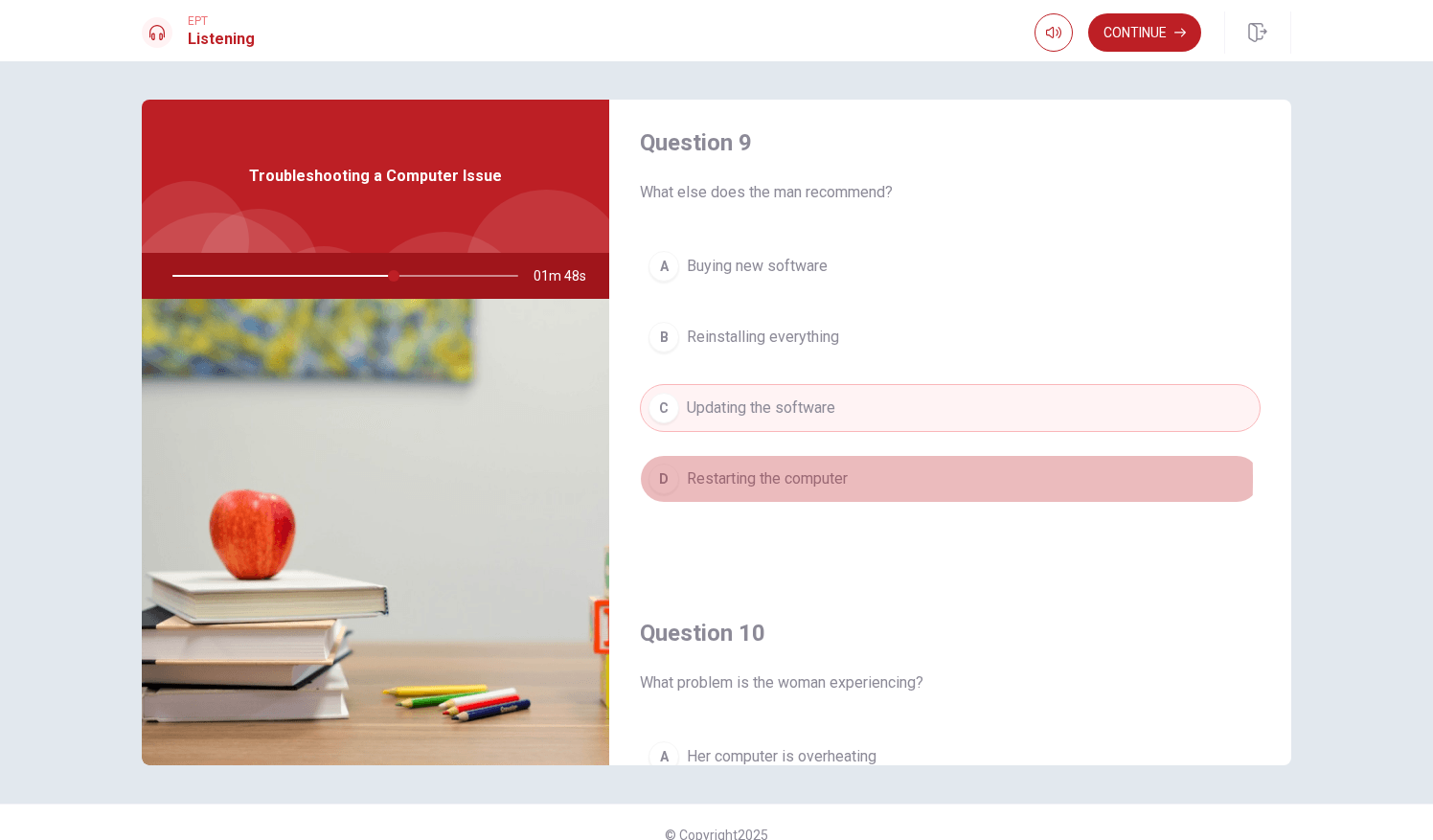
click at [661, 467] on div "D" at bounding box center [663, 478] width 30 height 30
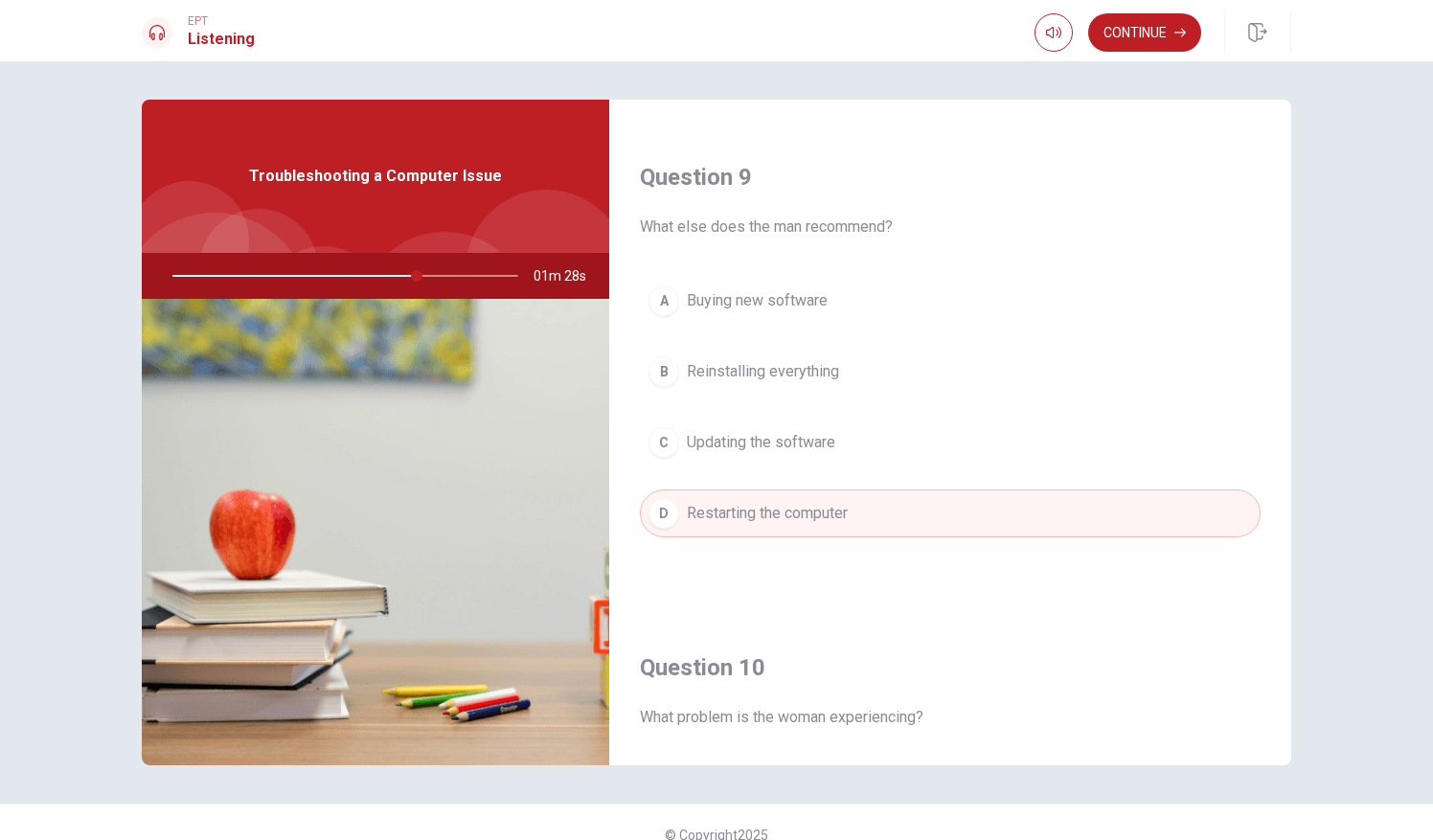
scroll to position [1505, 0]
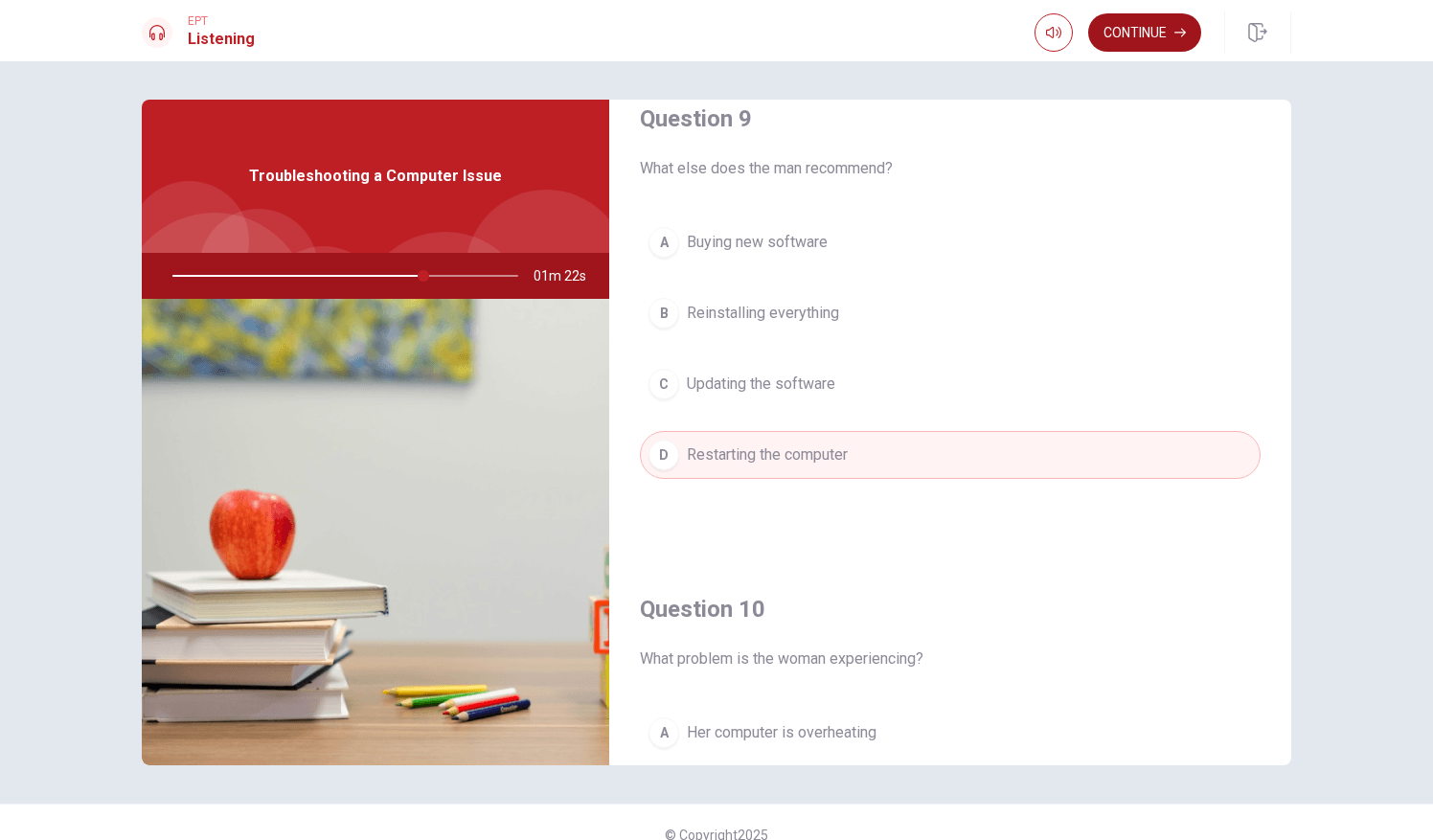
click at [1167, 23] on button "Continue" at bounding box center [1144, 32] width 113 height 38
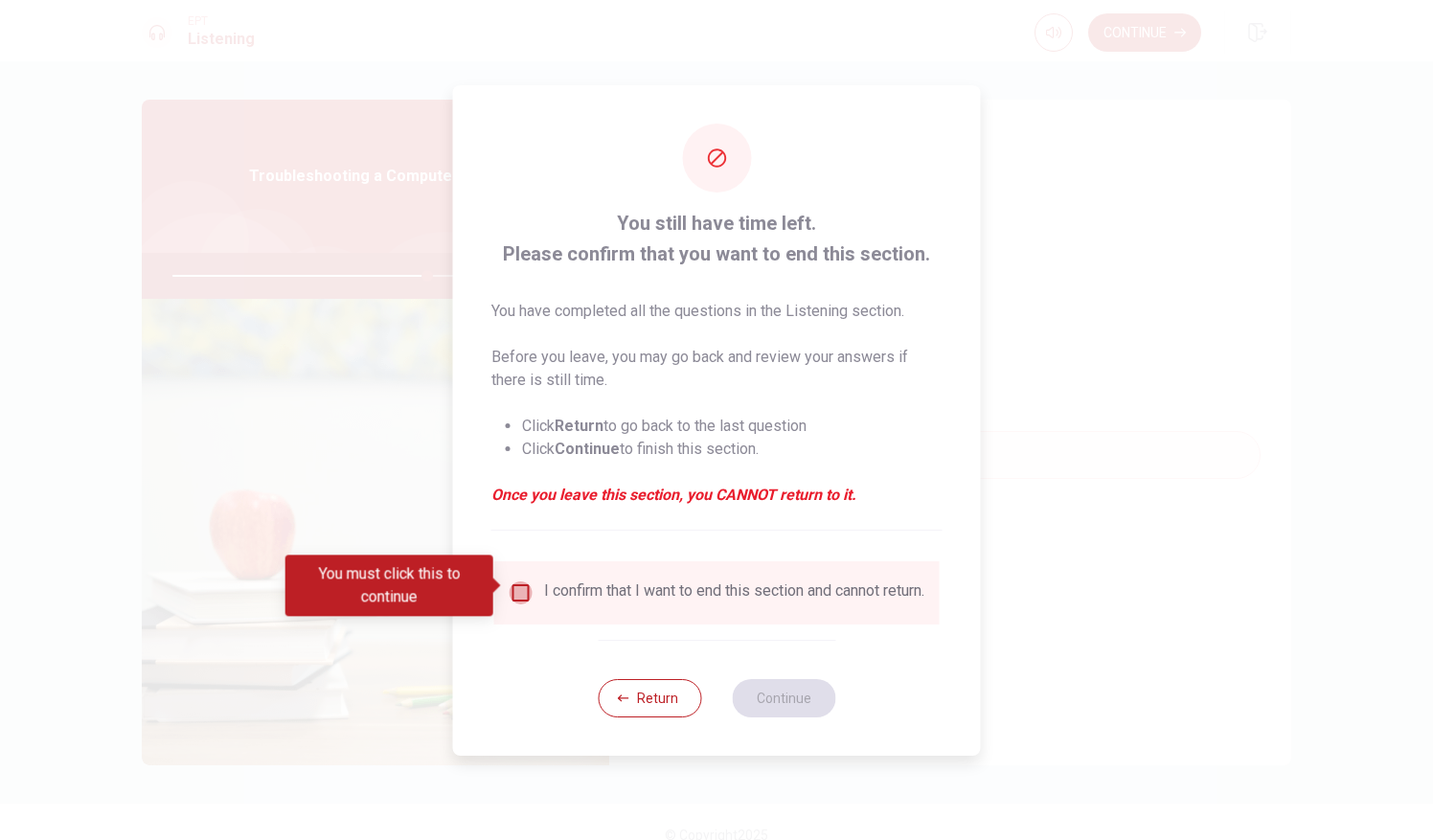
click at [509, 581] on input "You must click this to continue" at bounding box center [520, 592] width 23 height 23
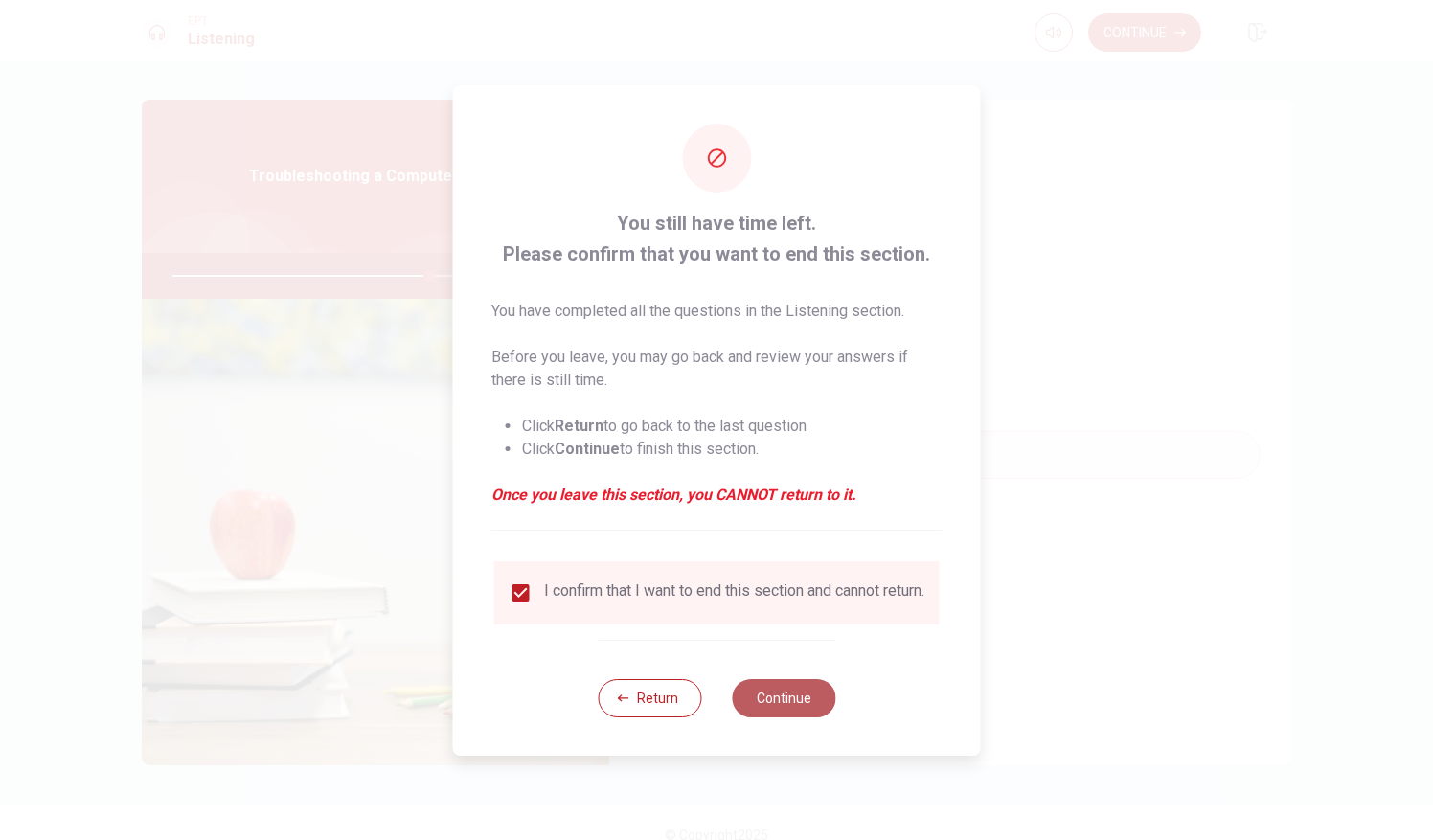
click at [780, 707] on button "Continue" at bounding box center [783, 698] width 103 height 38
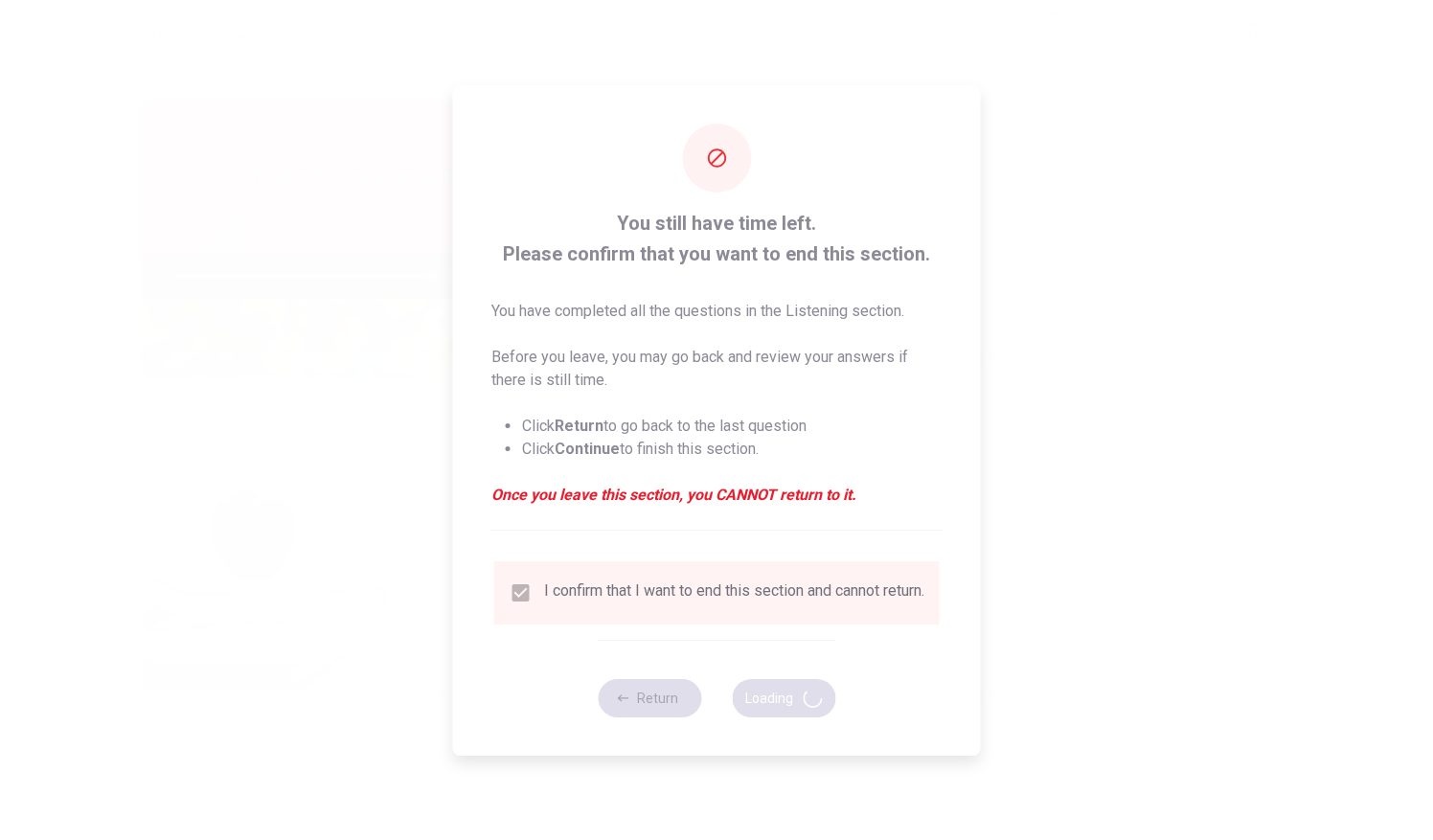
type input "75"
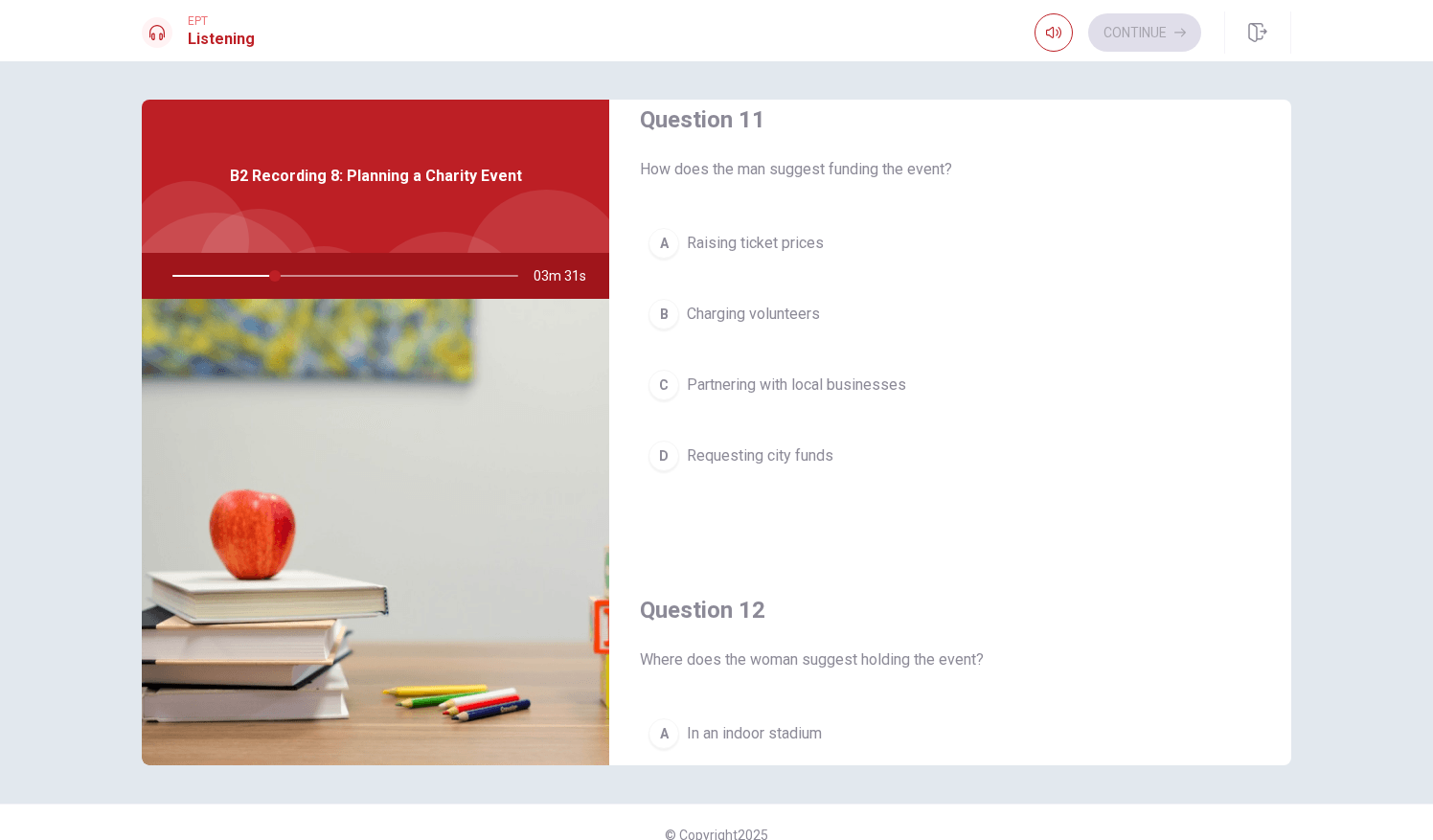
scroll to position [30, 0]
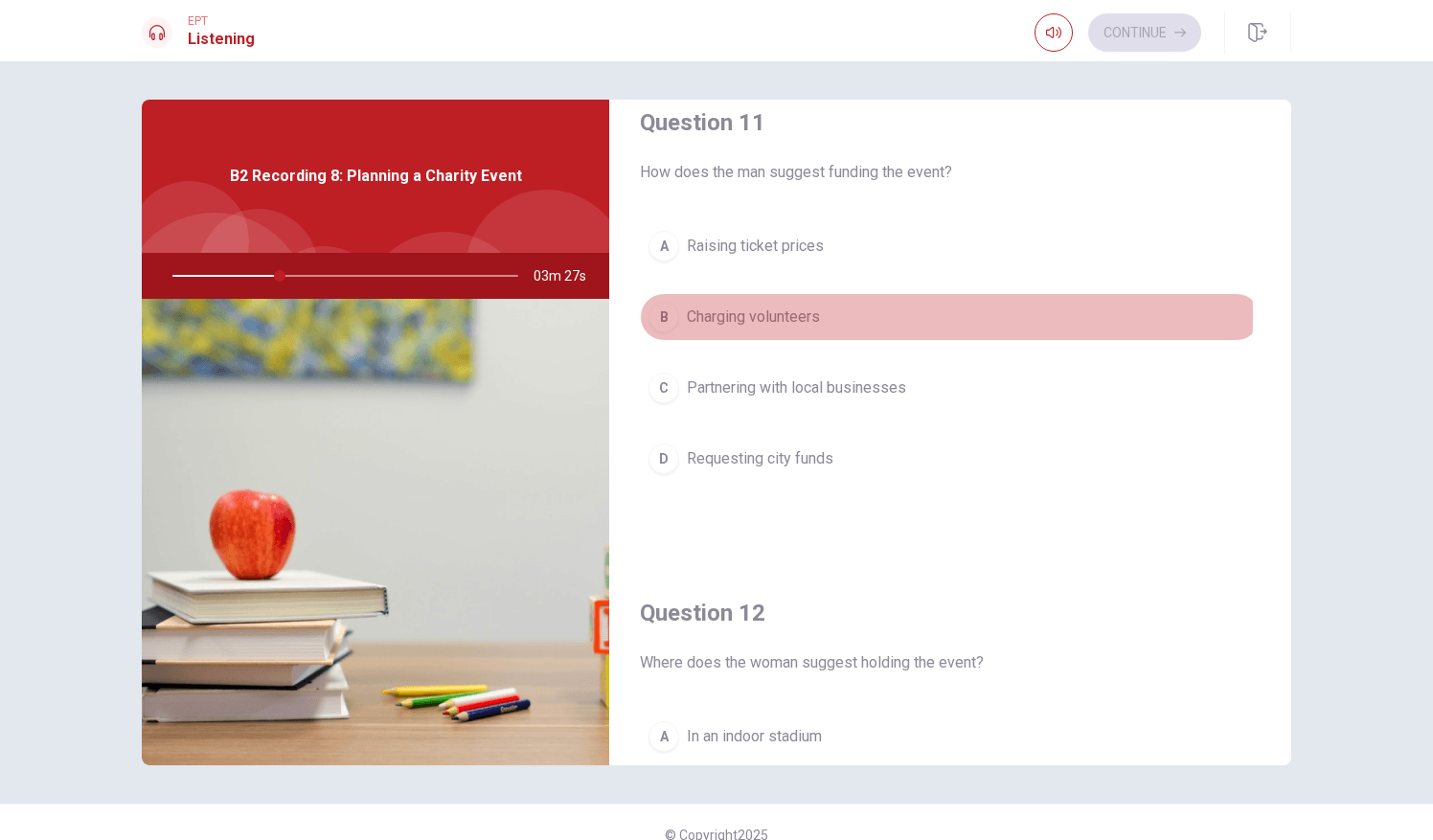
click at [744, 315] on span "Charging volunteers" at bounding box center [754, 316] width 133 height 23
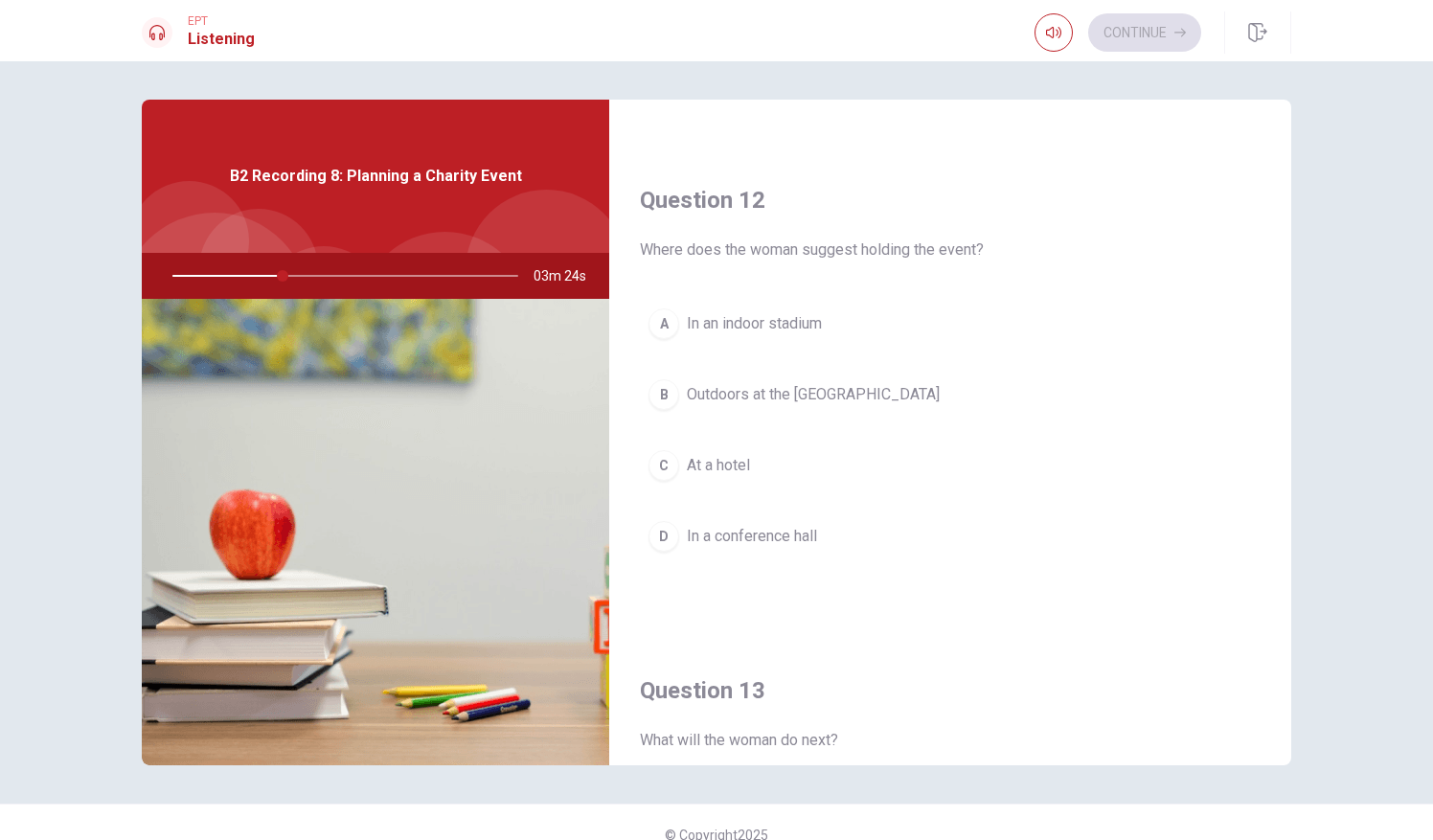
scroll to position [445, 0]
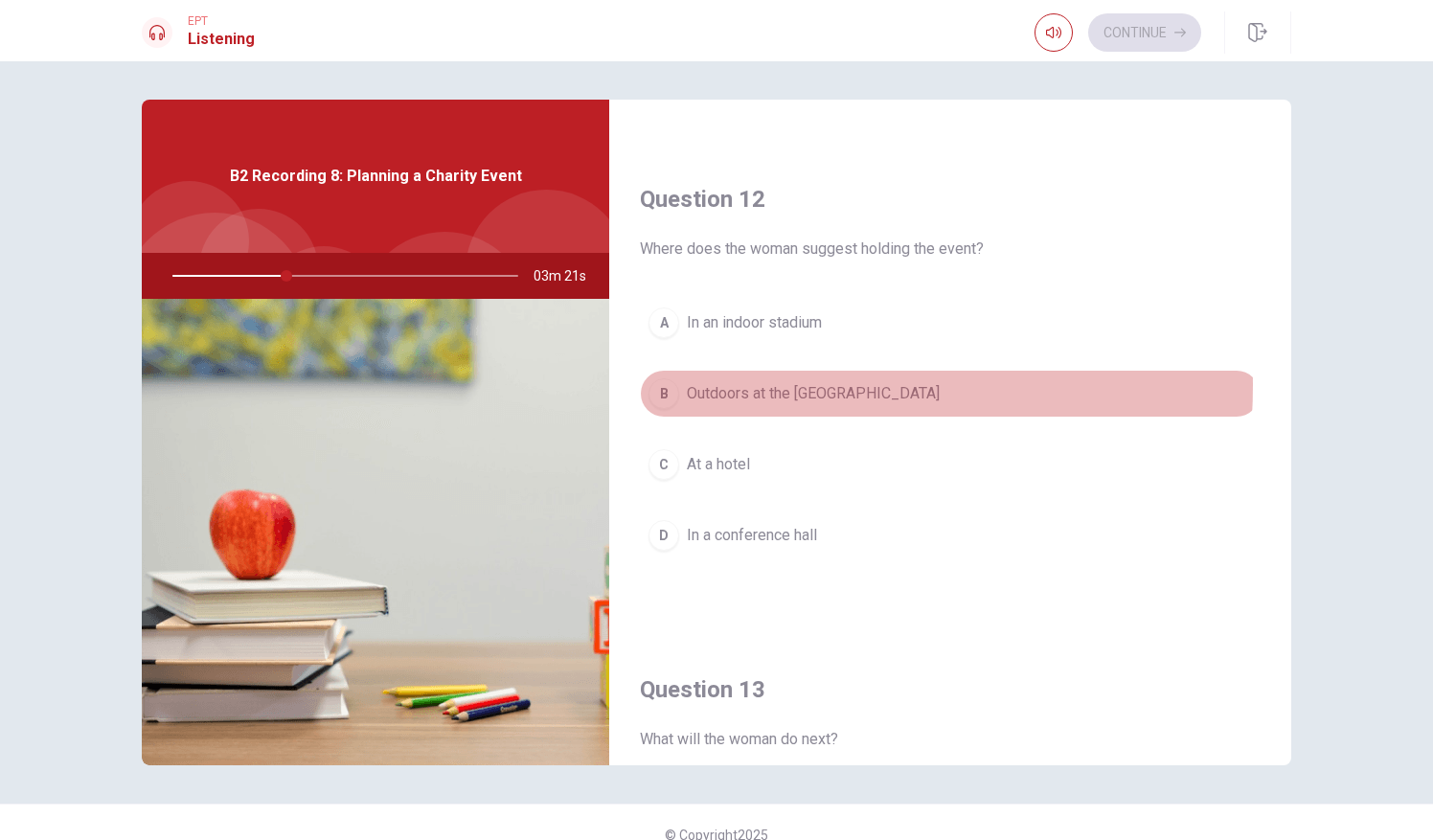
click at [727, 382] on span "Outdoors at the city park" at bounding box center [814, 393] width 253 height 23
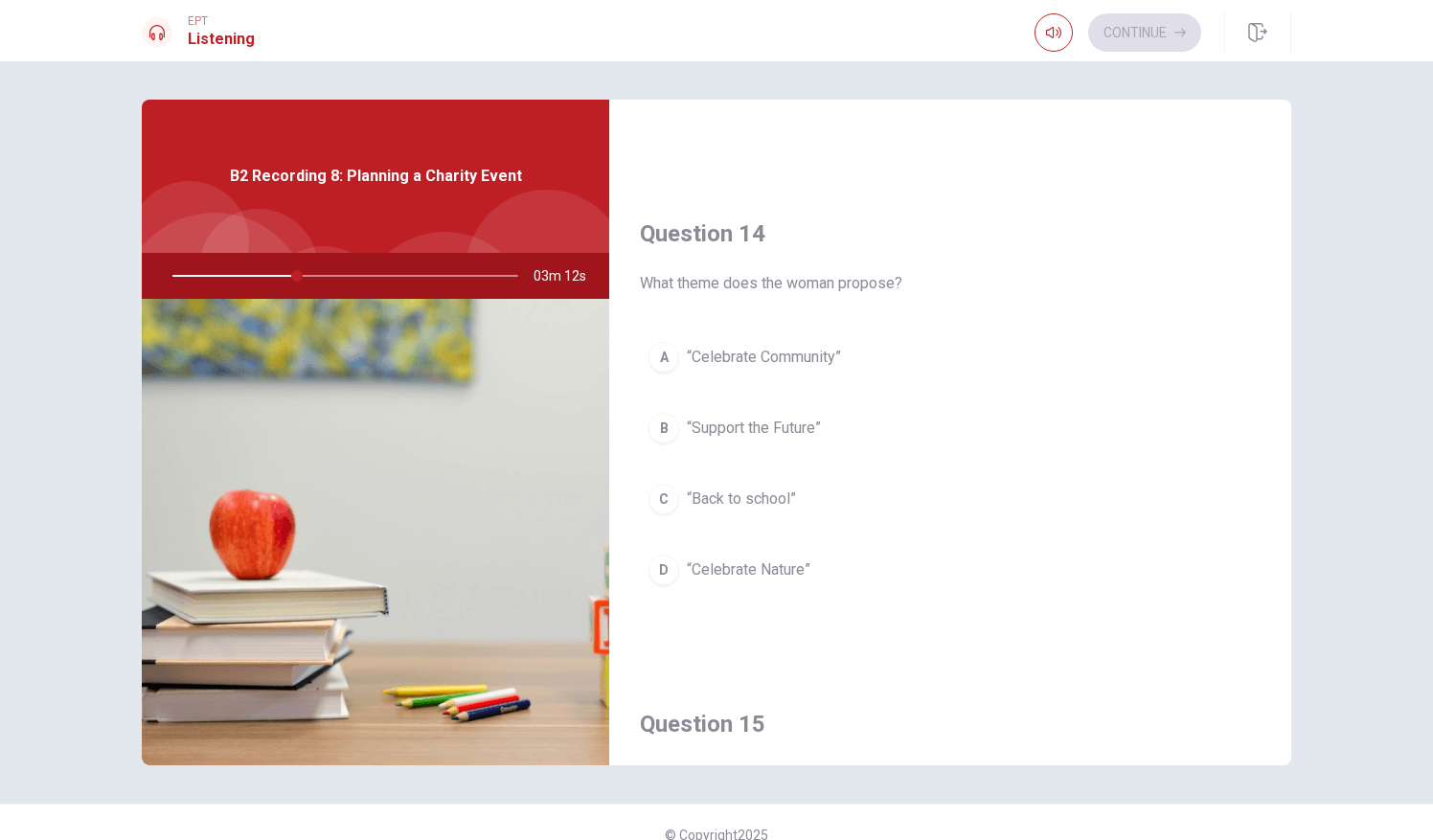
scroll to position [1398, 0]
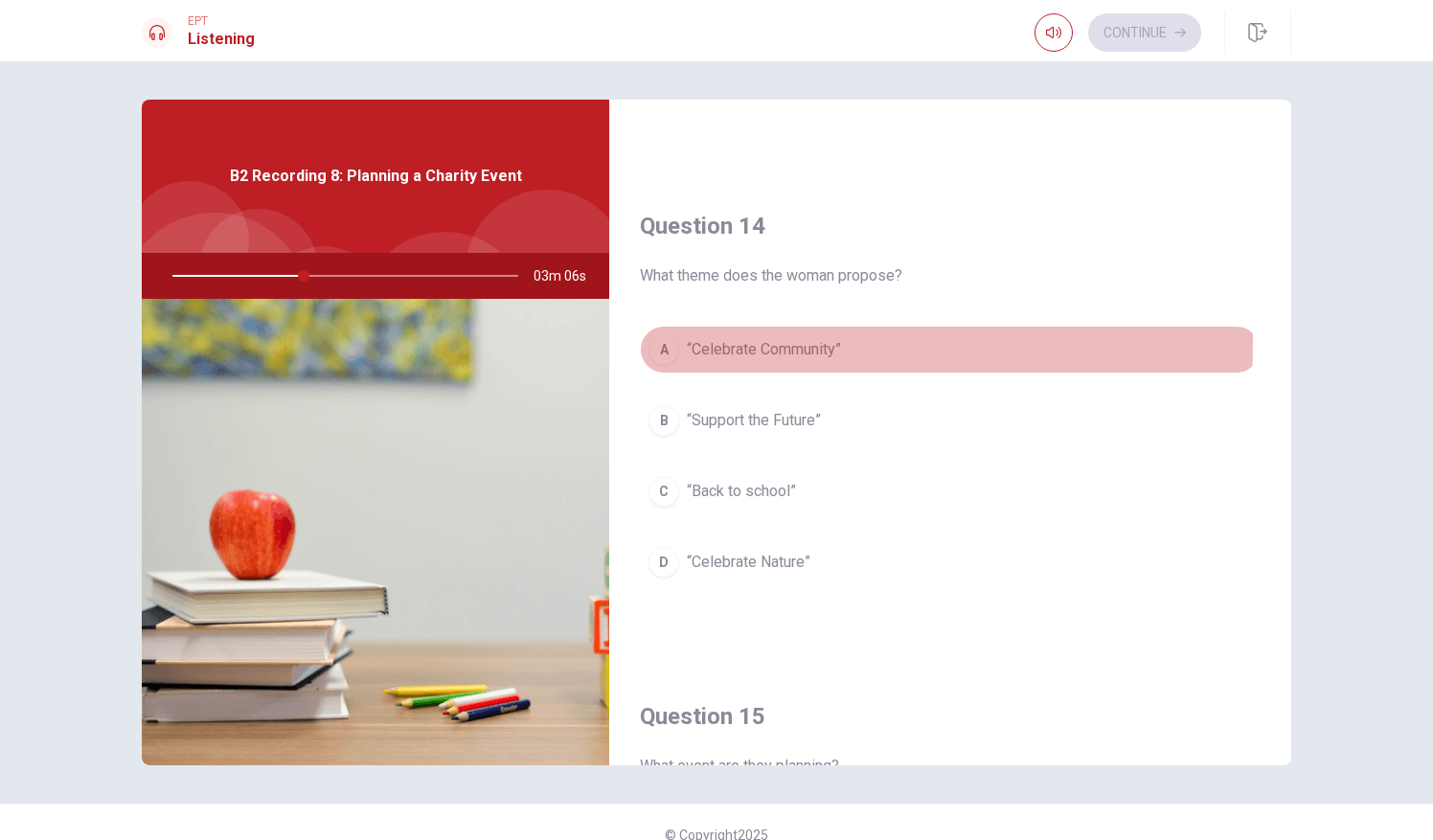
click at [765, 339] on span "“Celebrate Community”" at bounding box center [764, 349] width 154 height 23
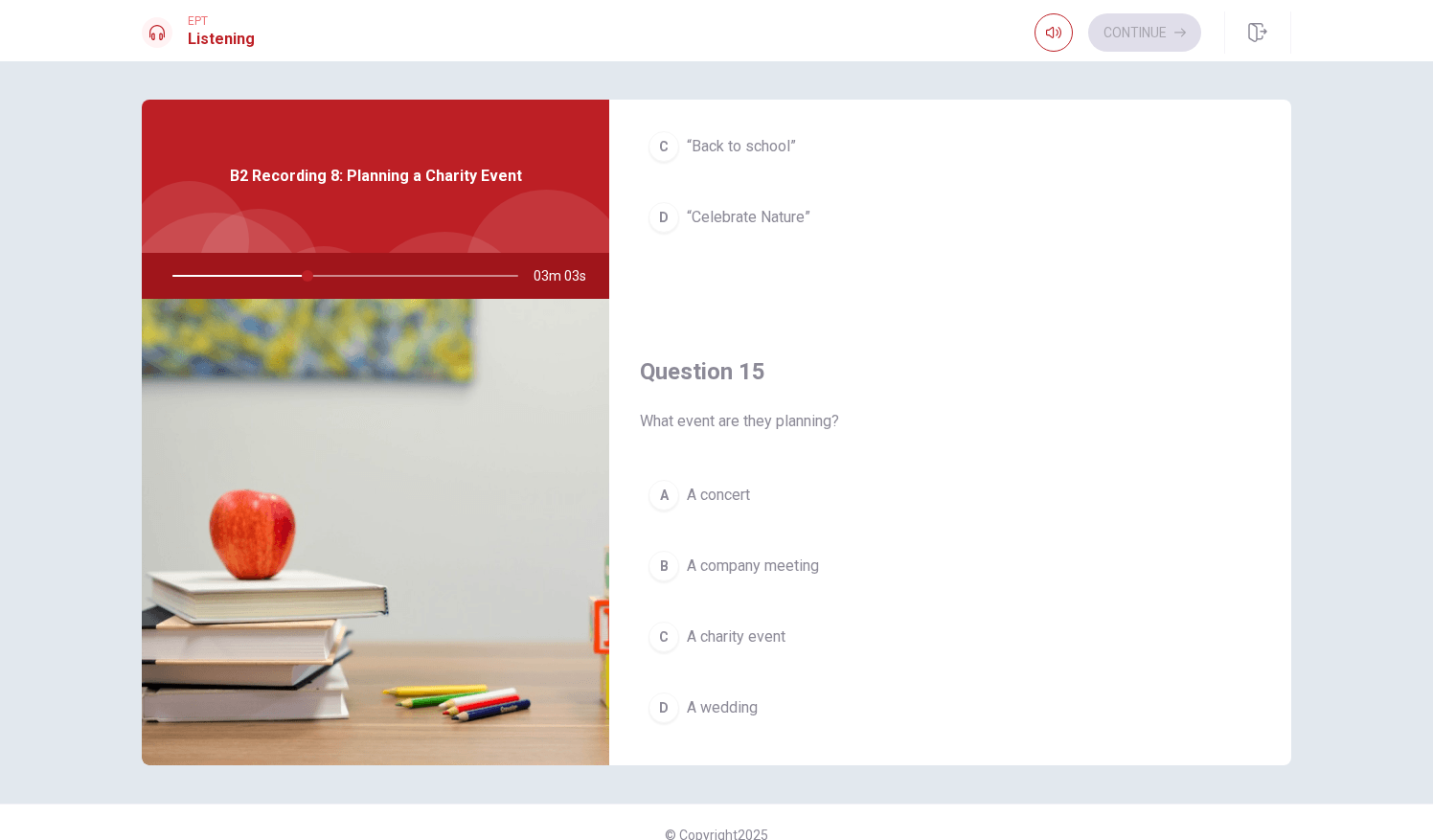
scroll to position [1773, 0]
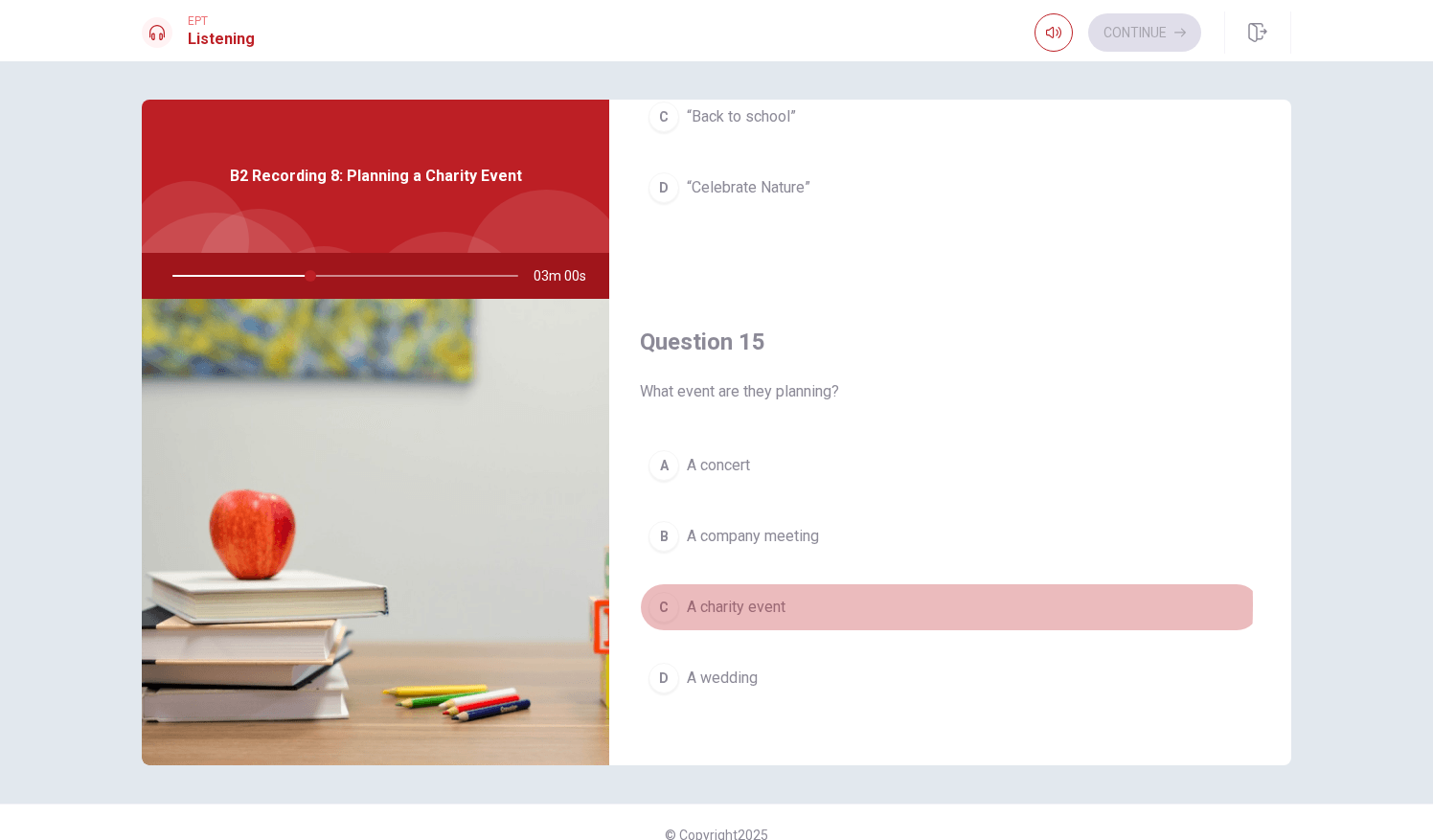
click at [748, 596] on span "A charity event" at bounding box center [736, 606] width 99 height 23
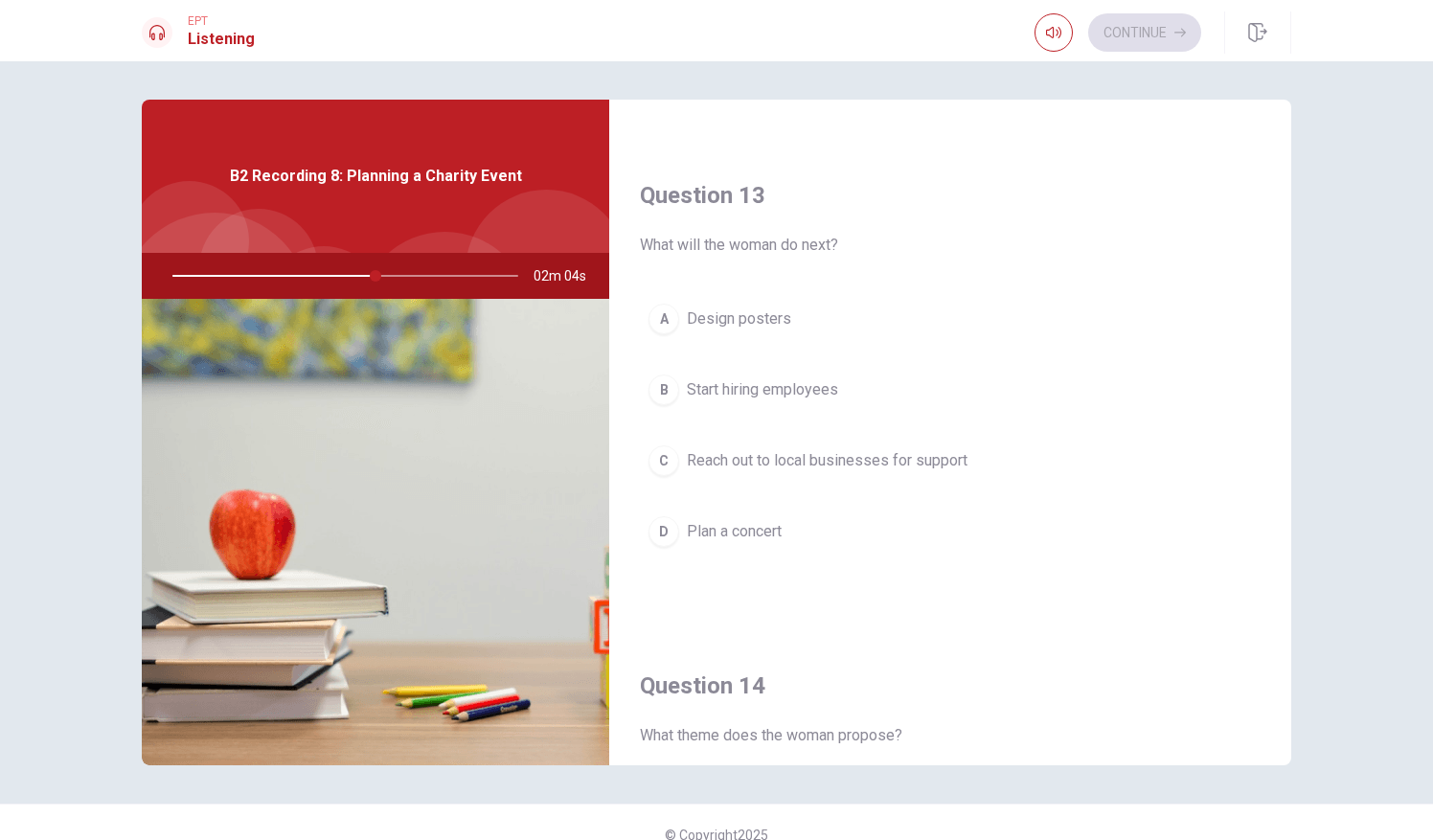
scroll to position [937, 0]
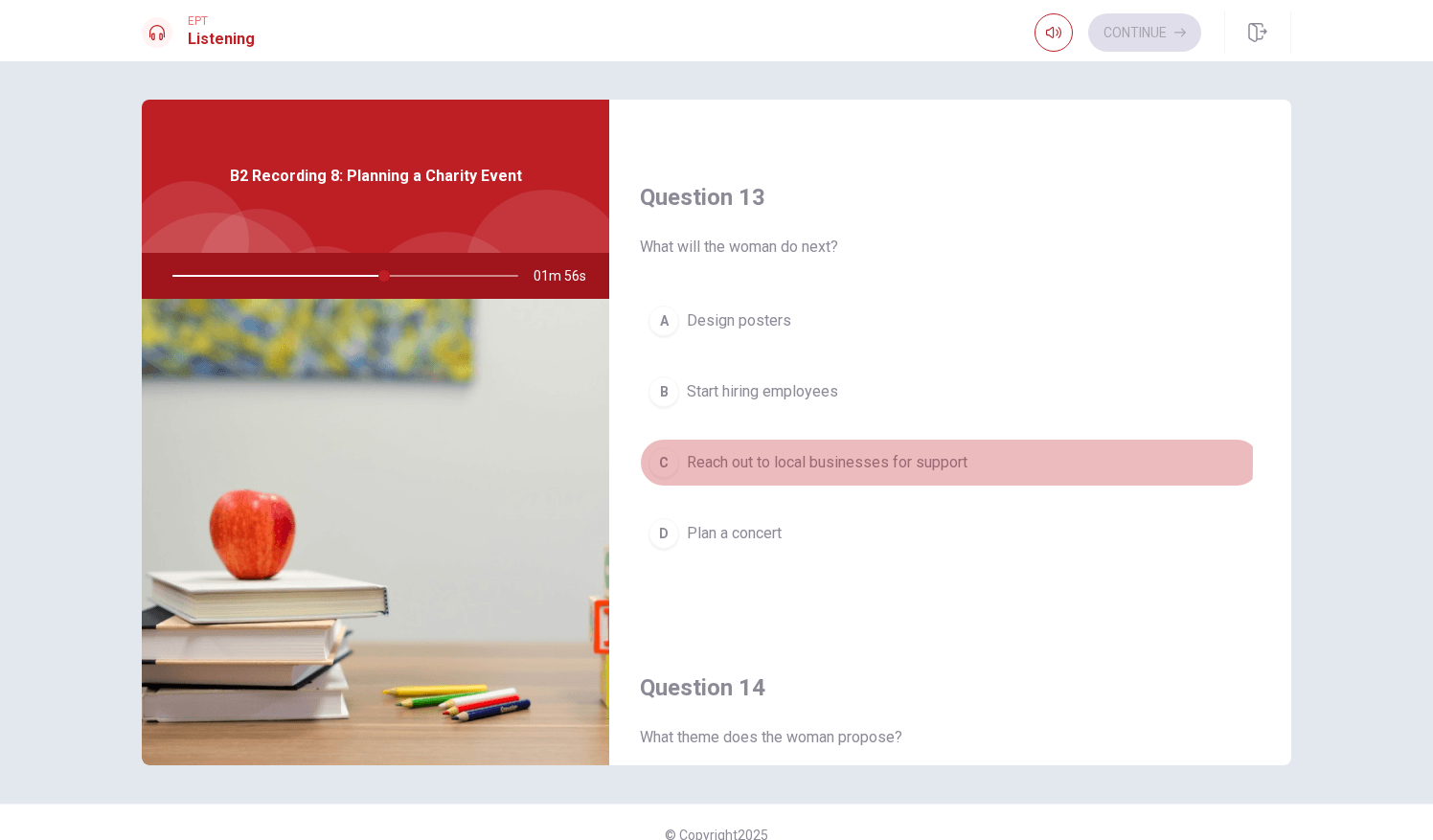
click at [670, 453] on div "C" at bounding box center [663, 462] width 30 height 30
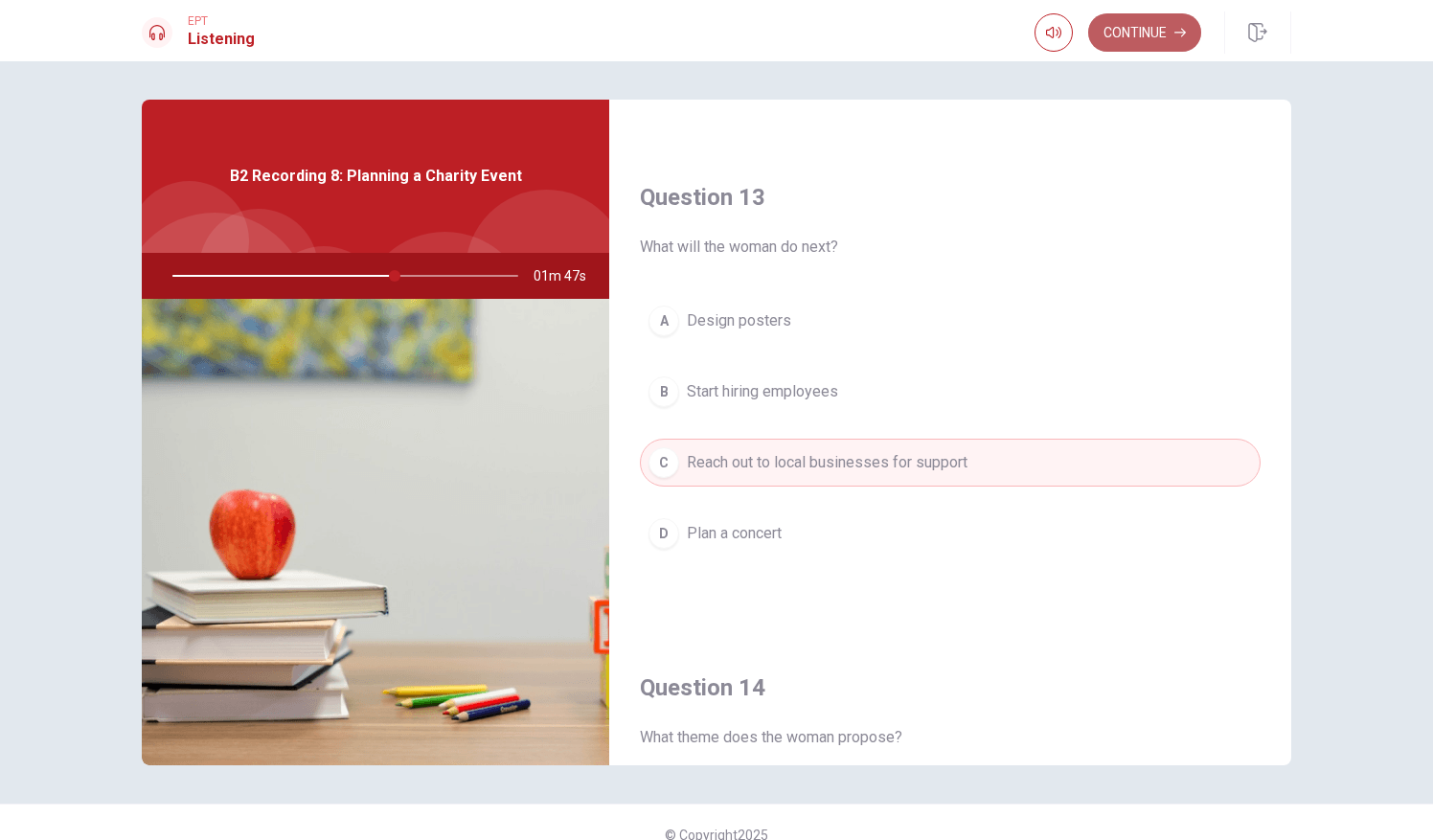
click at [1117, 24] on button "Continue" at bounding box center [1144, 32] width 113 height 38
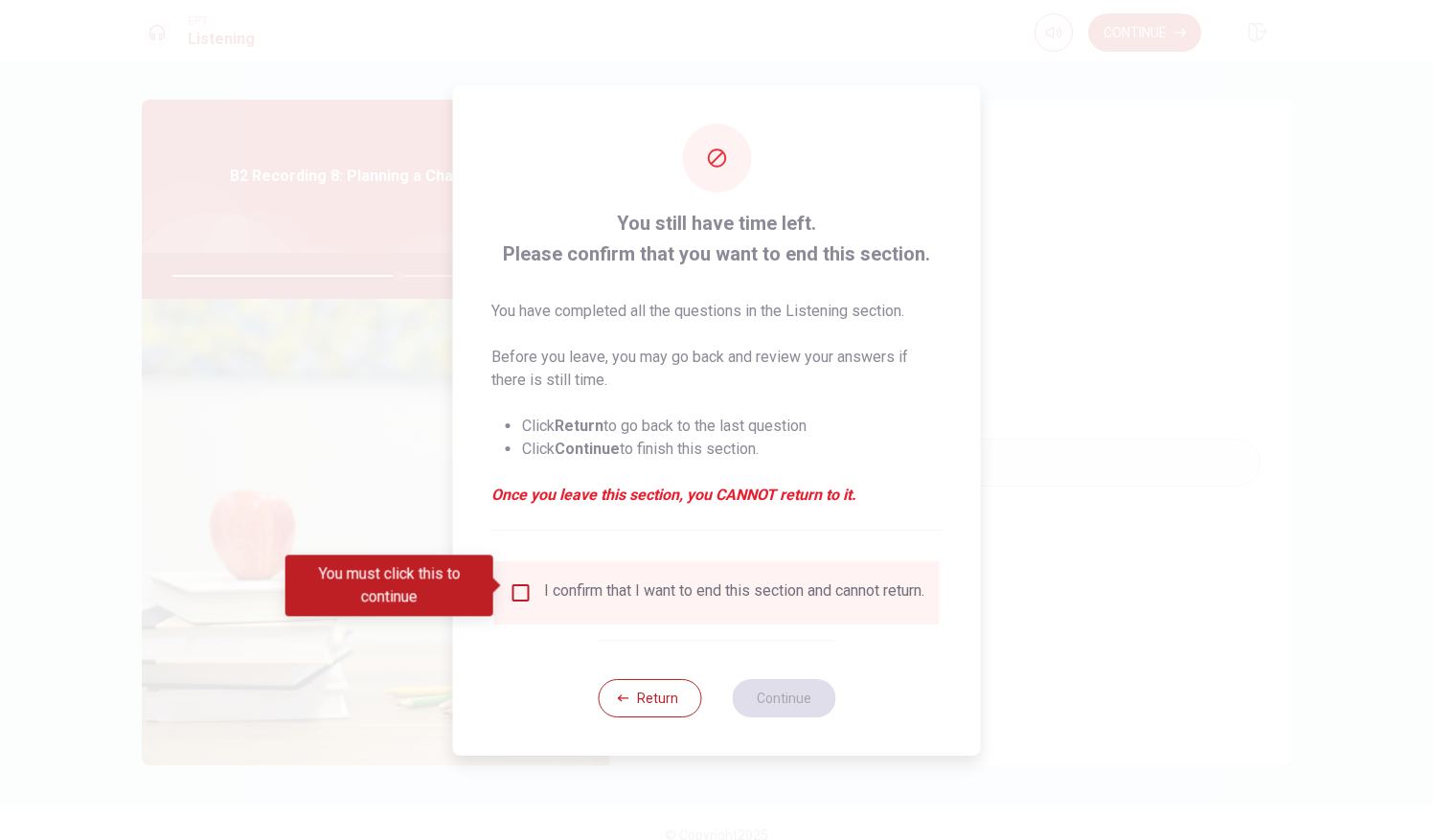
click at [531, 584] on div "I confirm that I want to end this section and cannot return." at bounding box center [716, 592] width 415 height 23
click at [515, 584] on input "You must click this to continue" at bounding box center [520, 592] width 23 height 23
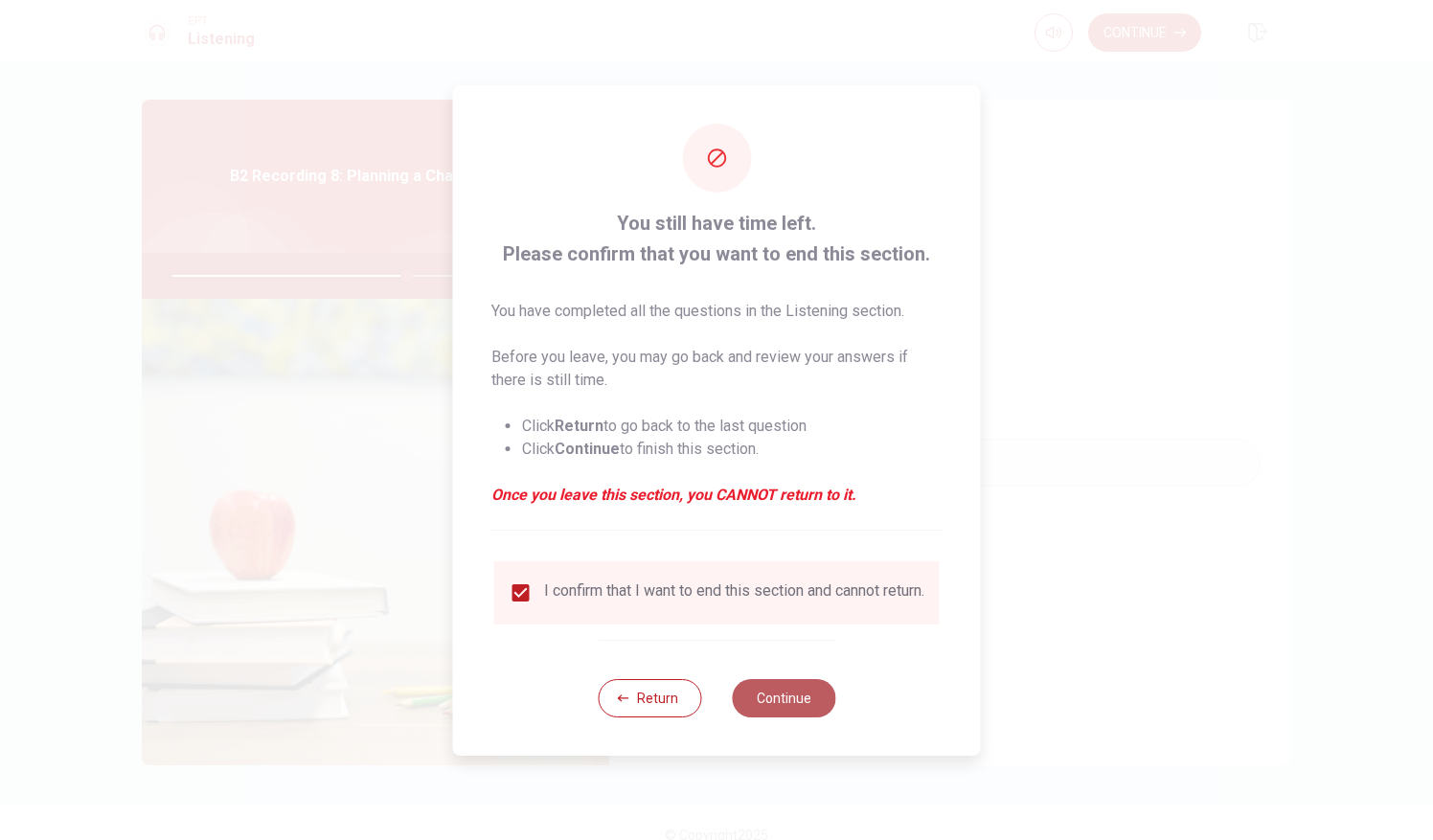
click at [779, 707] on button "Continue" at bounding box center [783, 698] width 103 height 38
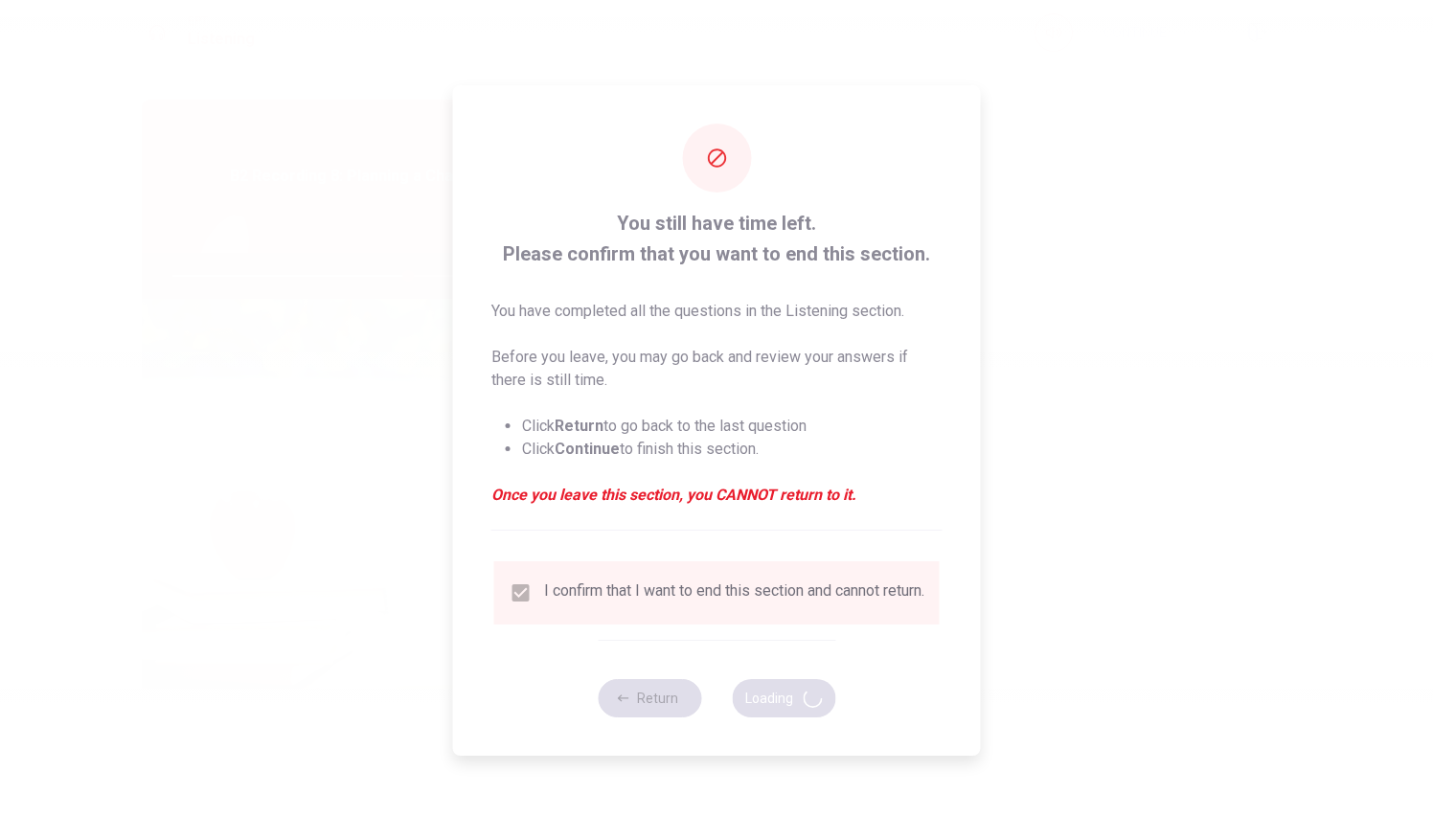
type input "69"
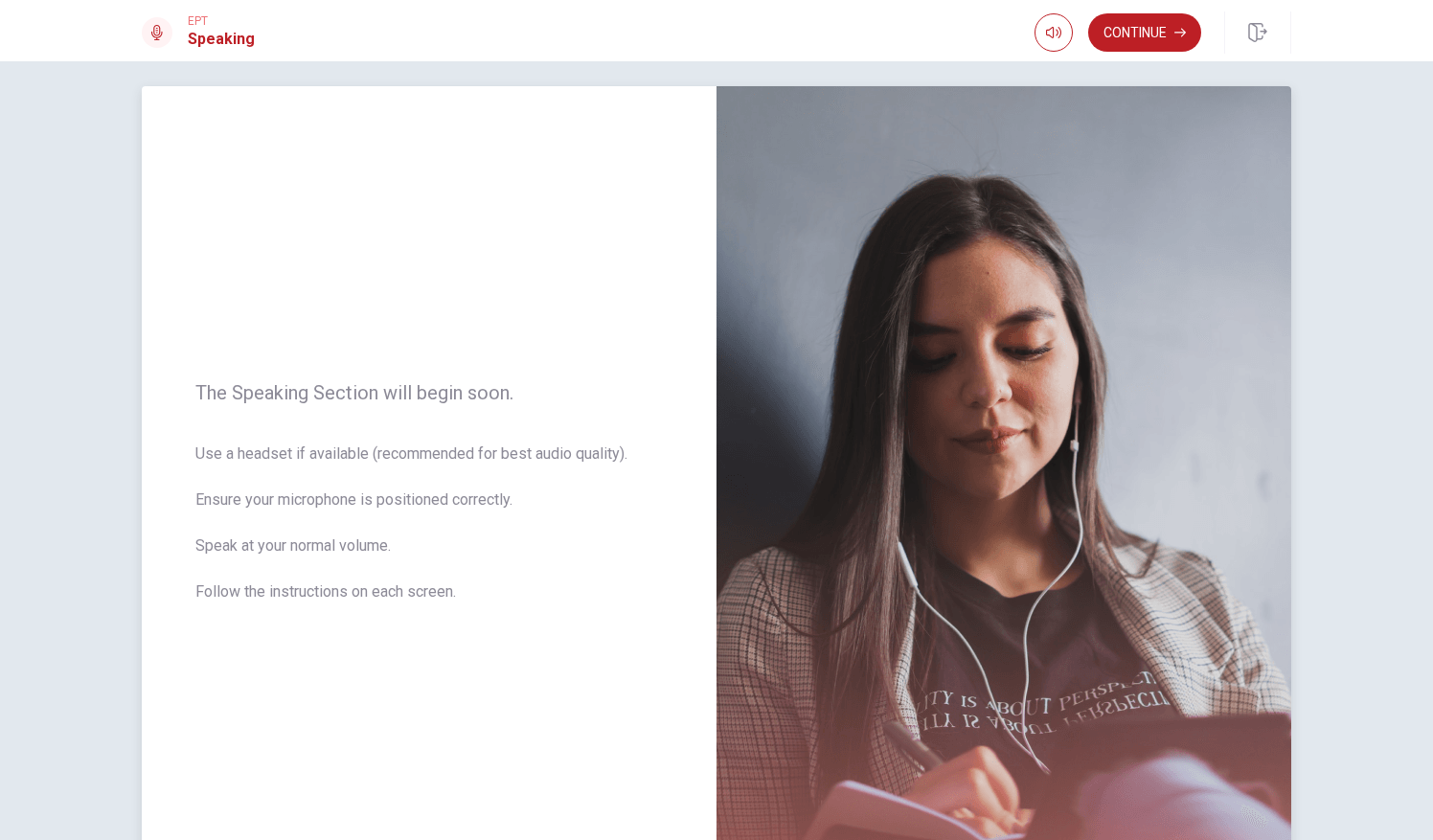
scroll to position [0, 0]
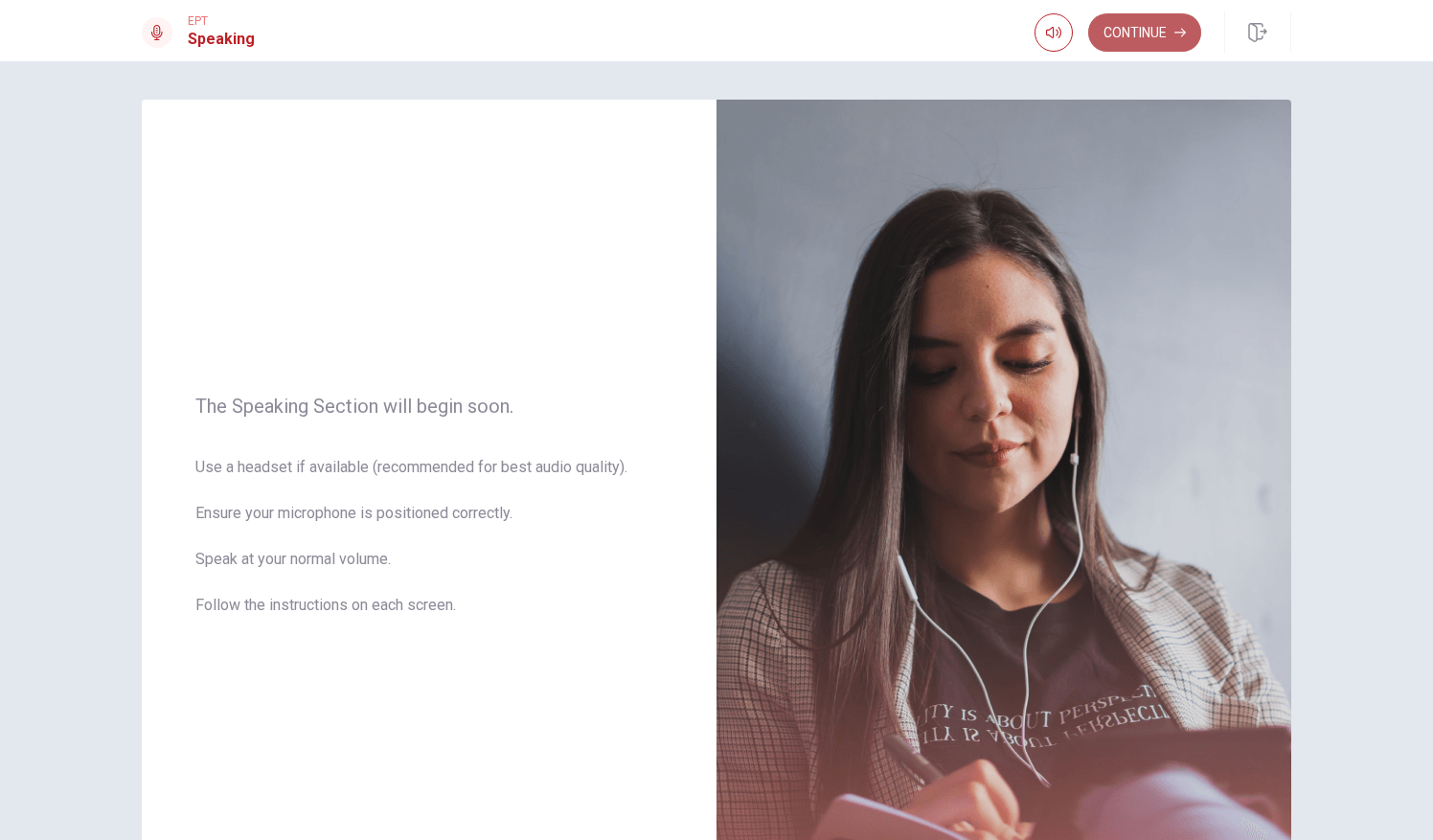
click at [1157, 20] on button "Continue" at bounding box center [1144, 32] width 113 height 38
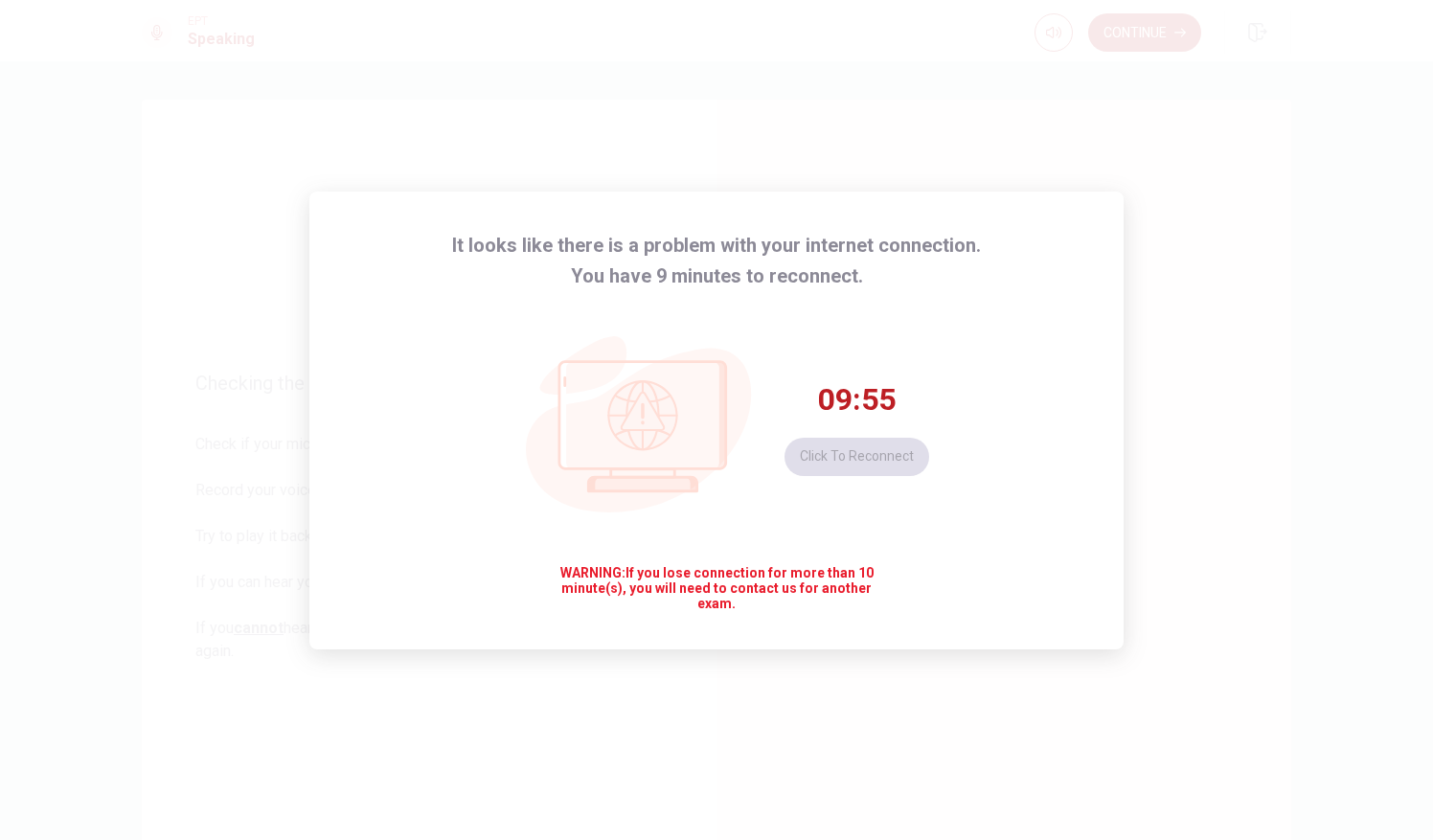
click at [1198, 366] on div "It looks like there is a problem with your internet connection. You have 9 minu…" at bounding box center [716, 420] width 1433 height 840
click at [890, 446] on button "Click to reconnect" at bounding box center [856, 456] width 144 height 38
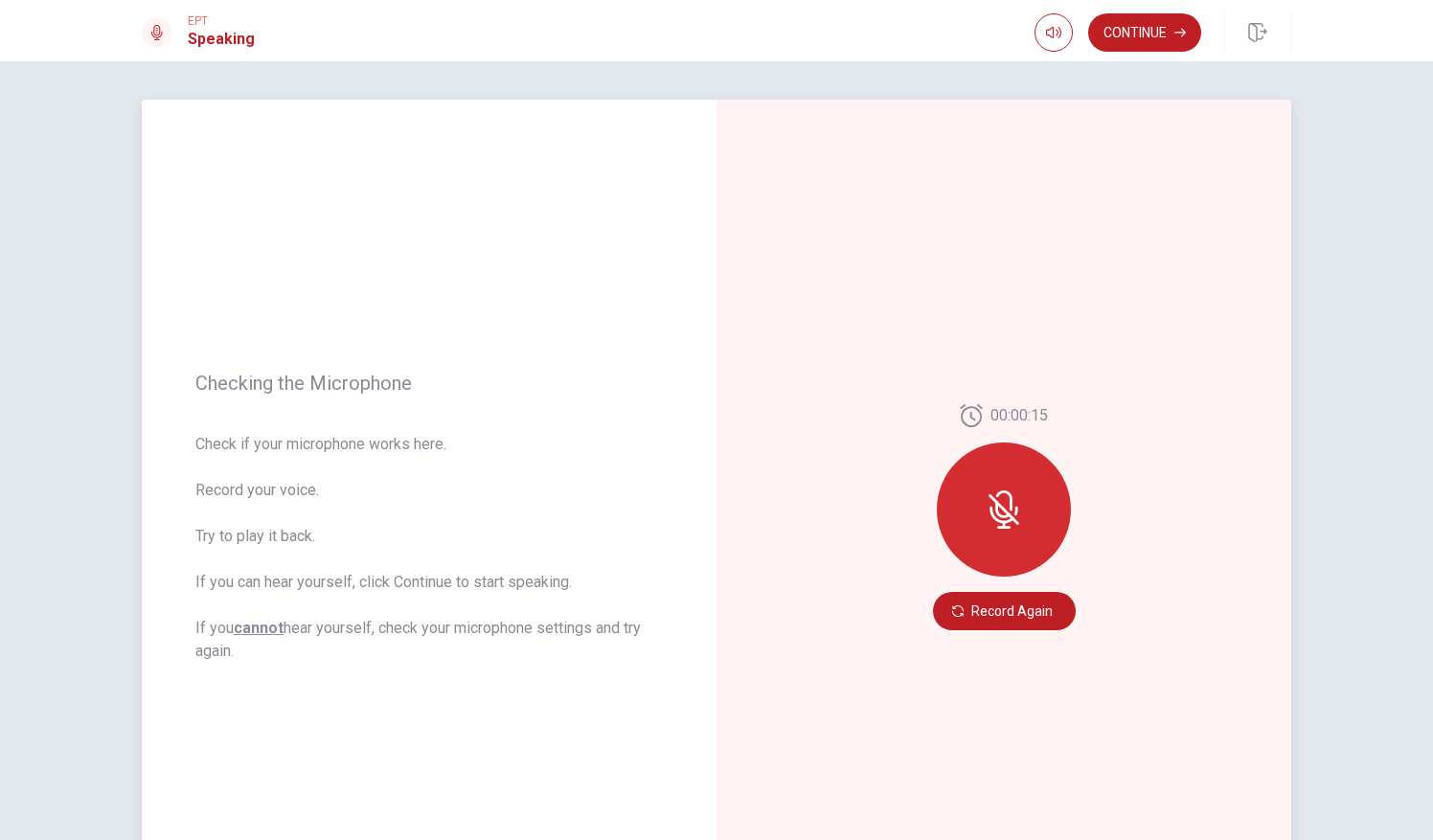
click at [987, 502] on icon at bounding box center [1003, 509] width 38 height 38
click at [994, 617] on button "Record Again" at bounding box center [1004, 610] width 142 height 38
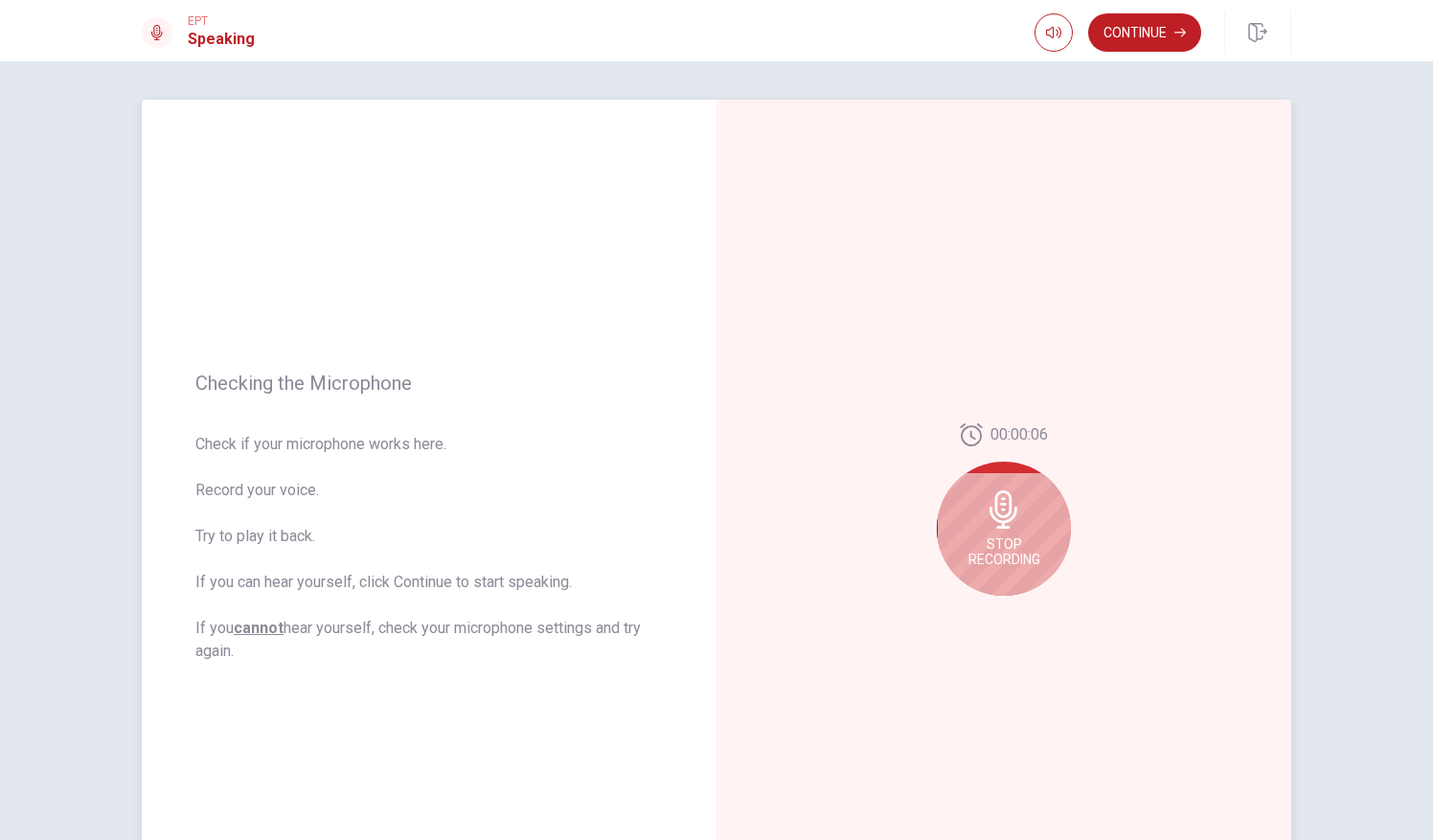
click at [989, 510] on icon at bounding box center [1003, 509] width 27 height 38
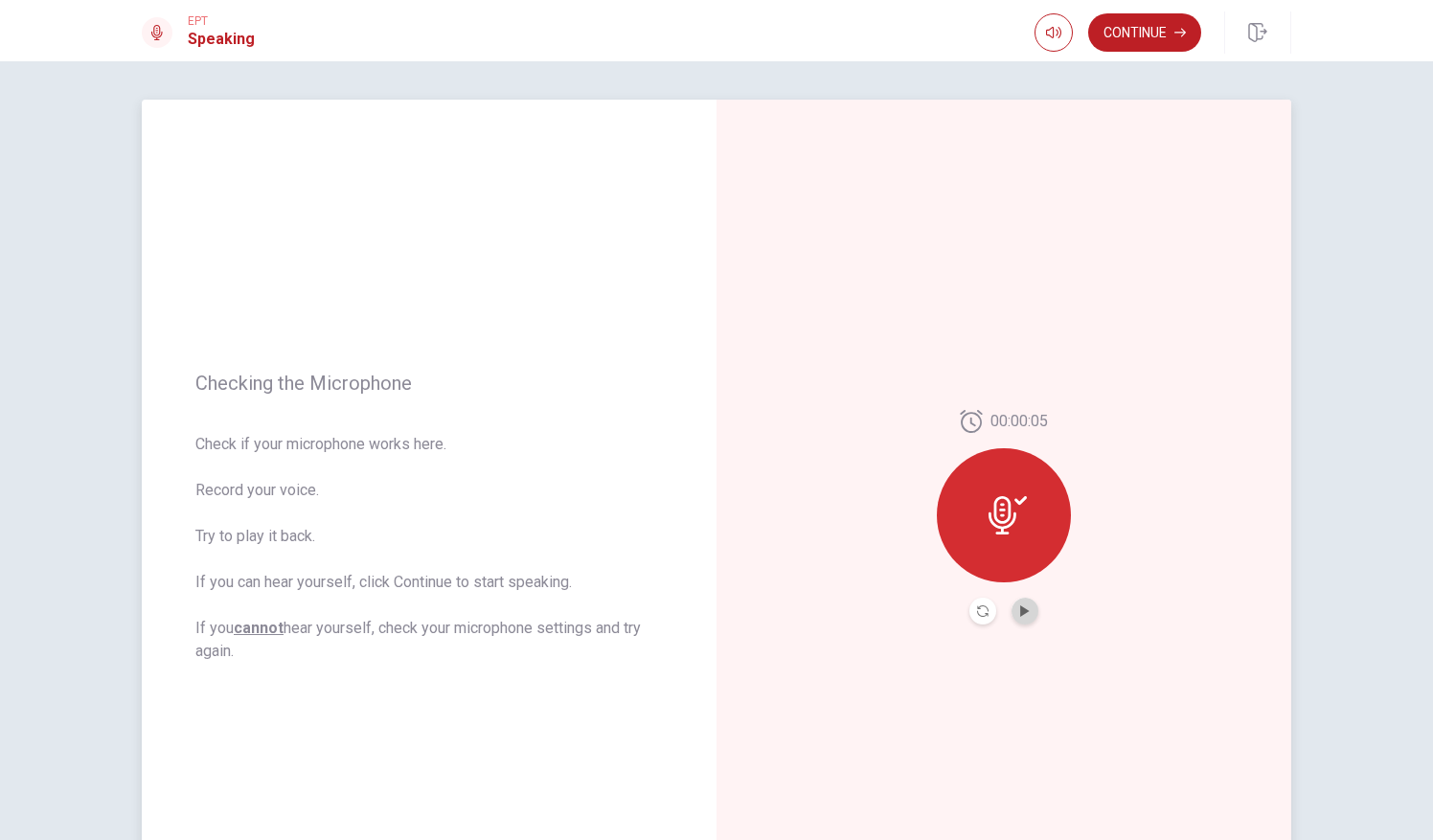
click at [1027, 604] on button "Play Audio" at bounding box center [1025, 610] width 27 height 26
click at [1013, 523] on icon at bounding box center [1007, 515] width 38 height 38
click at [996, 672] on div "00:00:05" at bounding box center [1004, 517] width 575 height 835
click at [1007, 526] on icon at bounding box center [1007, 515] width 38 height 38
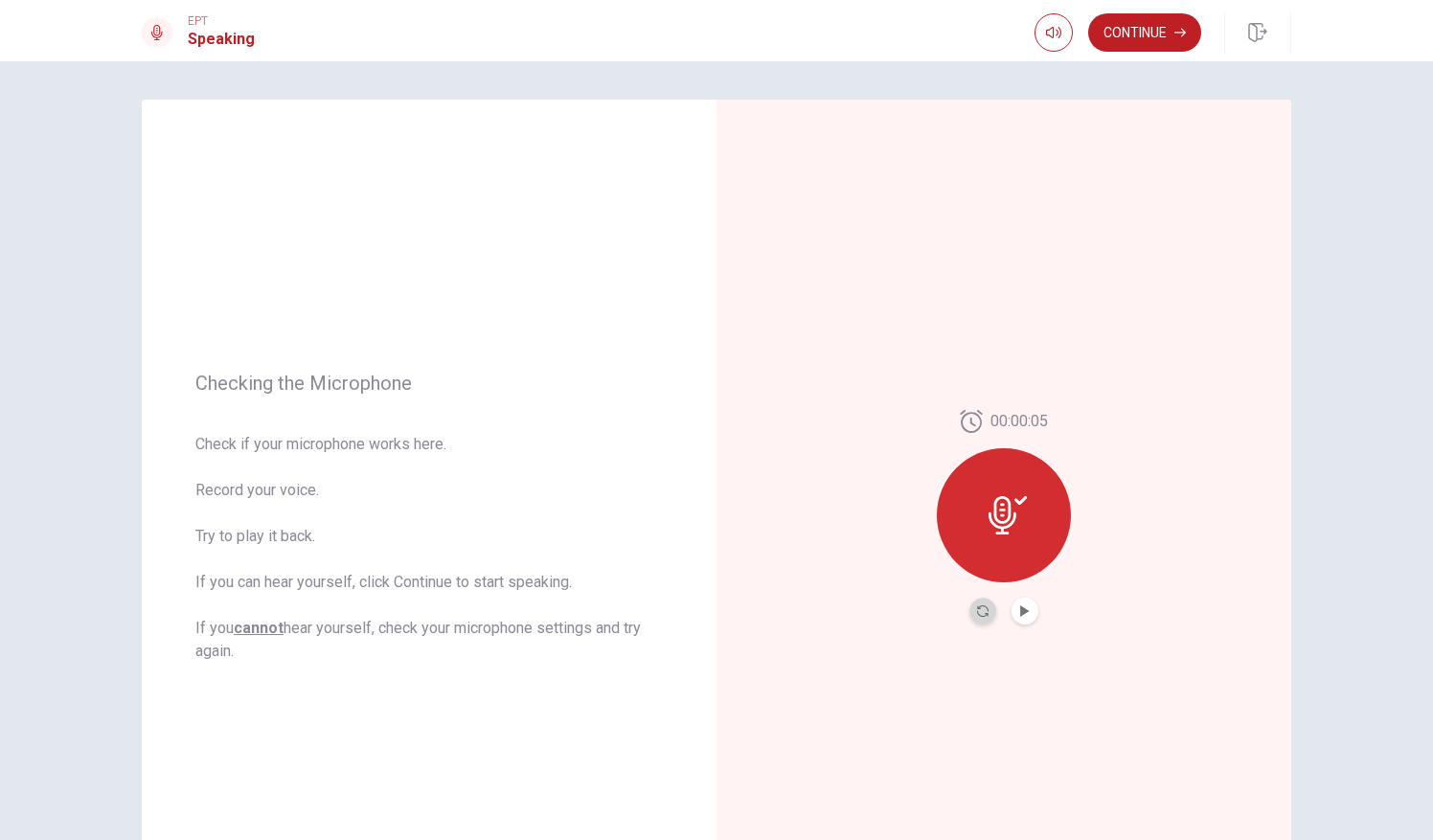
click at [972, 613] on button "Record Again" at bounding box center [982, 610] width 27 height 26
click at [1012, 609] on button "Play Audio" at bounding box center [1025, 610] width 27 height 26
click at [1102, 250] on div "00:00:15" at bounding box center [1004, 517] width 575 height 835
click at [1171, 31] on button "Continue" at bounding box center [1144, 32] width 113 height 38
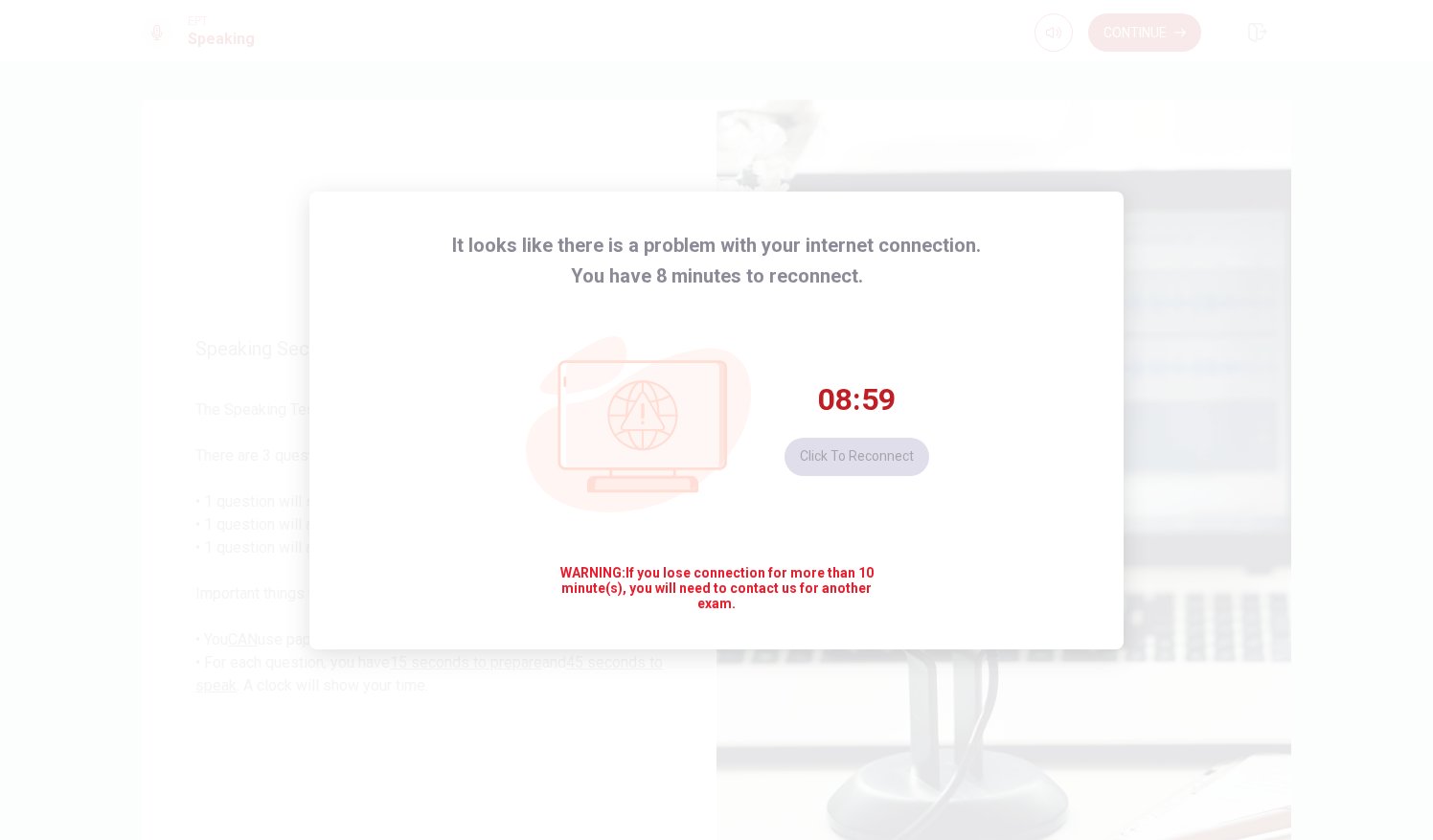
click at [1322, 314] on div "It looks like there is a problem with your internet connection. You have 8 minu…" at bounding box center [716, 420] width 1433 height 840
click at [1292, 351] on div "It looks like there is a problem with your internet connection. You have 6 minu…" at bounding box center [716, 420] width 1433 height 840
click at [904, 453] on button "Click to reconnect" at bounding box center [856, 456] width 144 height 38
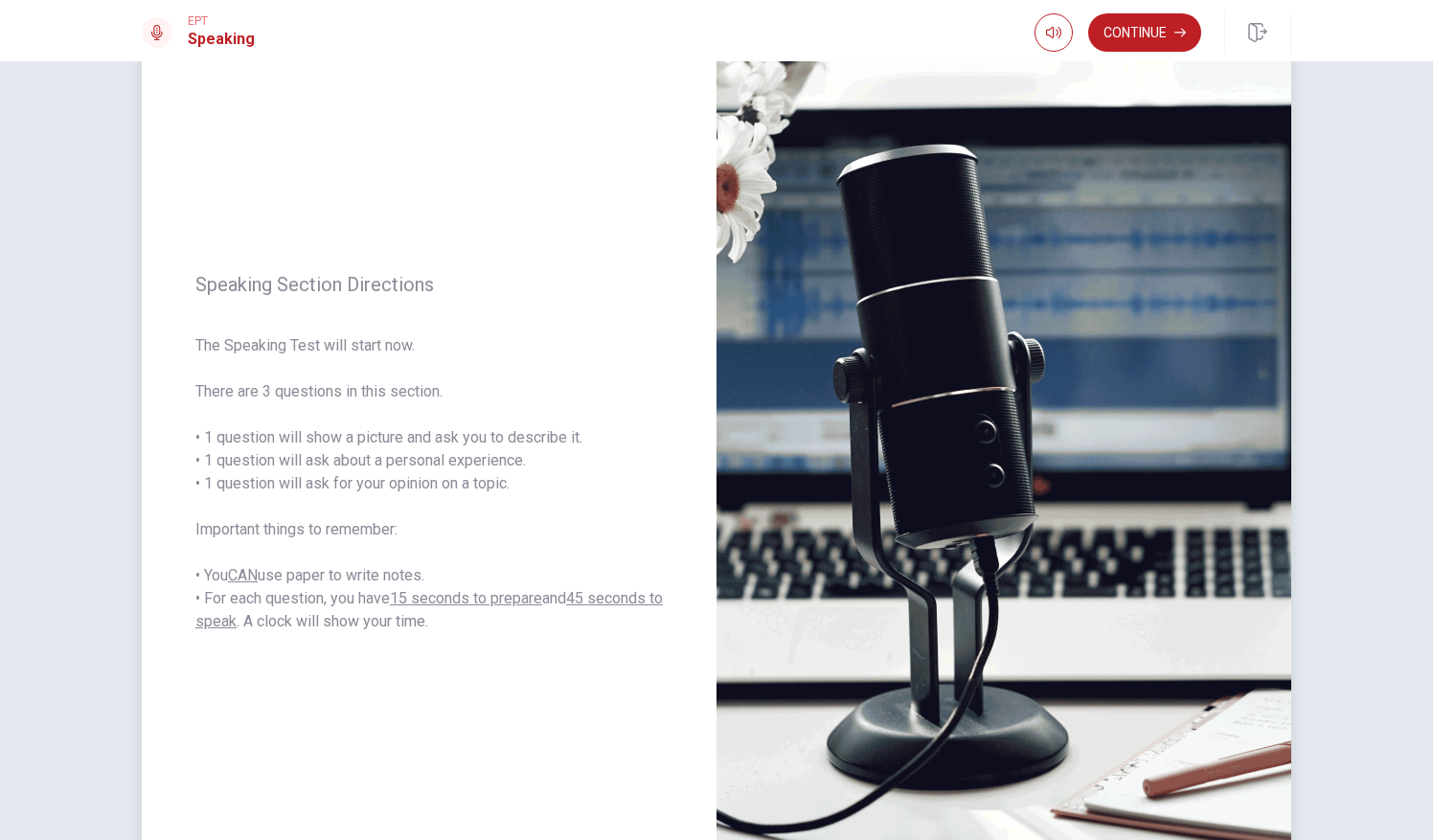
scroll to position [170, 0]
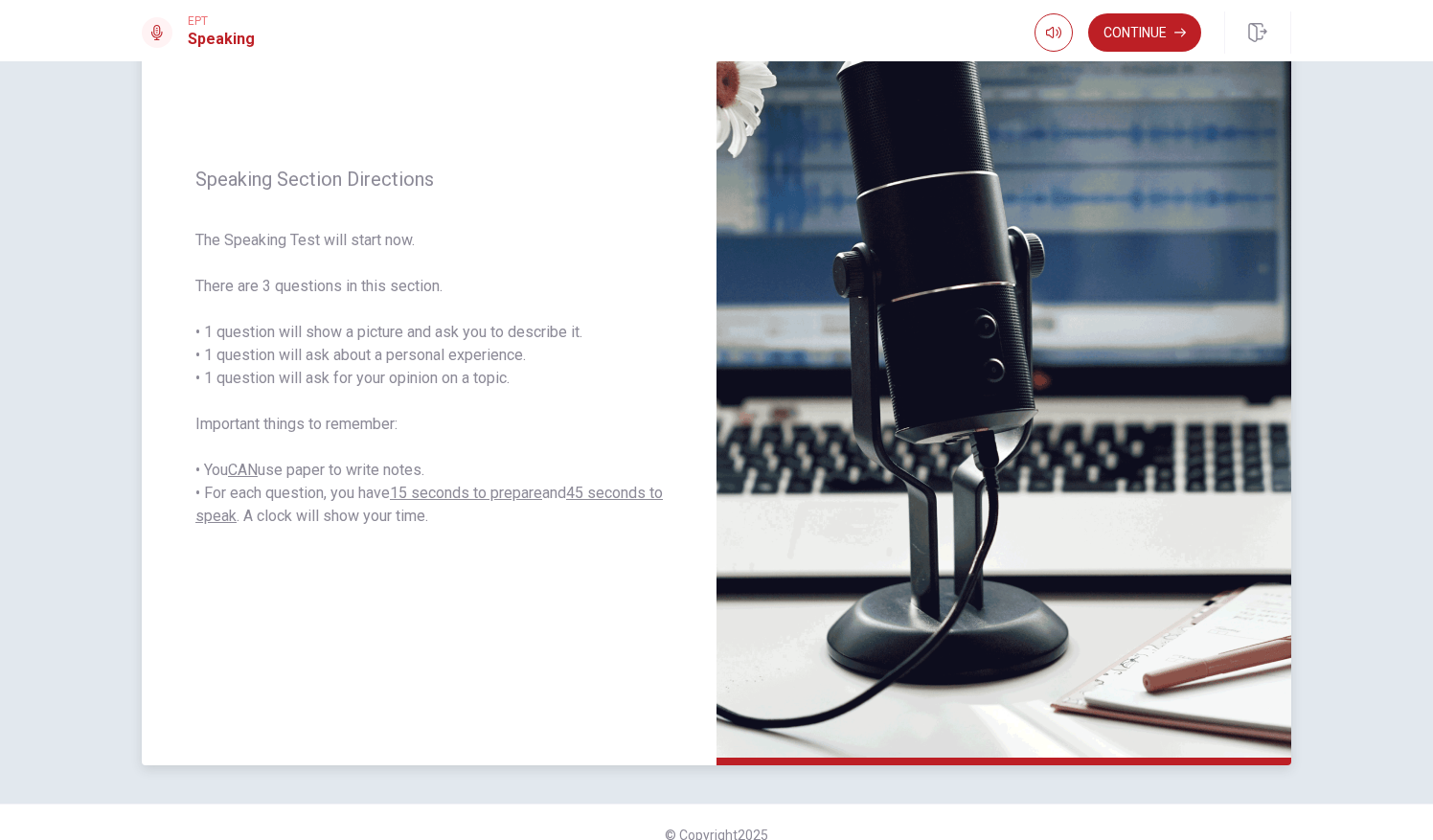
click at [504, 467] on span "The Speaking Test will start now. There are 3 questions in this section. • 1 qu…" at bounding box center [429, 378] width 467 height 299
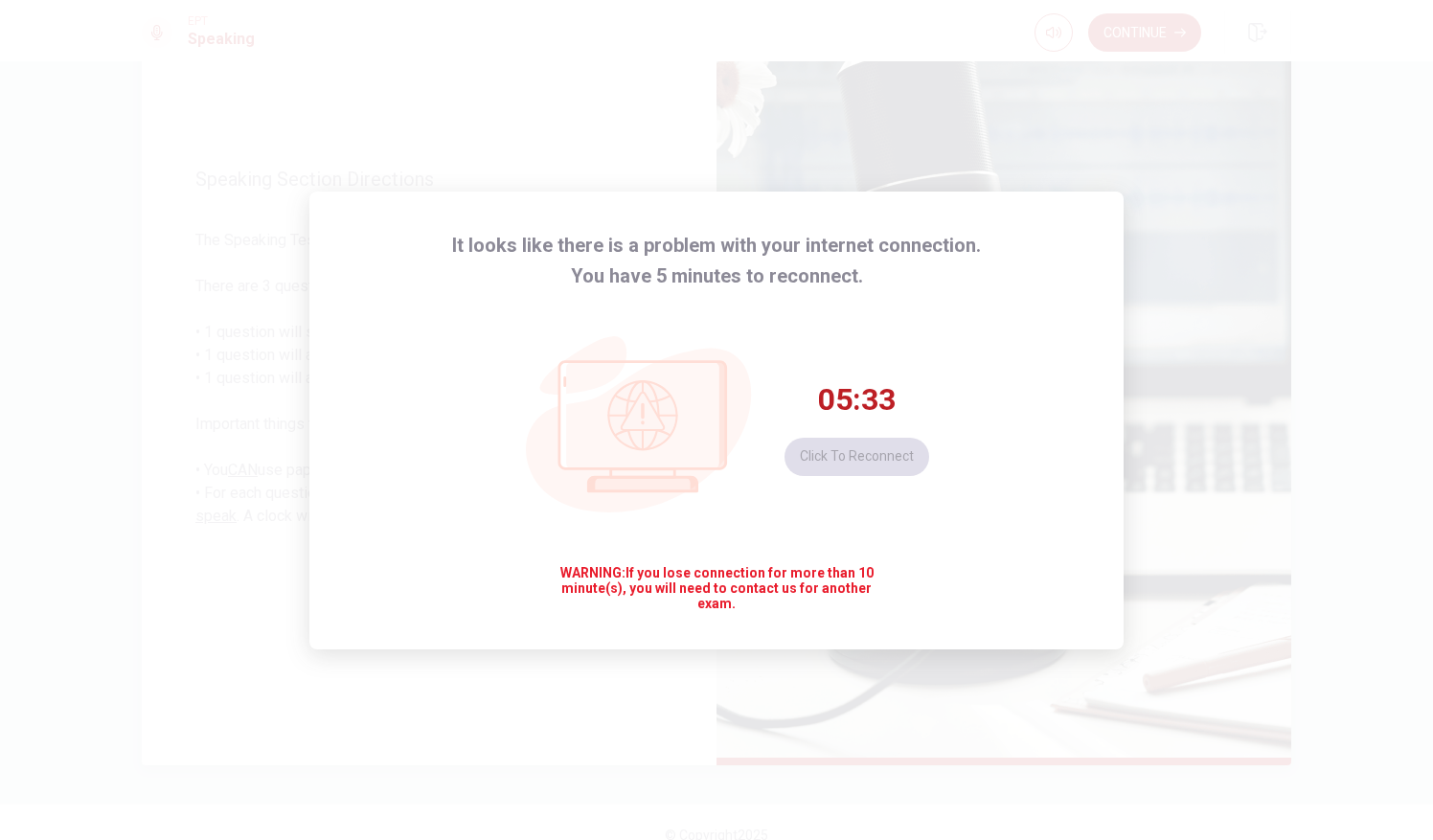
click at [504, 467] on icon at bounding box center [644, 428] width 280 height 274
click at [851, 445] on button "Click to reconnect" at bounding box center [856, 456] width 144 height 38
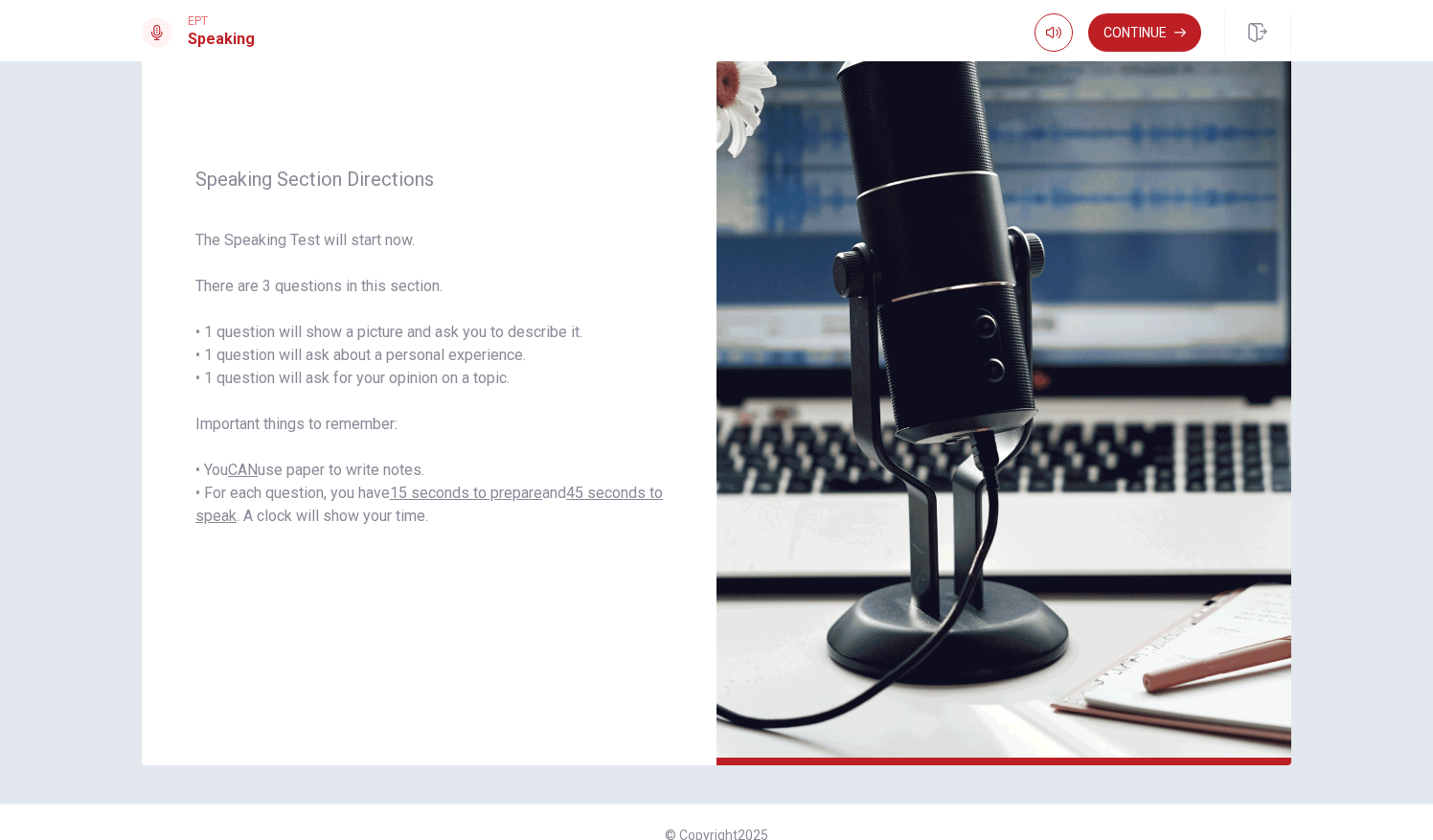
scroll to position [0, 0]
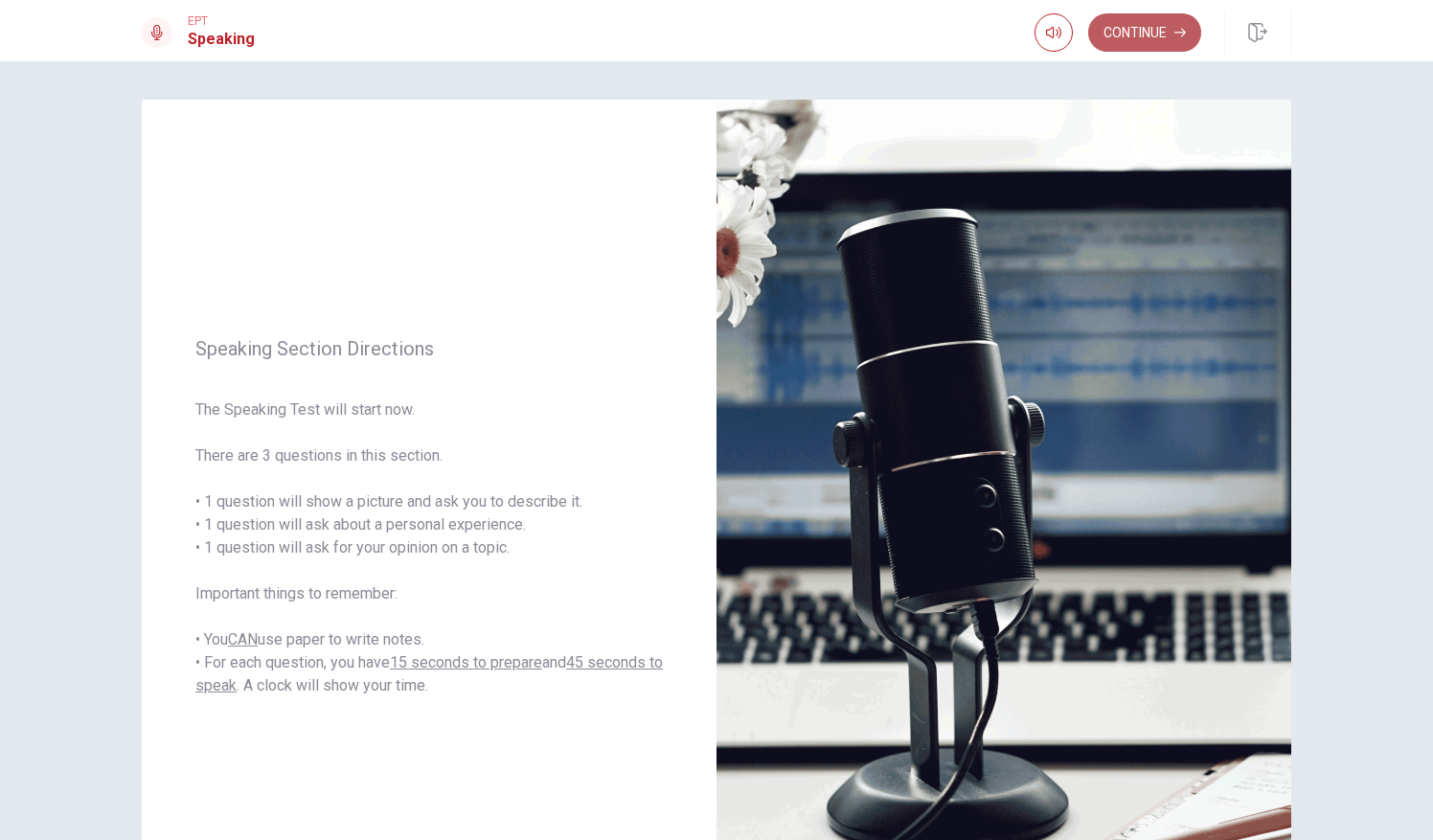
click at [1140, 32] on button "Continue" at bounding box center [1144, 32] width 113 height 38
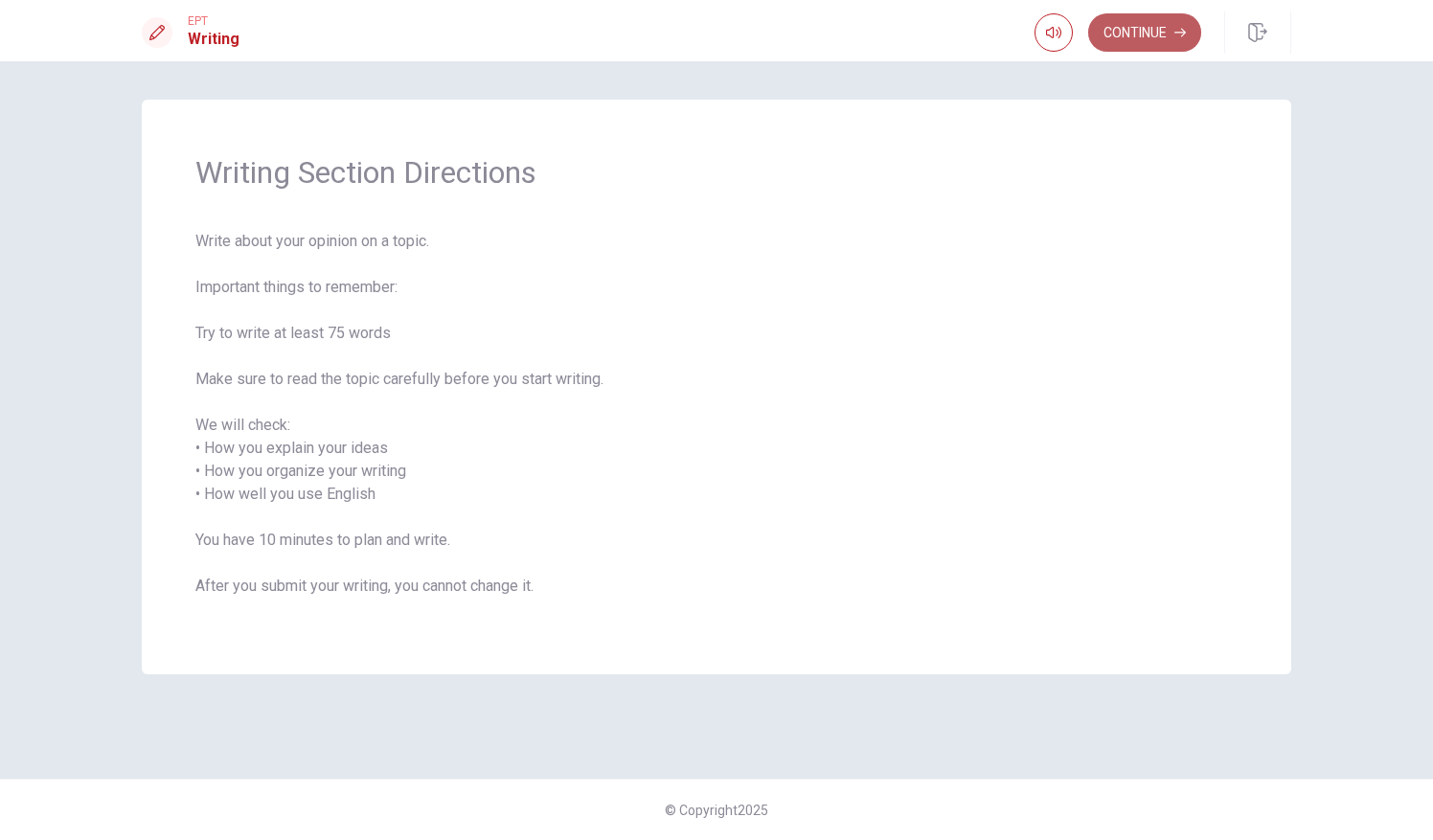
click at [1120, 38] on button "Continue" at bounding box center [1144, 32] width 113 height 38
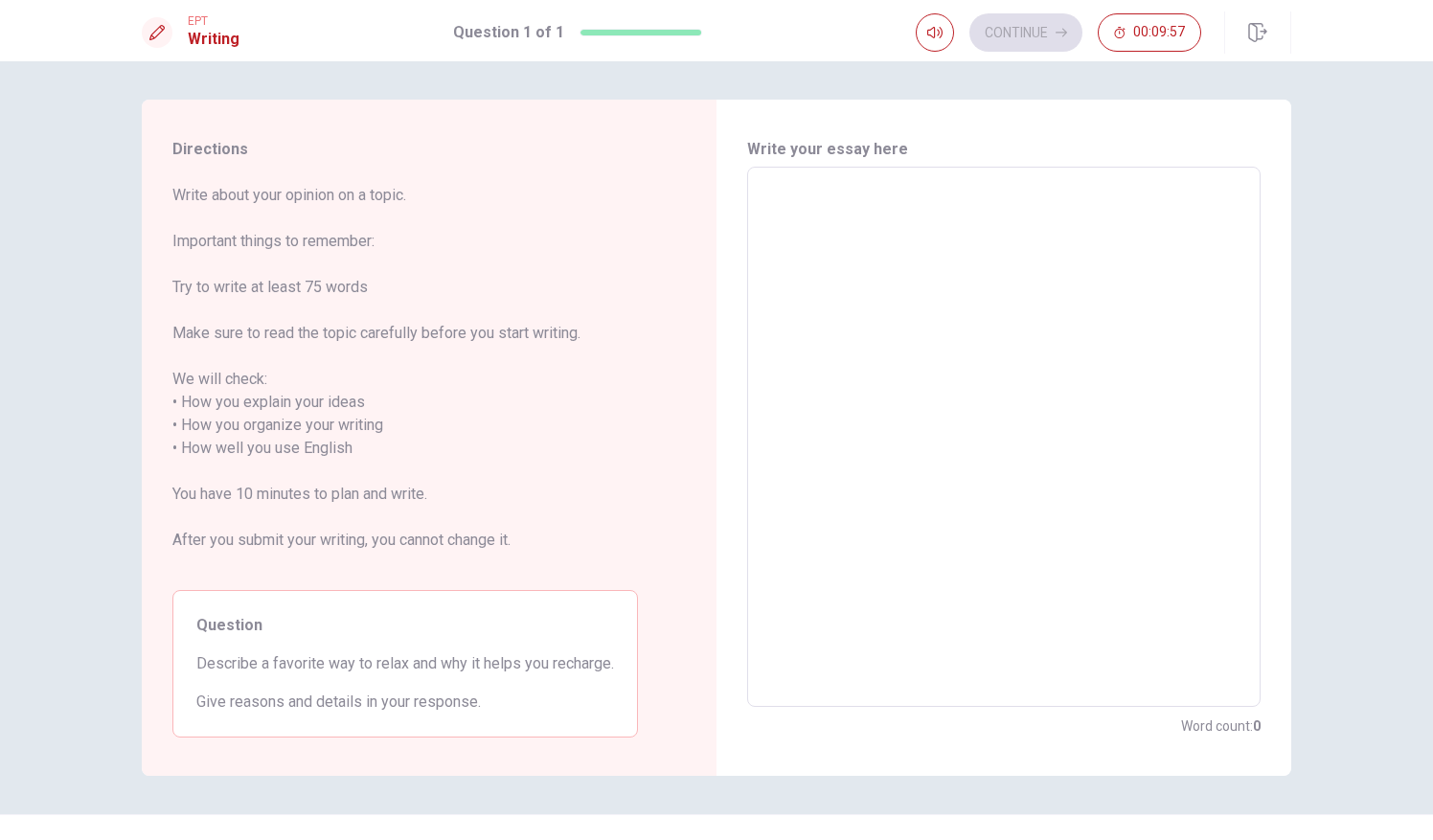
click at [864, 226] on textarea at bounding box center [1004, 437] width 487 height 508
type textarea "m"
type textarea "x"
type textarea "my"
type textarea "x"
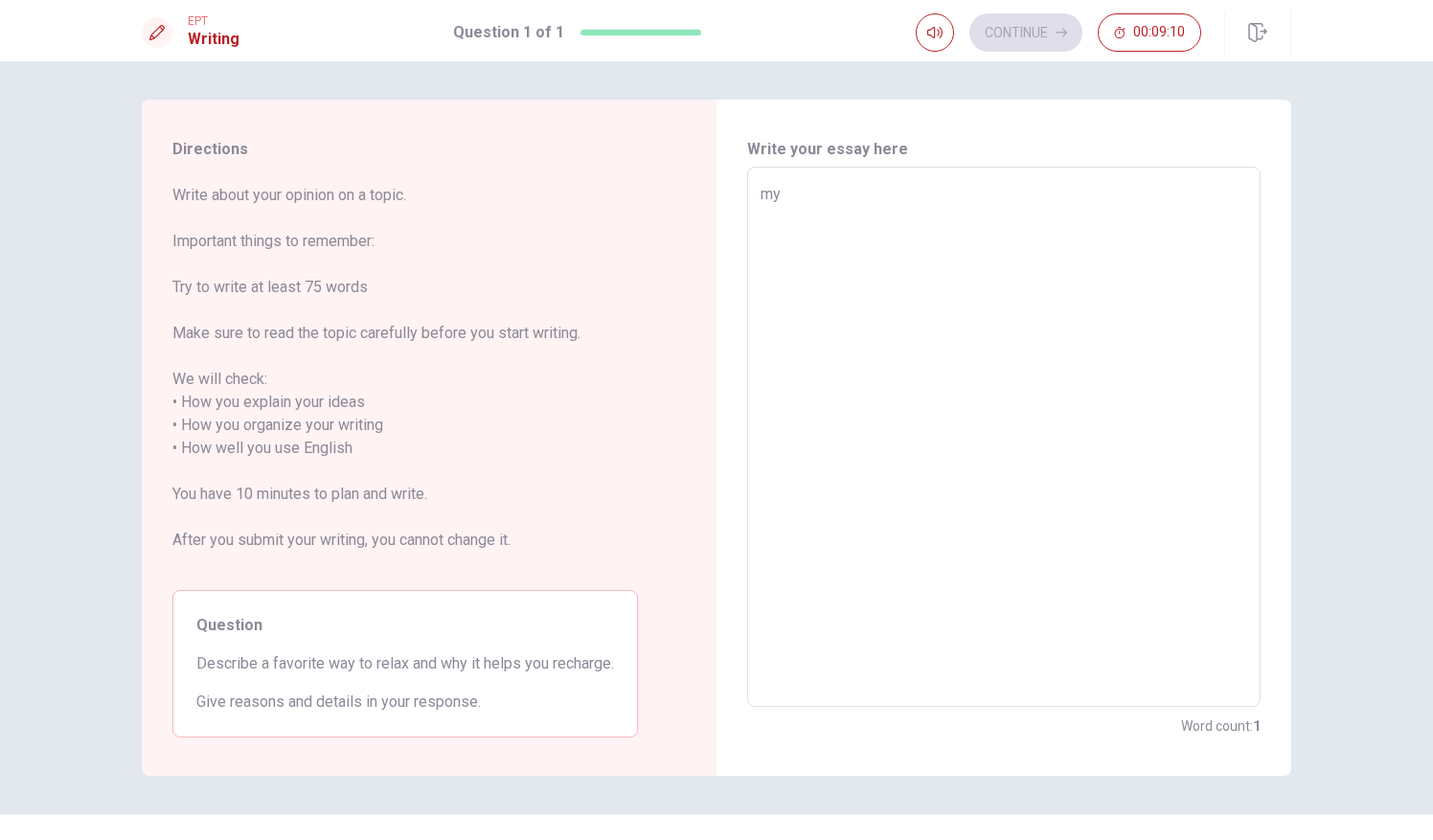
type textarea "m"
type textarea "x"
type textarea "m"
type textarea "x"
type textarea "M"
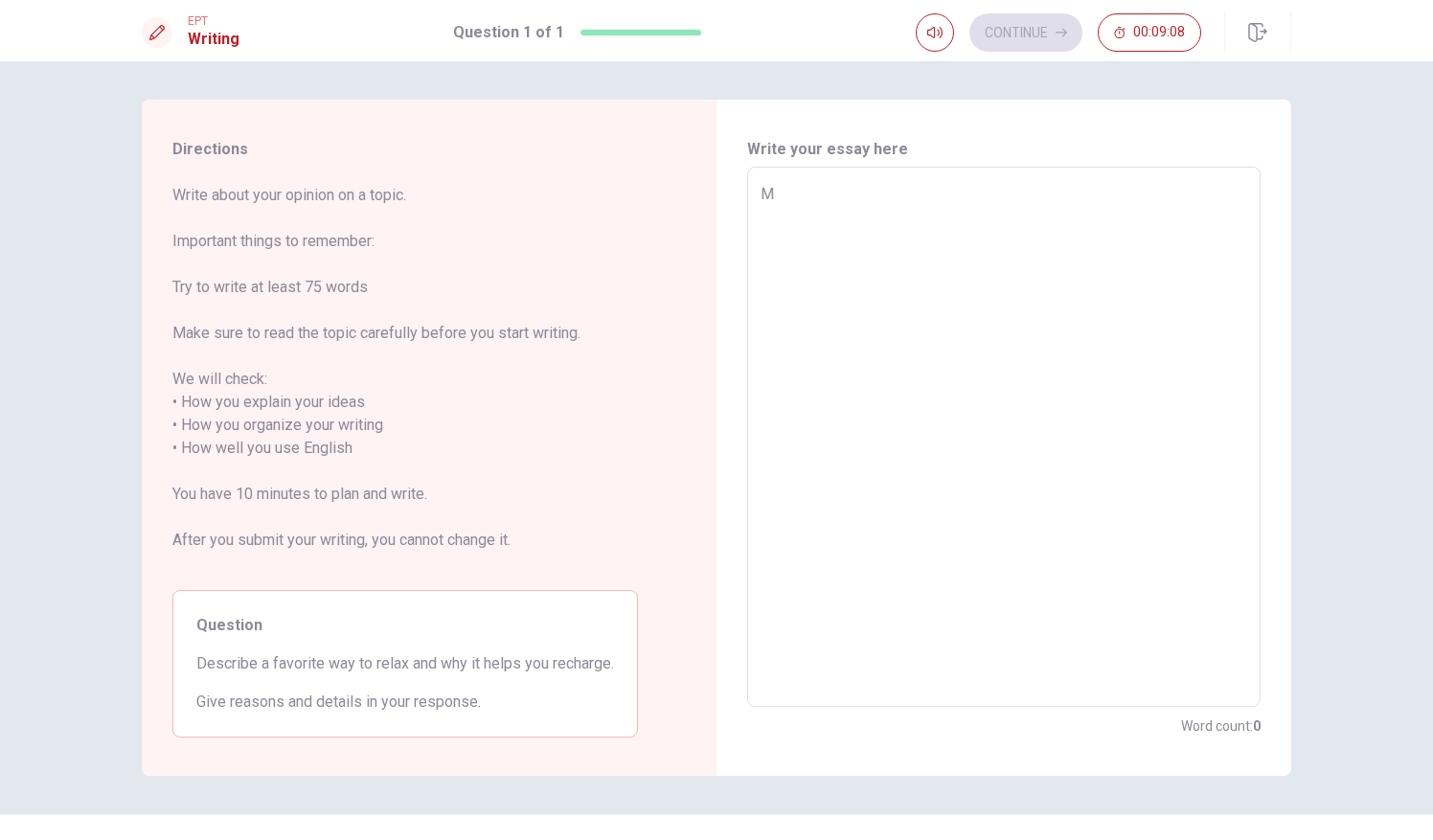
type textarea "x"
type textarea "MY"
type textarea "x"
type textarea "MY"
type textarea "x"
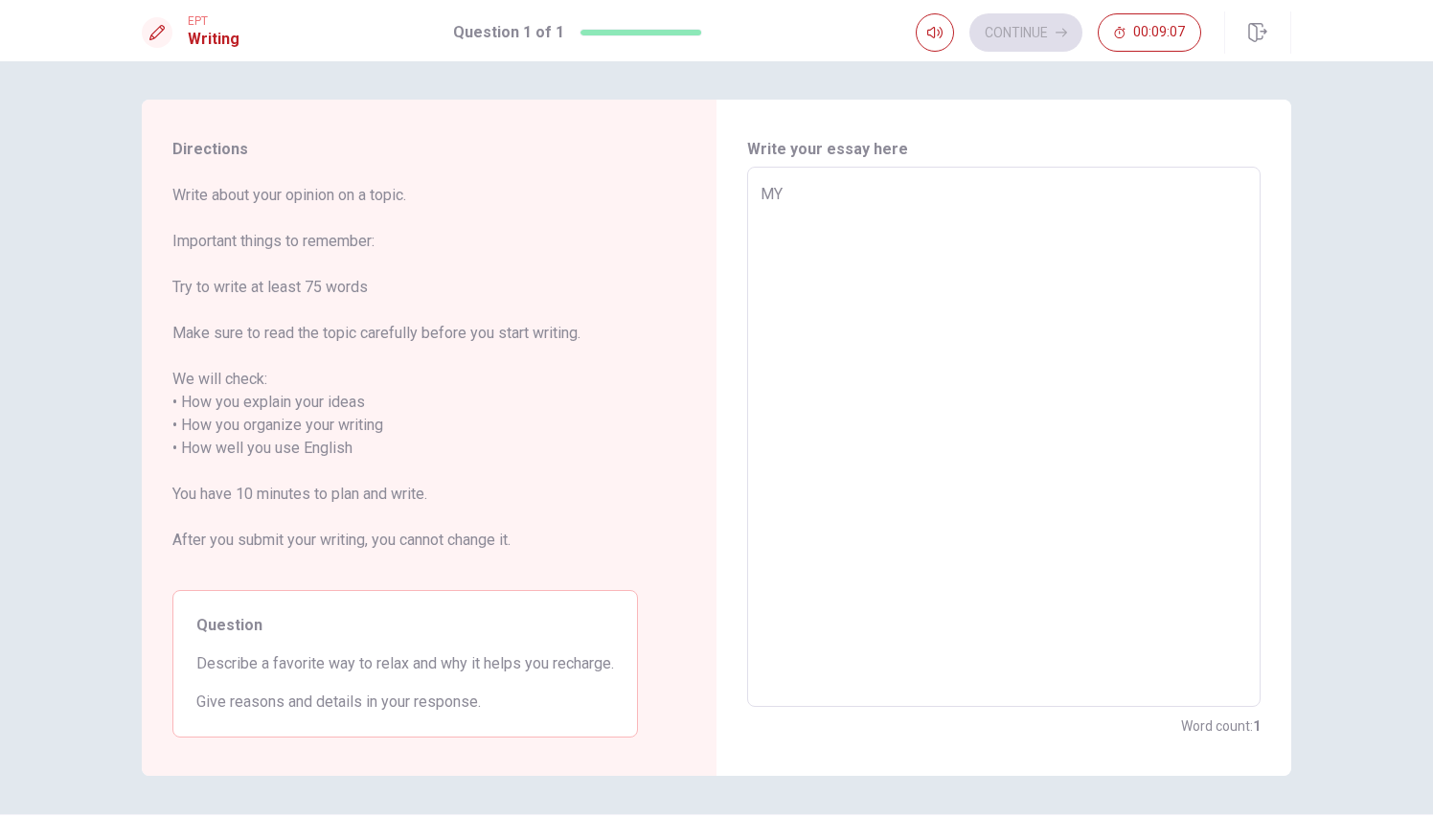
type textarea "MY"
type textarea "x"
type textarea "MYy"
type textarea "x"
type textarea "MY"
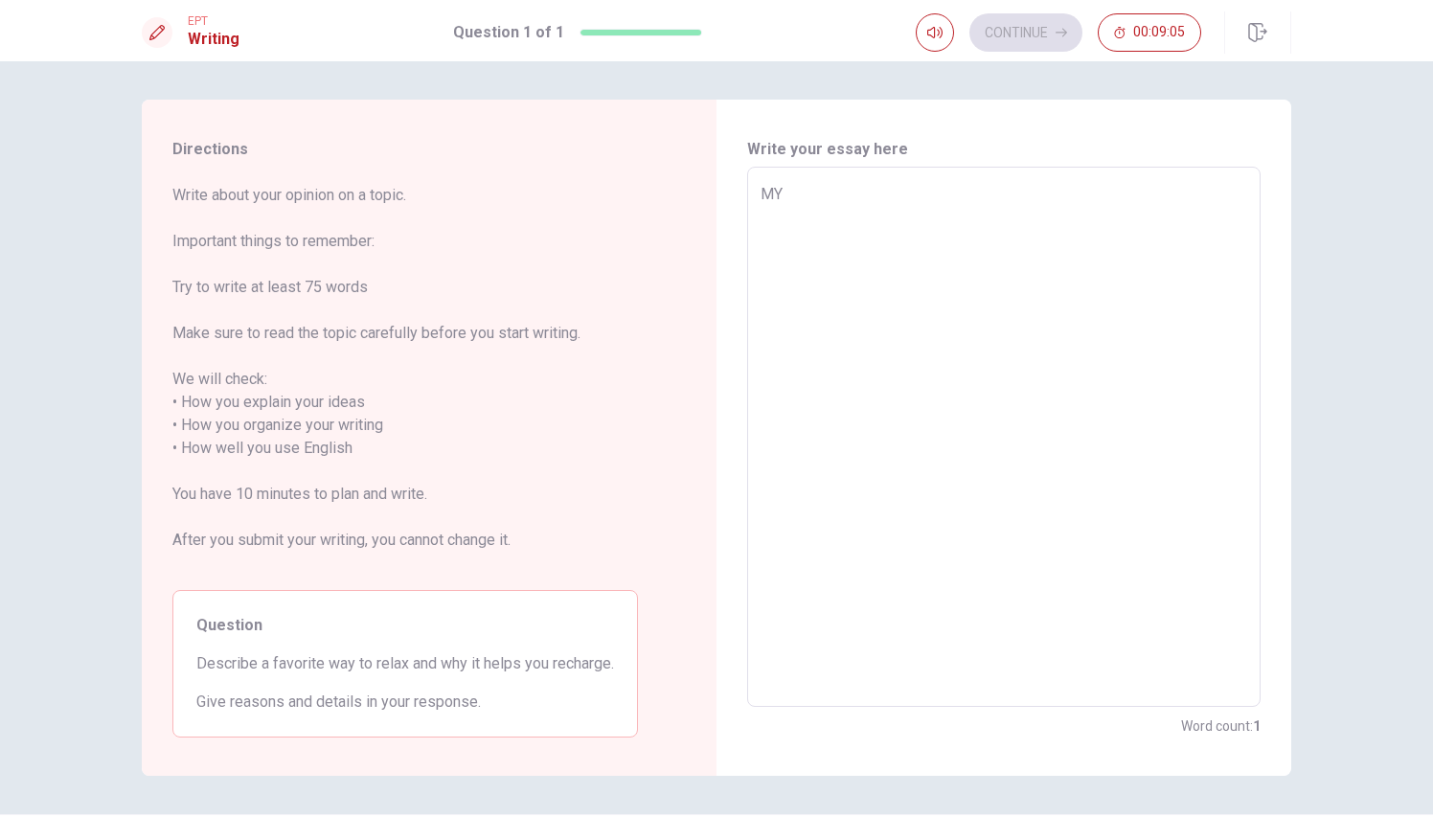
type textarea "x"
type textarea "M"
type textarea "x"
type textarea "My"
type textarea "x"
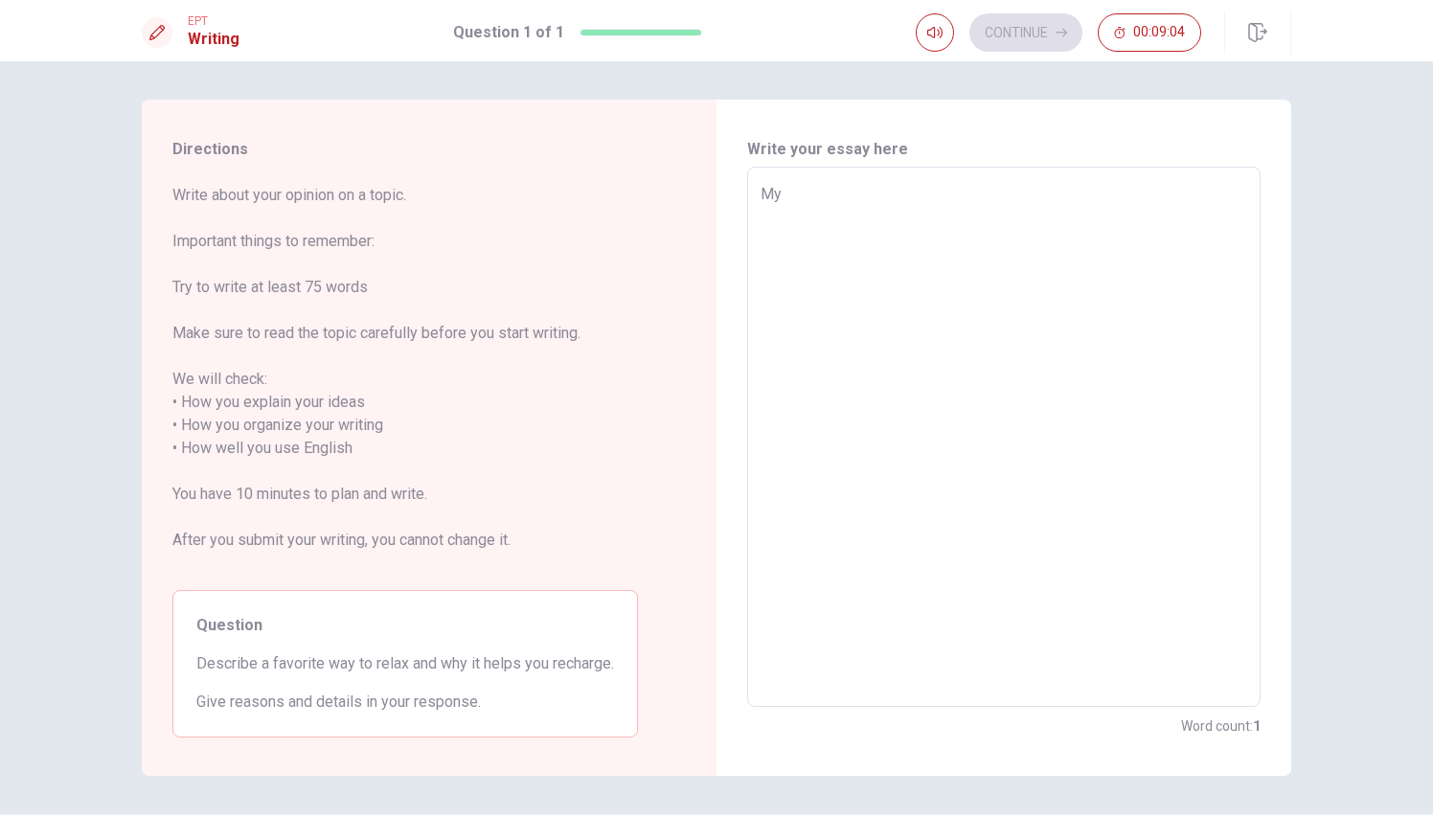
type textarea "My"
type textarea "x"
type textarea "My f"
type textarea "x"
type textarea "My fa"
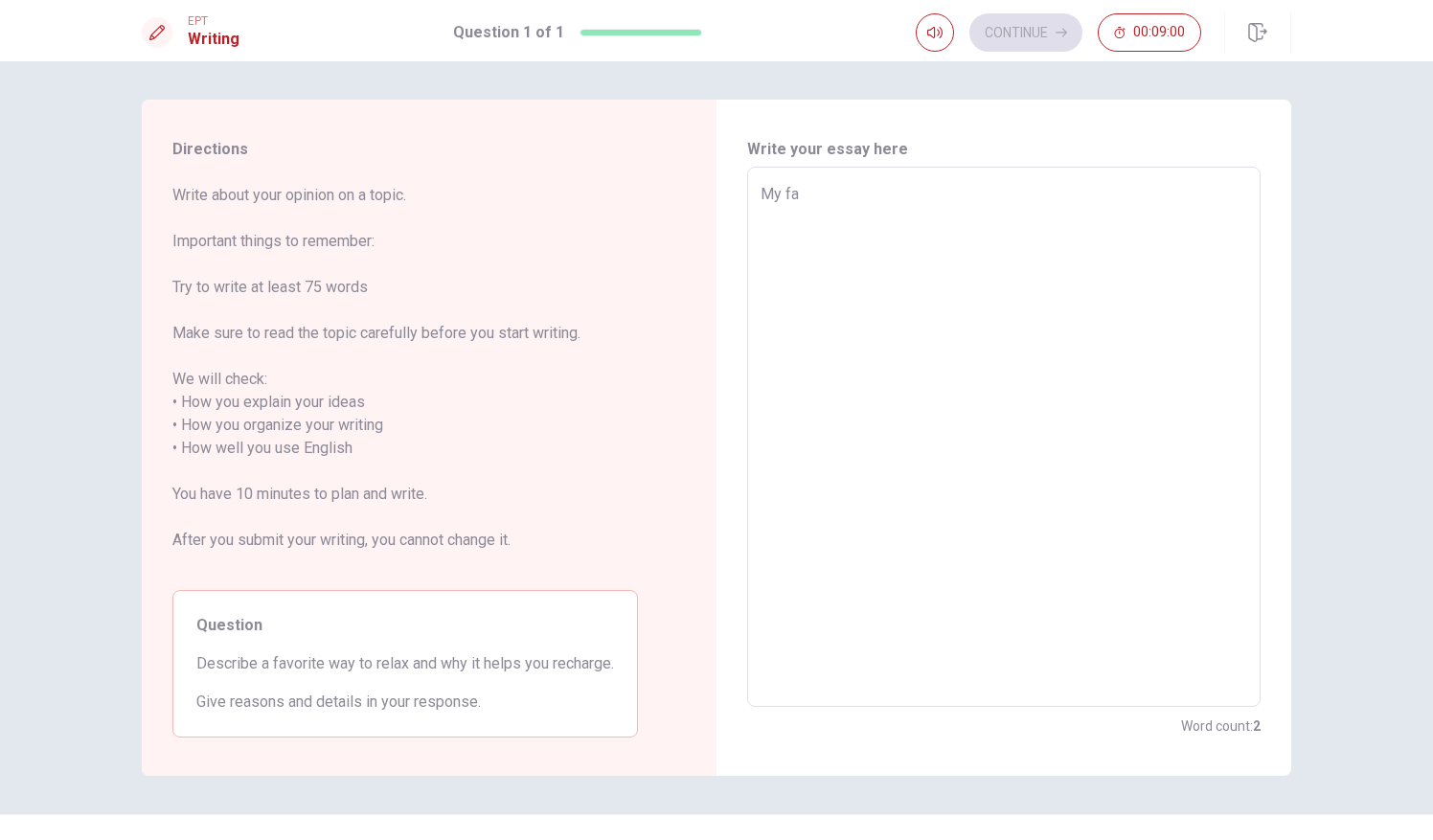
type textarea "x"
type textarea "My fav"
type textarea "x"
type textarea "My favo"
type textarea "x"
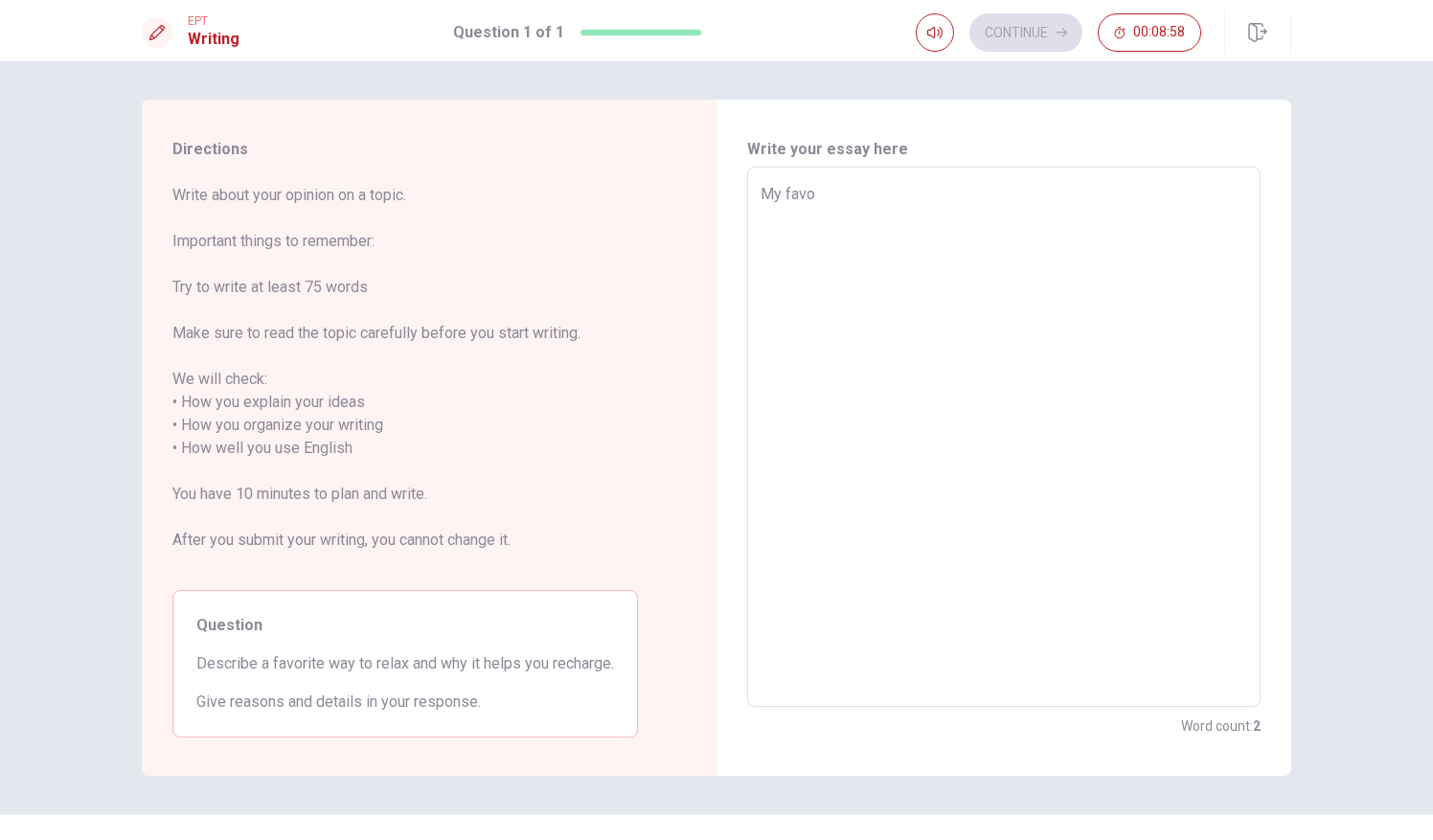
type textarea "My favor"
type textarea "x"
type textarea "My favori"
type textarea "x"
type textarea "My favorit"
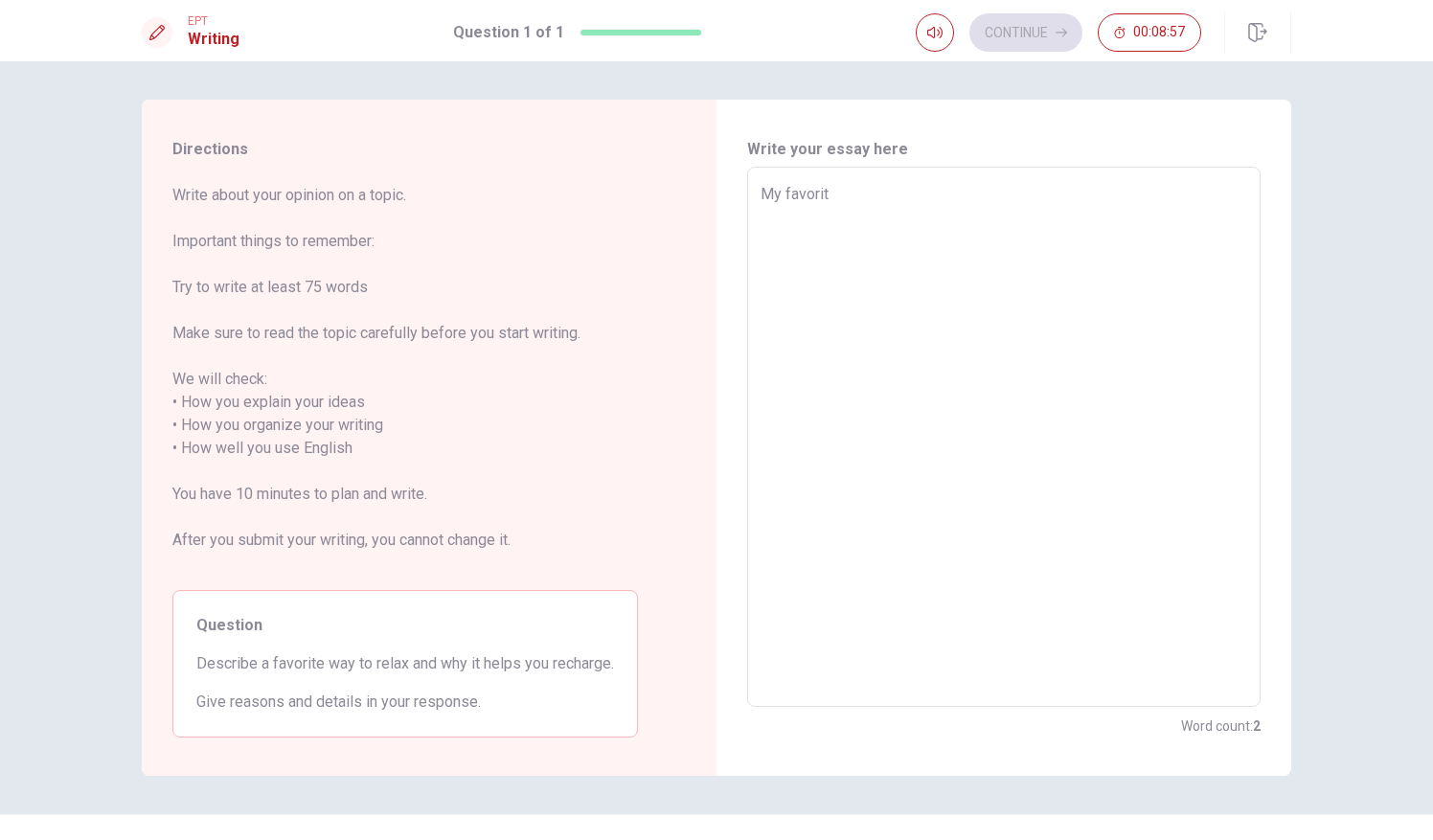
type textarea "x"
type textarea "My favorite"
type textarea "x"
type textarea "My favorite"
type textarea "x"
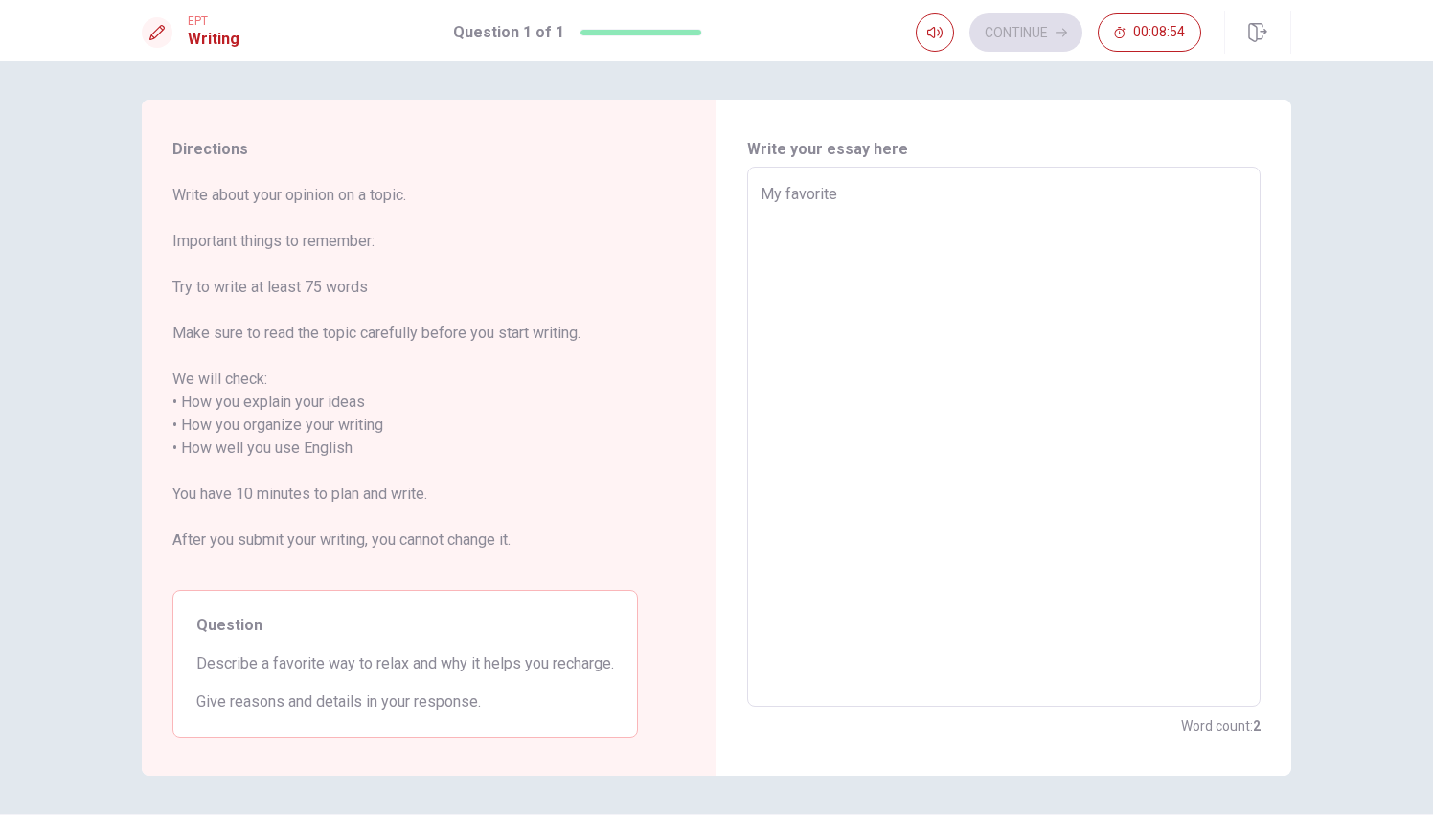
type textarea "My favorite w"
type textarea "x"
type textarea "My favorite wa"
type textarea "x"
type textarea "My favorite way"
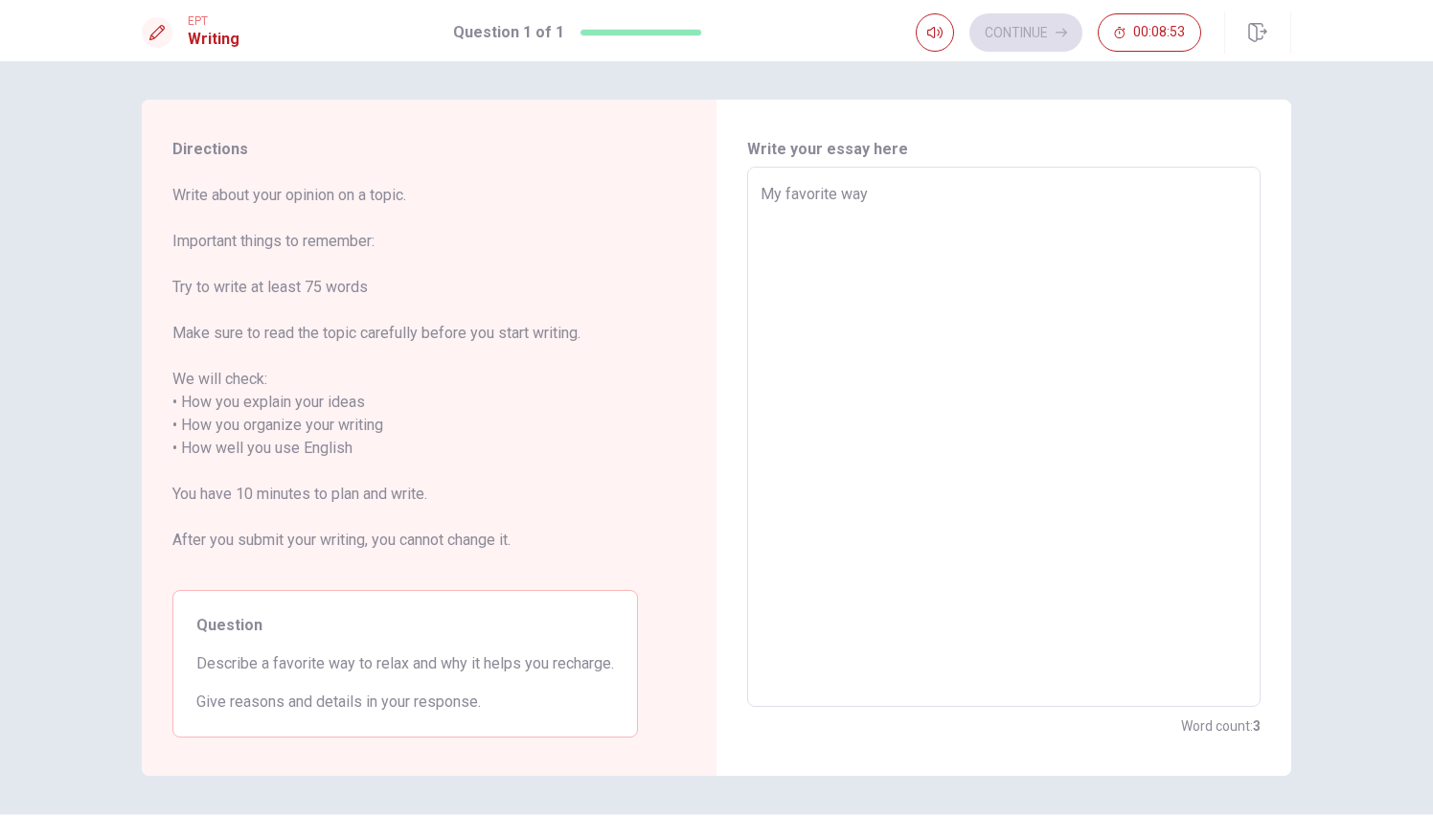
type textarea "x"
type textarea "My favorite way"
type textarea "x"
type textarea "My favorite way t"
type textarea "x"
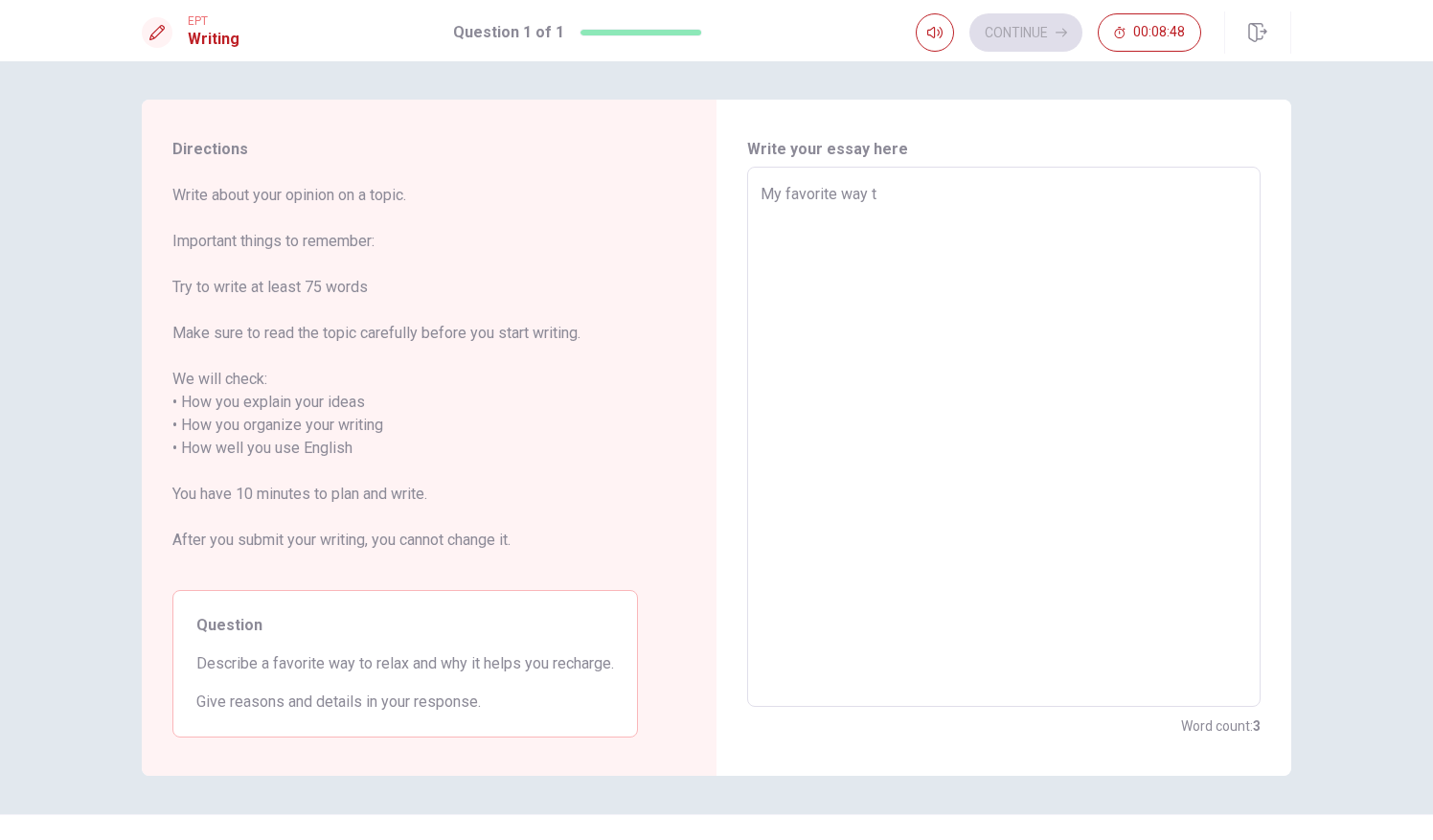
type textarea "My favorite way to"
type textarea "x"
type textarea "My favorite way to"
type textarea "x"
type textarea "My favorite way to r"
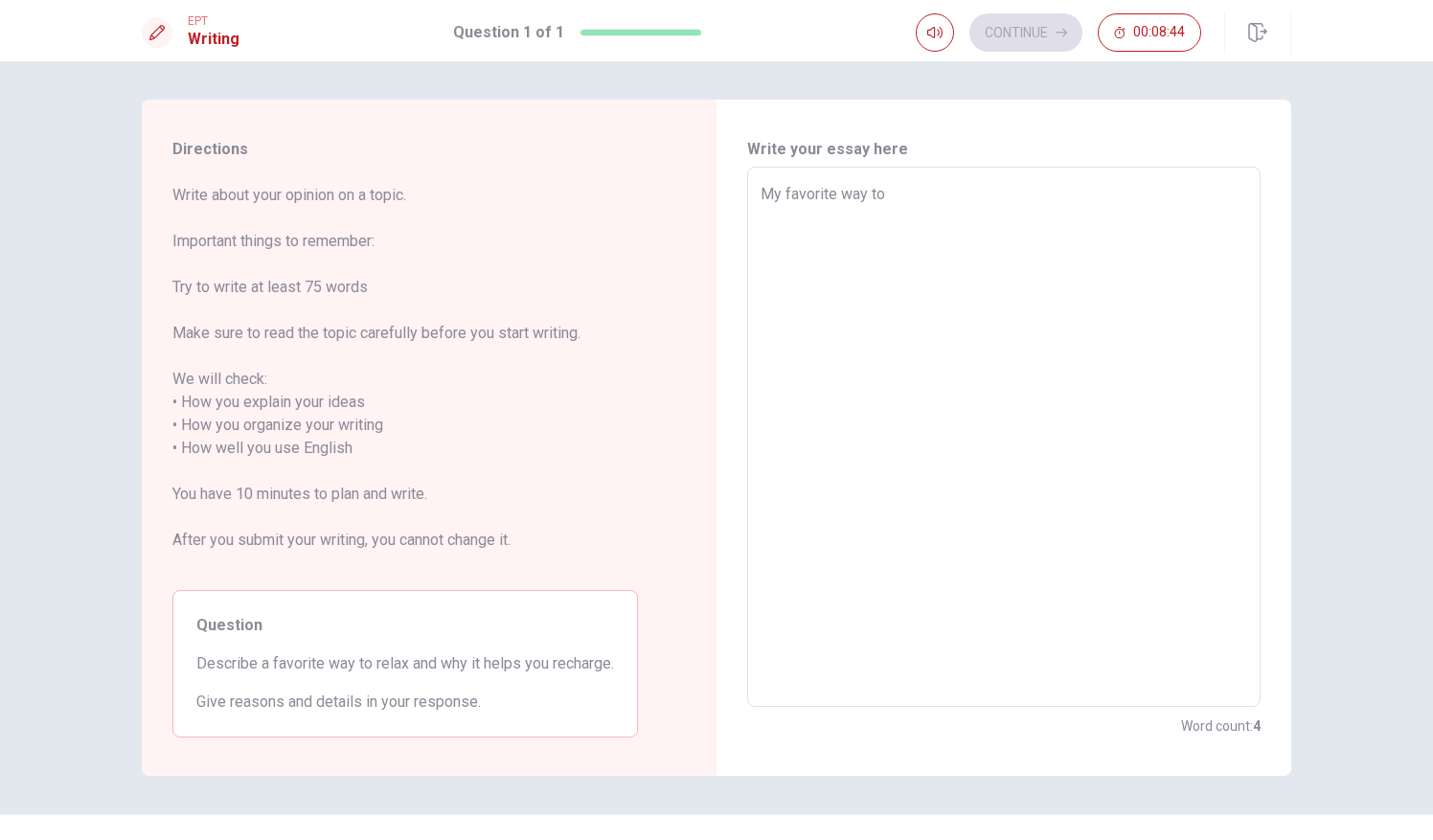
type textarea "x"
type textarea "My favorite way to re"
type textarea "x"
type textarea "My favorite way to rer"
type textarea "x"
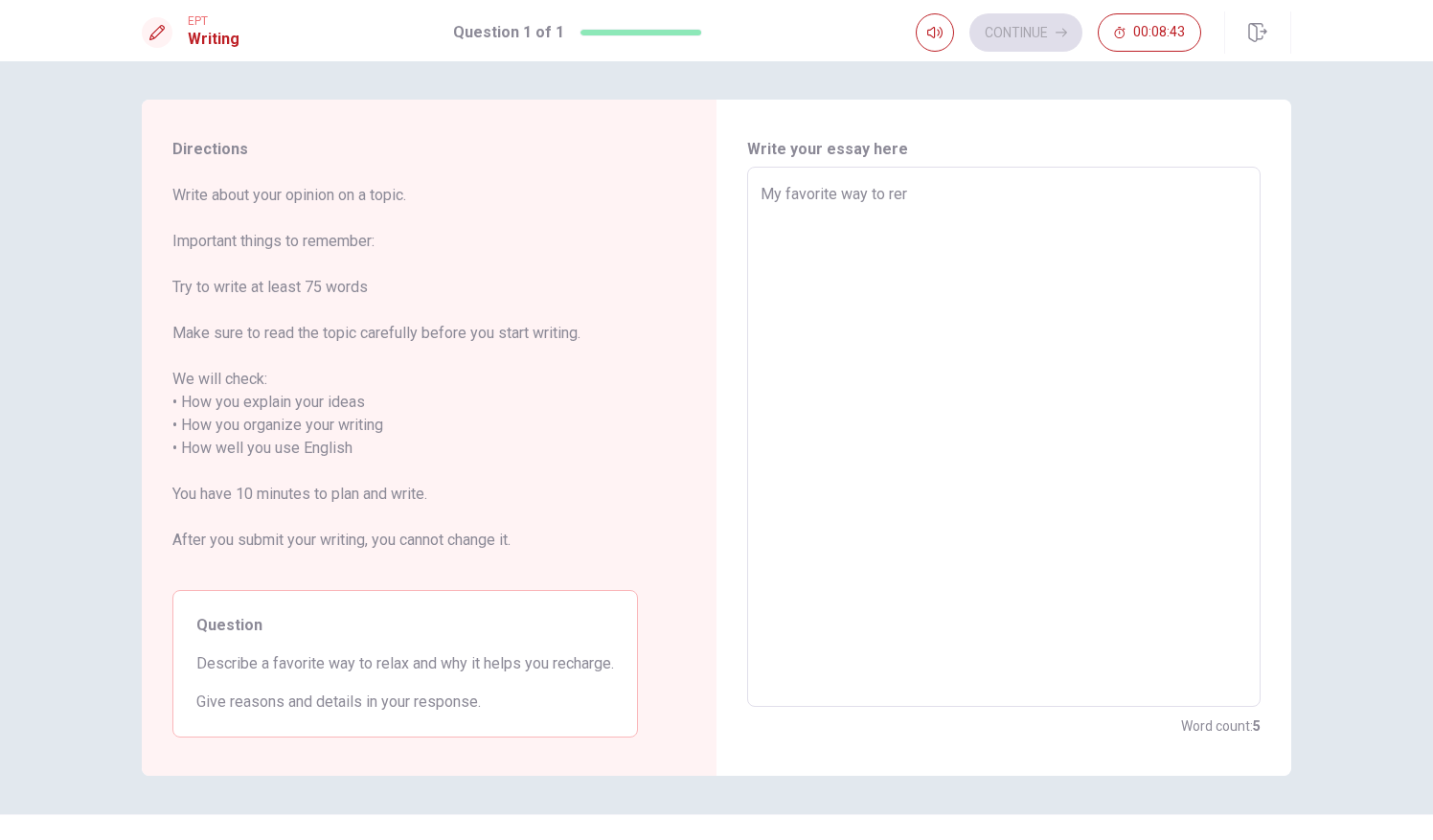
type textarea "My favorite way to rera"
type textarea "x"
type textarea "My favorite way to rer"
type textarea "x"
type textarea "My favorite way to re"
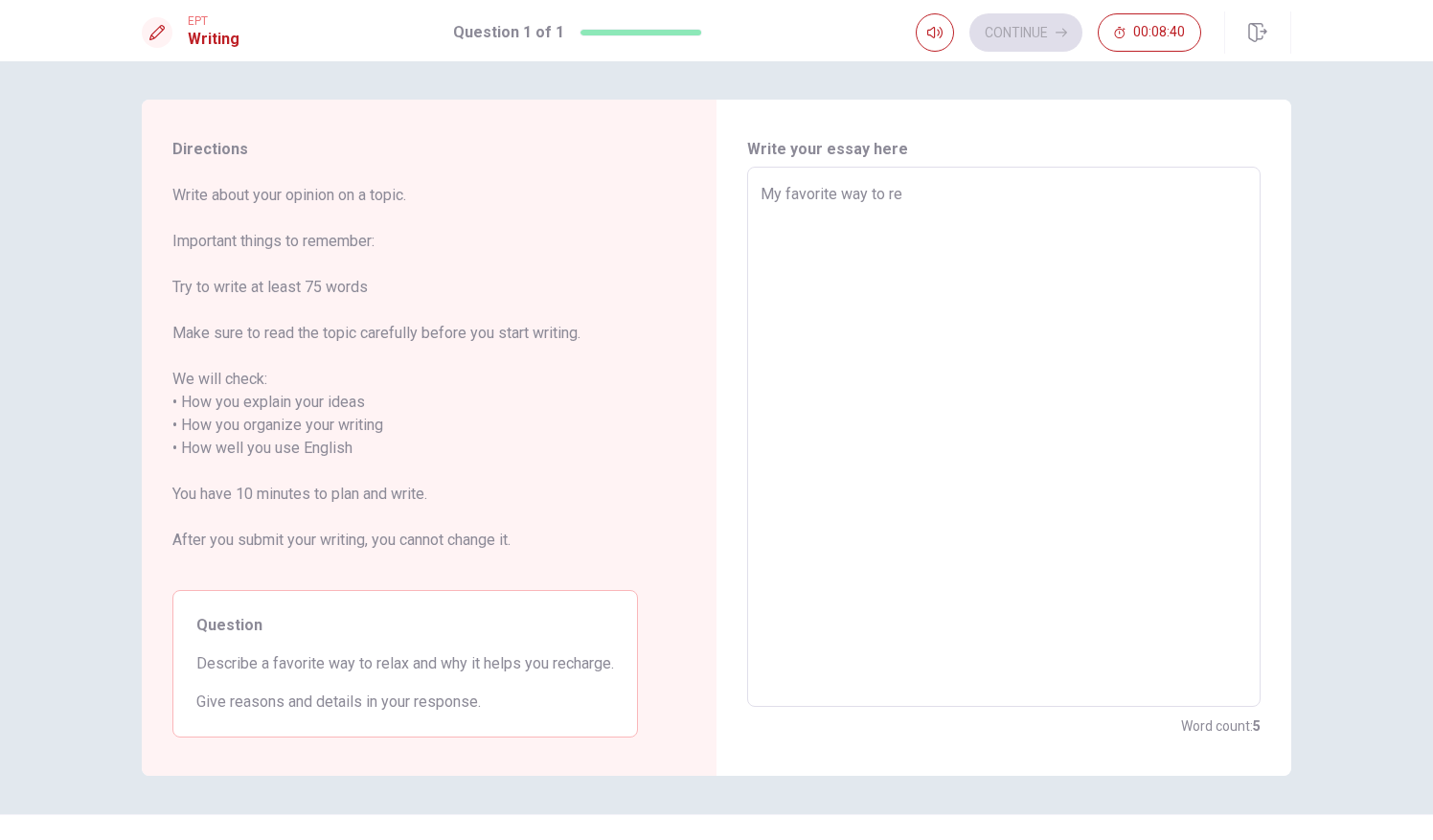
type textarea "x"
type textarea "My favorite way to rel"
type textarea "x"
type textarea "My favorite way to rela"
type textarea "x"
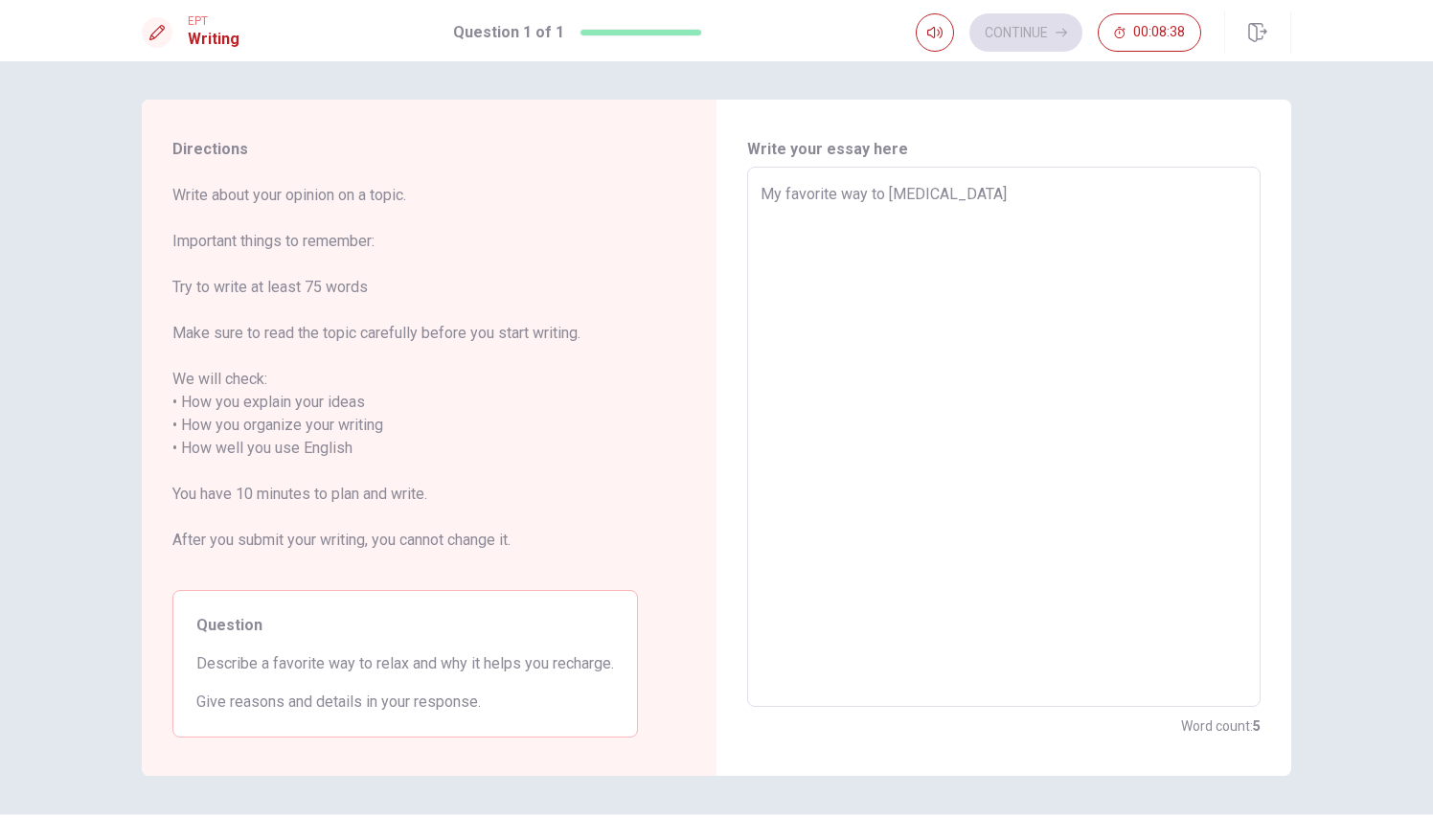
type textarea "My favorite way to relax"
type textarea "x"
type textarea "My favorite way to relax"
type textarea "x"
type textarea "My favorite way to relax i"
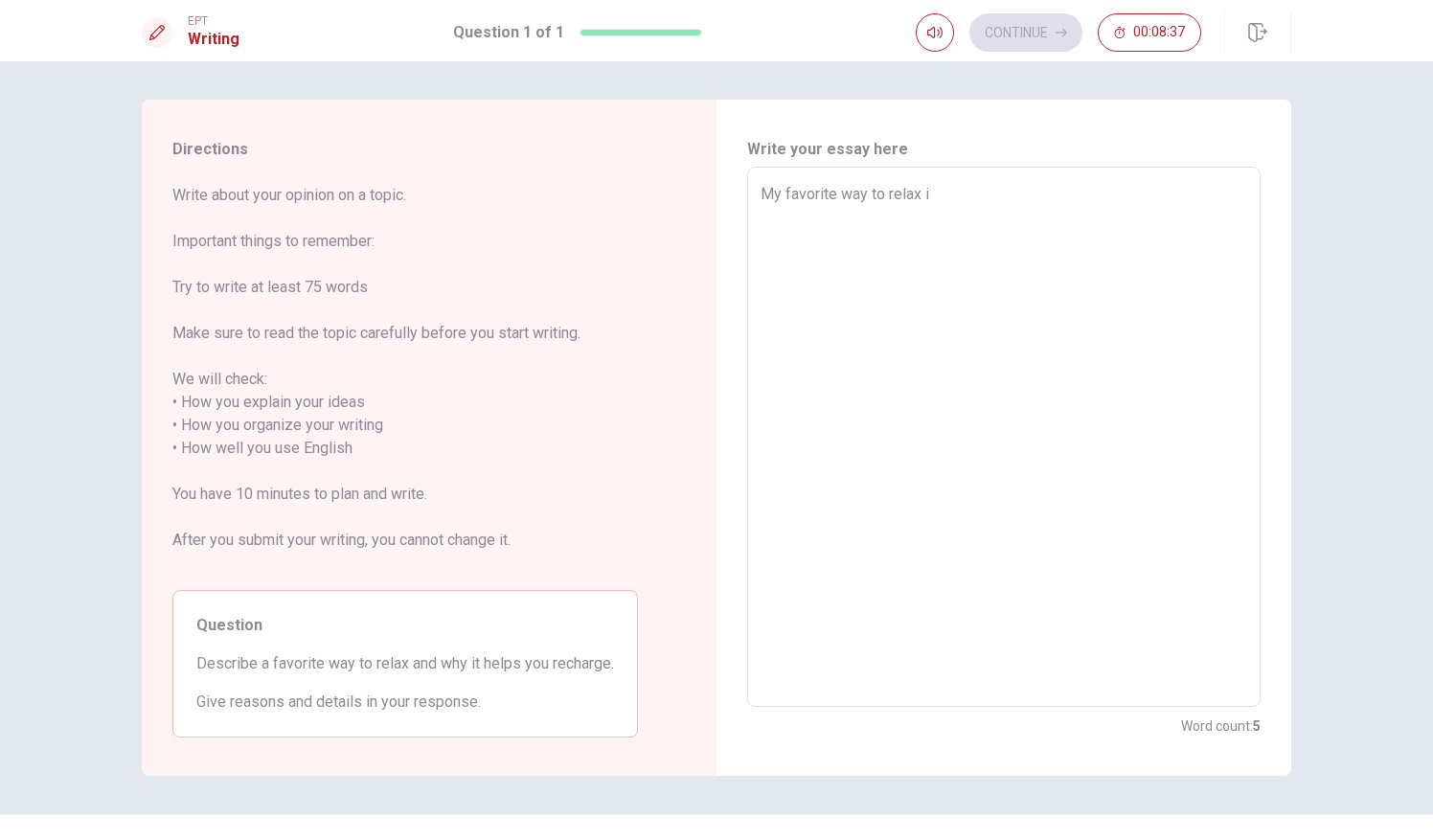
type textarea "x"
type textarea "My favorite way to relax id"
type textarea "x"
type textarea "My favorite way to relax i"
type textarea "x"
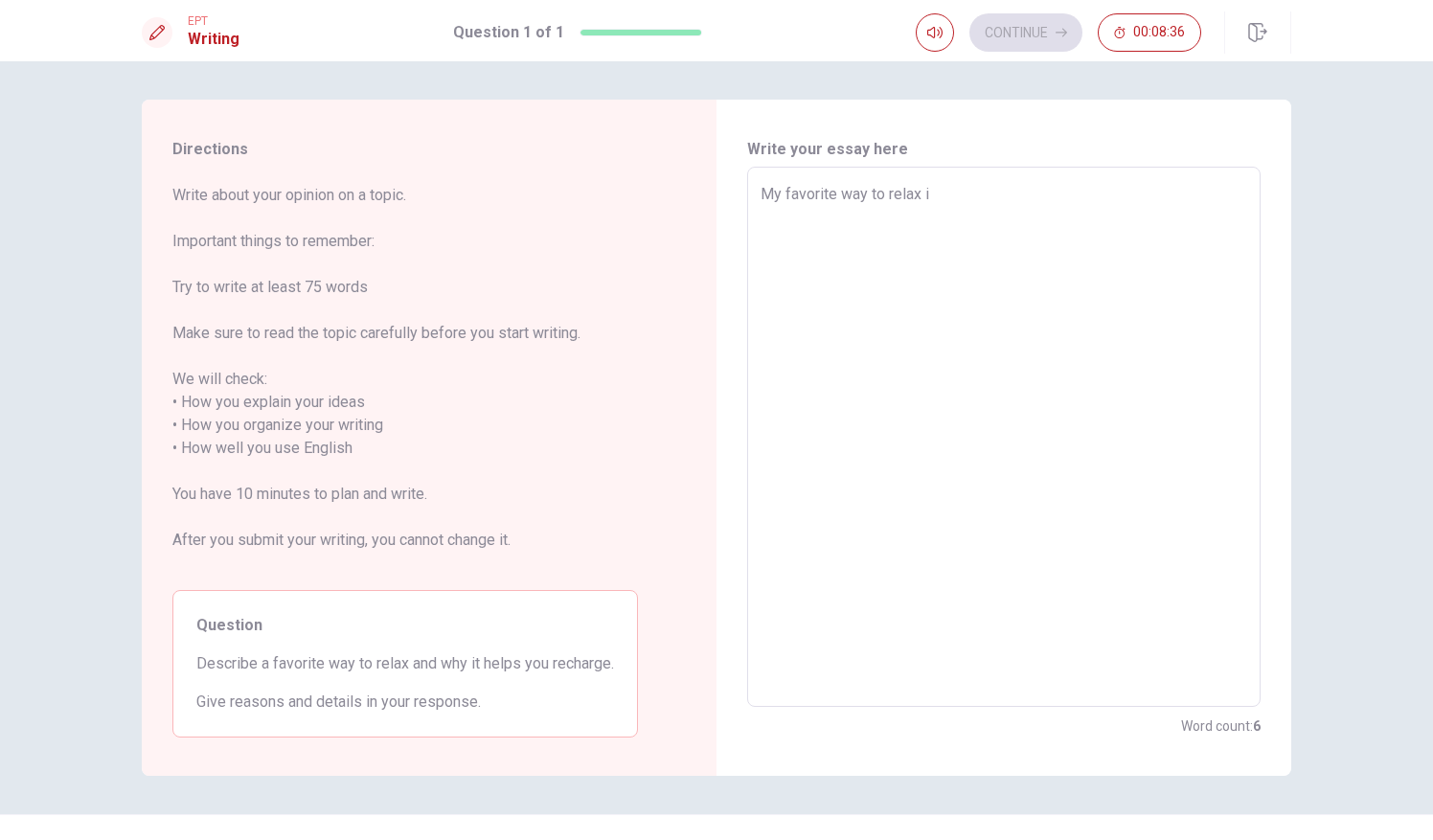
type textarea "My favorite way to relax is"
type textarea "x"
type textarea "My favorite way to relax isa"
type textarea "x"
type textarea "My favorite way to relax is"
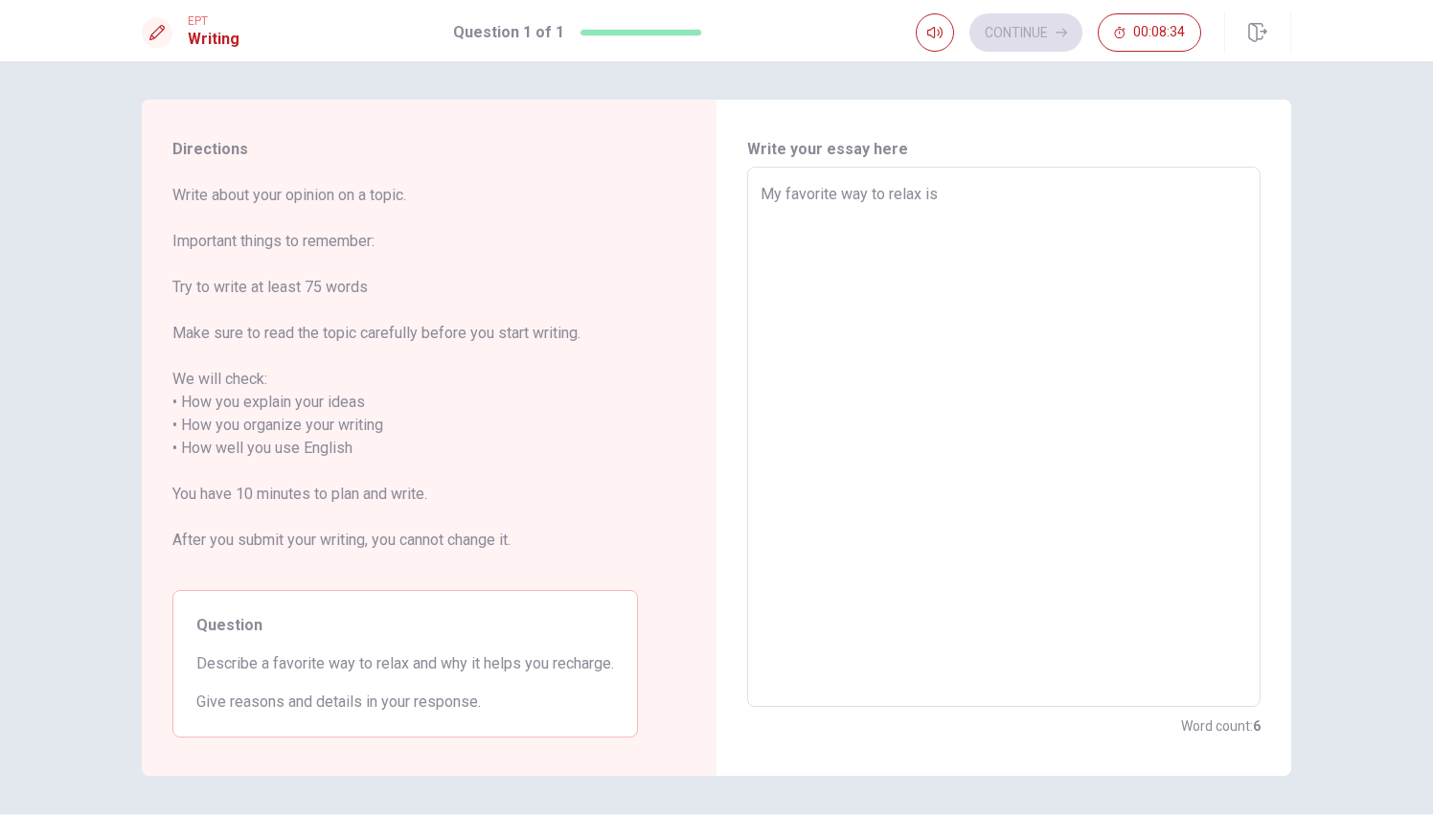
type textarea "x"
type textarea "My favorite way to relax is"
type textarea "x"
type textarea "My favorite way to relax is w"
type textarea "x"
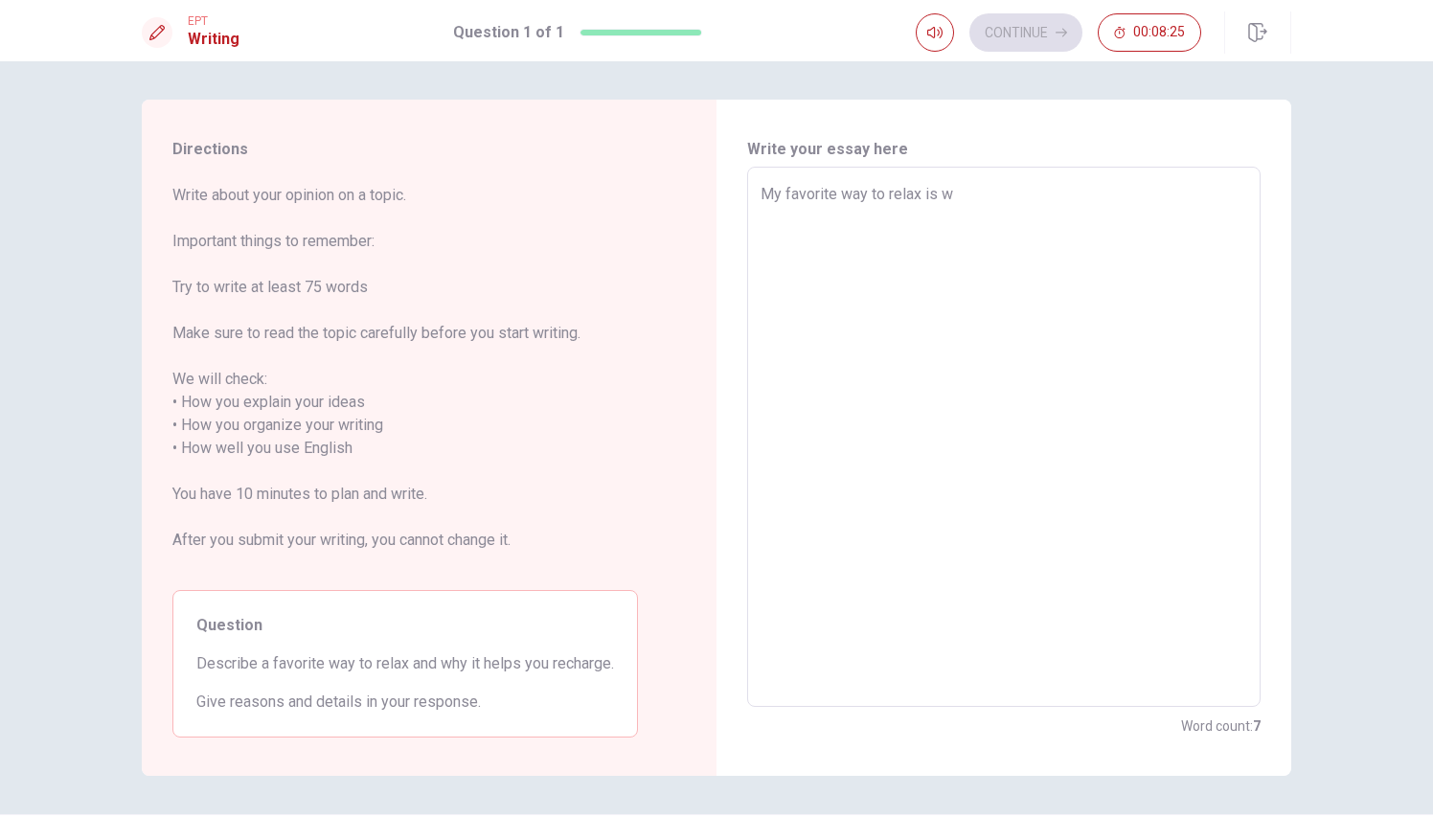
type textarea "My favorite way to relax is wa"
type textarea "x"
type textarea "My favorite way to relax is wat"
type textarea "x"
type textarea "My favorite way to relax is watc"
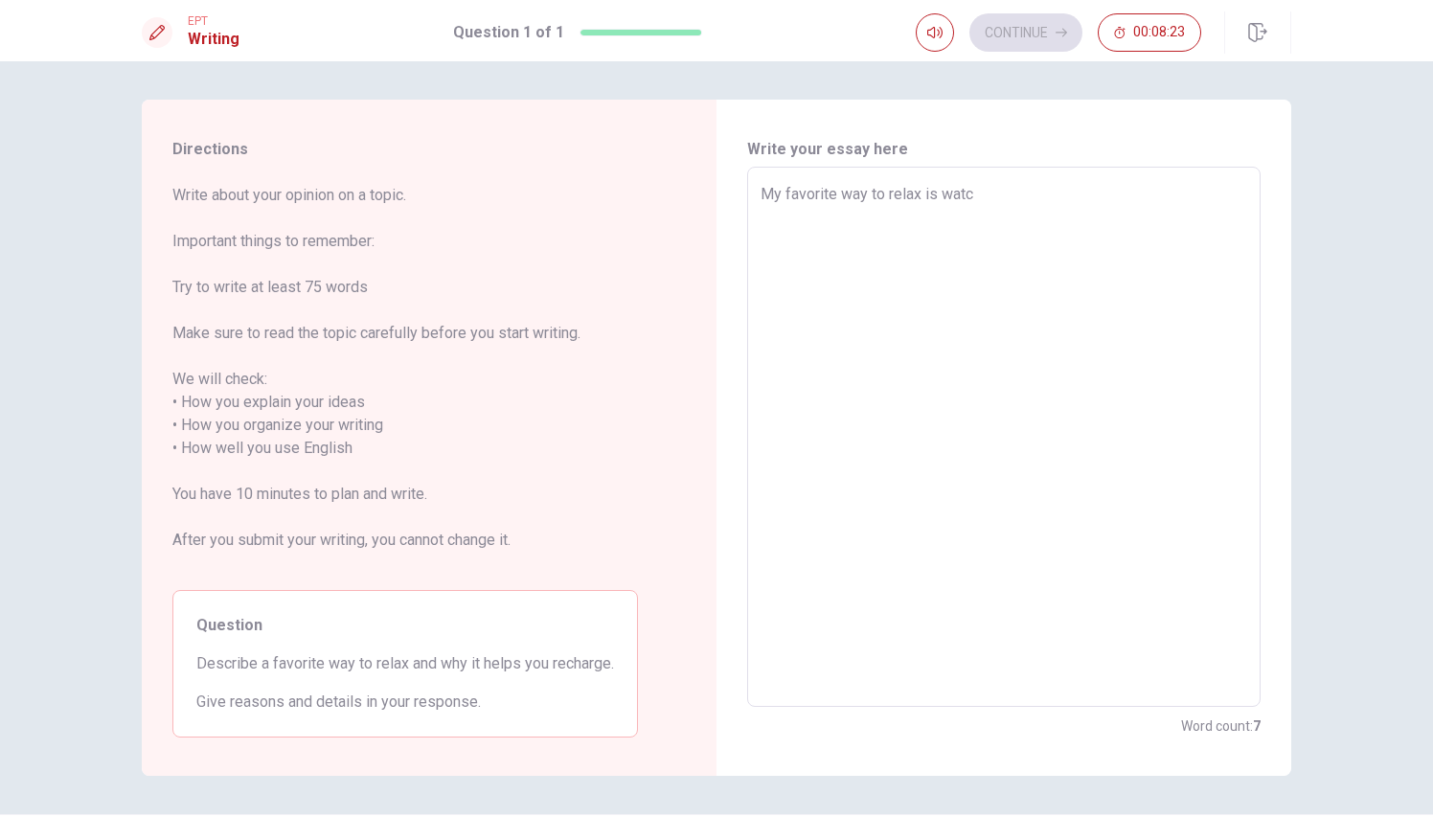
type textarea "x"
type textarea "My favorite way to relax is watch"
type textarea "x"
type textarea "My favorite way to relax is watchi"
type textarea "x"
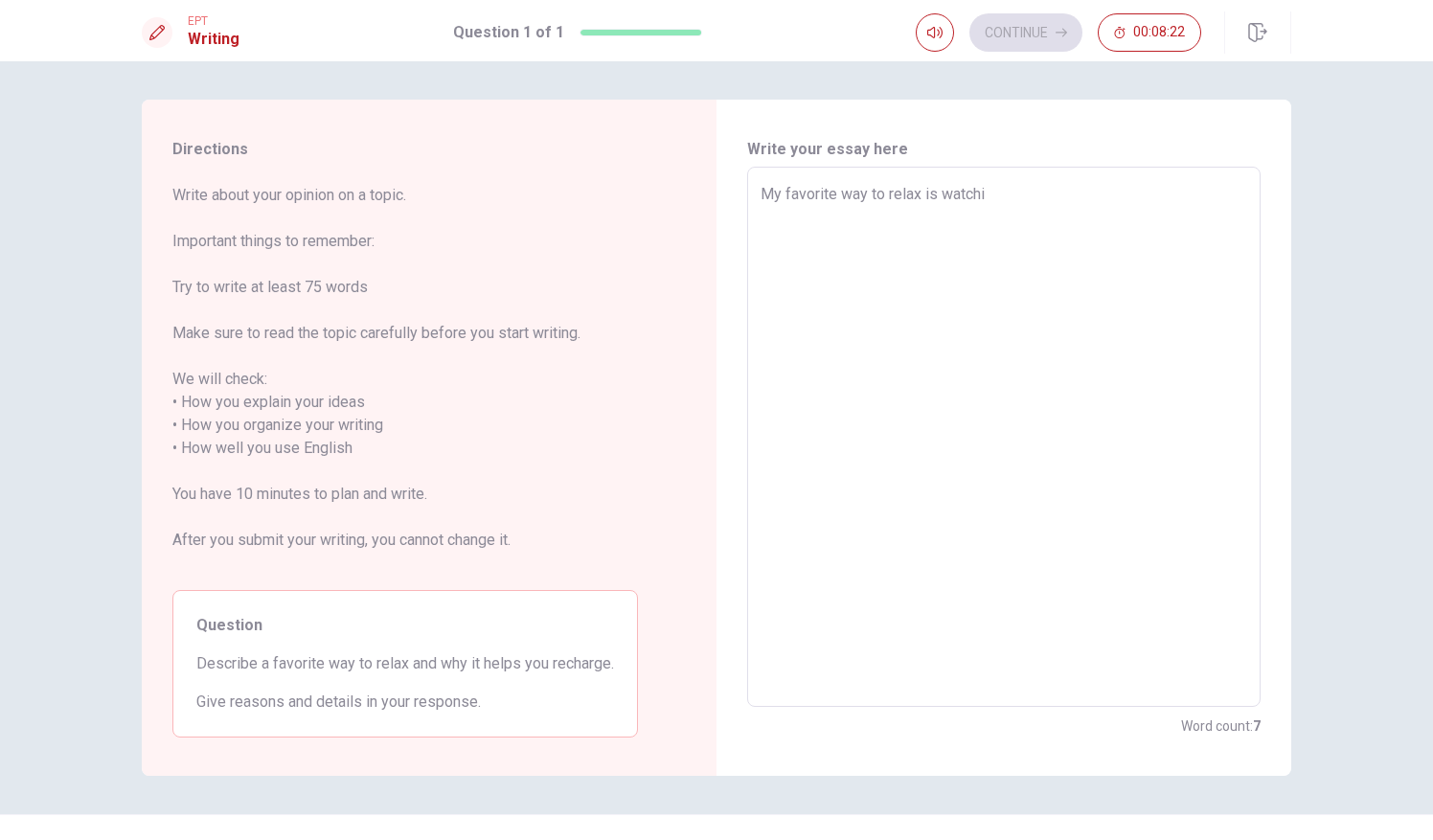
type textarea "My favorite way to relax is watchin"
type textarea "x"
type textarea "My favorite way to relax is watching"
type textarea "x"
type textarea "My favorite way to relax is watching"
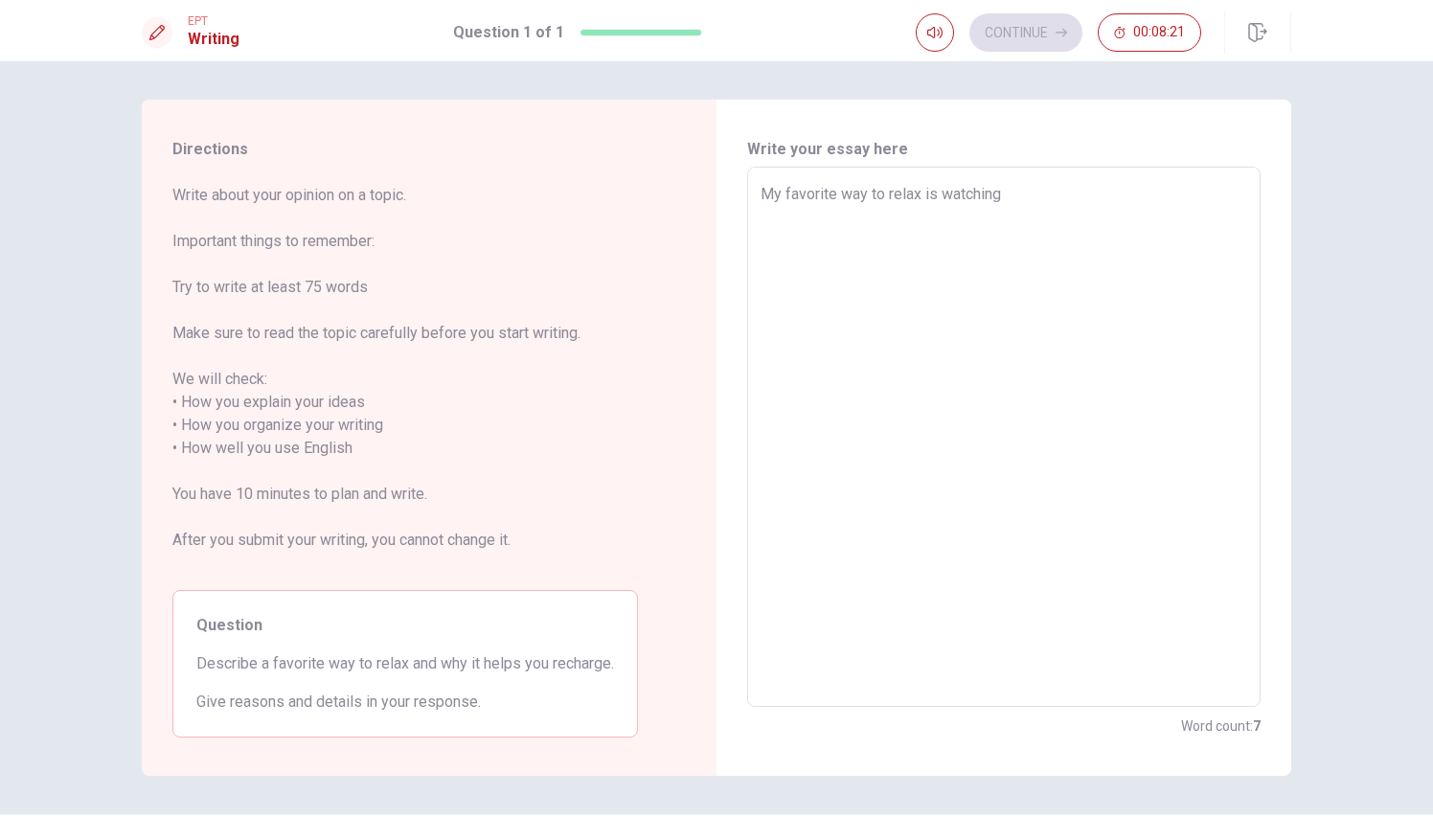
type textarea "x"
type textarea "My favorite way to relax is watching m"
type textarea "x"
type textarea "My favorite way to relax is watching mo"
type textarea "x"
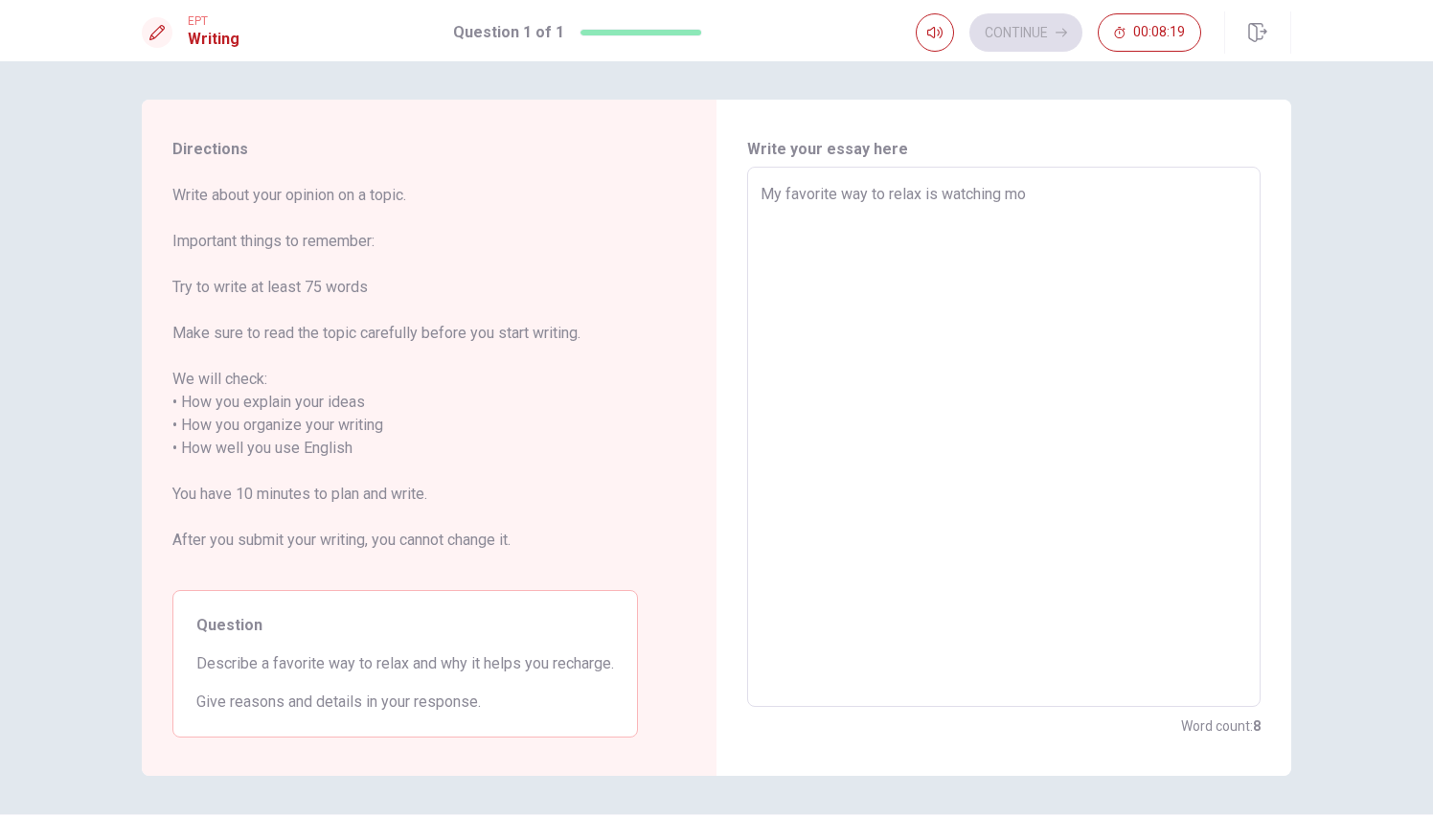
type textarea "My favorite way to relax is watching mov"
type textarea "x"
type textarea "My favorite way to relax is watching movi"
type textarea "x"
type textarea "My favorite way to relax is watching movie"
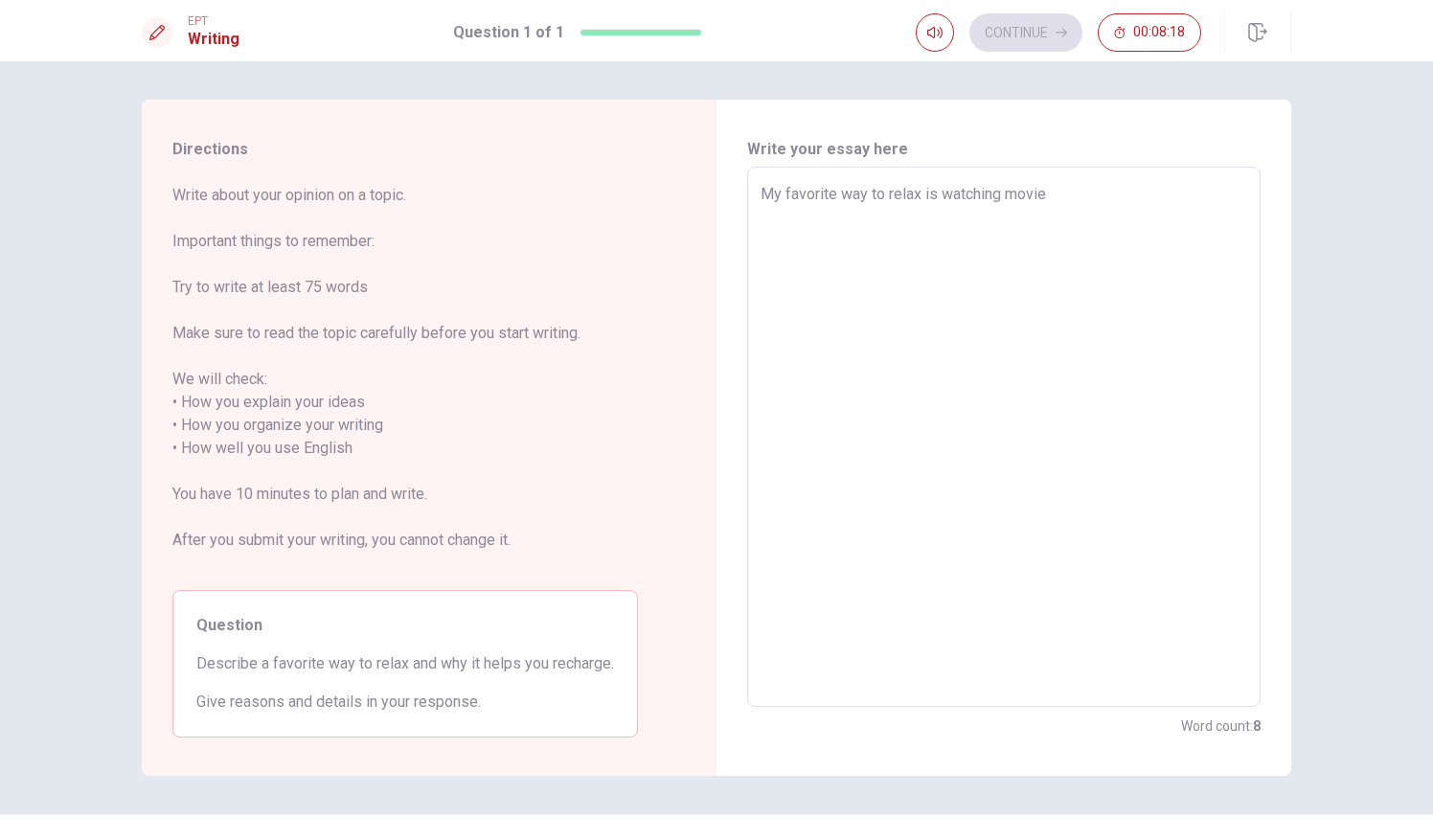
type textarea "x"
type textarea "My favorite way to relax is watching movie"
type textarea "x"
type textarea "My favorite way to relax is watching movie w"
type textarea "x"
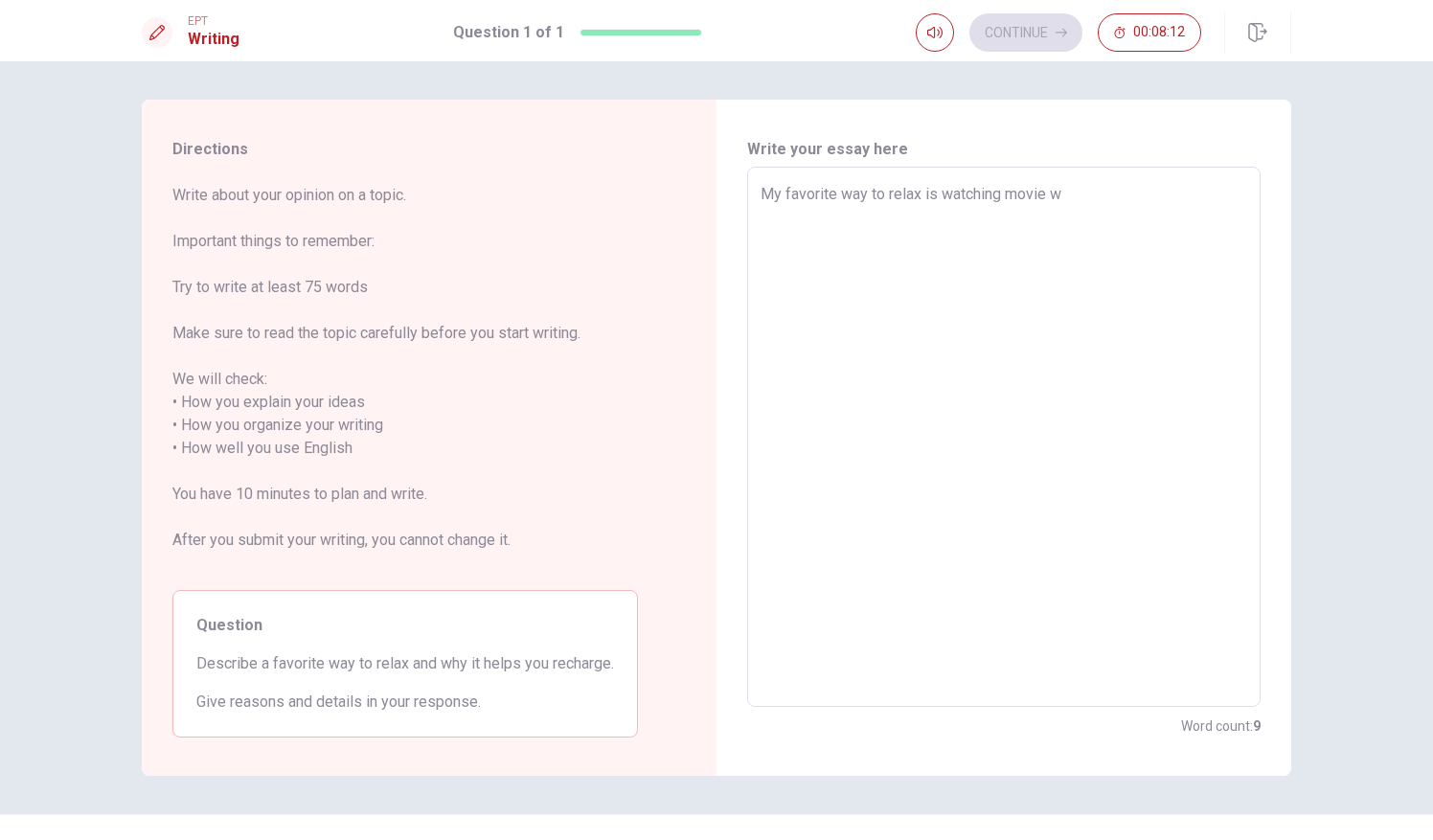
type textarea "My favorite way to relax is watching movie wi"
type textarea "x"
type textarea "My favorite way to relax is watching movie wit"
type textarea "x"
type textarea "My favorite way to relax is watching movie with"
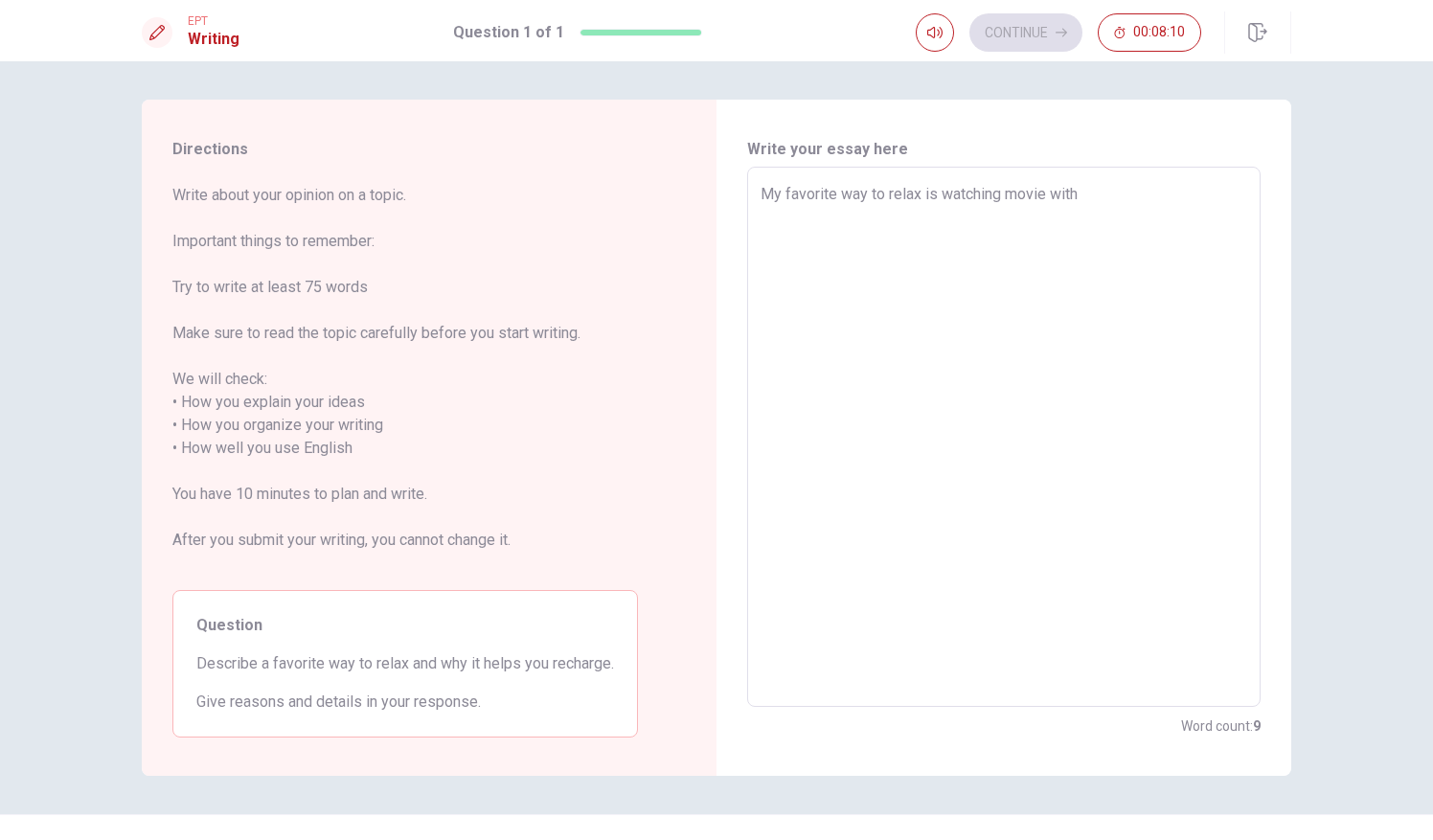
type textarea "x"
type textarea "My favorite way to relax is watching movie with"
type textarea "x"
type textarea "My favorite way to relax is watching movie with m"
type textarea "x"
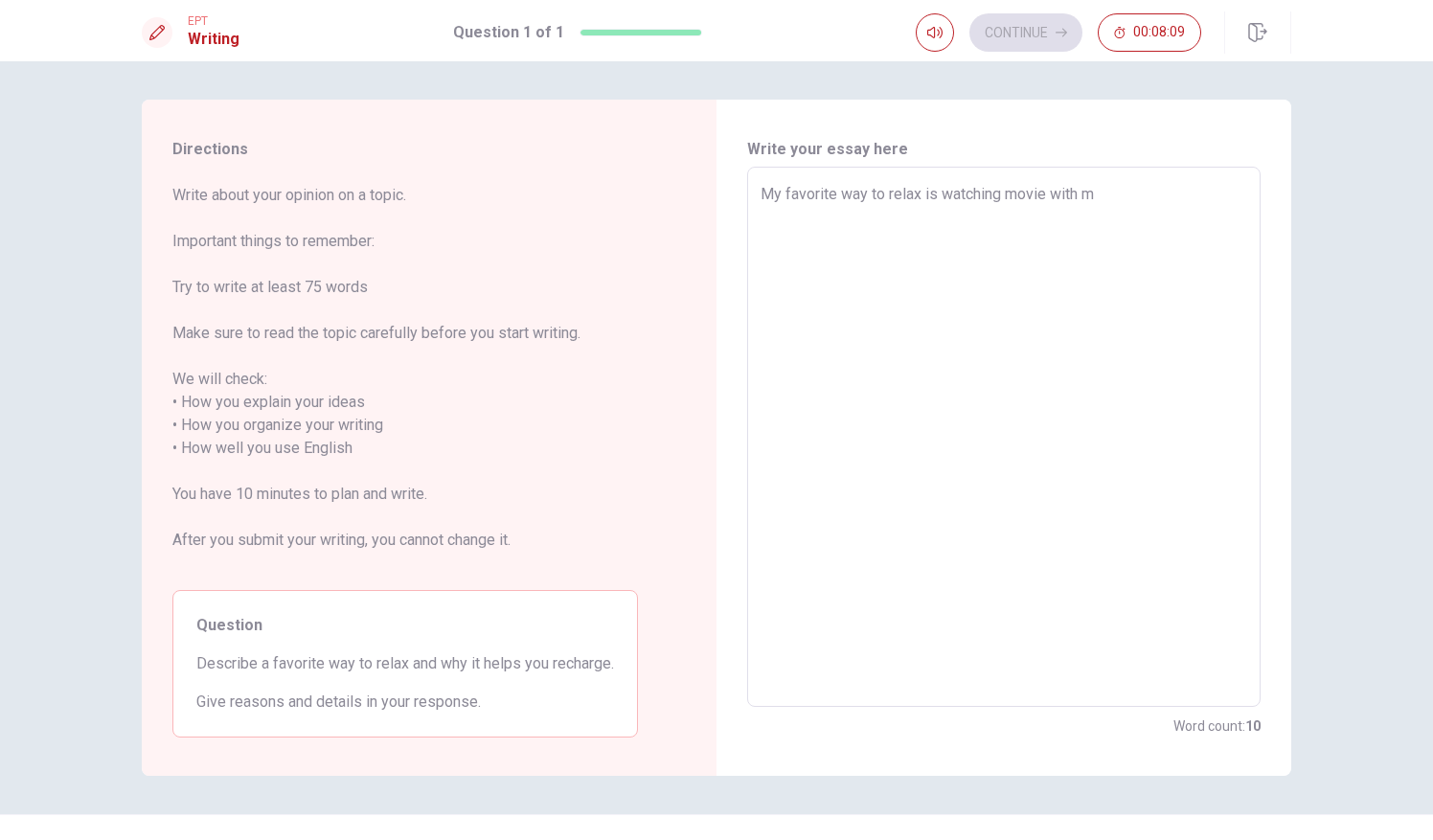
type textarea "My favorite way to relax is watching movie with mu"
type textarea "x"
type textarea "My favorite way to relax is watching movie with m"
type textarea "x"
type textarea "My favorite way to relax is watching movie with my"
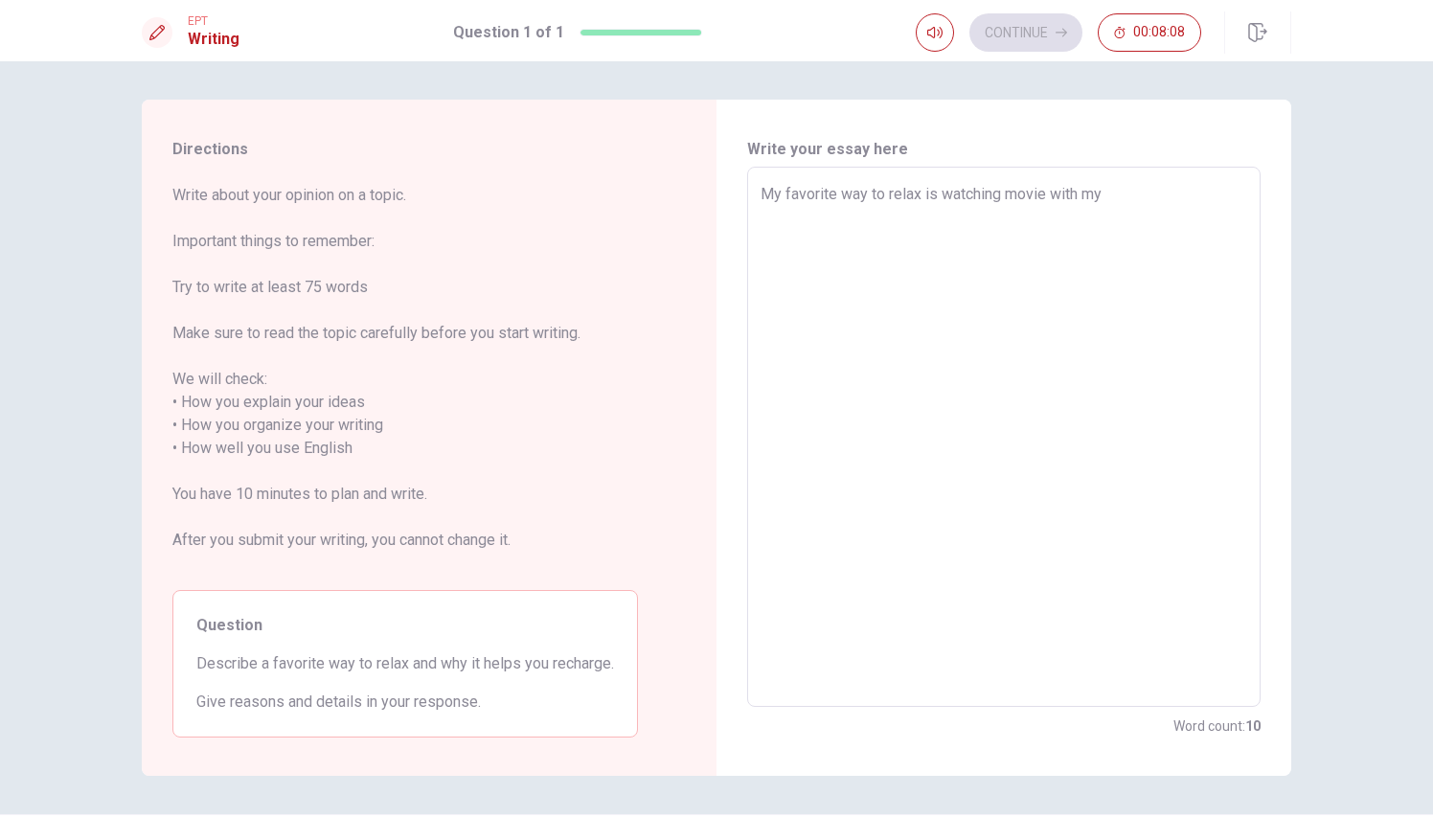
type textarea "x"
type textarea "My favorite way to relax is watching movie with my"
type textarea "x"
type textarea "My favorite way to relax is watching movie with my f"
type textarea "x"
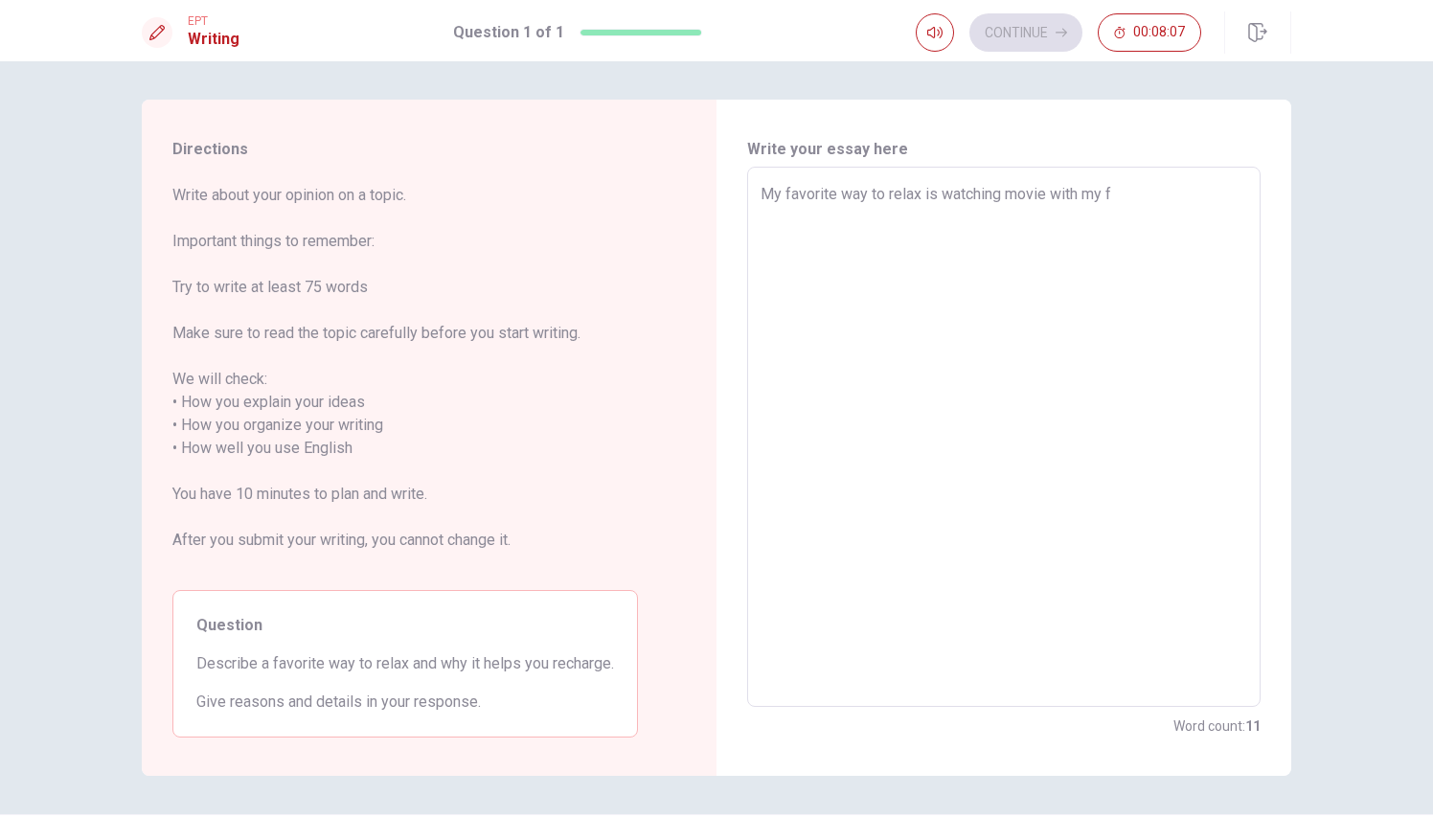
type textarea "My favorite way to relax is watching movie with my fa"
type textarea "x"
type textarea "My favorite way to relax is watching movie with my fam"
type textarea "x"
type textarea "My favorite way to relax is watching movie with my fami"
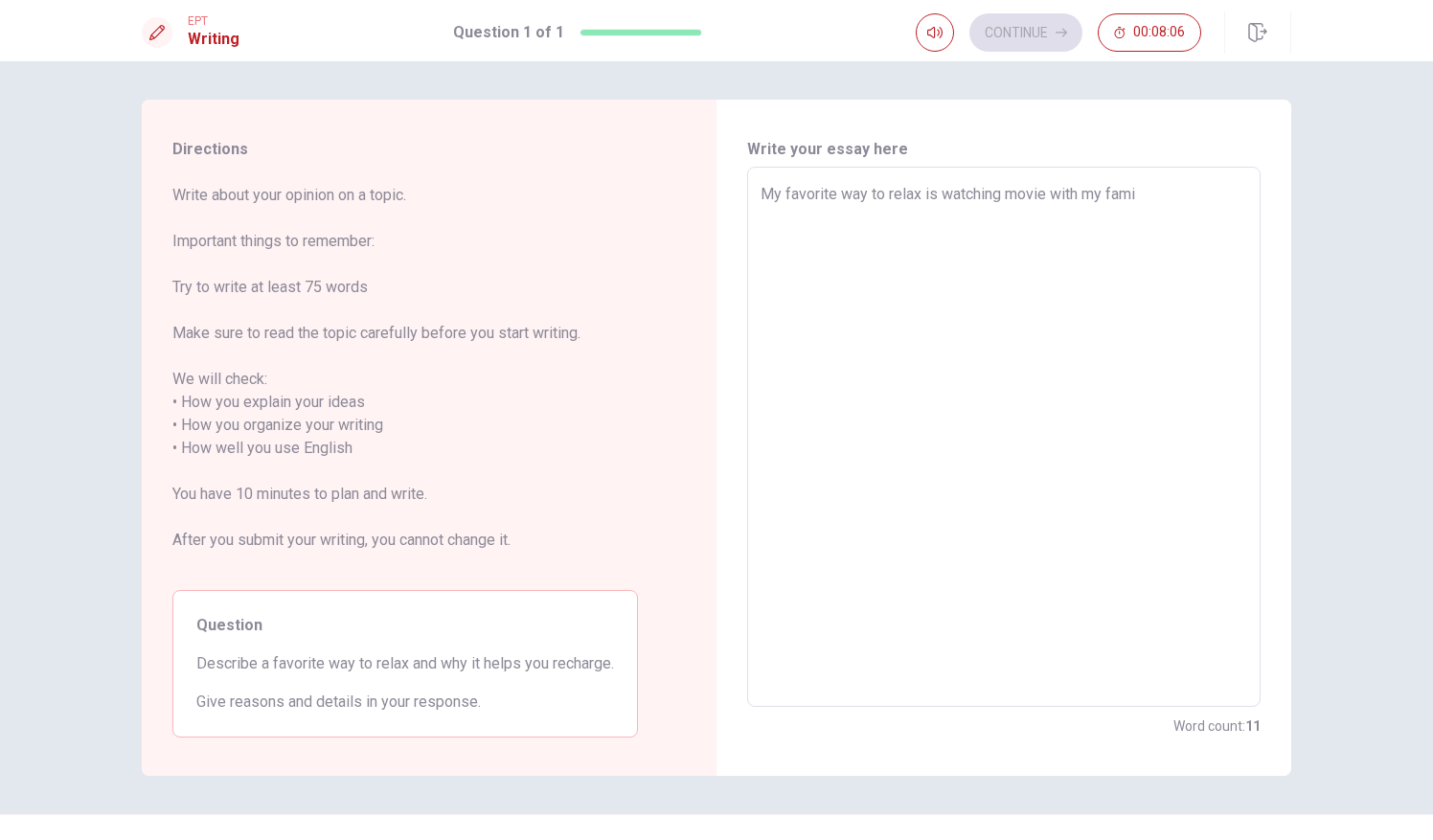
type textarea "x"
type textarea "My favorite way to relax is watching movie with my famil"
type textarea "x"
type textarea "My favorite way to relax is watching movie with my famili"
type textarea "x"
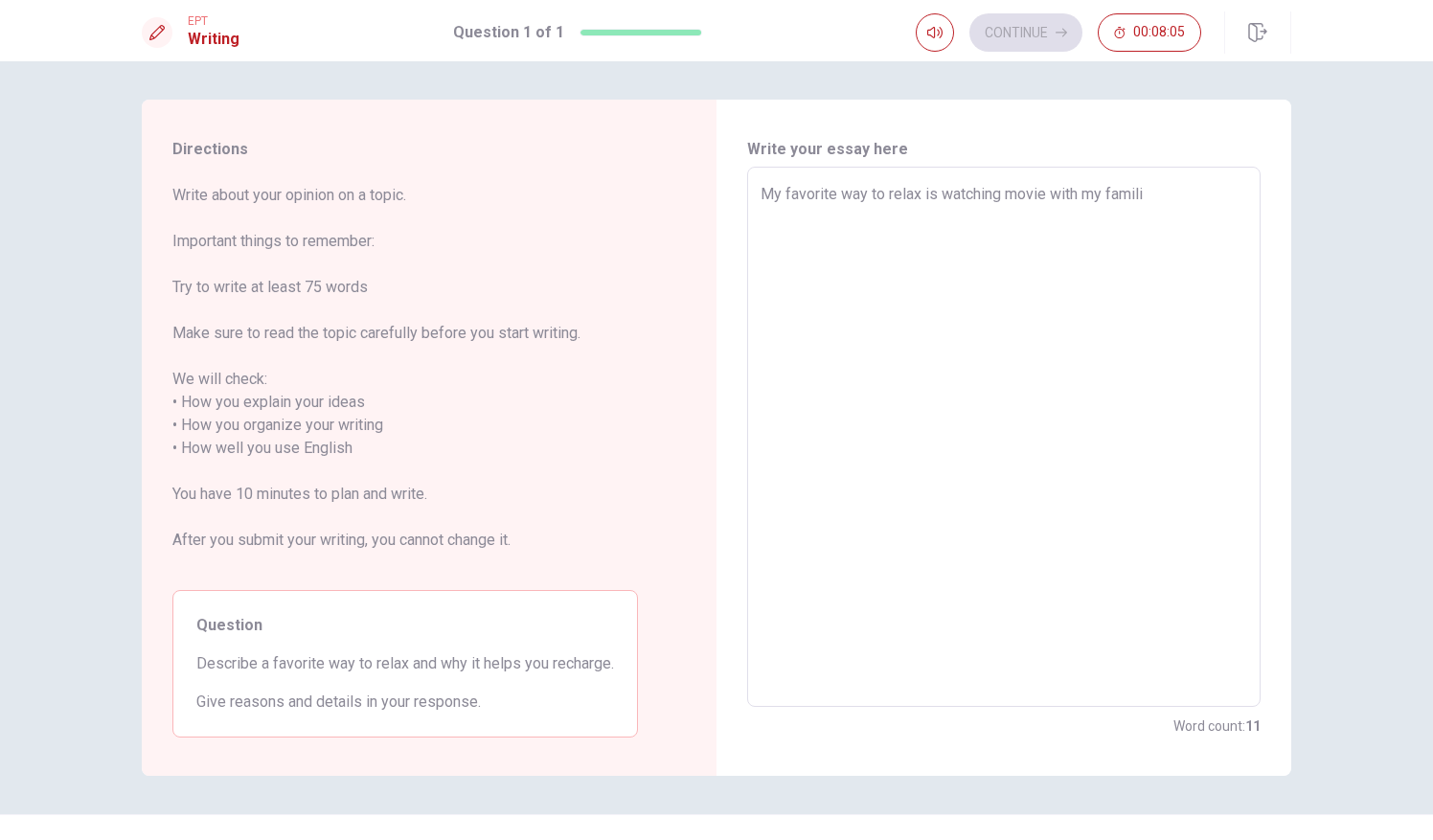
type textarea "My favorite way to relax is watching movie with my famili"
type textarea "x"
type textarea "My favorite way to relax is watching movie with my famili"
type textarea "x"
type textarea "My favorite way to relax is watching movie with my famil"
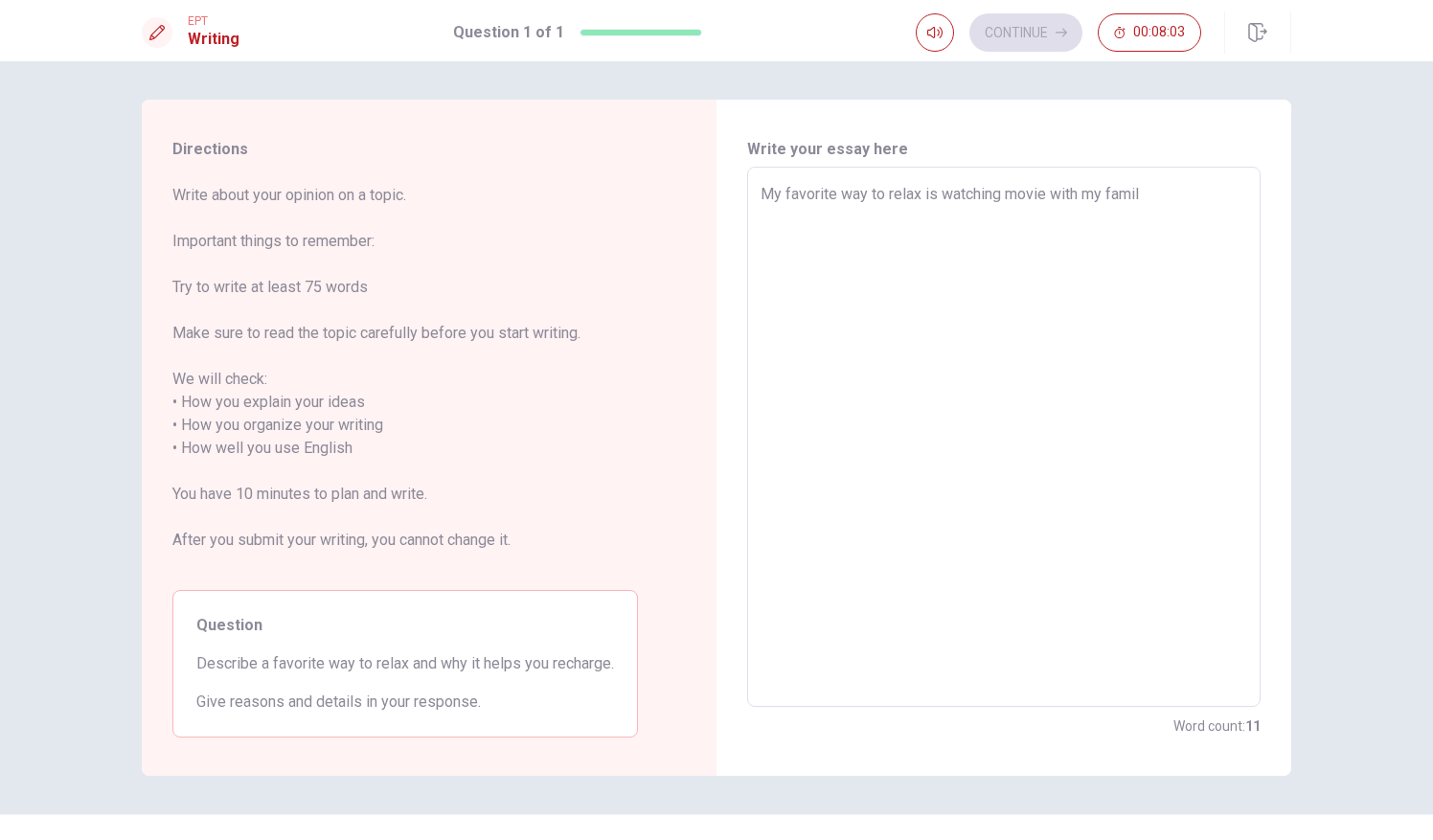
type textarea "x"
type textarea "My favorite way to relax is watching movie with my family"
type textarea "x"
type textarea "My favorite way to relax is watching movie with my family"
type textarea "x"
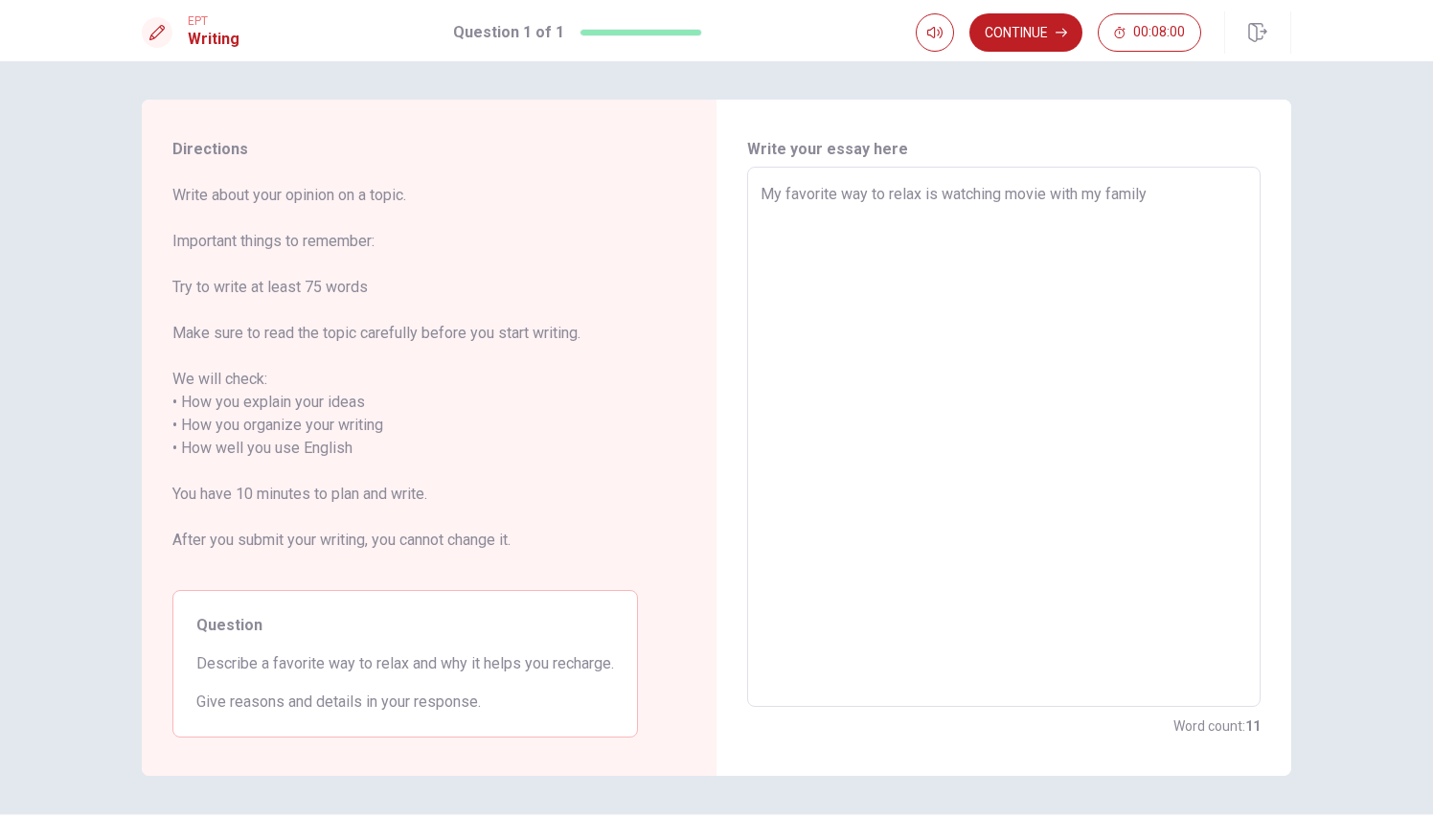
type textarea "My favorite way to relax is watching movie with my family o"
type textarea "x"
type textarea "My favorite way to relax is watching movie with my family on"
type textarea "x"
type textarea "My favorite way to relax is watching movie with my family on"
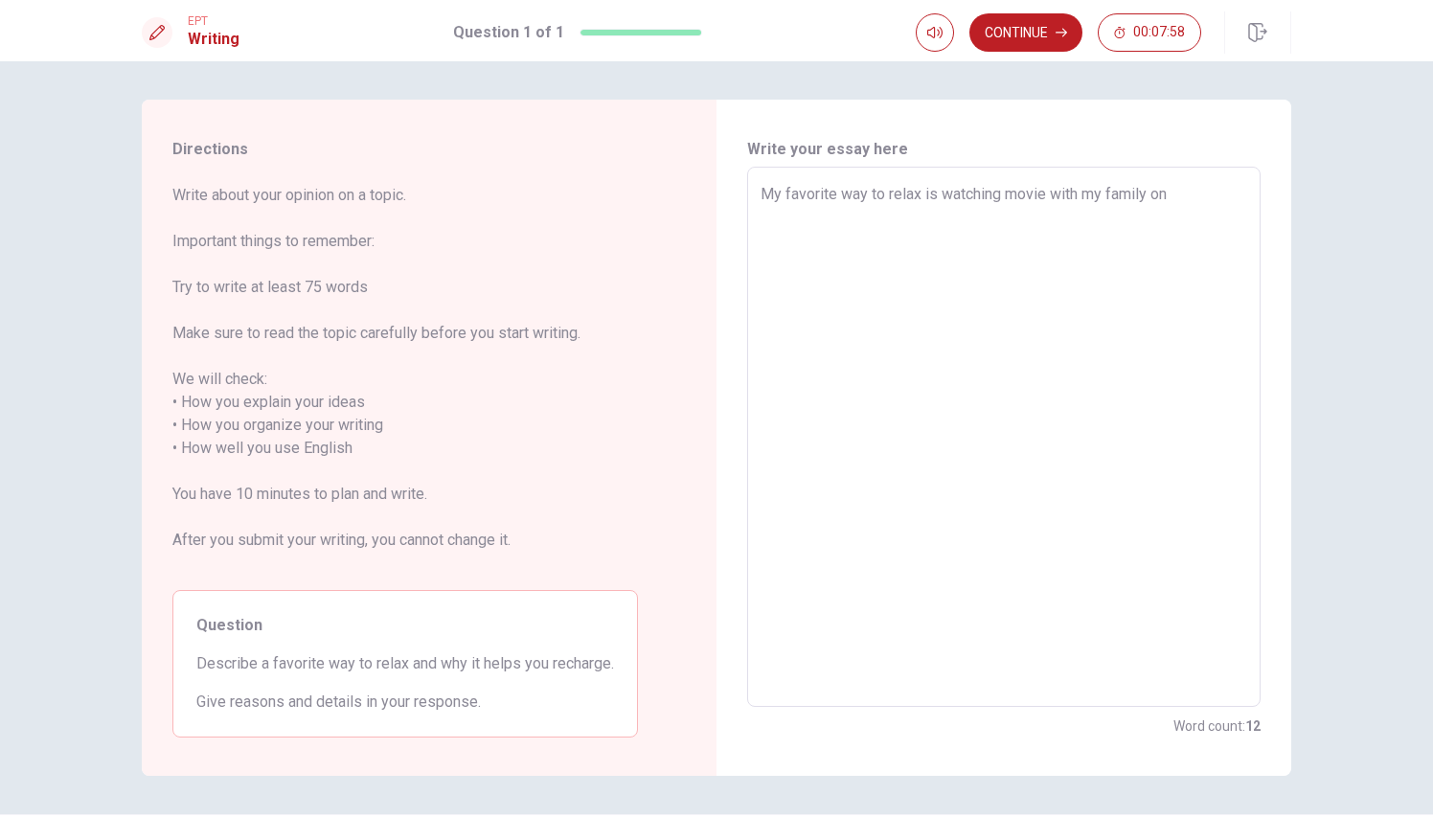
type textarea "x"
type textarea "My favorite way to relax is watching movie with my family on w"
type textarea "x"
type textarea "My favorite way to relax is watching movie with my family on we"
type textarea "x"
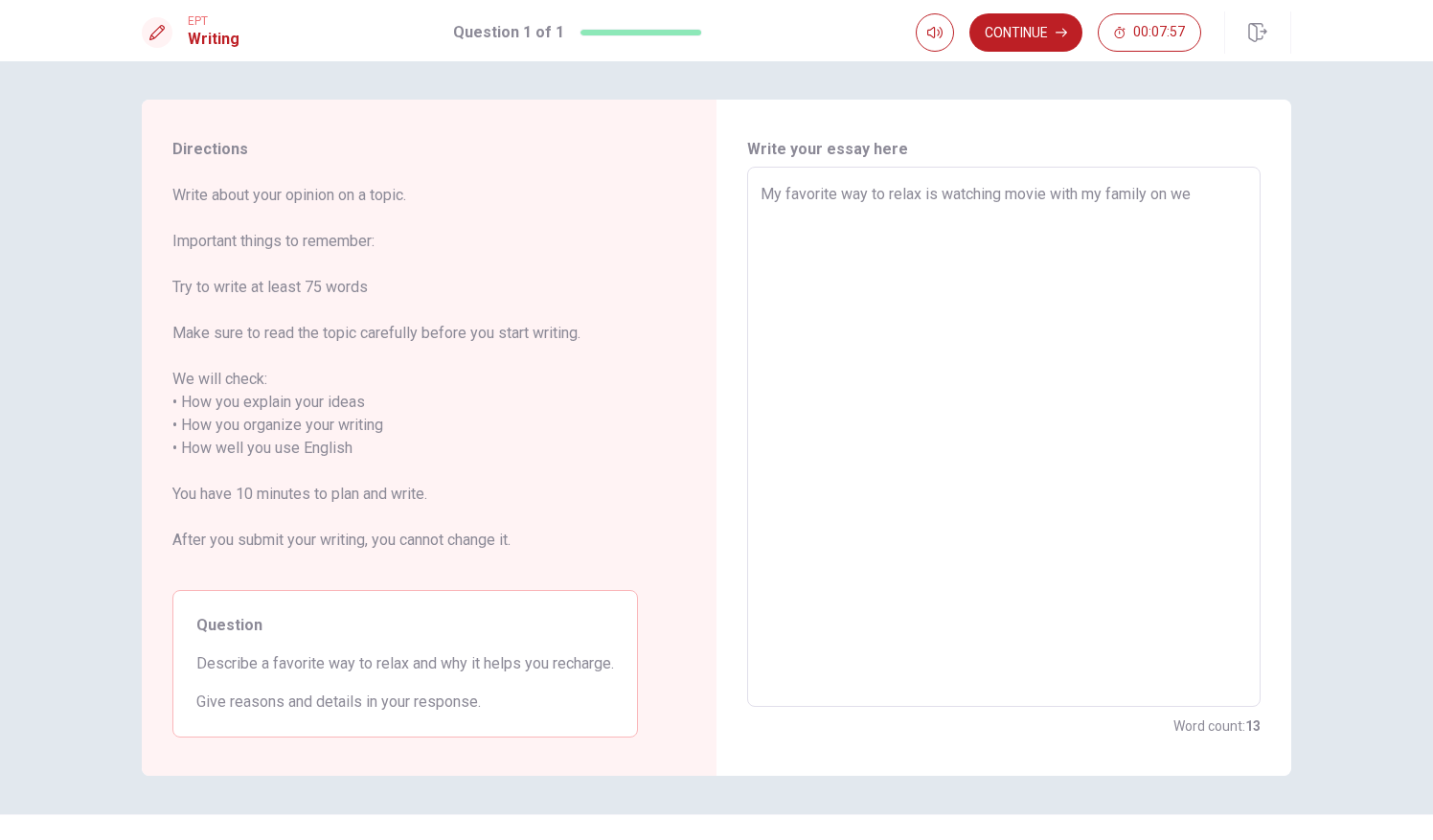
type textarea "My favorite way to relax is watching movie with my family on wee"
type textarea "x"
type textarea "My favorite way to relax is watching movie with my family on week"
type textarea "x"
type textarea "My favorite way to relax is watching movie with my family on weekw"
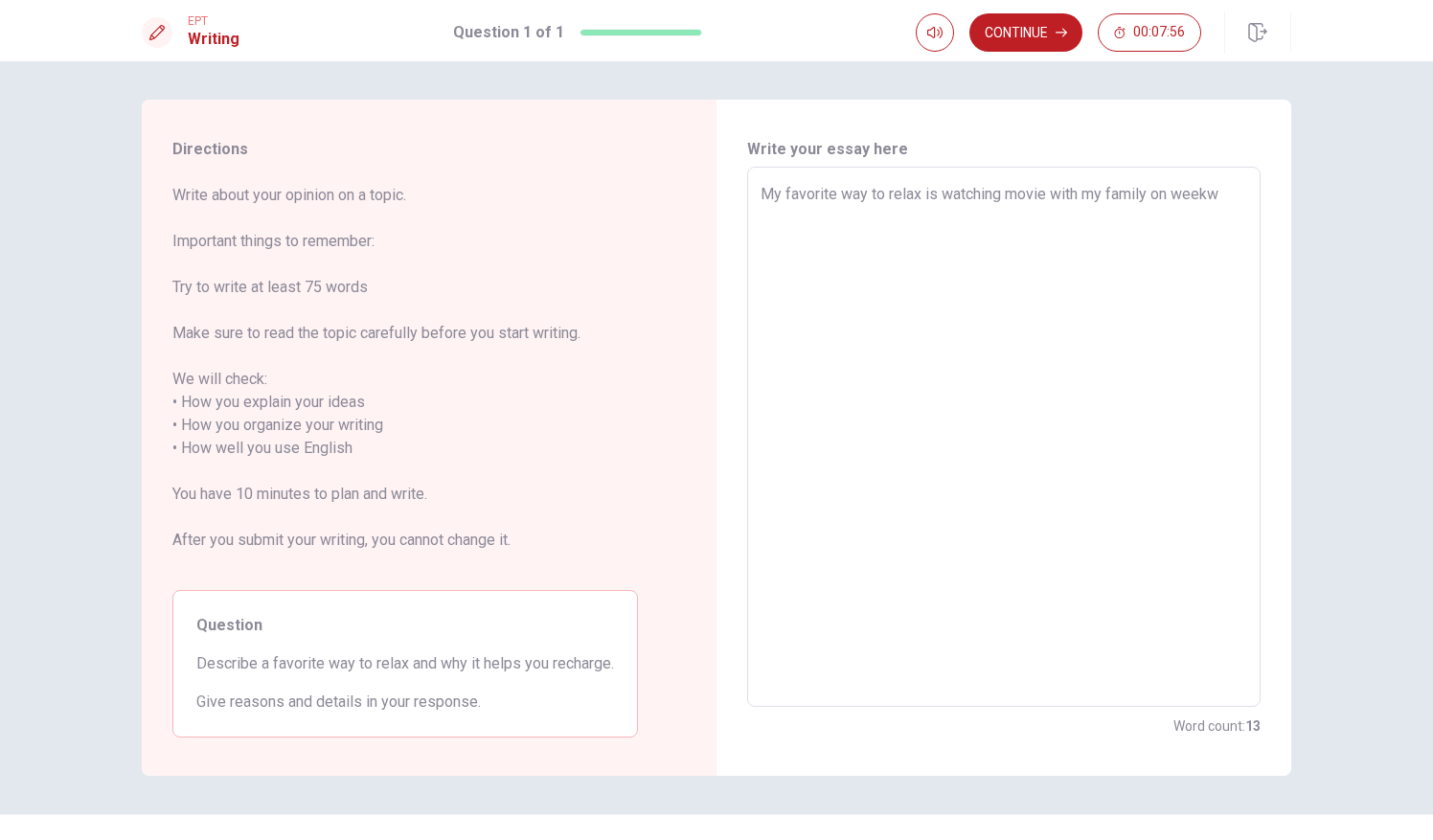
type textarea "x"
type textarea "My favorite way to relax is watching movie with my family on week"
type textarea "x"
type textarea "My favorite way to relax is watching movie with my family on weeke"
type textarea "x"
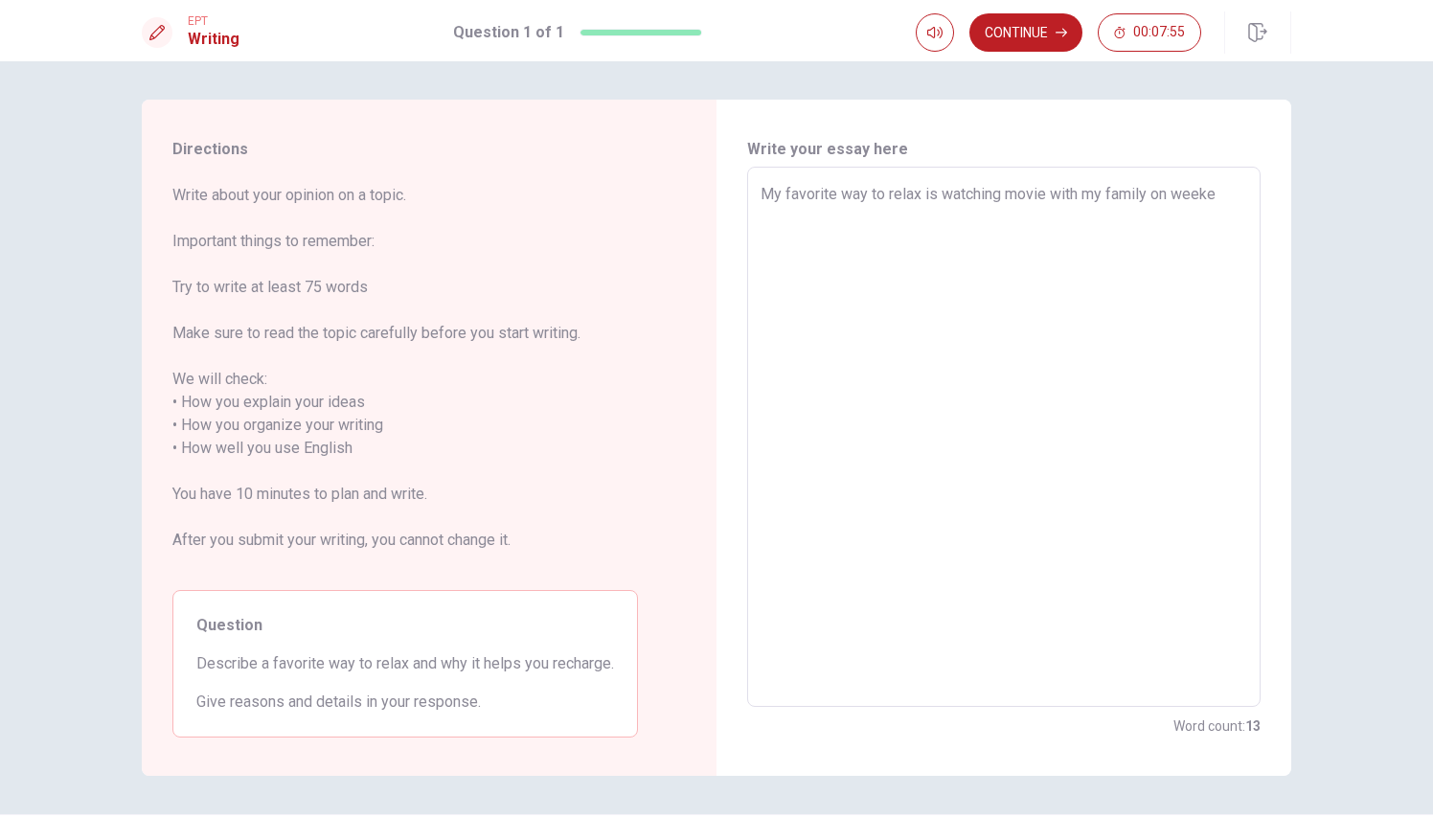
type textarea "My favorite way to relax is watching movie with my family on weeken"
type textarea "x"
type textarea "My favorite way to relax is watching movie with my family on weekend"
type textarea "x"
type textarea "My favorite way to relax is watching movie with my family on weekend"
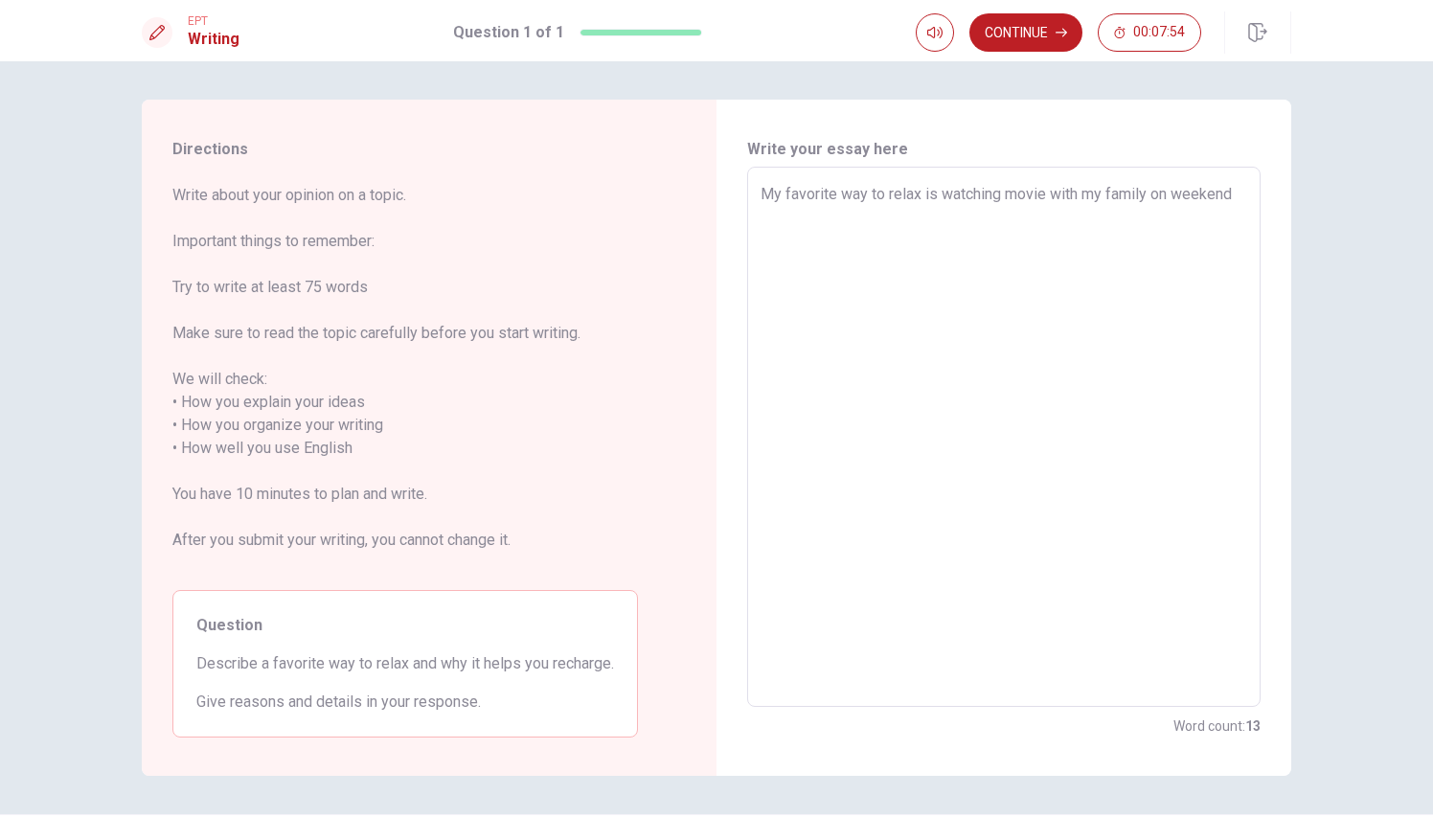
type textarea "x"
type textarea "My favorite way to relax is watching movie with my family on weekend"
type textarea "x"
type textarea "My favorite way to relax is watching movie with my family on weekend."
type textarea "x"
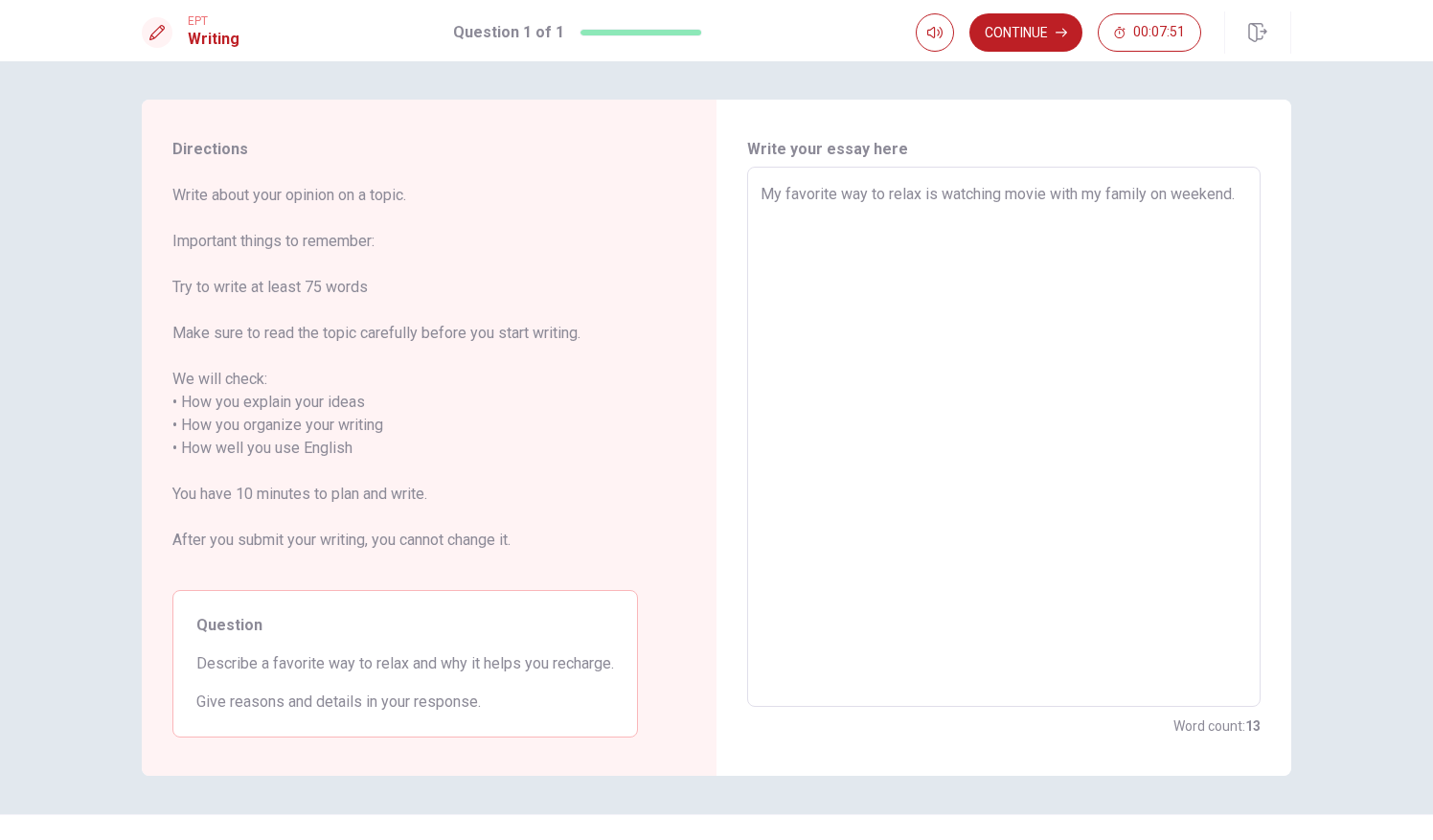
type textarea "My favorite way to relax is watching movie with my family on weekend."
type textarea "x"
type textarea "My favorite way to relax is watching movie with my family on weekend."
click at [1208, 217] on textarea "My favorite way to relax is watching movie with my family on weekend. I have fa…" at bounding box center [1004, 437] width 487 height 508
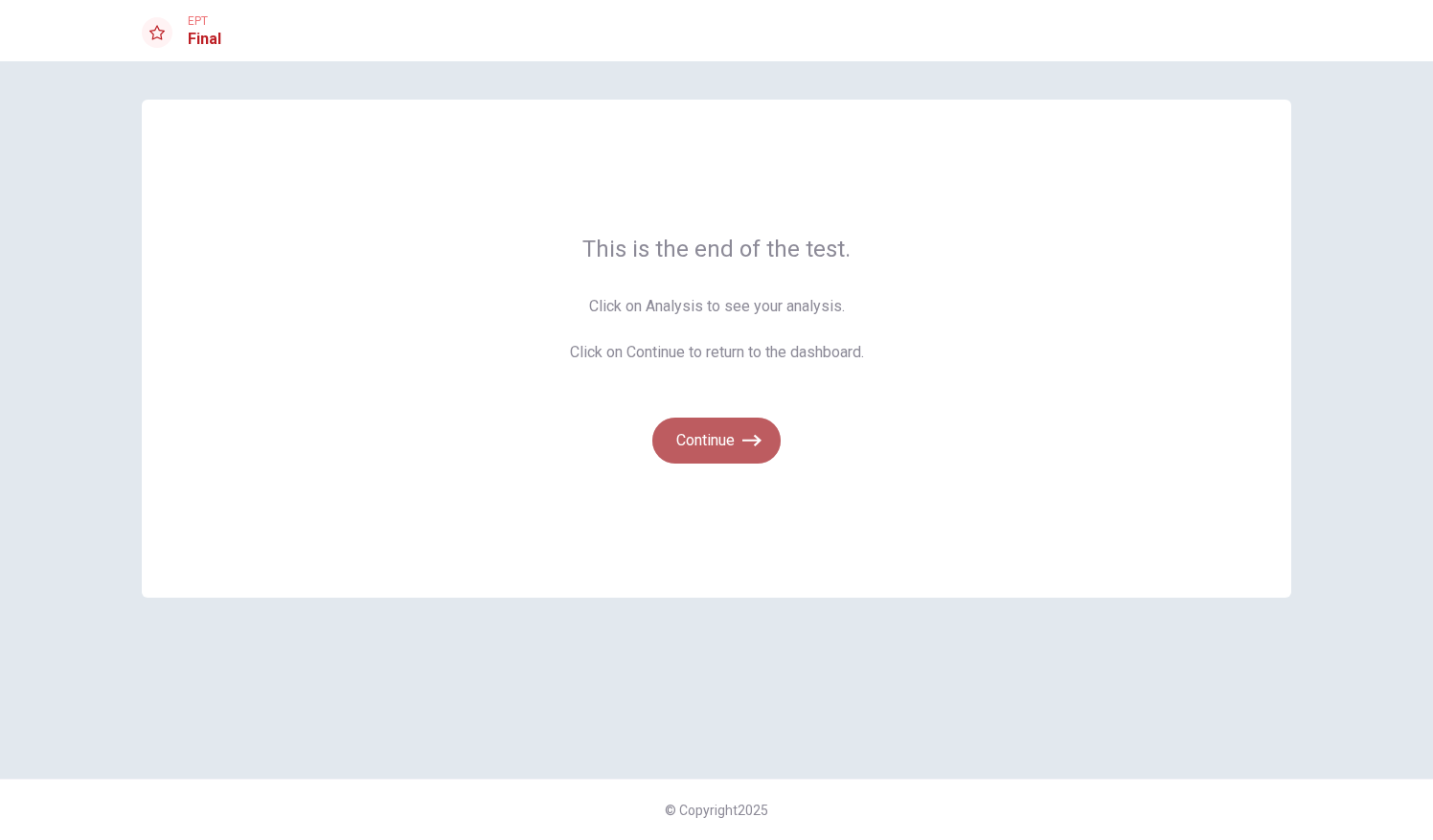
click at [743, 445] on icon "button" at bounding box center [752, 441] width 20 height 20
